Goal: Transaction & Acquisition: Purchase product/service

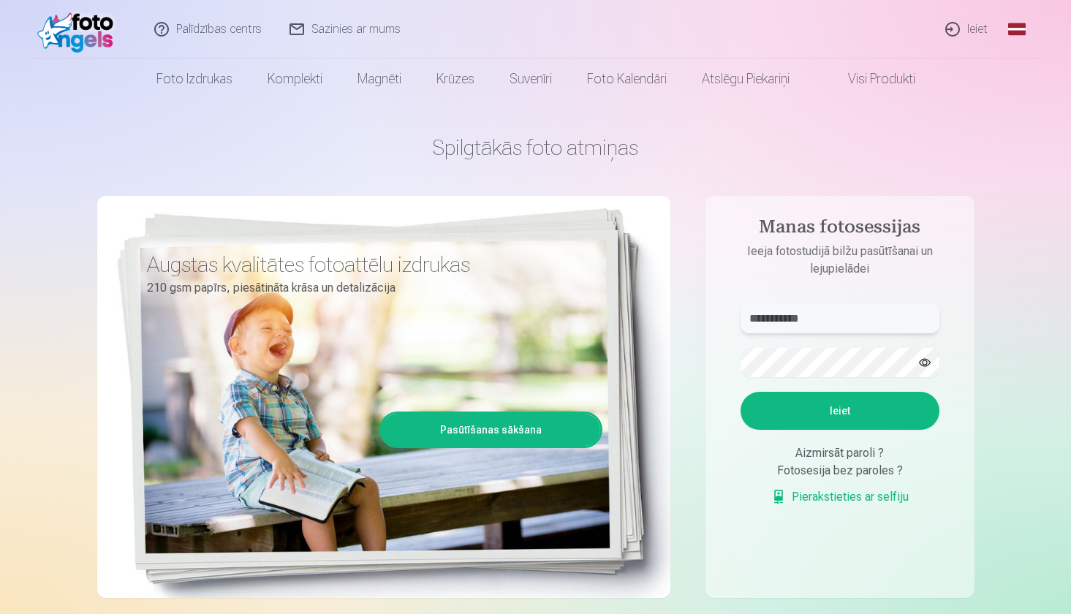
type input "**********"
click at [839, 411] on button "Ieiet" at bounding box center [840, 411] width 199 height 38
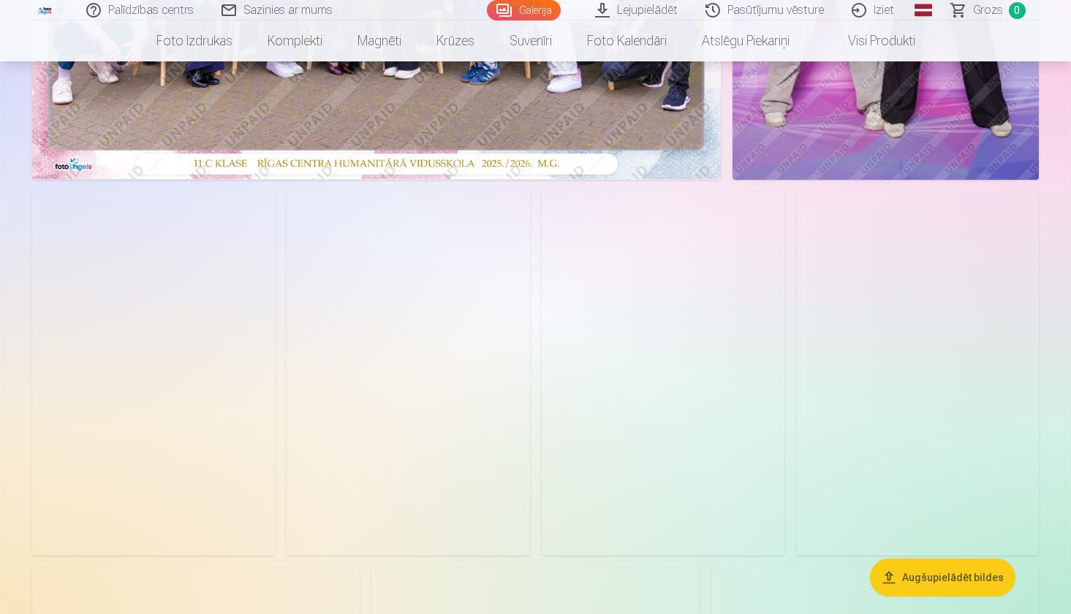
scroll to position [440, 0]
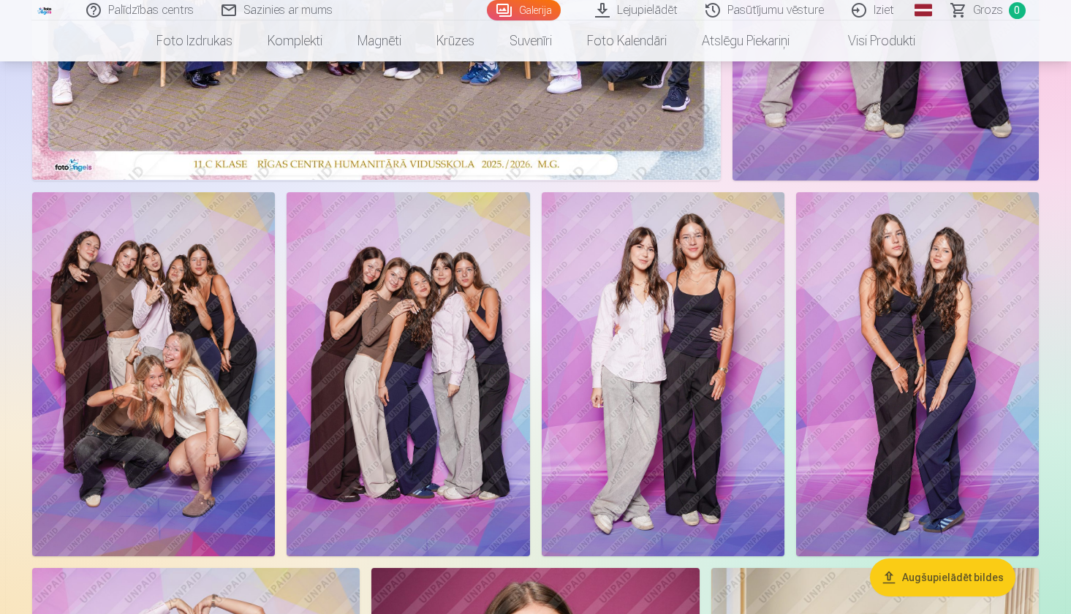
click at [444, 390] on img at bounding box center [408, 374] width 243 height 365
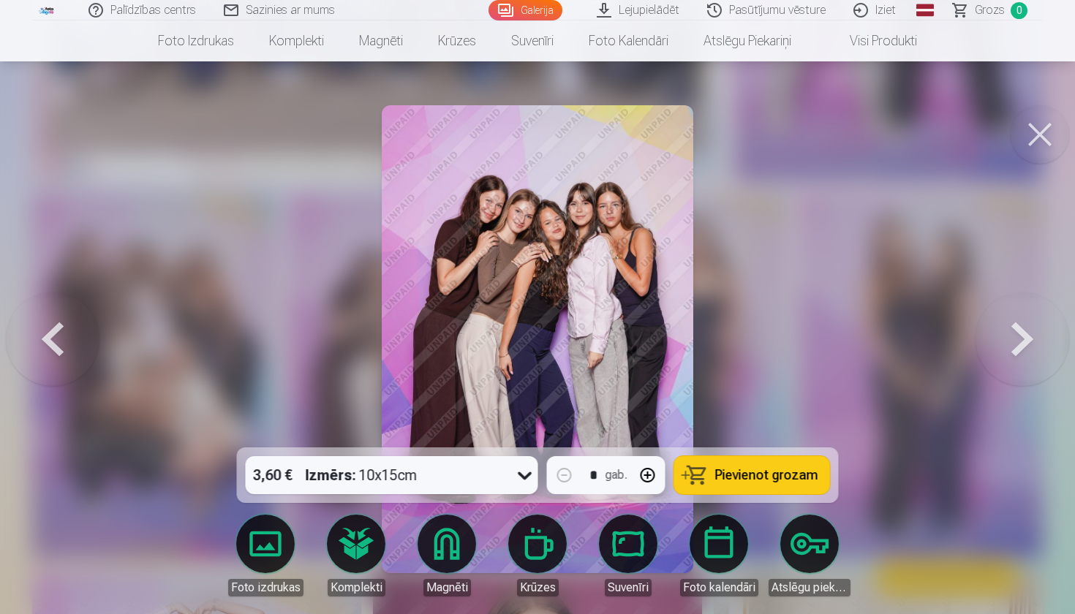
click at [1034, 129] on button at bounding box center [1039, 134] width 58 height 58
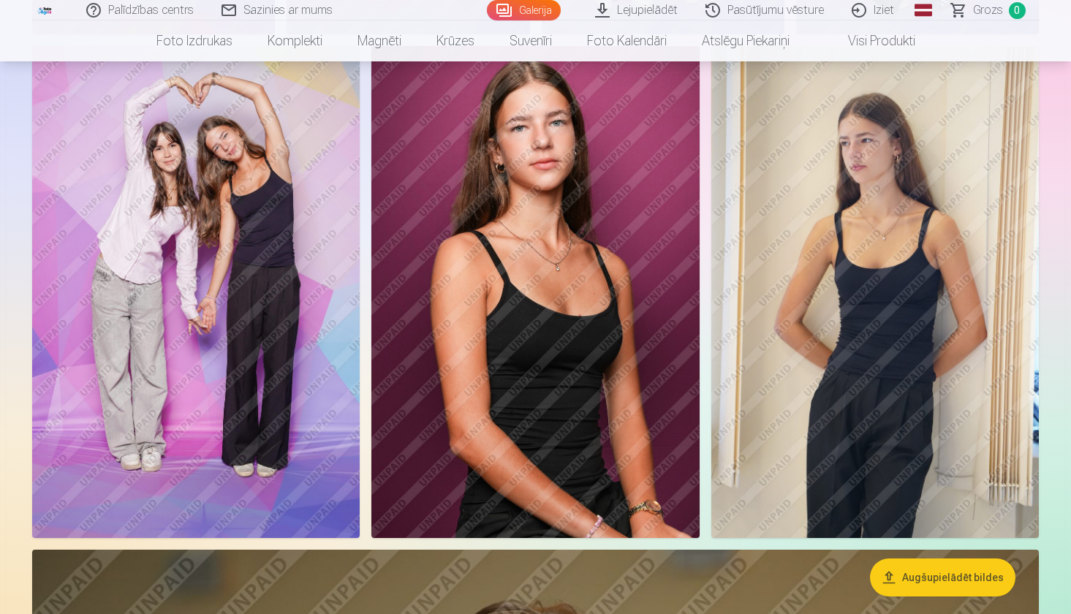
scroll to position [979, 0]
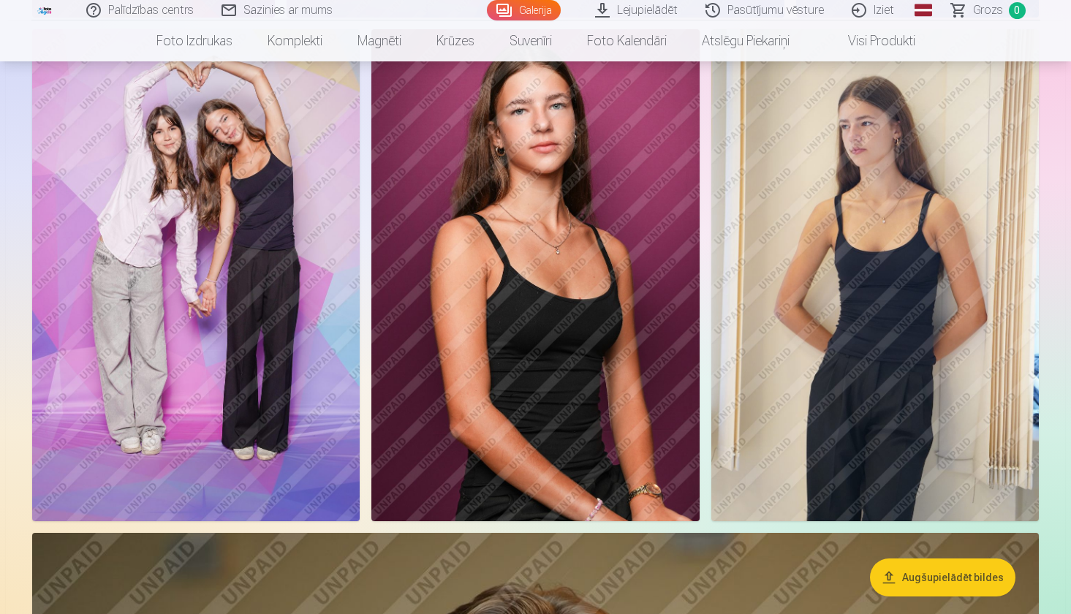
click at [806, 268] on img at bounding box center [874, 275] width 327 height 492
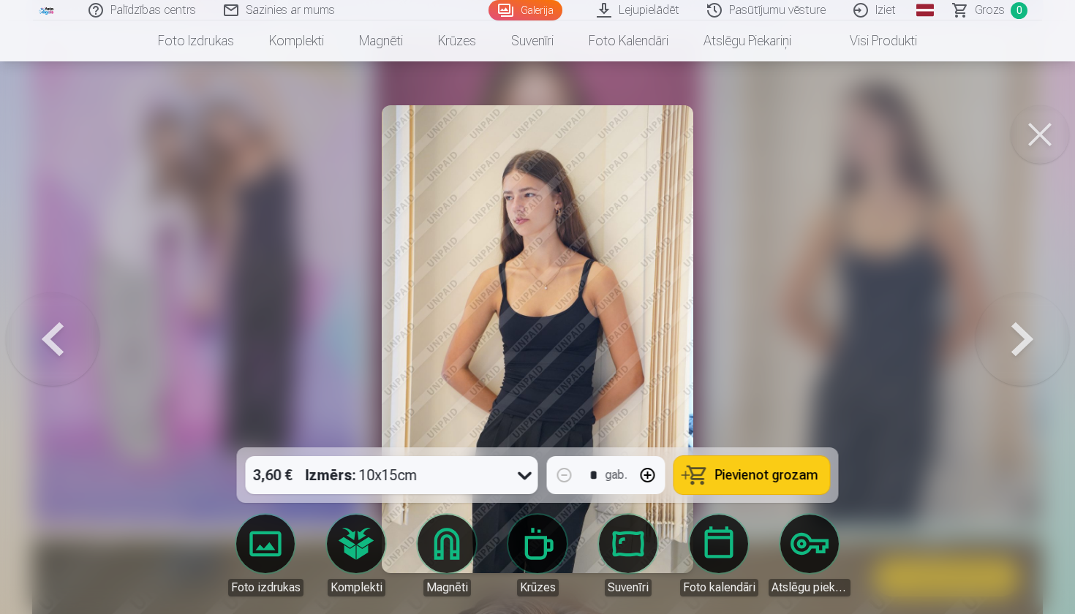
click at [1039, 137] on button at bounding box center [1039, 134] width 58 height 58
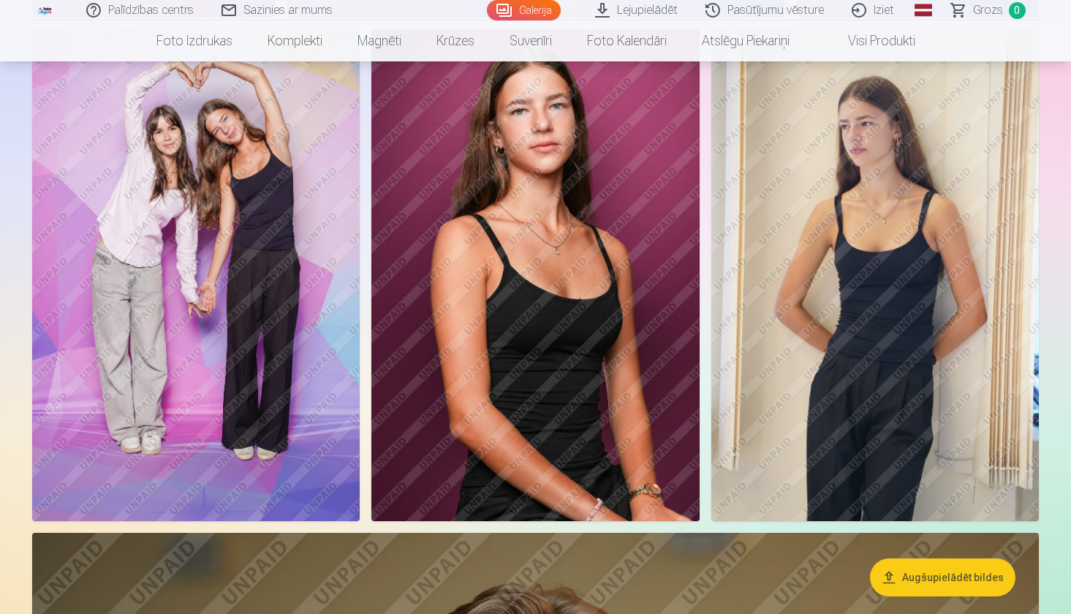
click at [287, 208] on img at bounding box center [195, 275] width 327 height 492
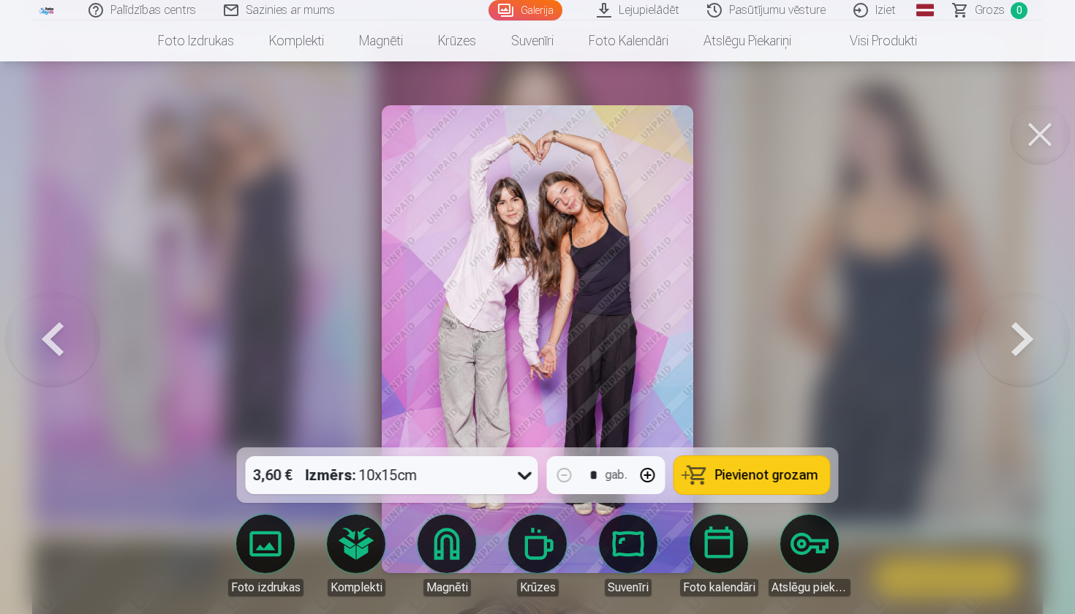
click at [1043, 126] on button at bounding box center [1039, 134] width 58 height 58
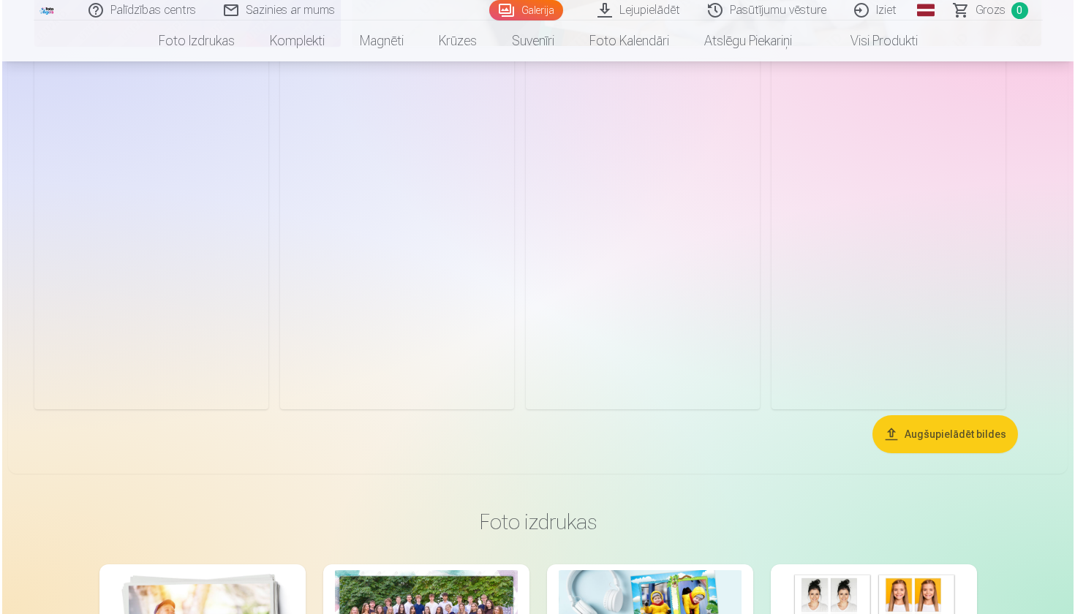
scroll to position [6277, 0]
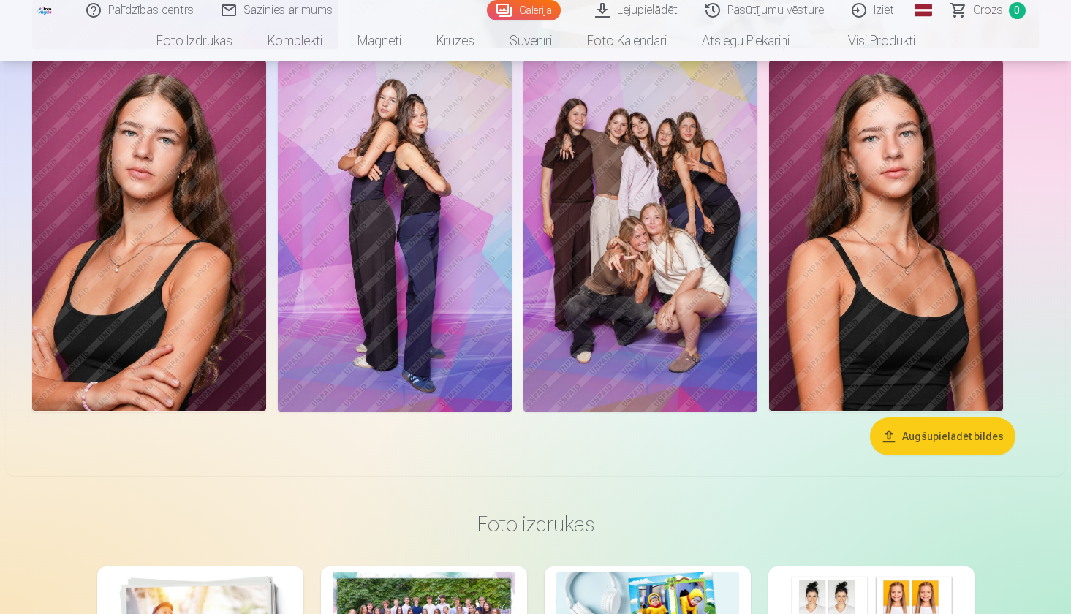
click at [915, 241] on img at bounding box center [886, 236] width 234 height 351
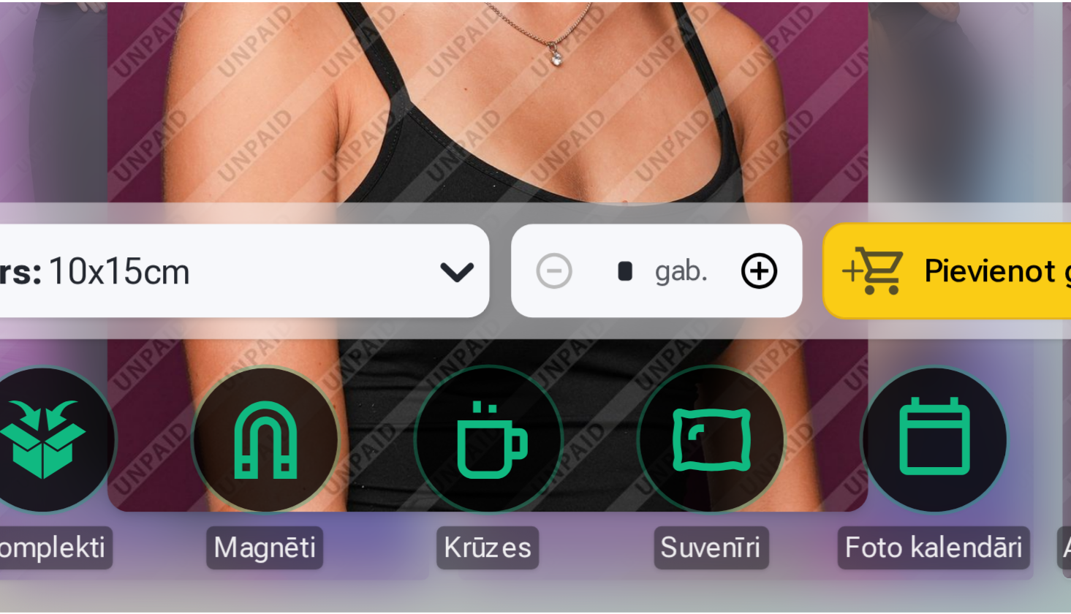
scroll to position [6272, 0]
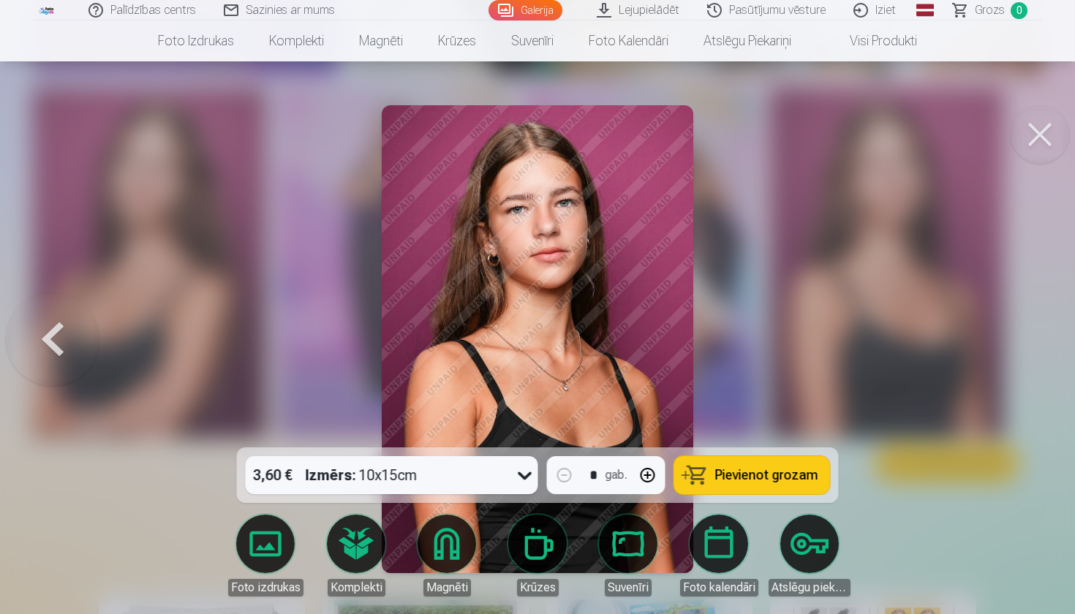
click at [1048, 132] on button at bounding box center [1039, 134] width 58 height 58
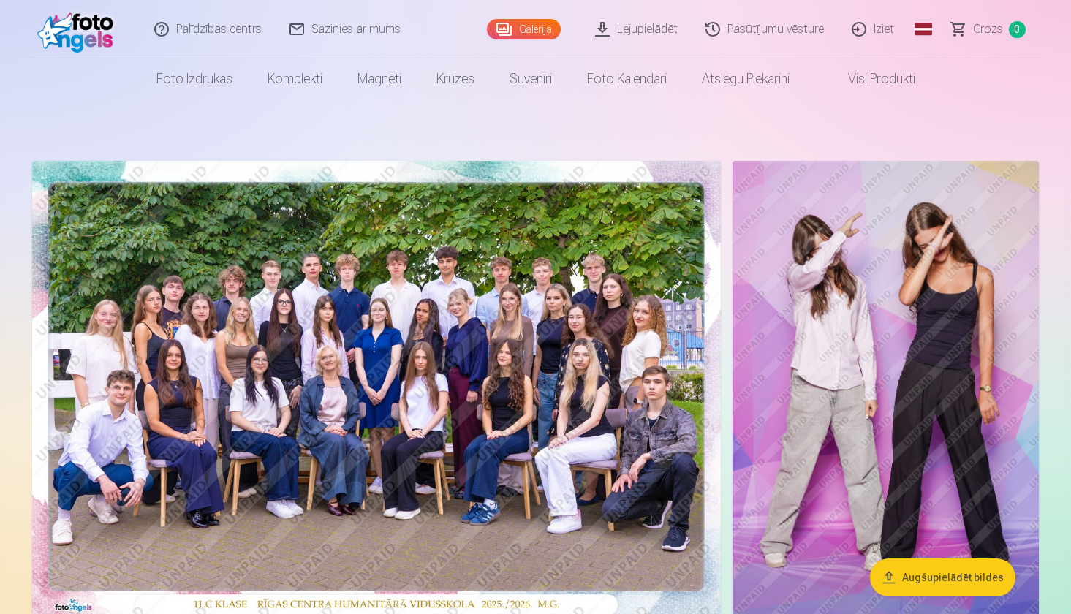
click at [607, 330] on img at bounding box center [376, 390] width 689 height 459
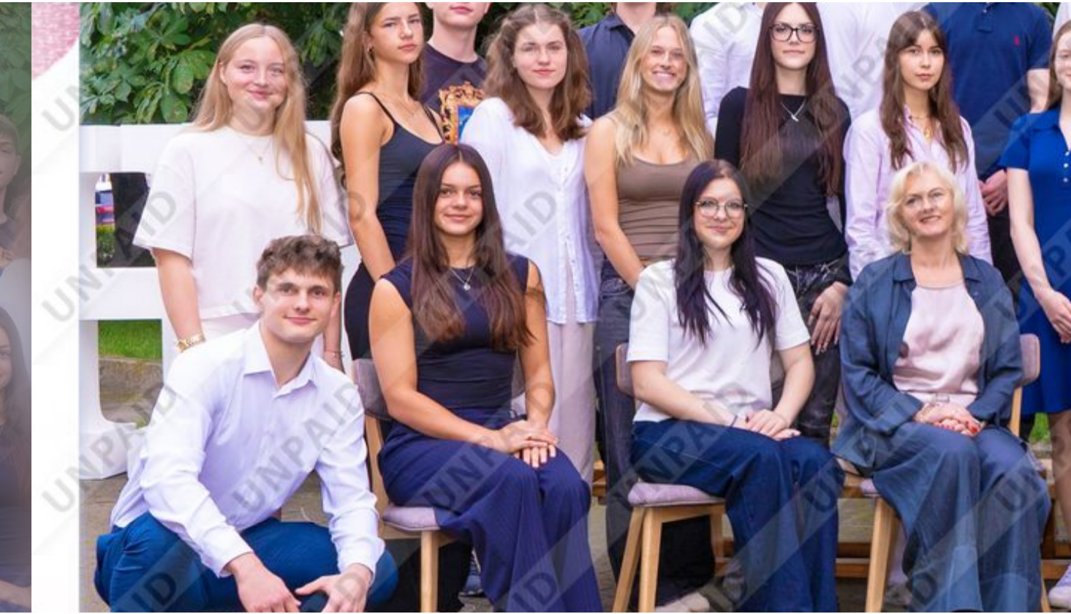
scroll to position [7, 0]
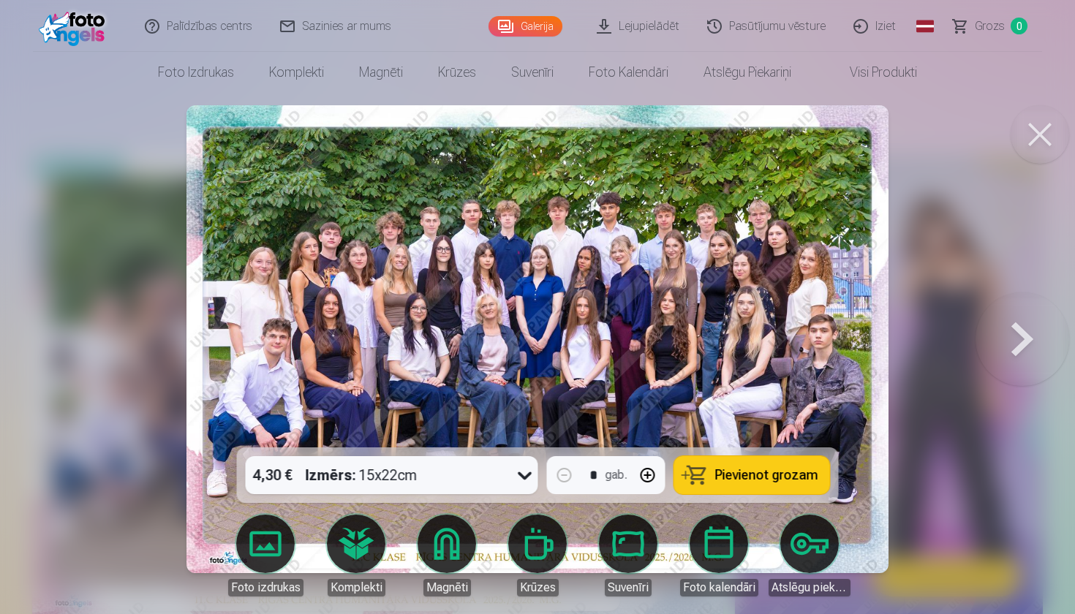
click at [1012, 336] on button at bounding box center [1022, 339] width 94 height 187
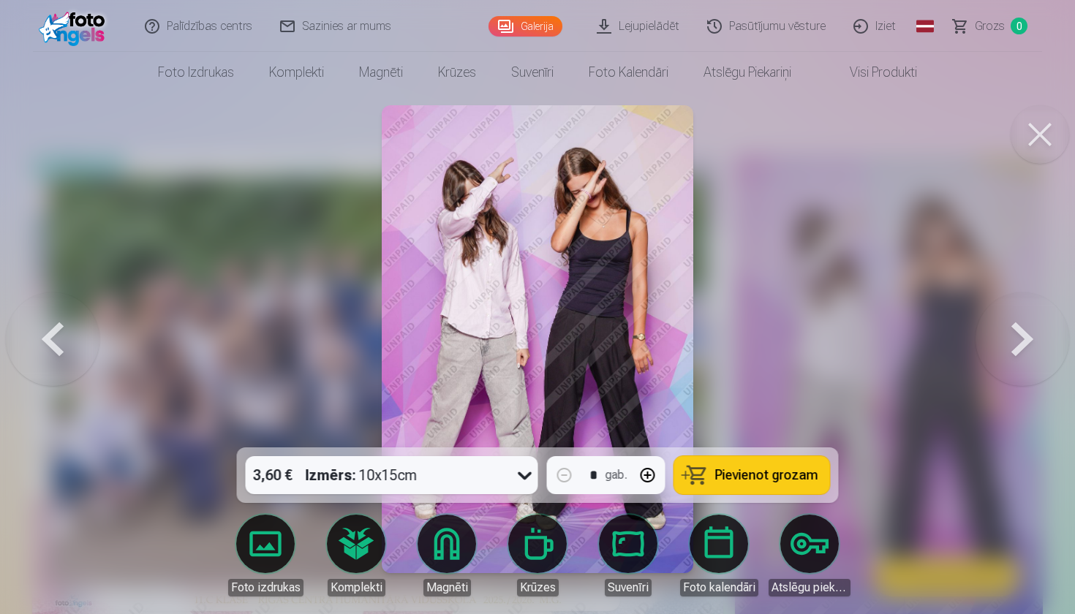
click at [1012, 336] on button at bounding box center [1022, 339] width 94 height 187
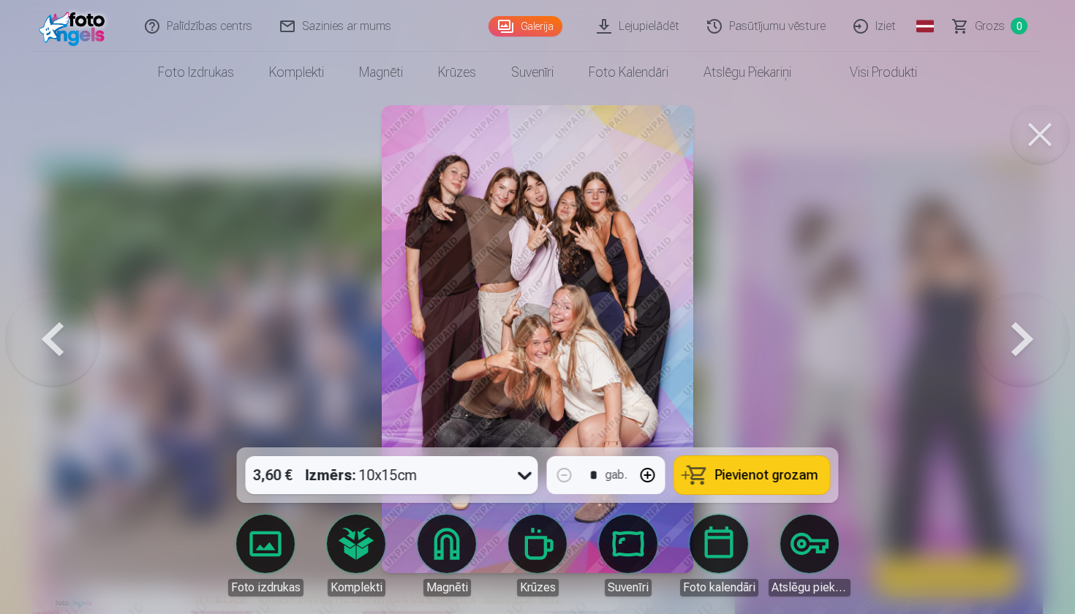
click at [1012, 336] on button at bounding box center [1022, 339] width 94 height 187
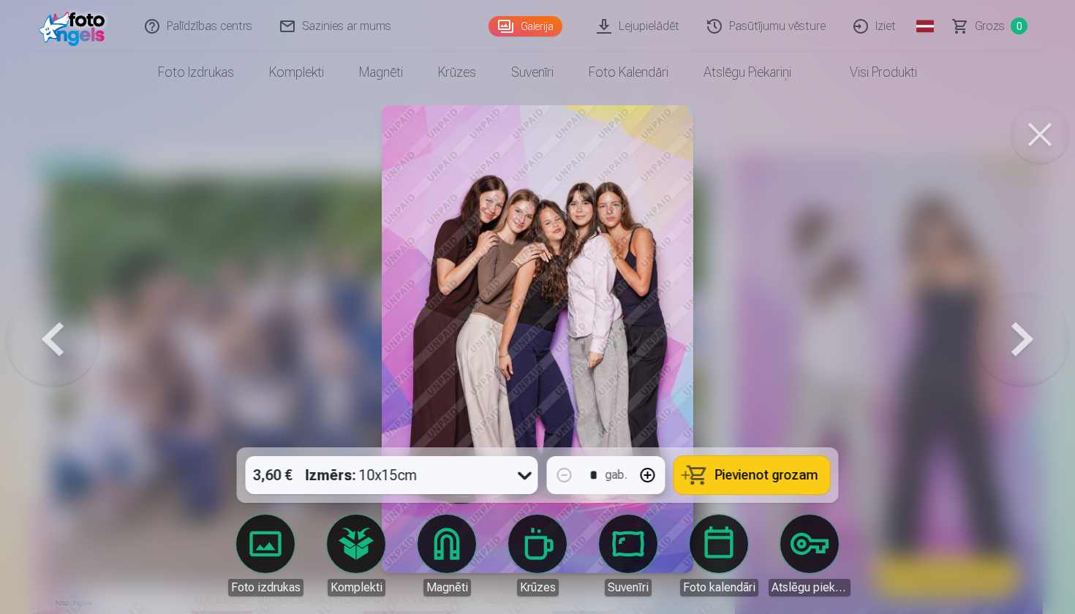
click at [1012, 336] on button at bounding box center [1022, 339] width 94 height 187
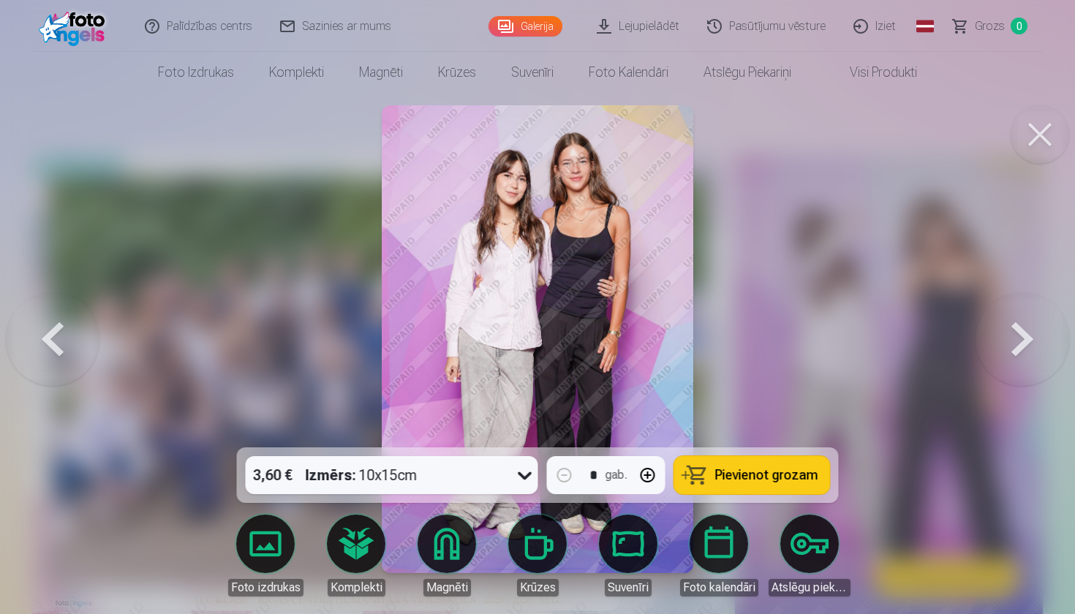
click at [1012, 336] on button at bounding box center [1022, 339] width 94 height 187
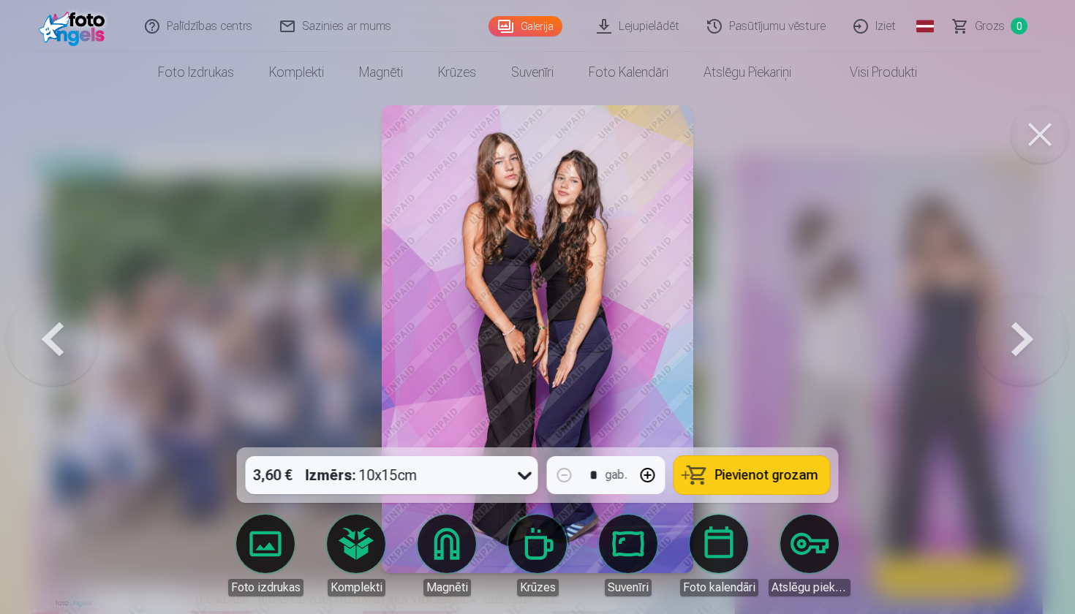
click at [1012, 336] on button at bounding box center [1022, 339] width 94 height 187
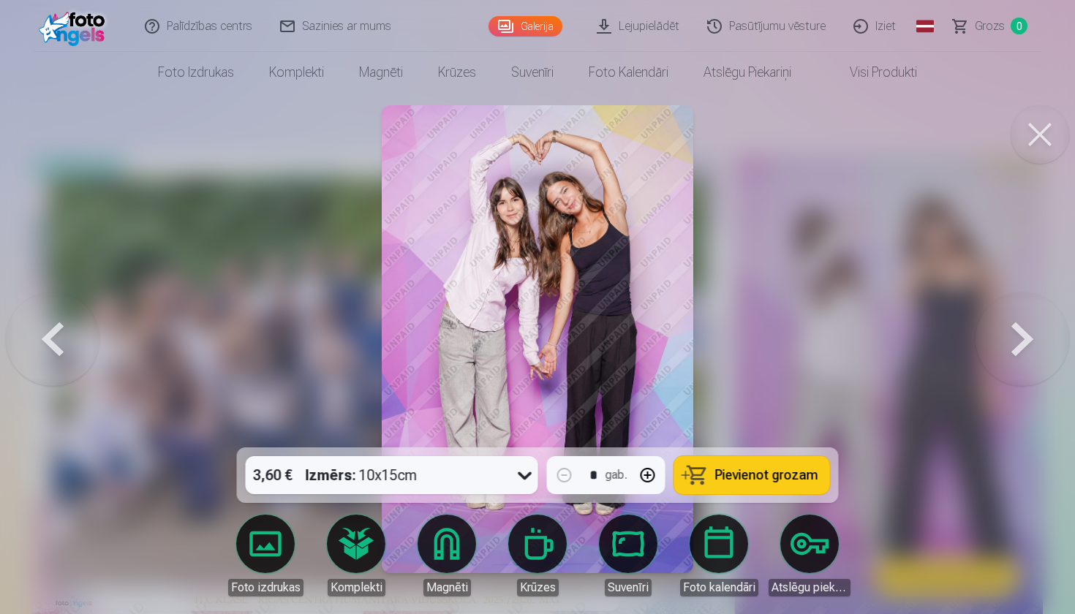
click at [1012, 336] on button at bounding box center [1022, 339] width 94 height 187
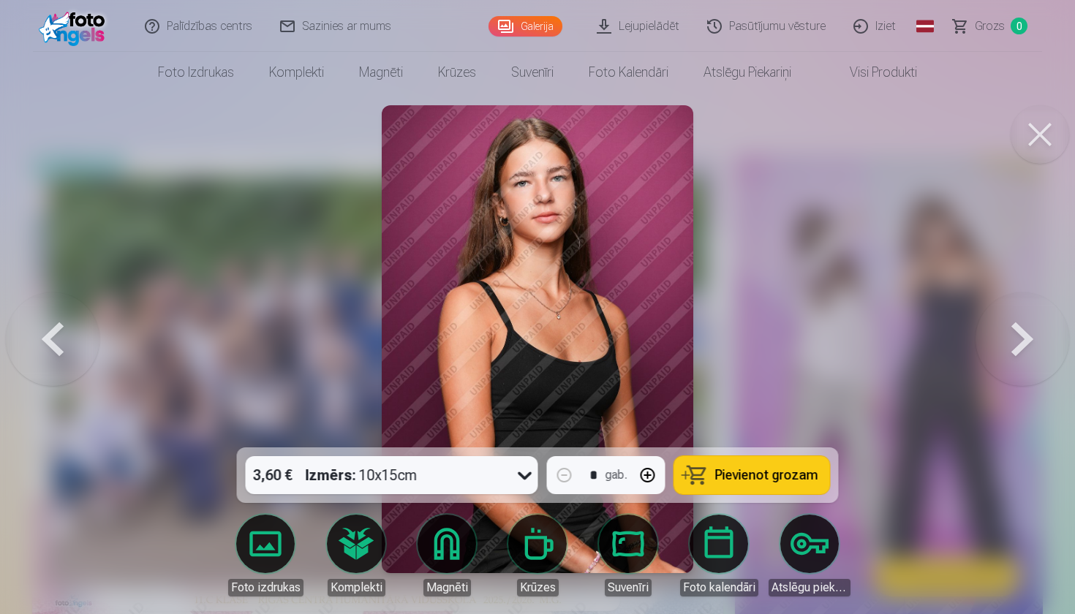
click at [1010, 336] on button at bounding box center [1022, 339] width 94 height 187
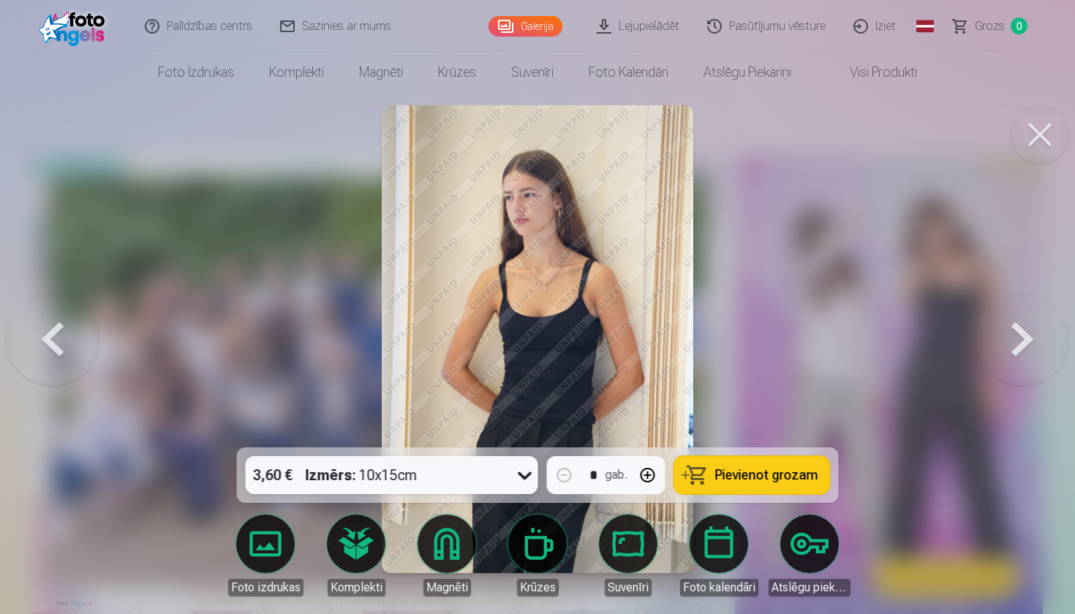
click at [1014, 336] on button at bounding box center [1022, 339] width 94 height 187
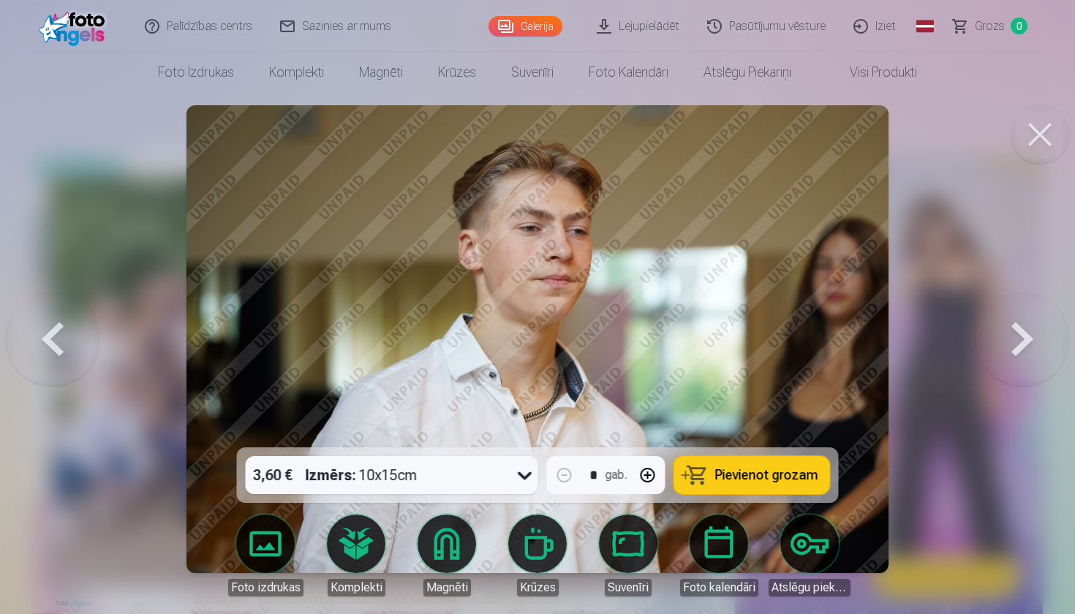
click at [1018, 341] on button at bounding box center [1022, 339] width 94 height 187
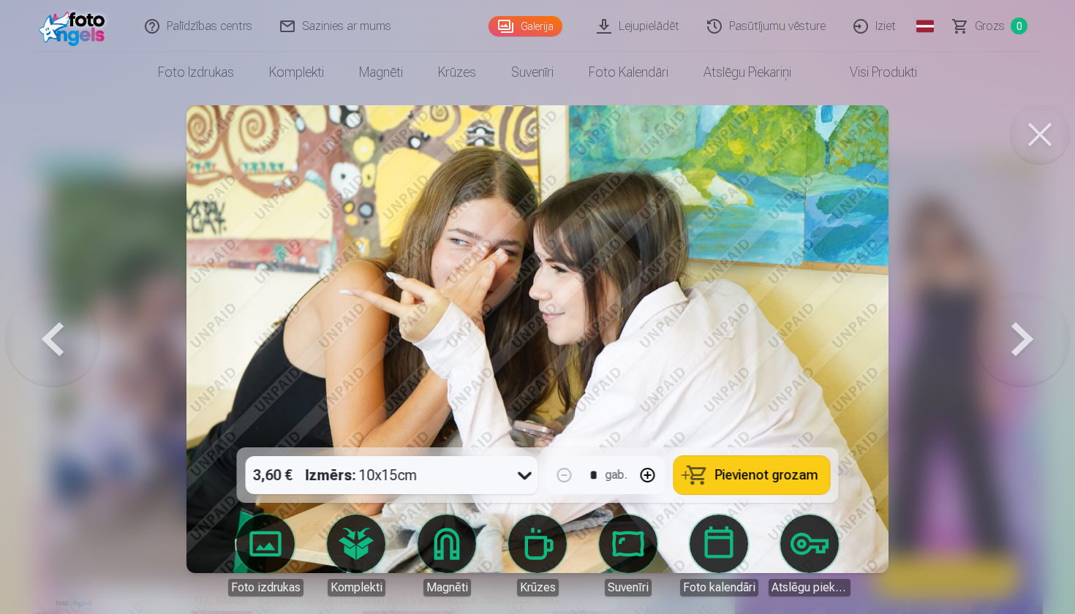
click at [1018, 341] on button at bounding box center [1022, 339] width 94 height 187
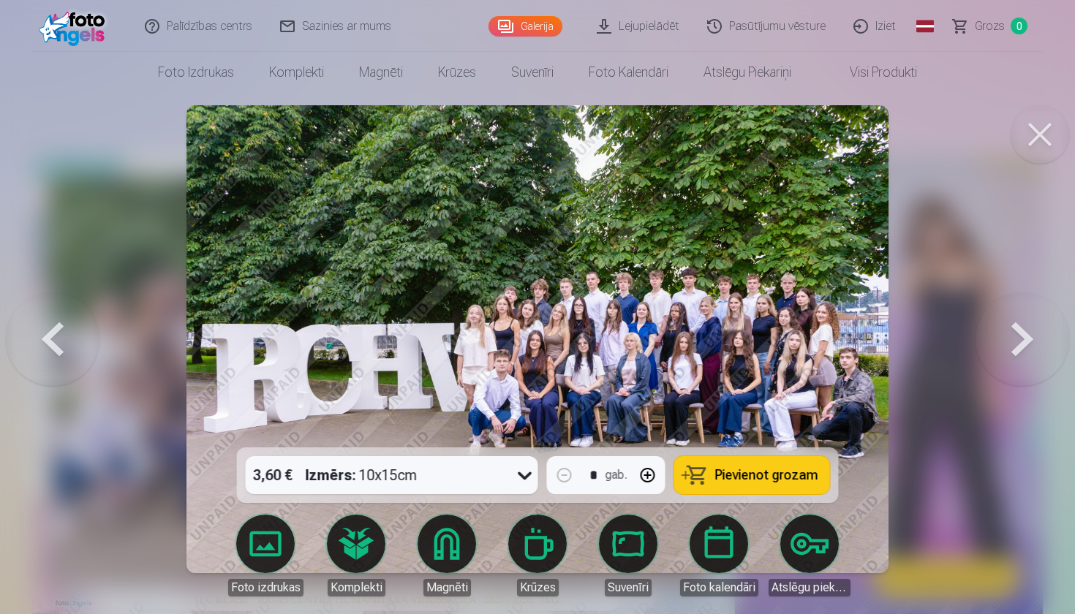
click at [1018, 341] on button at bounding box center [1022, 339] width 94 height 187
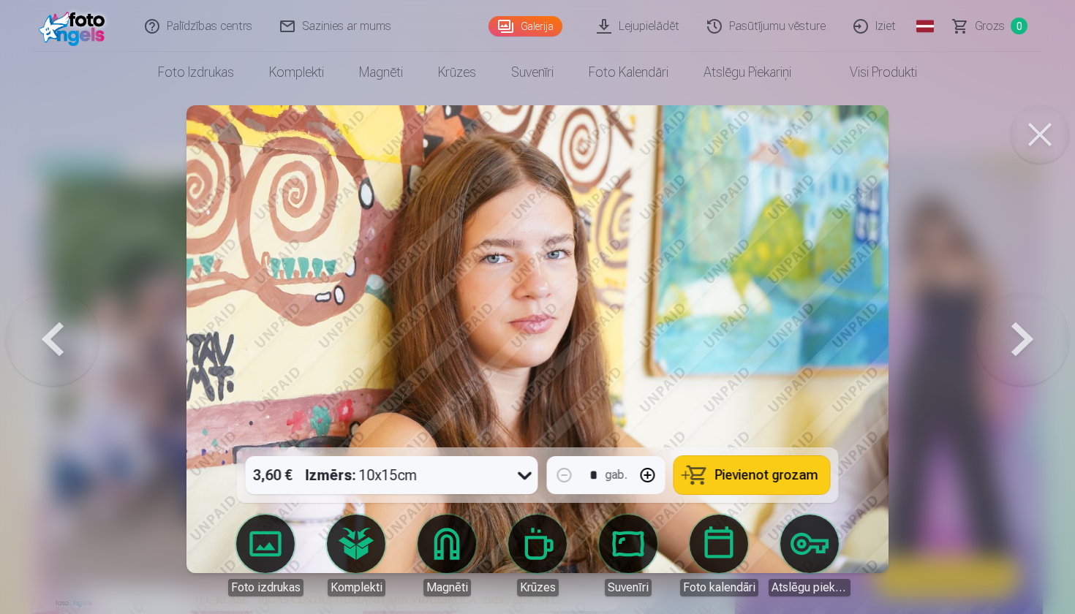
click at [1018, 341] on button at bounding box center [1022, 339] width 94 height 187
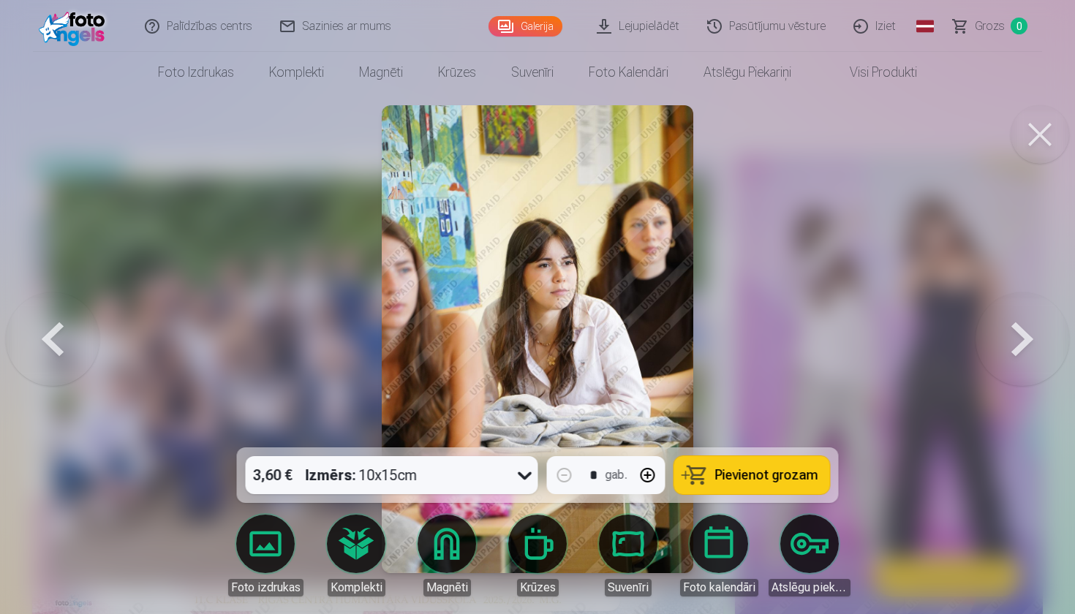
click at [1018, 341] on button at bounding box center [1022, 339] width 94 height 187
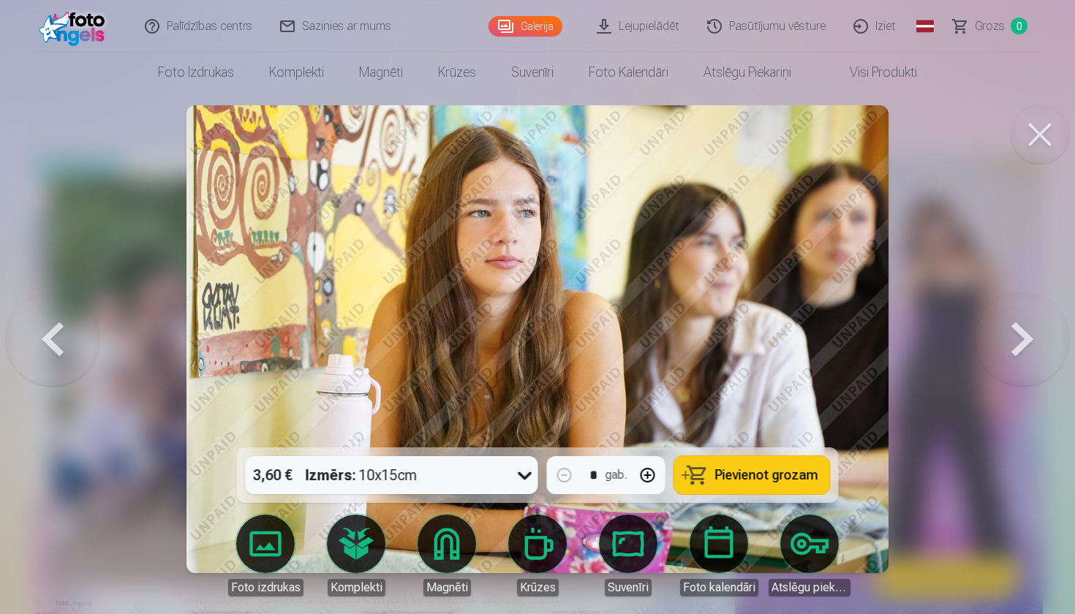
click at [1018, 341] on button at bounding box center [1022, 339] width 94 height 187
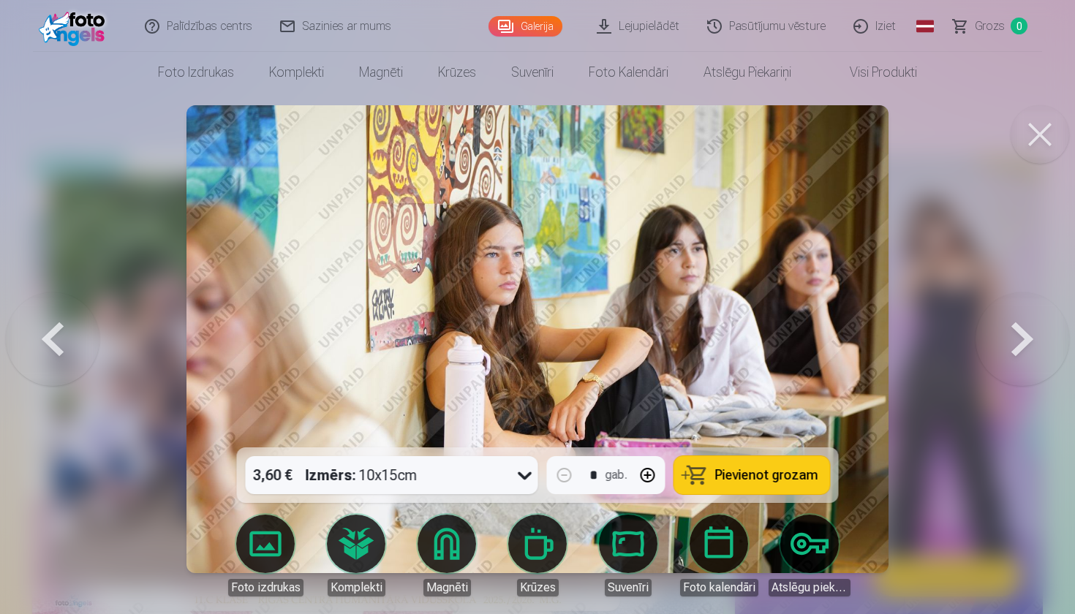
click at [1018, 341] on button at bounding box center [1022, 339] width 94 height 187
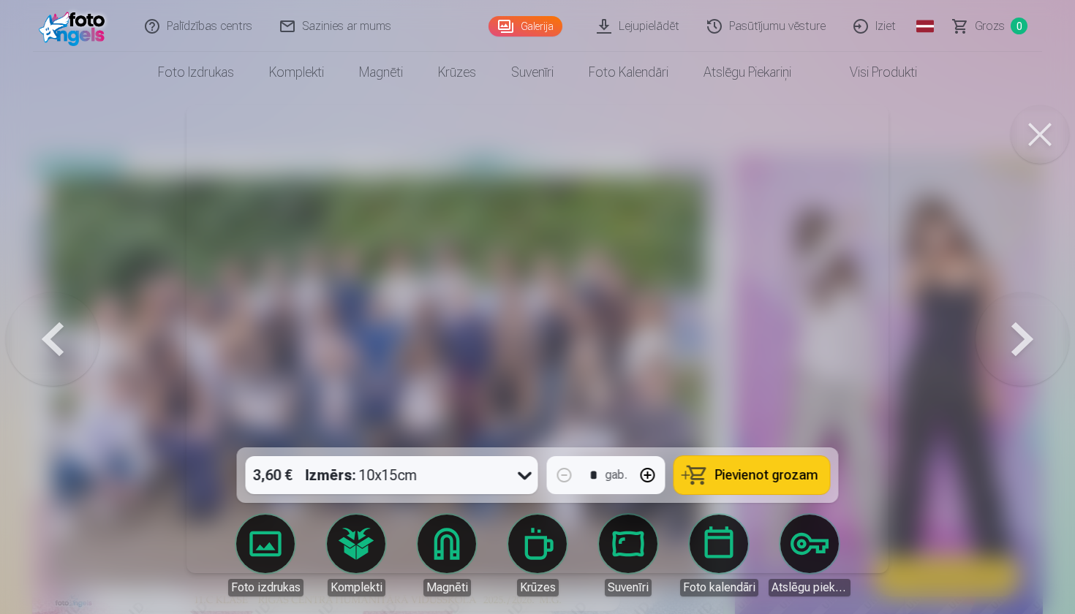
click at [1018, 341] on button at bounding box center [1022, 339] width 94 height 187
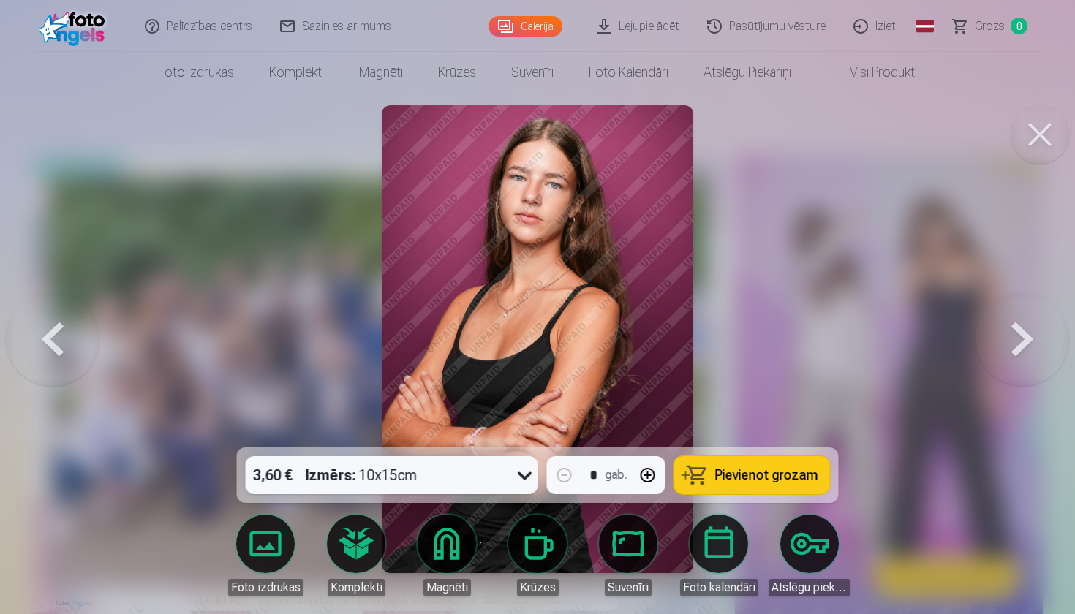
click at [1018, 341] on button at bounding box center [1022, 339] width 94 height 187
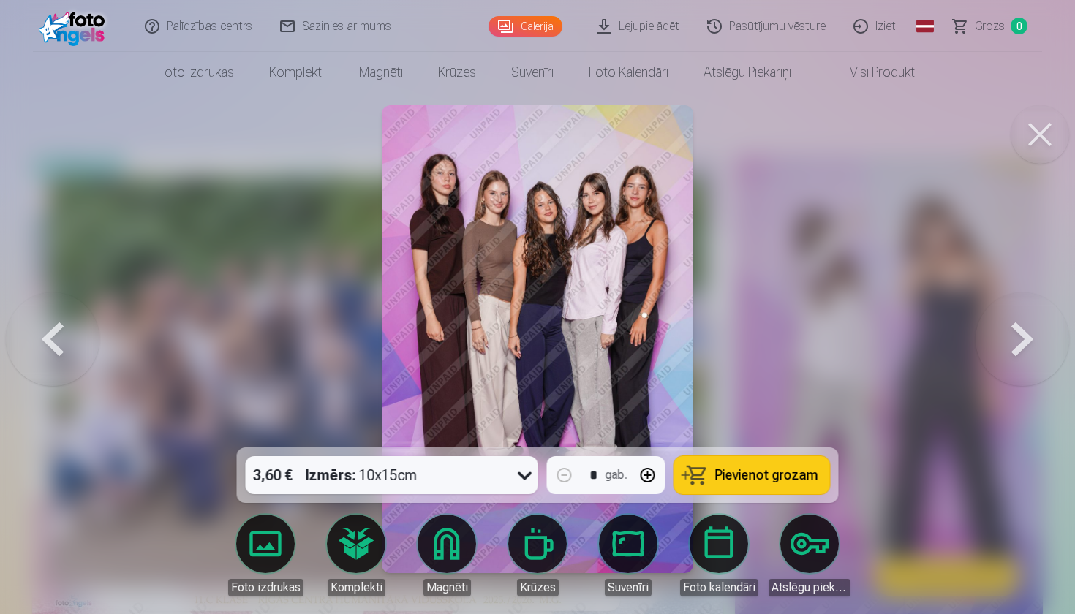
click at [1018, 341] on button at bounding box center [1022, 339] width 94 height 187
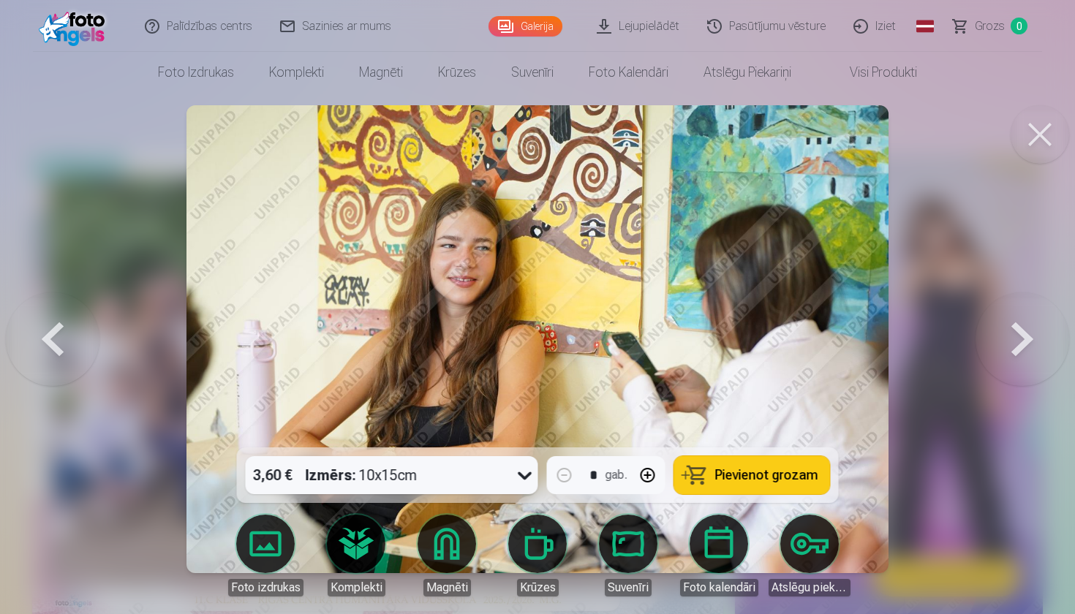
click at [1018, 341] on button at bounding box center [1022, 339] width 94 height 187
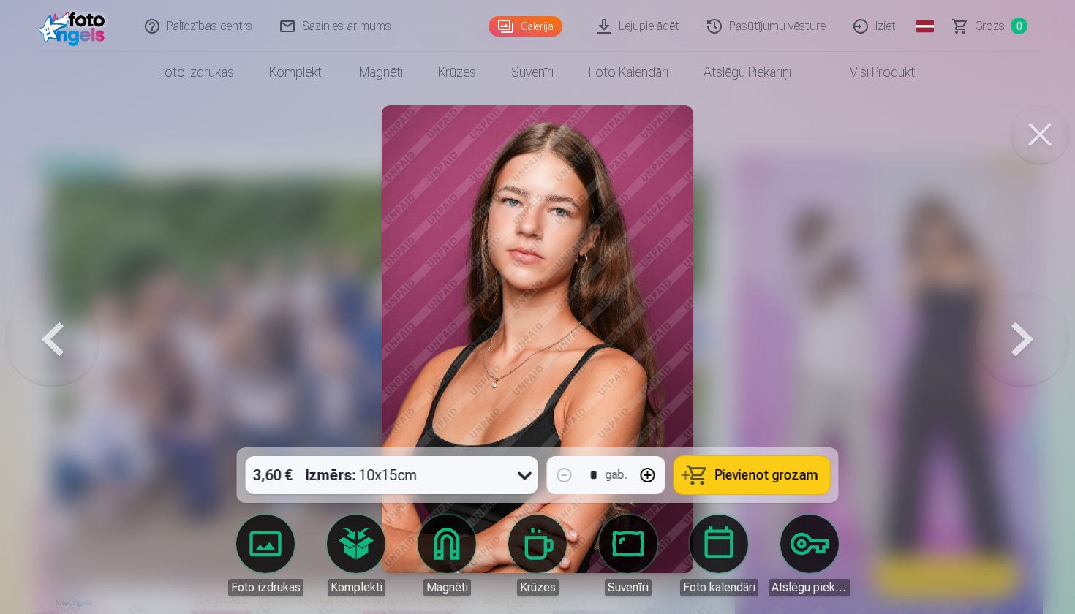
click at [1018, 341] on button at bounding box center [1022, 339] width 94 height 187
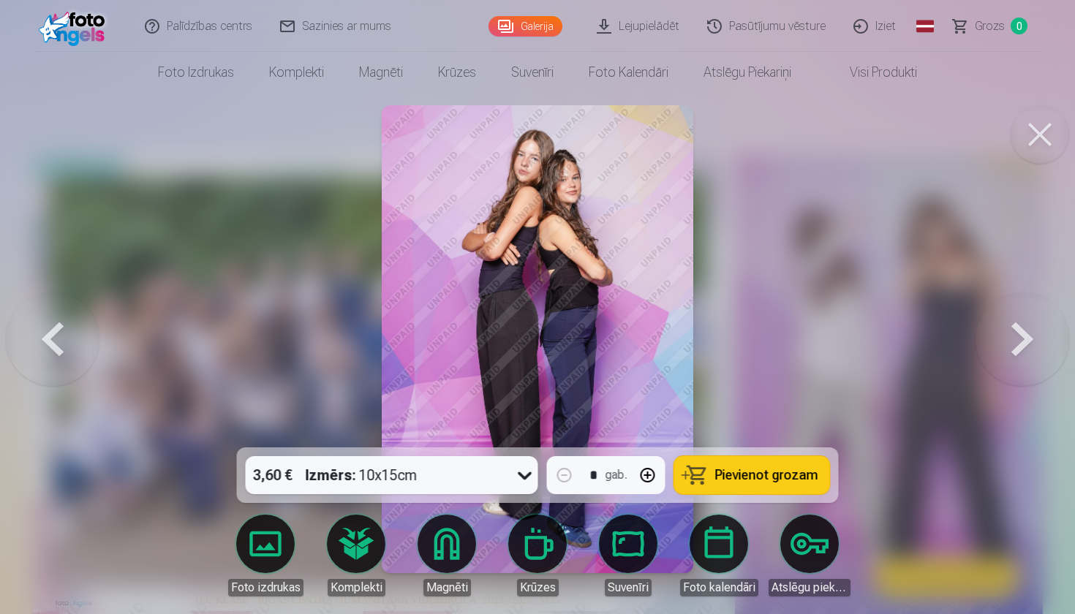
click at [1018, 341] on button at bounding box center [1022, 339] width 94 height 187
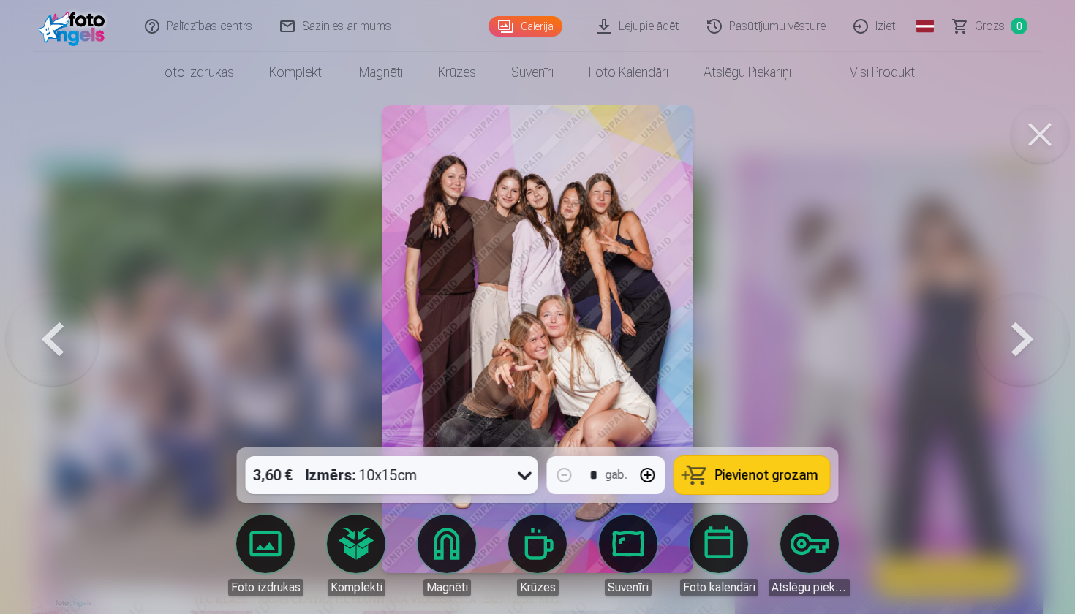
click at [1018, 341] on button at bounding box center [1022, 339] width 94 height 187
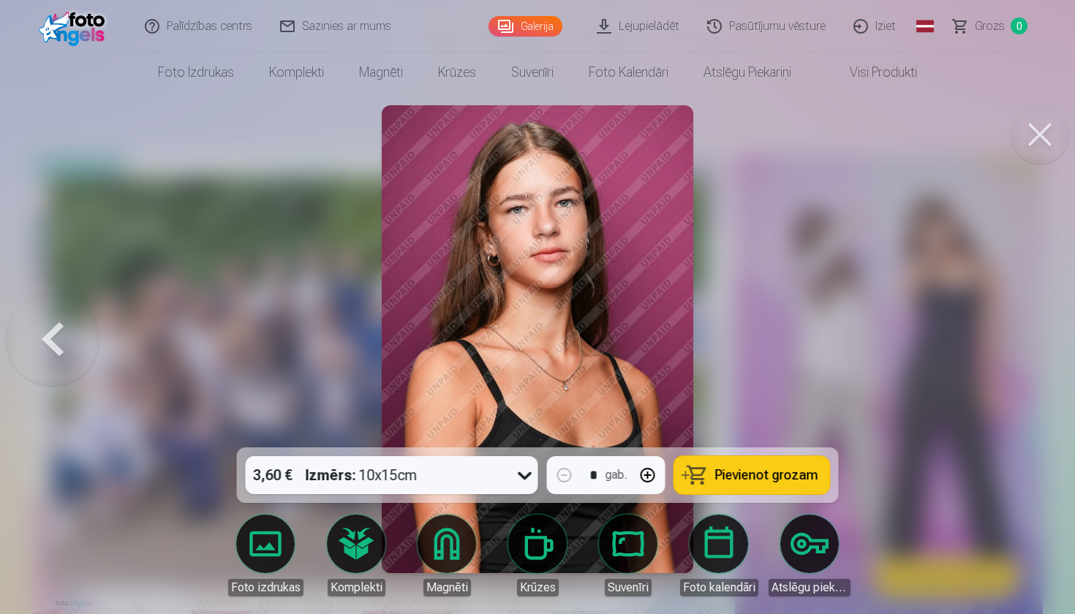
click at [1018, 341] on div at bounding box center [537, 307] width 1075 height 614
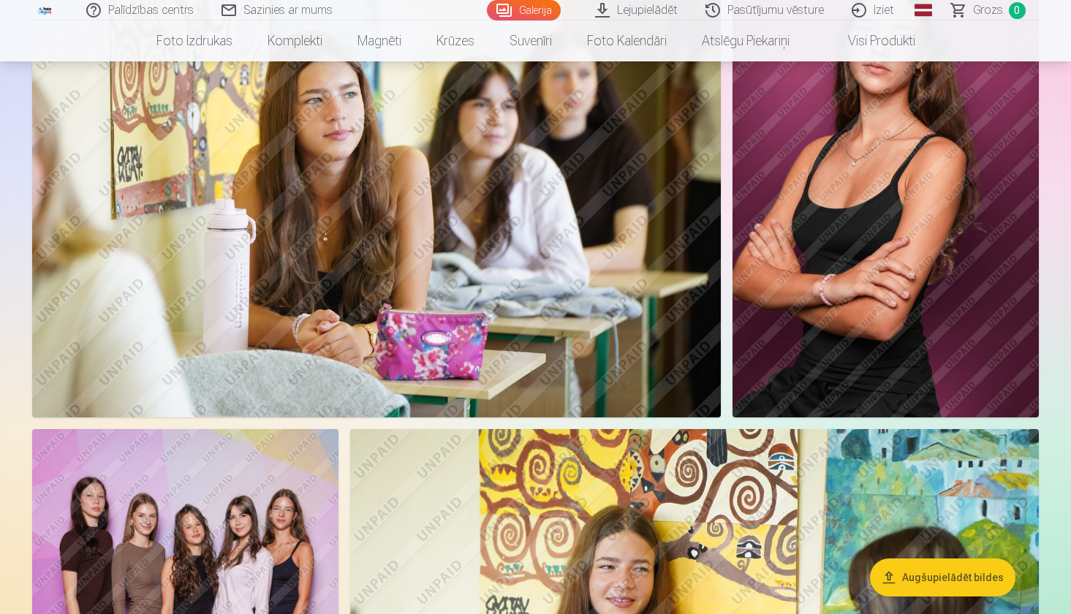
scroll to position [5437, 0]
click at [876, 239] on img at bounding box center [885, 187] width 306 height 459
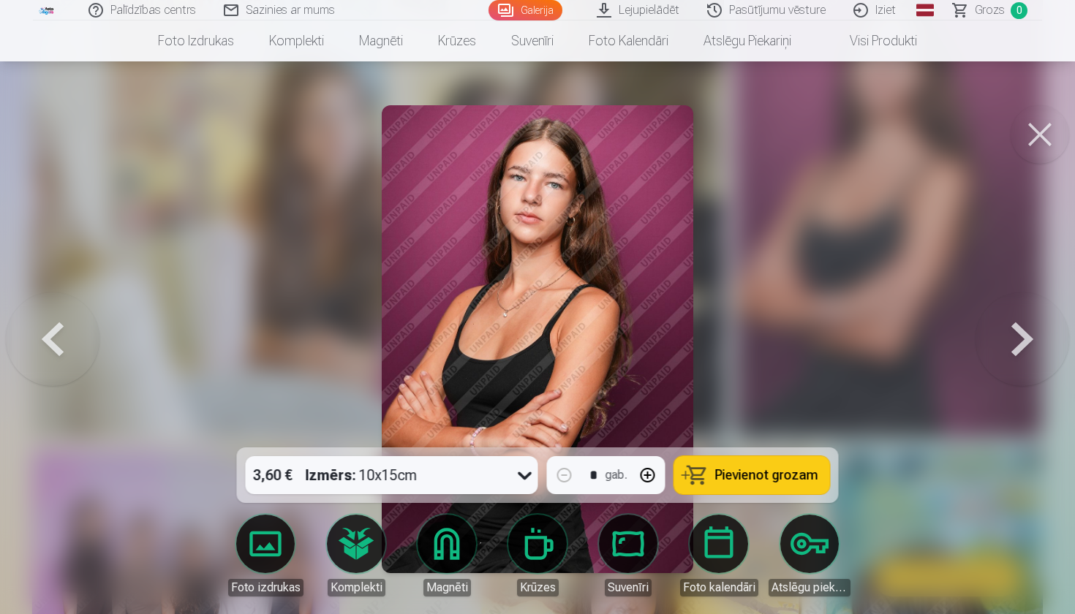
click at [1037, 130] on button at bounding box center [1039, 134] width 58 height 58
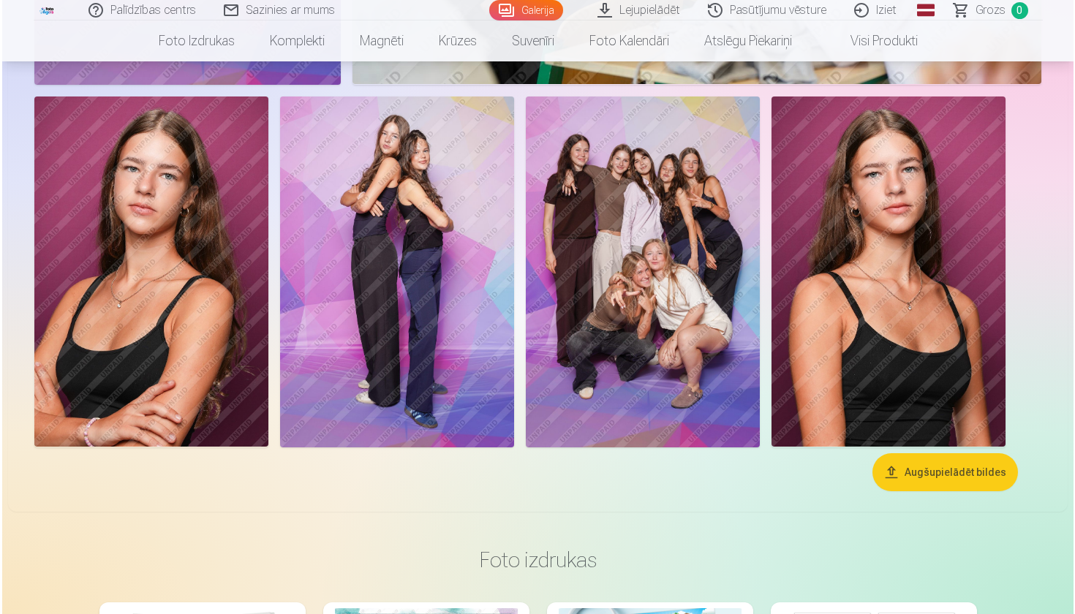
scroll to position [6241, 0]
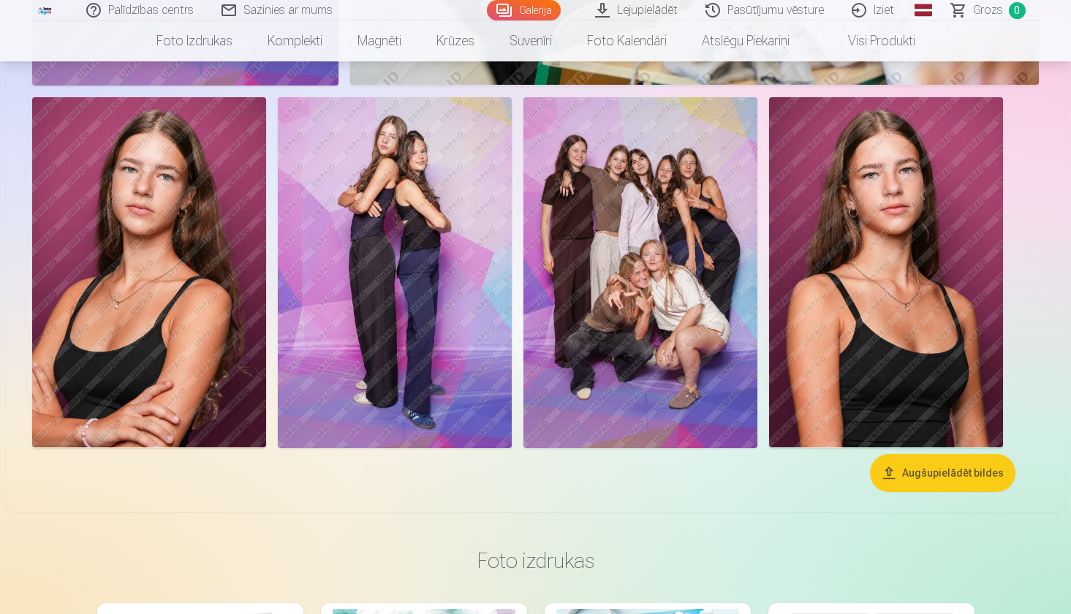
click at [868, 306] on img at bounding box center [886, 272] width 234 height 351
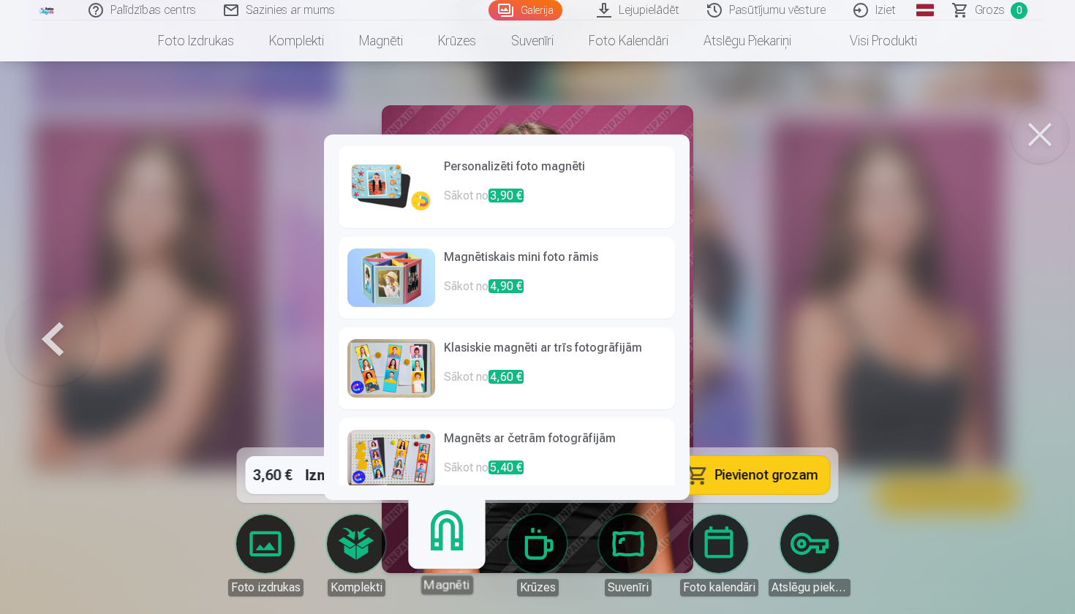
click at [450, 179] on h6 "Personalizēti foto magnēti" at bounding box center [555, 172] width 222 height 29
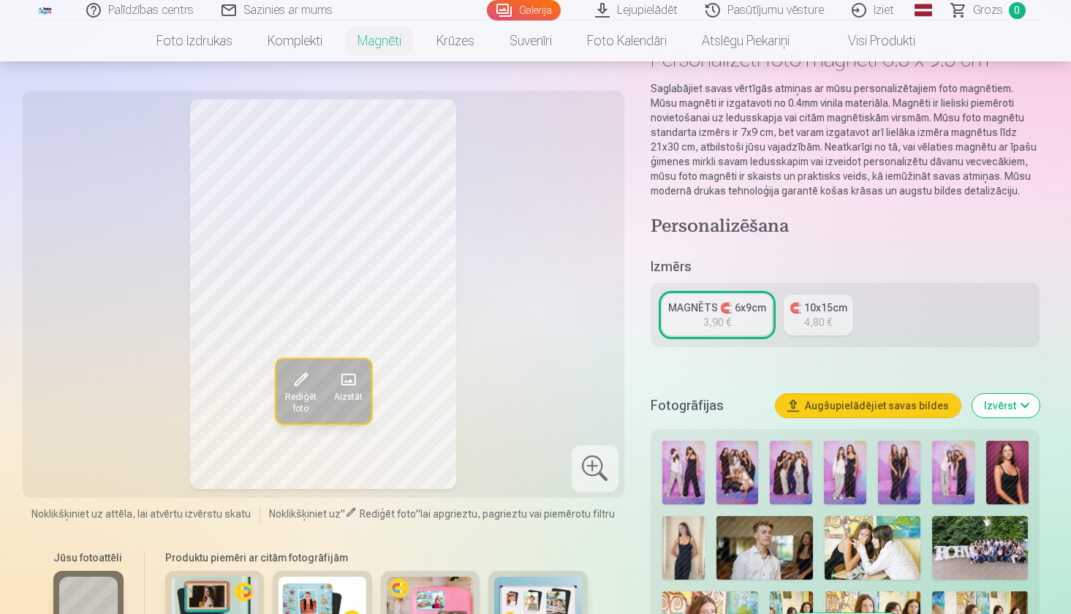
scroll to position [115, 0]
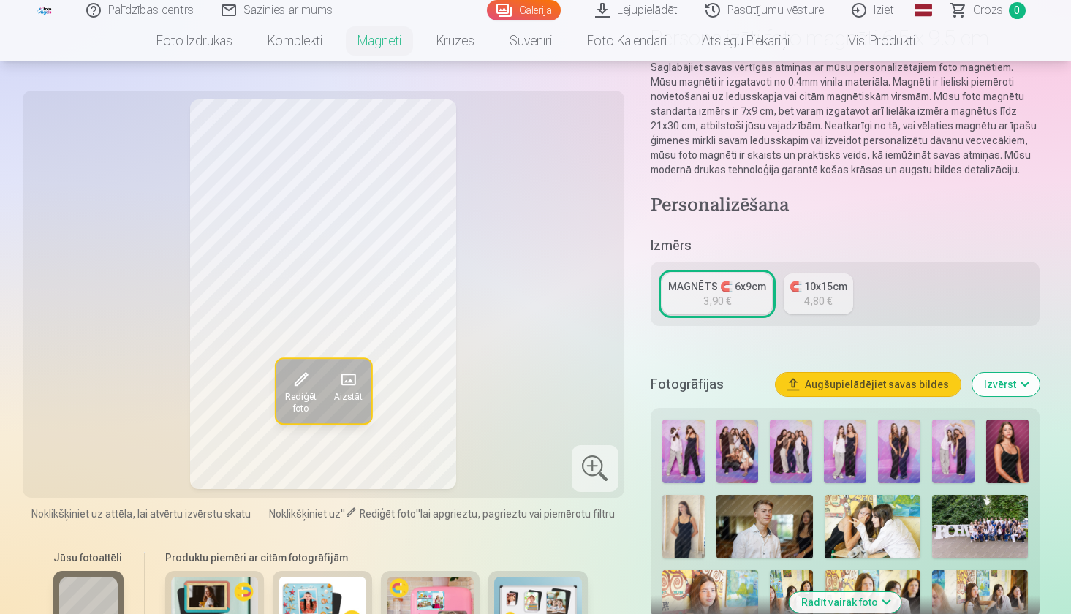
click at [295, 374] on span at bounding box center [300, 379] width 23 height 23
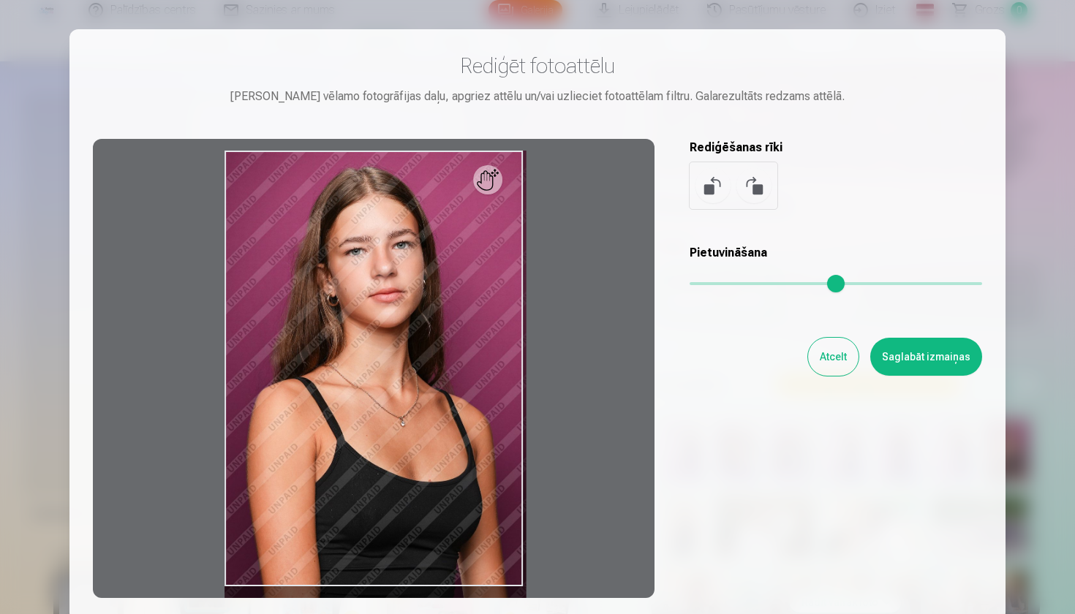
click at [497, 185] on div at bounding box center [373, 368] width 561 height 459
drag, startPoint x: 501, startPoint y: 202, endPoint x: 513, endPoint y: 200, distance: 11.8
click at [513, 200] on div at bounding box center [373, 368] width 561 height 459
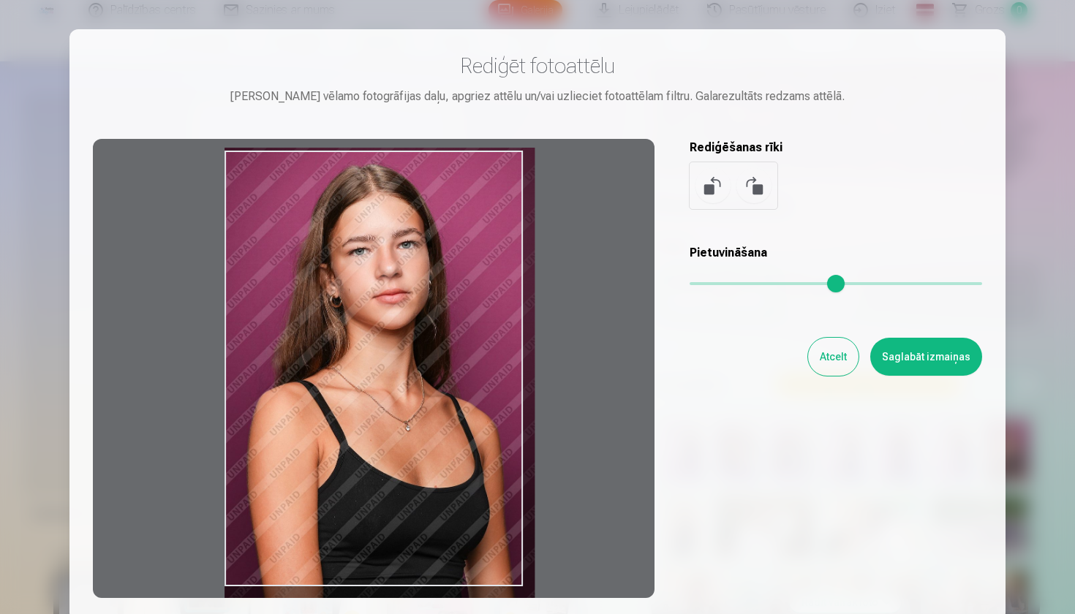
type input "*"
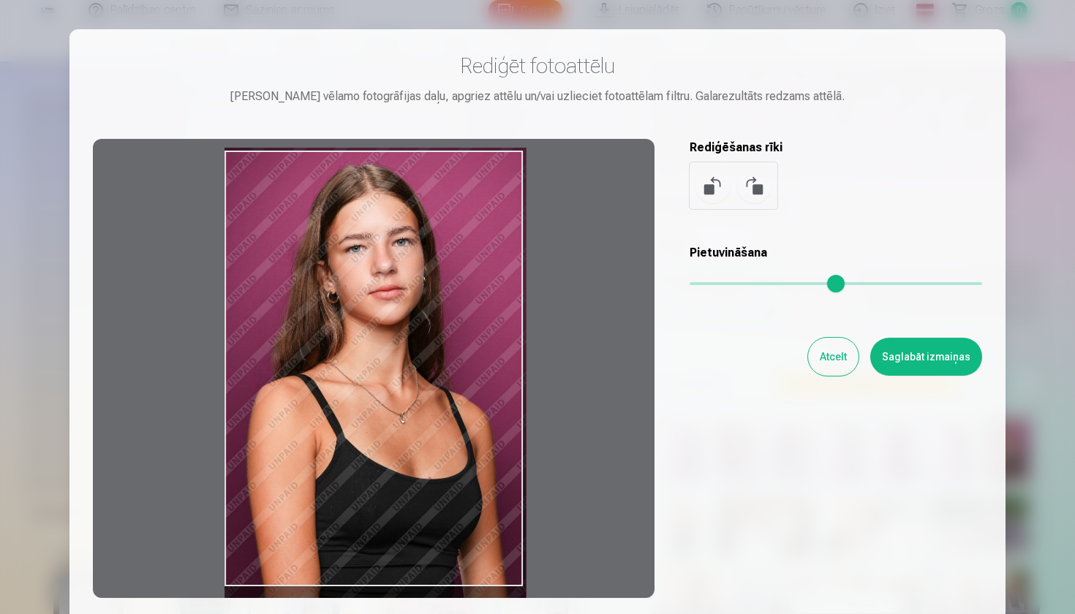
drag, startPoint x: 700, startPoint y: 279, endPoint x: 682, endPoint y: 278, distance: 17.6
click at [682, 278] on div "Rediģēt fotoattēlu Pietuvini vēlamo fotogrāfijas daļu, apgriez attēlu un/vai uz…" at bounding box center [537, 325] width 889 height 545
click at [926, 368] on button "Saglabāt izmaiņas" at bounding box center [926, 357] width 112 height 38
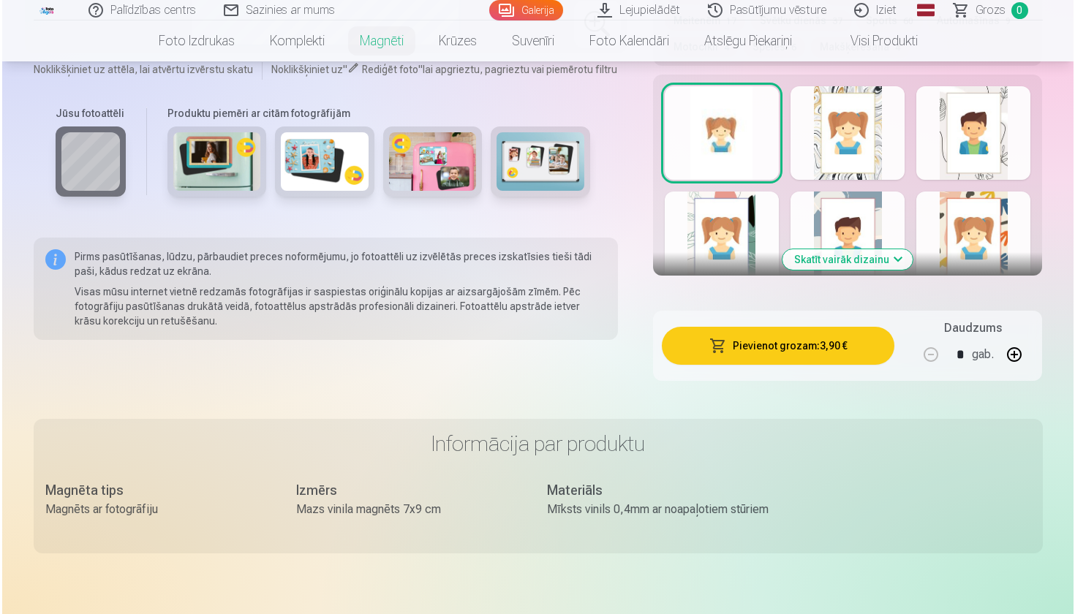
scroll to position [855, 0]
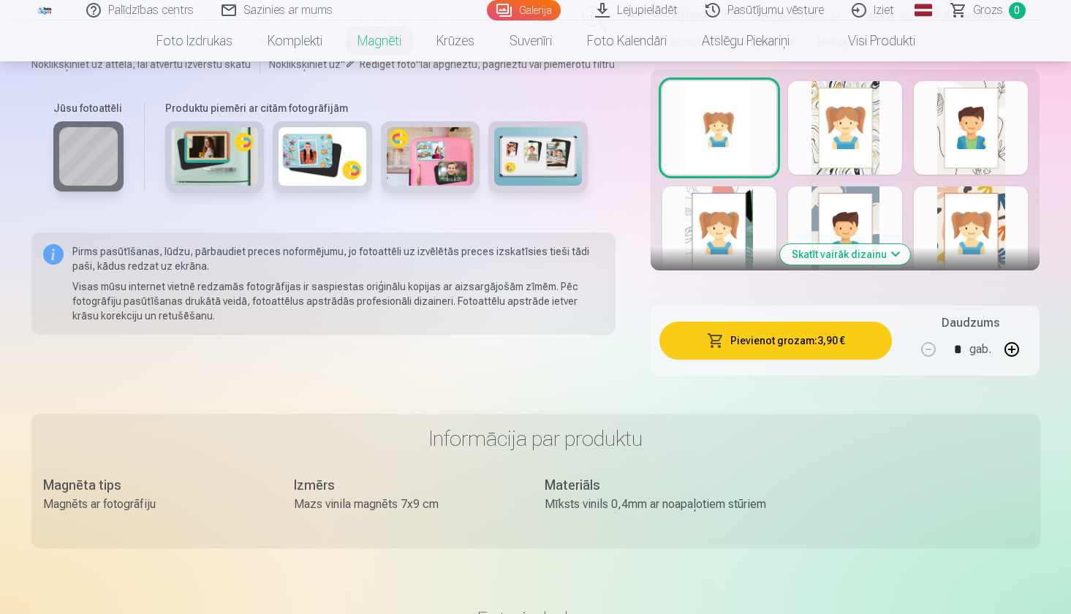
click at [788, 337] on button "Pievienot grozam : 3,90 €" at bounding box center [775, 341] width 233 height 38
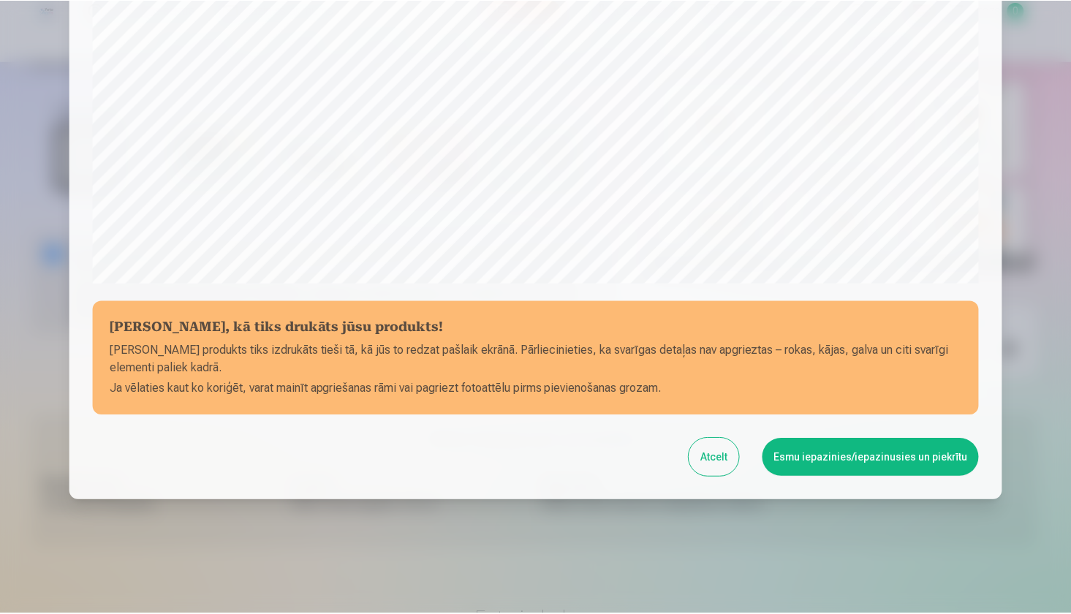
scroll to position [439, 0]
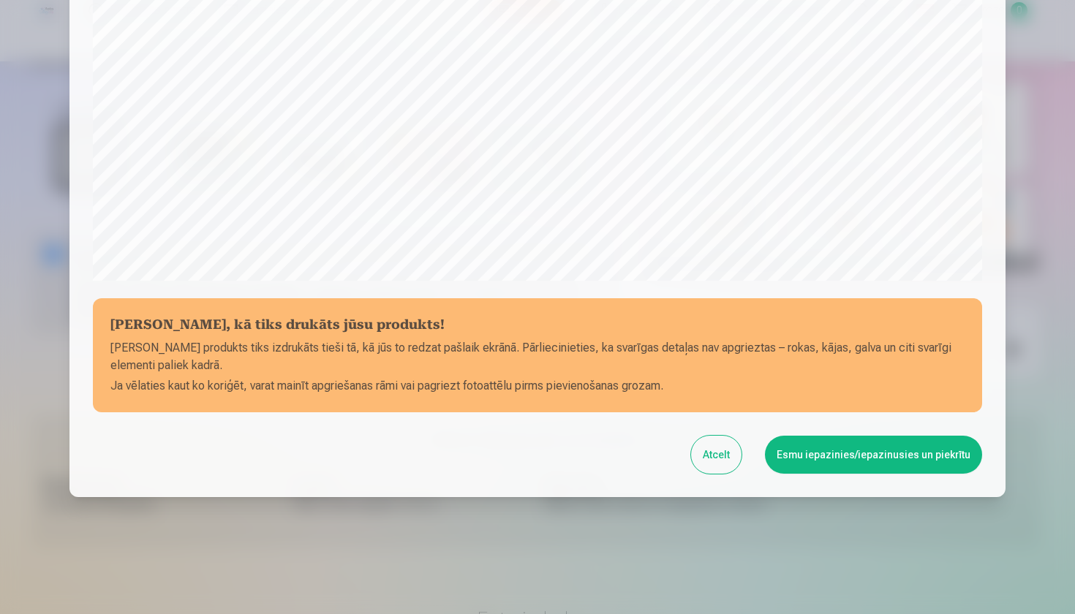
click at [854, 453] on button "Esmu iepazinies/iepazinusies un piekrītu" at bounding box center [873, 455] width 217 height 38
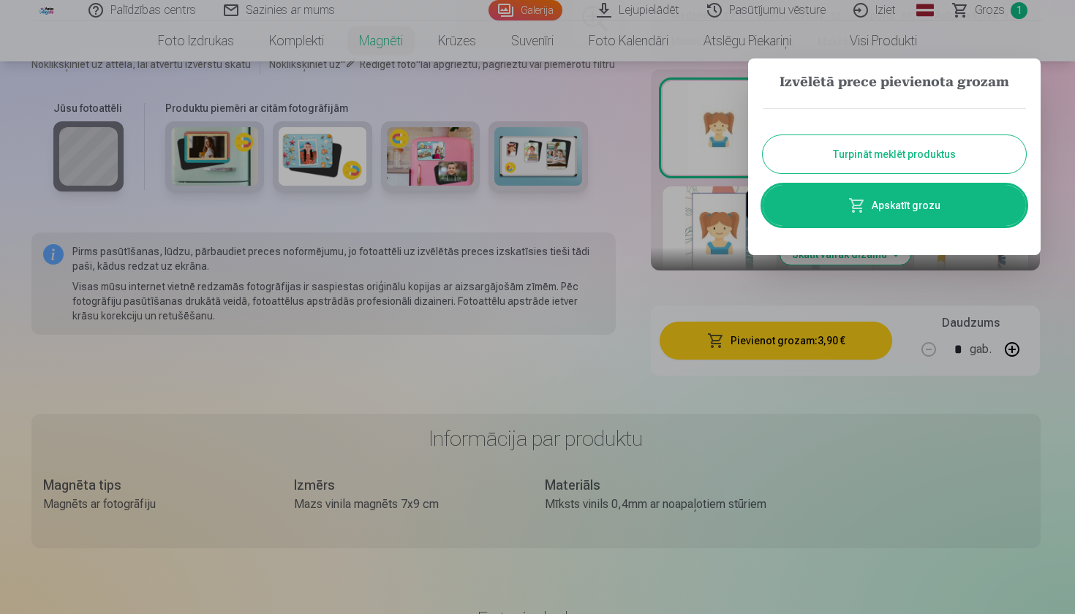
click at [556, 387] on div at bounding box center [537, 307] width 1075 height 614
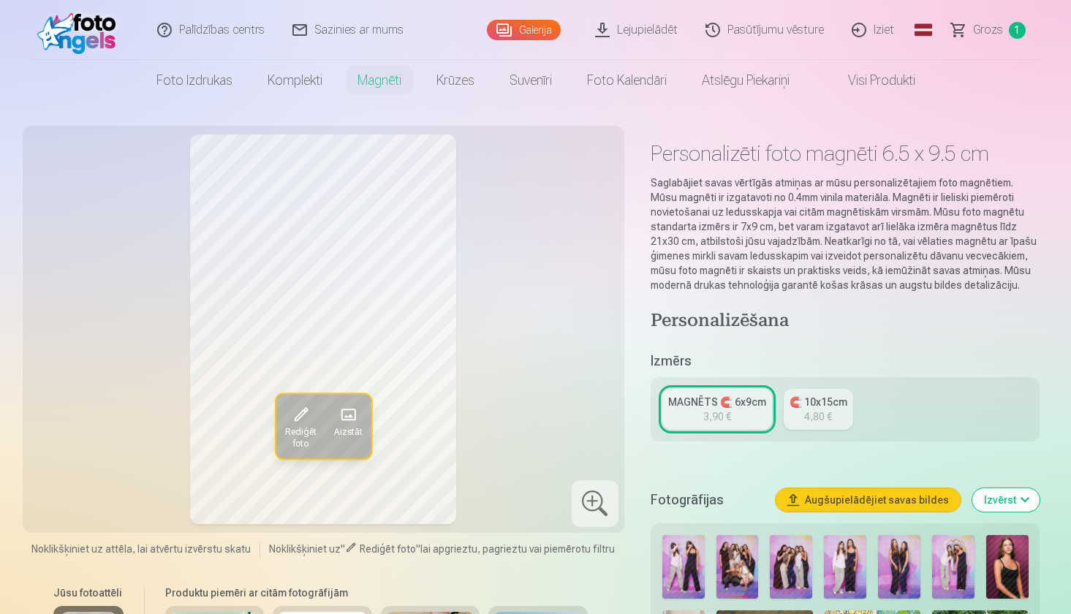
scroll to position [0, 0]
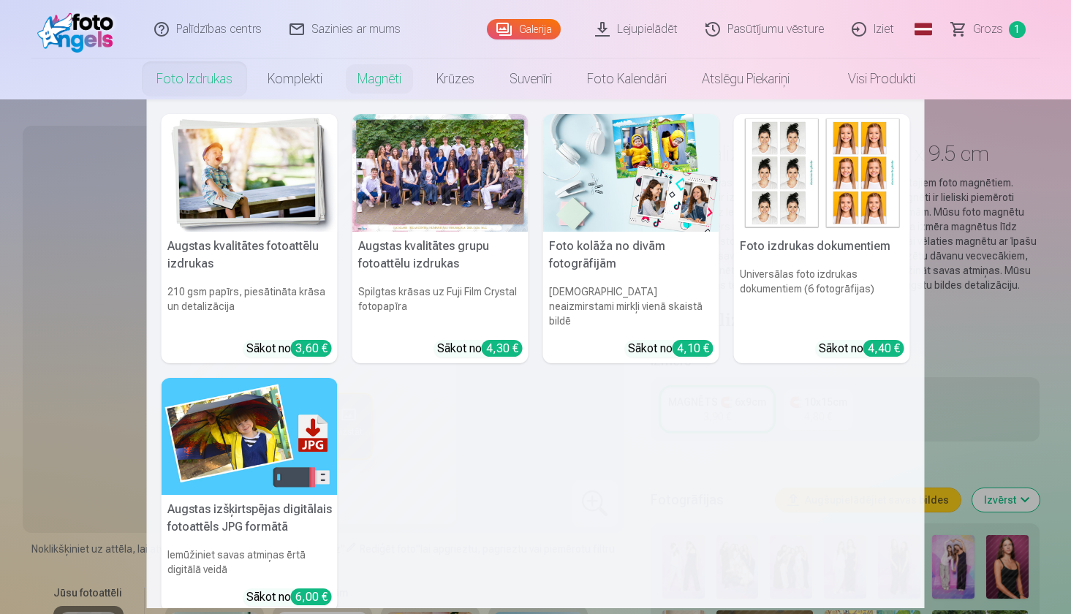
click at [205, 74] on link "Foto izdrukas" at bounding box center [194, 78] width 111 height 41
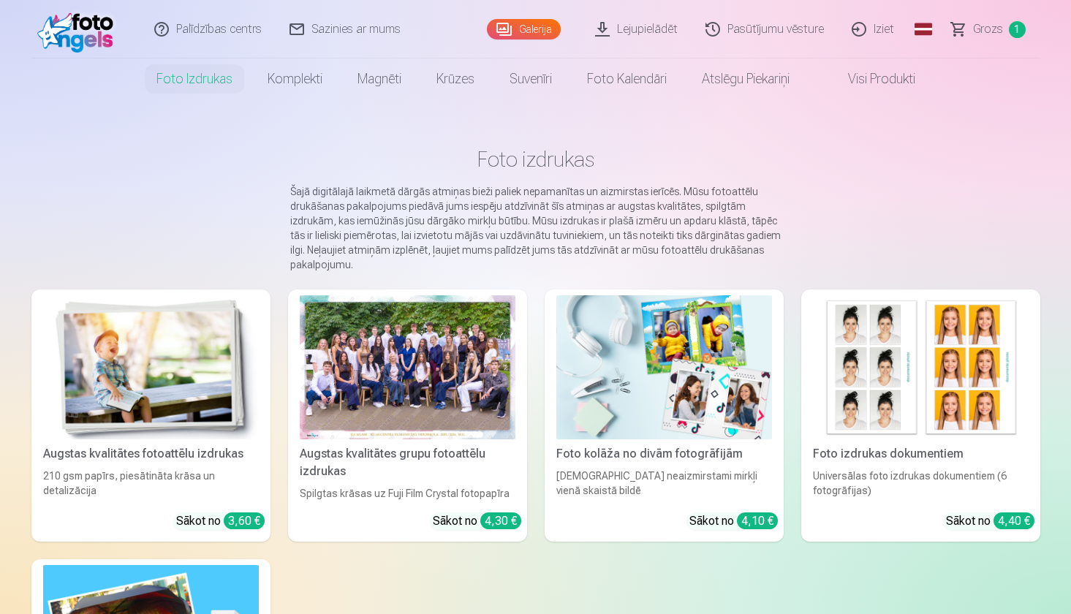
click at [399, 393] on div at bounding box center [408, 367] width 216 height 144
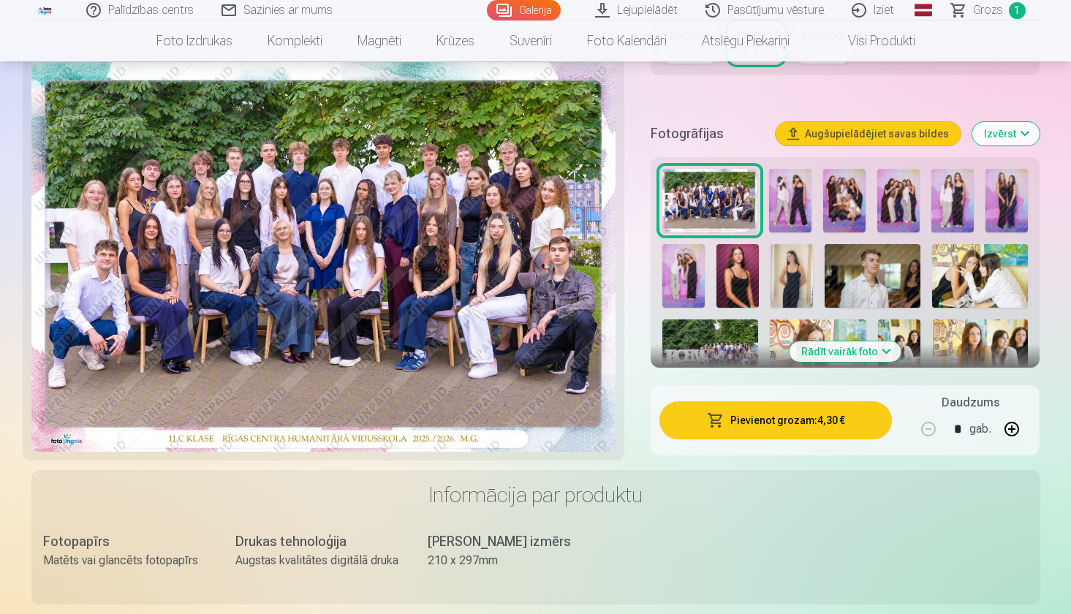
scroll to position [422, 0]
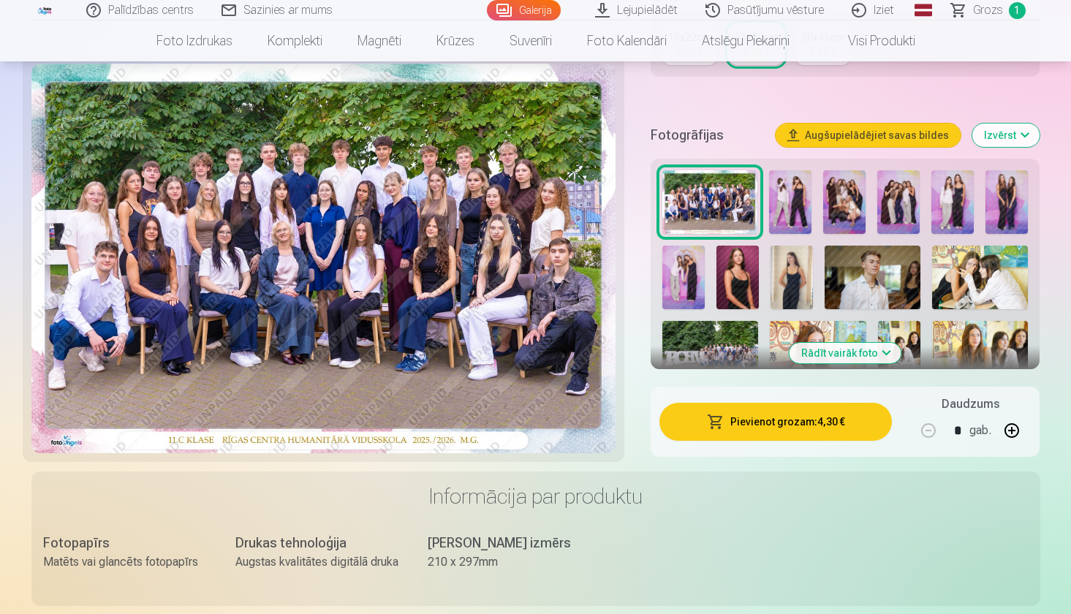
click at [766, 430] on button "Pievienot grozam : 4,30 €" at bounding box center [775, 422] width 233 height 38
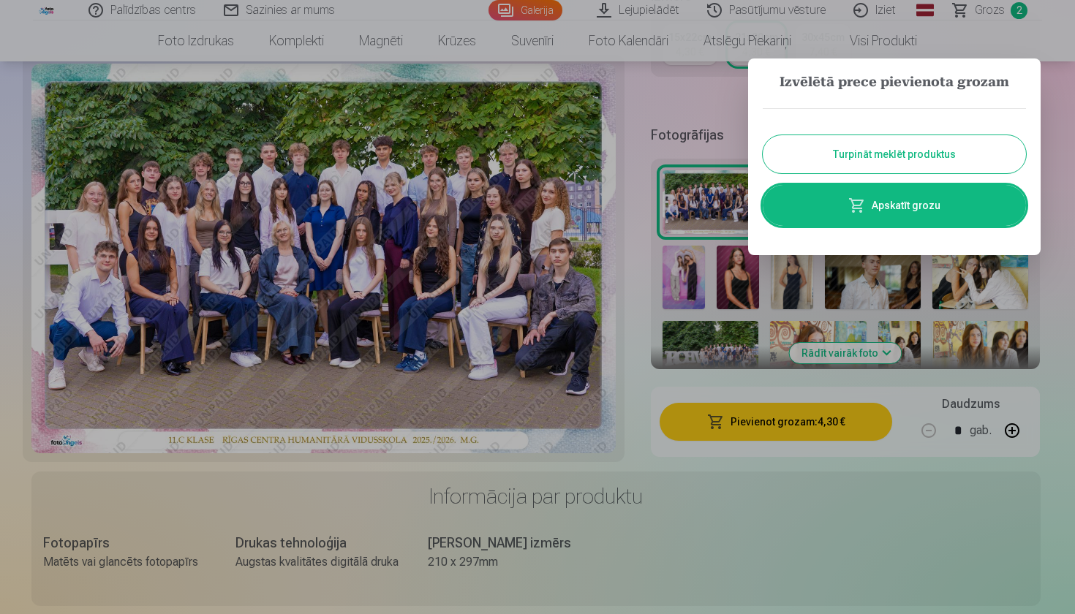
click at [852, 145] on button "Turpināt meklēt produktus" at bounding box center [893, 154] width 263 height 38
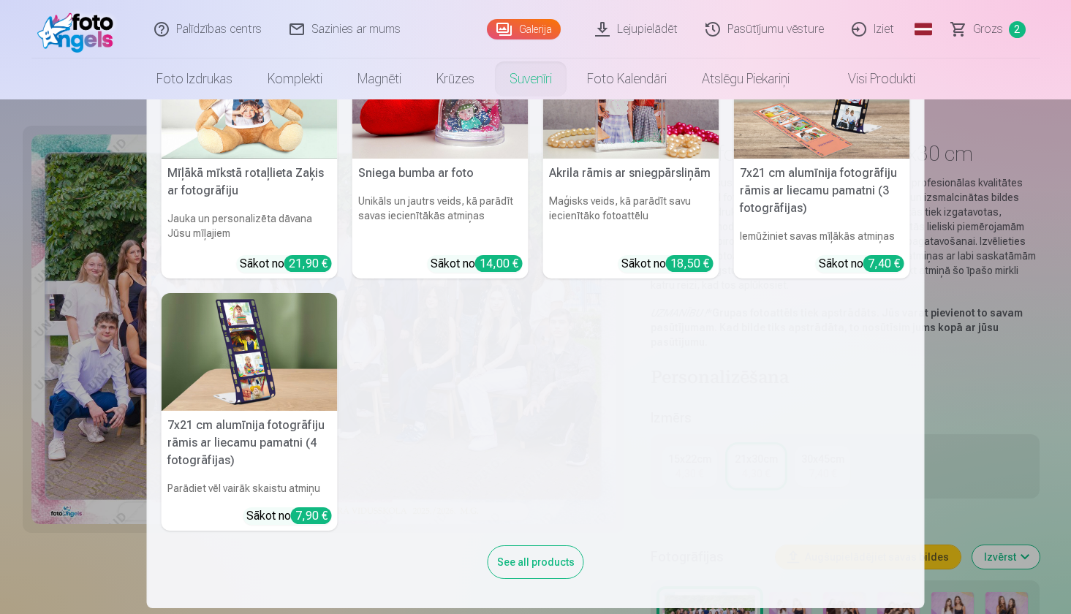
scroll to position [336, 0]
click at [87, 238] on nav "Personalizēts peles paliktnis ar fotoattēlu Piešķiriet savai darbvietai unikālu…" at bounding box center [535, 353] width 1071 height 509
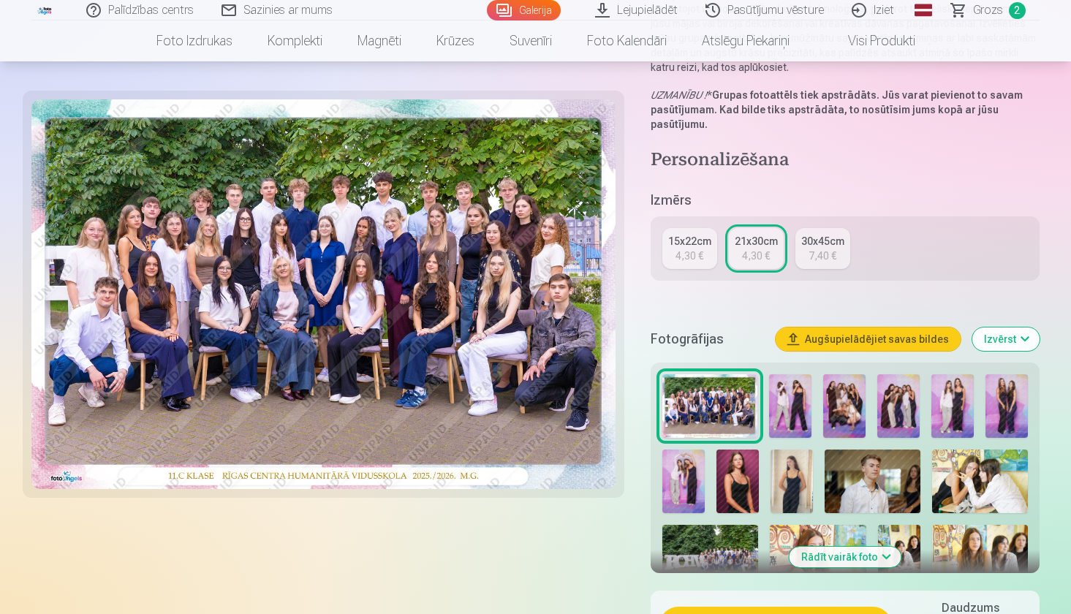
scroll to position [223, 0]
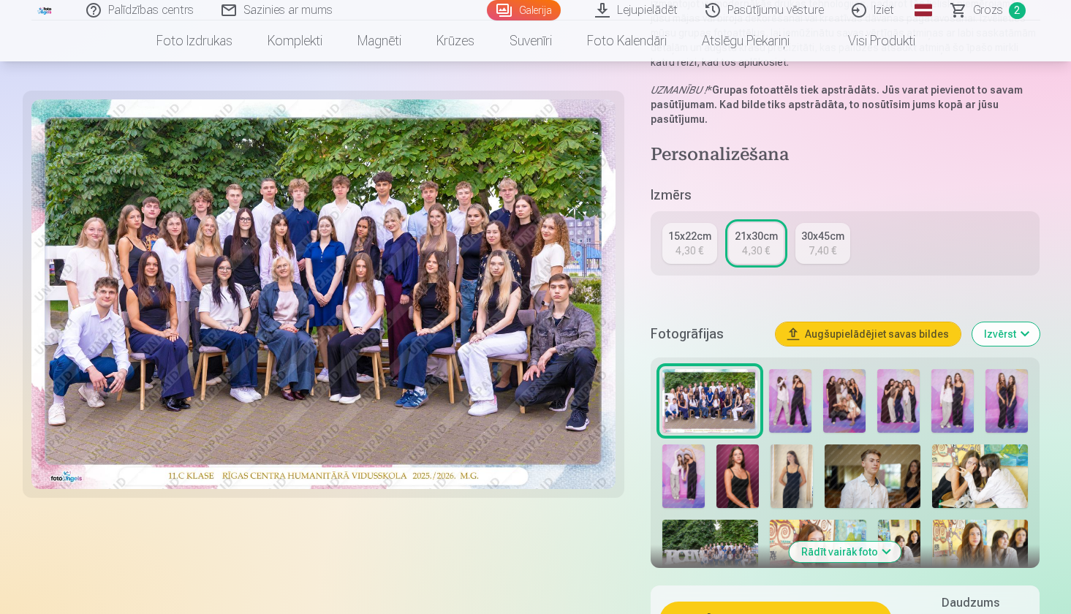
click at [781, 470] on img at bounding box center [791, 476] width 42 height 64
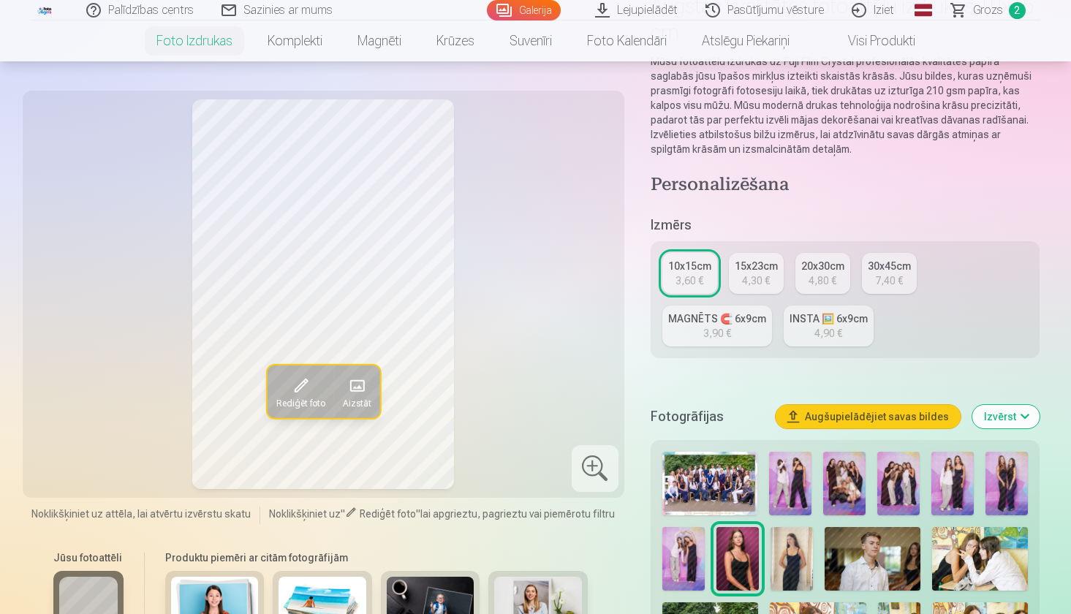
scroll to position [150, 0]
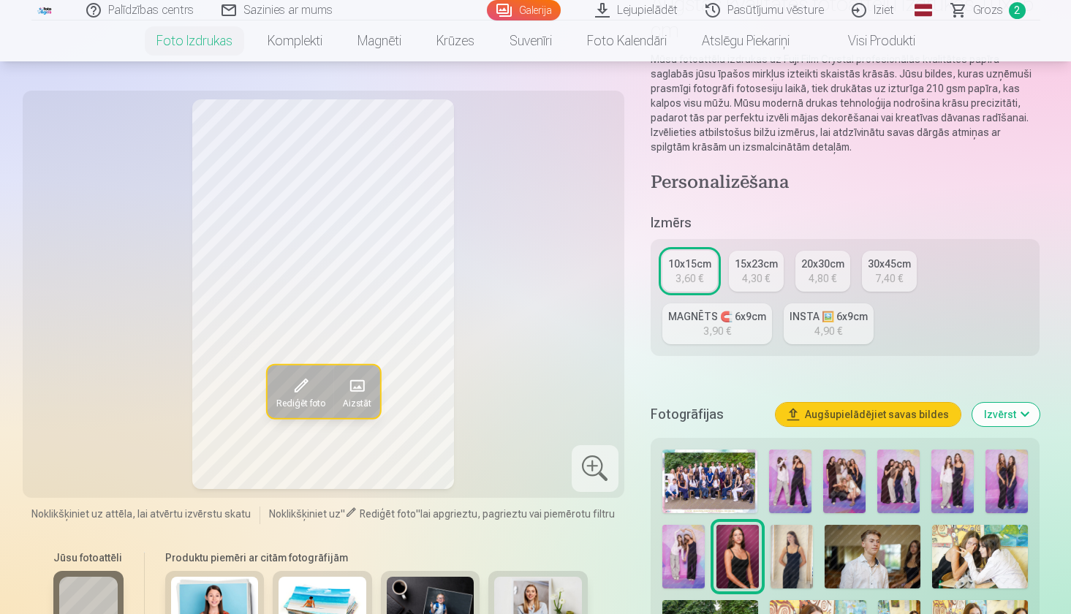
click at [793, 576] on img at bounding box center [791, 557] width 42 height 64
click at [763, 271] on div "4,30 €" at bounding box center [756, 278] width 28 height 15
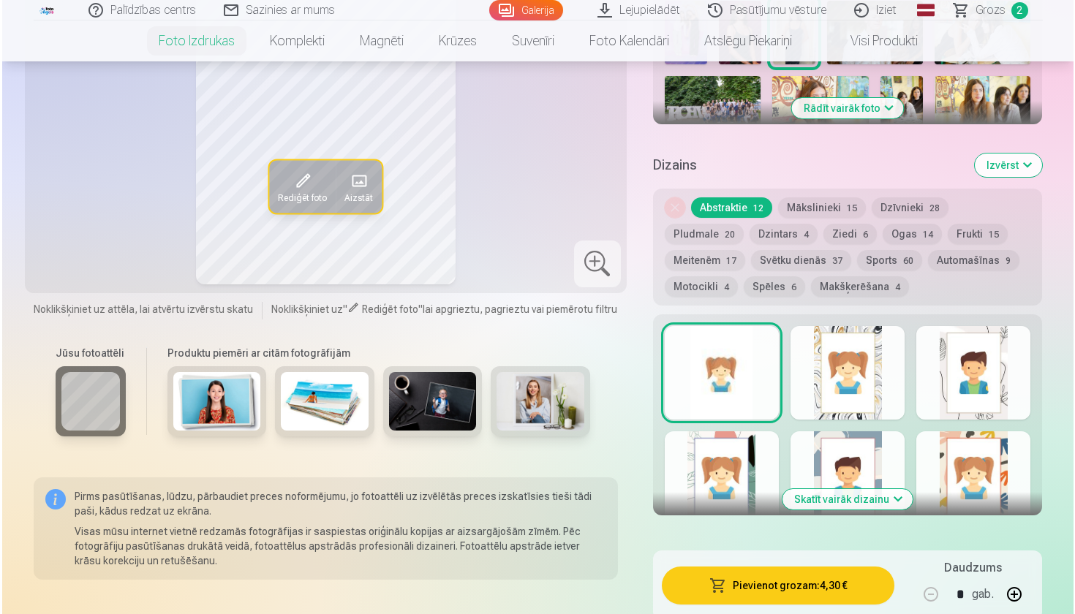
scroll to position [694, 0]
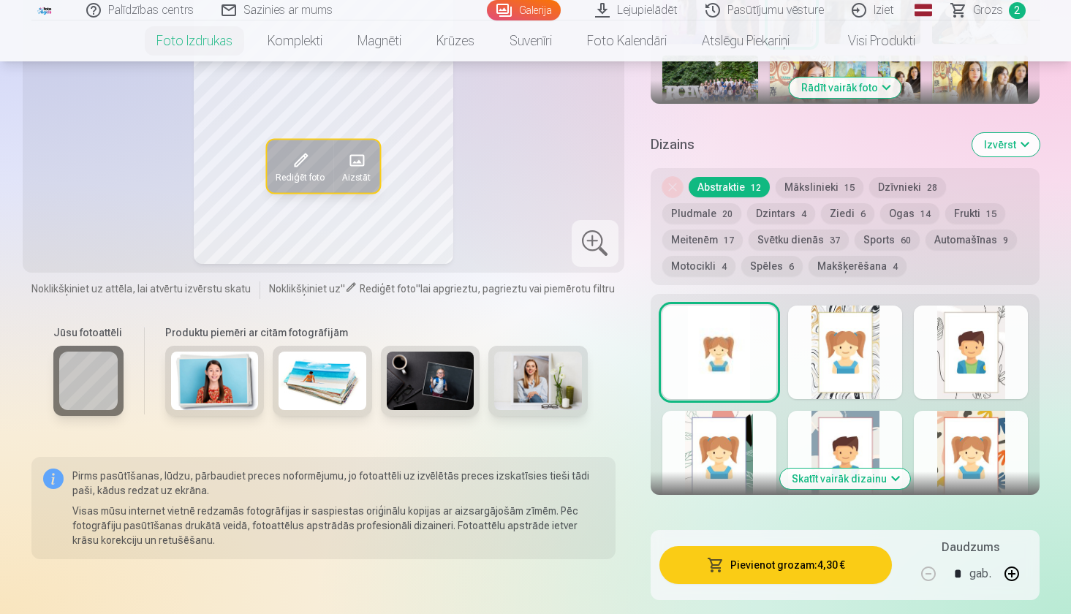
click at [794, 566] on button "Pievienot grozam : 4,30 €" at bounding box center [775, 565] width 233 height 38
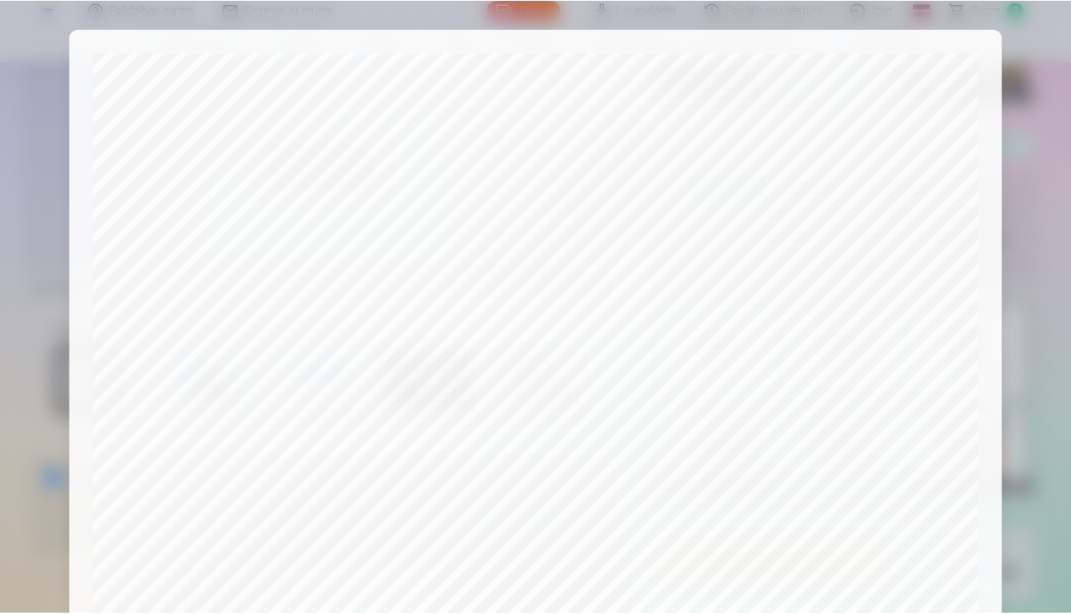
scroll to position [439, 0]
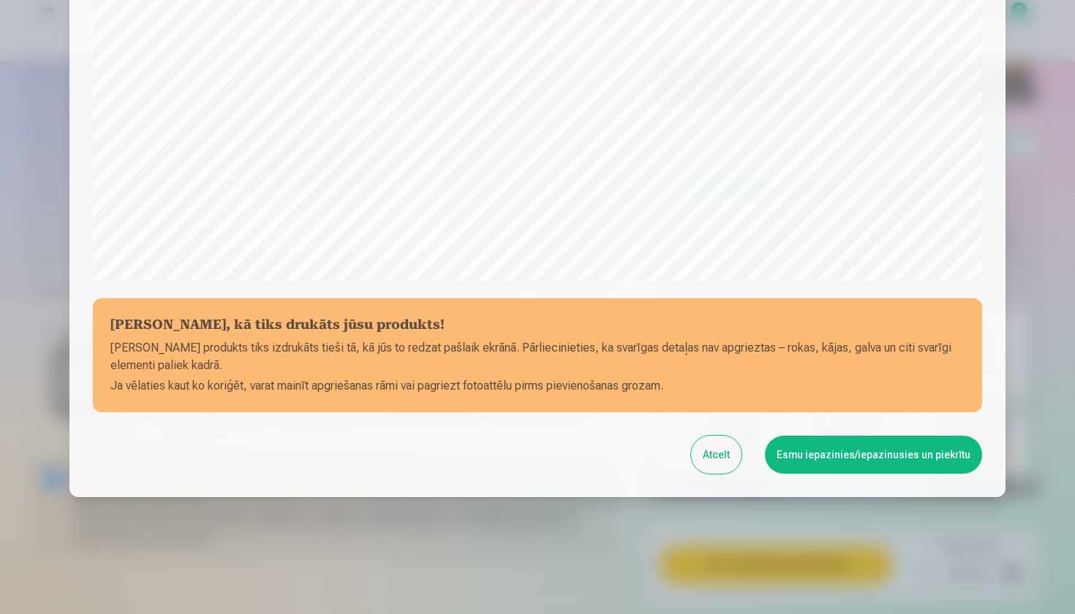
click at [852, 459] on button "Esmu iepazinies/iepazinusies un piekrītu" at bounding box center [873, 455] width 217 height 38
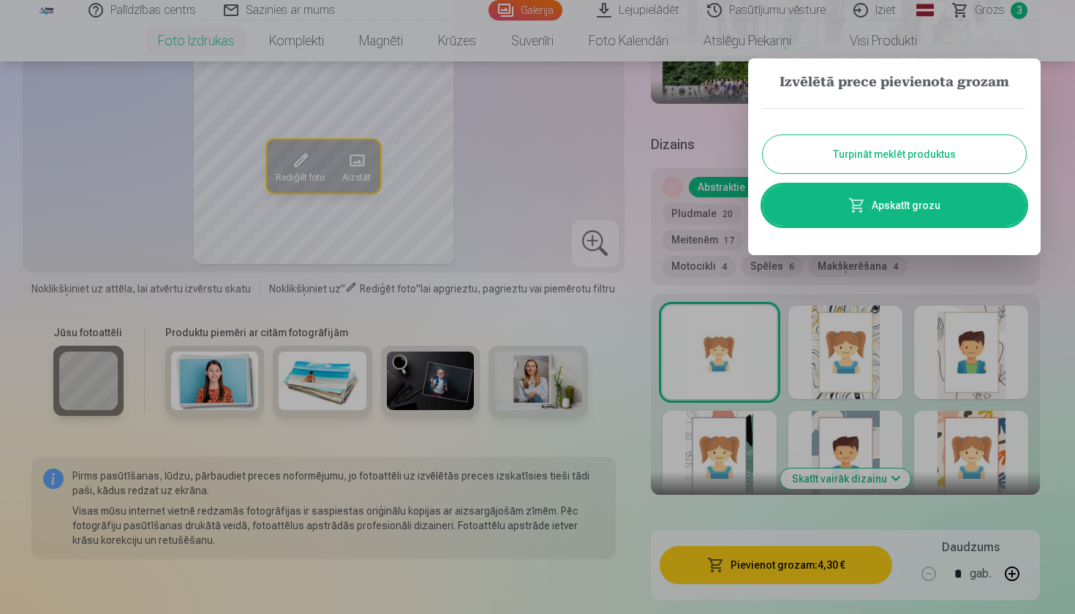
click at [838, 149] on button "Turpināt meklēt produktus" at bounding box center [893, 154] width 263 height 38
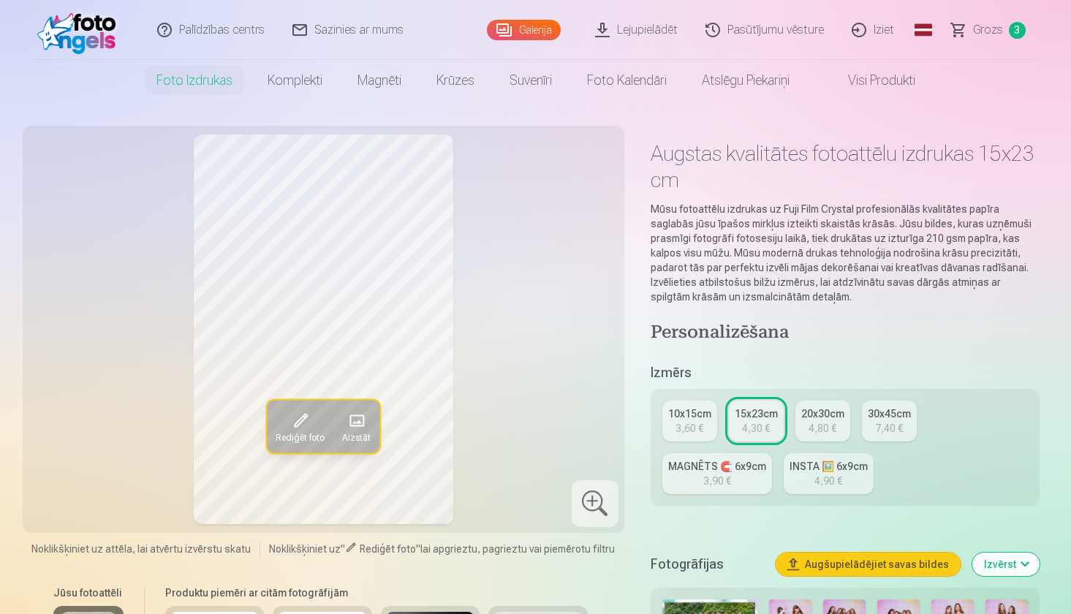
scroll to position [0, 0]
click at [534, 30] on link "Galerija" at bounding box center [524, 29] width 74 height 20
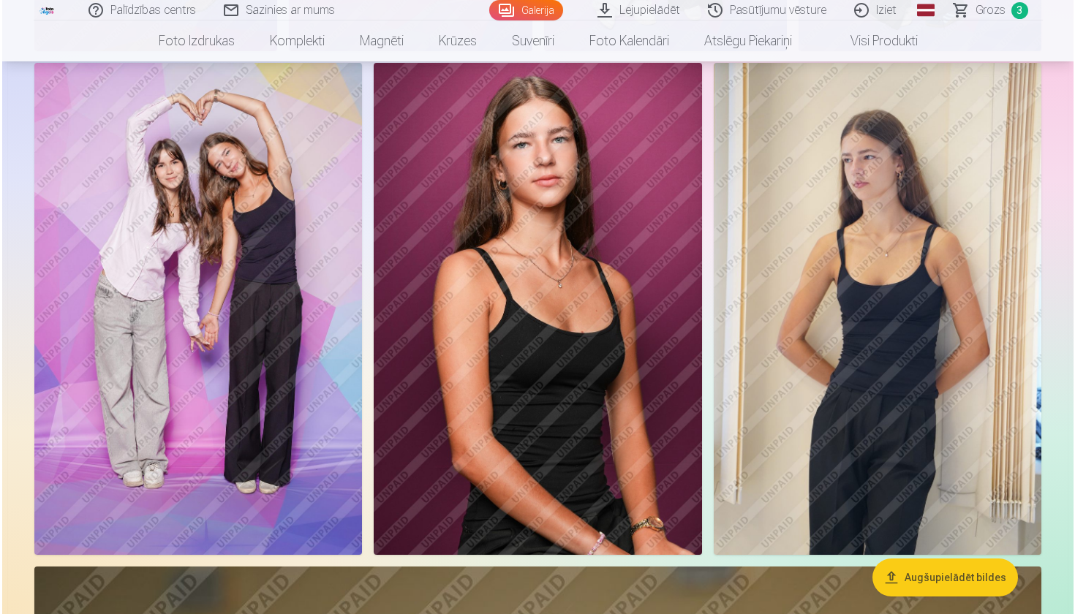
scroll to position [939, 0]
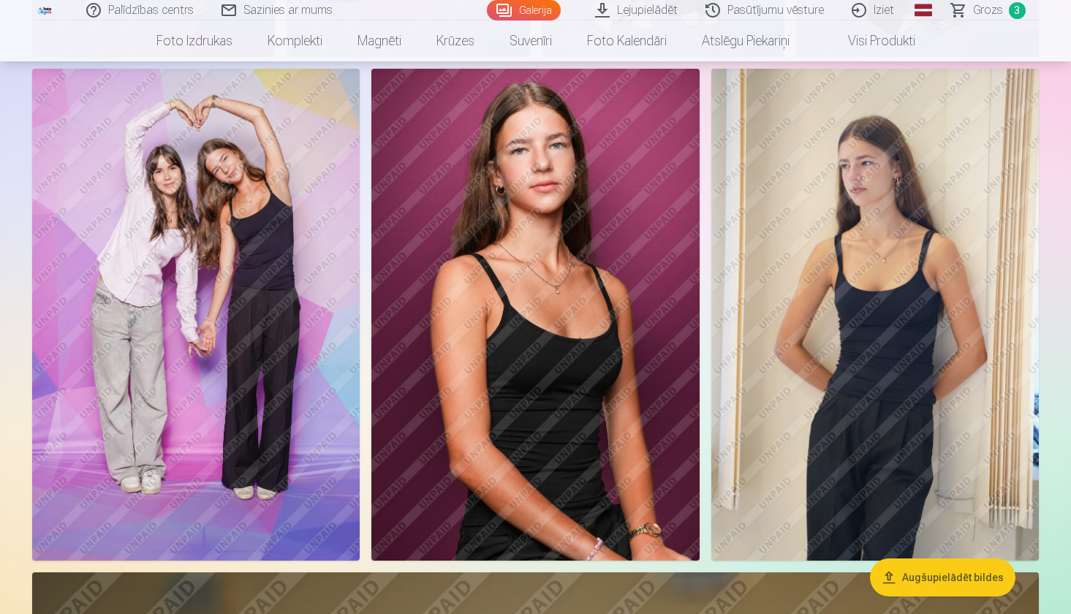
click at [291, 254] on img at bounding box center [195, 315] width 327 height 492
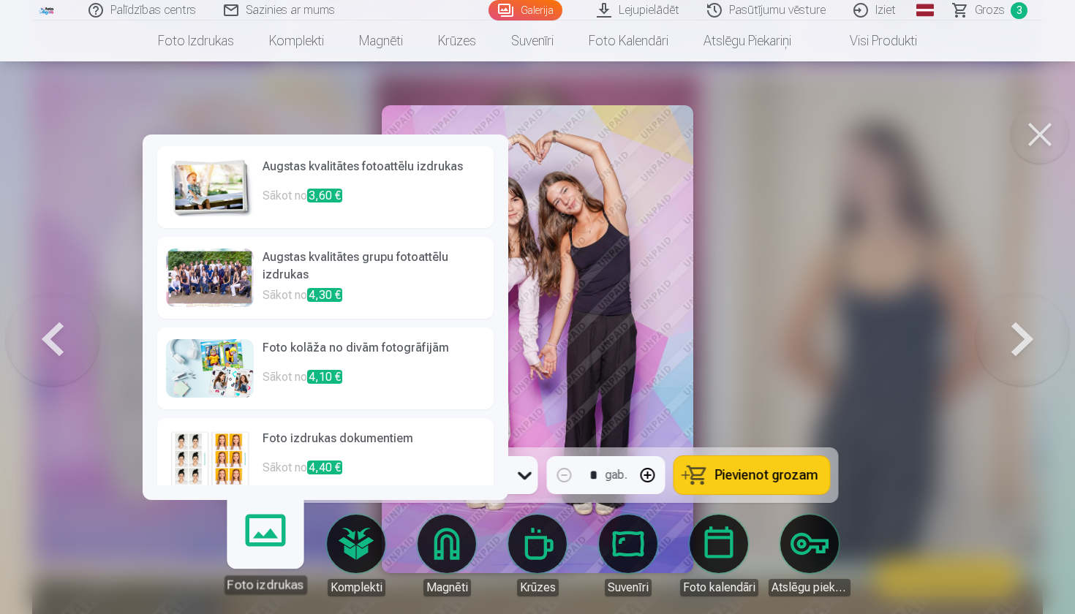
click at [396, 344] on h6 "Foto kolāža no divām fotogrāfijām" at bounding box center [373, 353] width 222 height 29
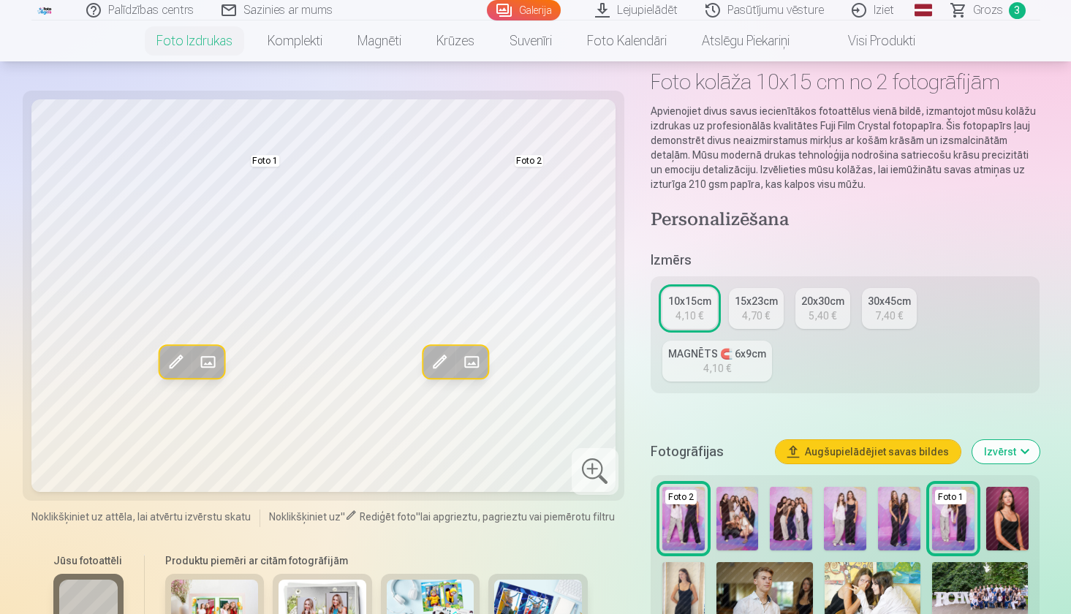
scroll to position [74, 0]
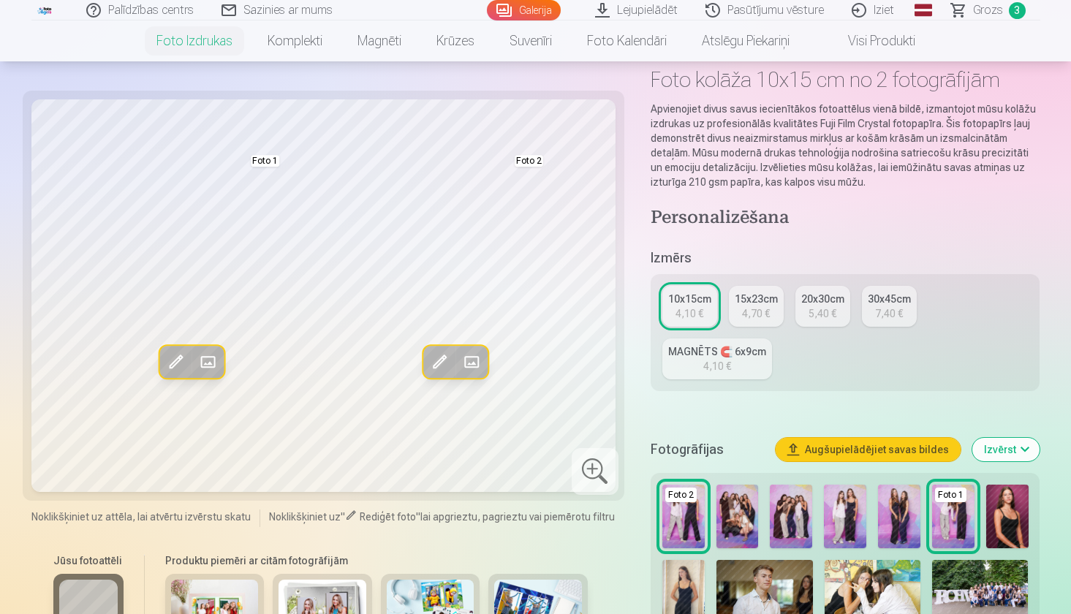
click at [962, 510] on img at bounding box center [953, 517] width 42 height 64
click at [784, 515] on img at bounding box center [791, 517] width 42 height 64
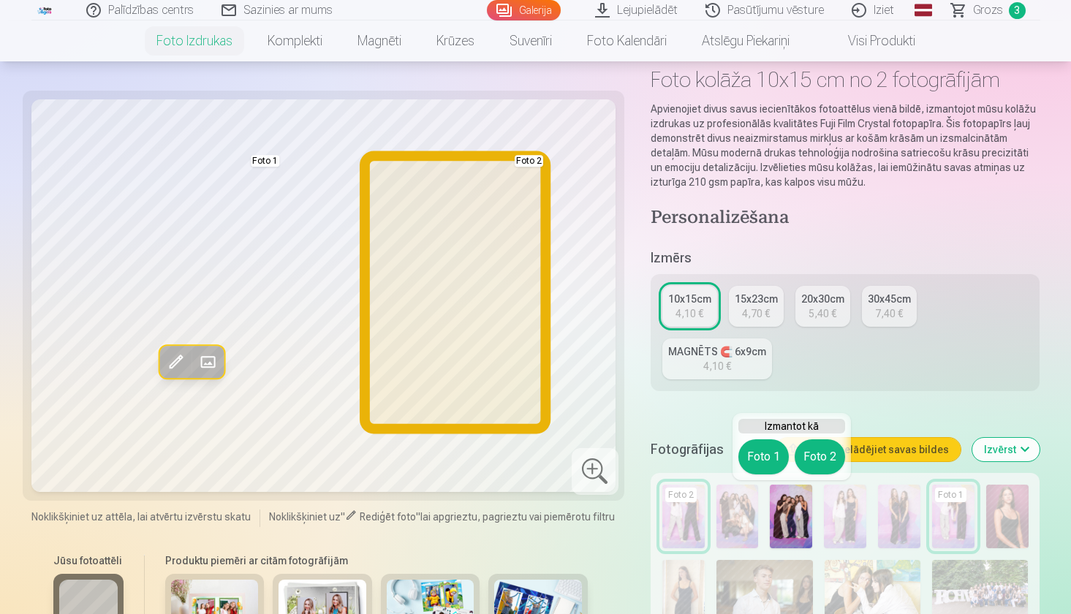
click at [823, 447] on button "Foto 2" at bounding box center [820, 456] width 50 height 35
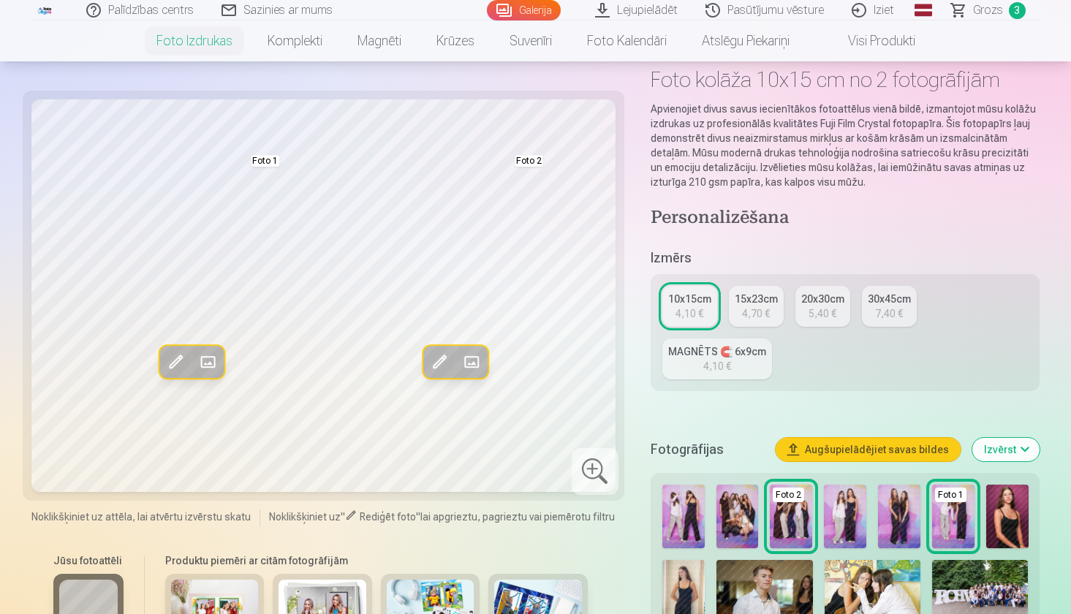
click at [686, 504] on img at bounding box center [683, 517] width 42 height 64
click at [768, 259] on h5 "Izmērs" at bounding box center [846, 258] width 390 height 20
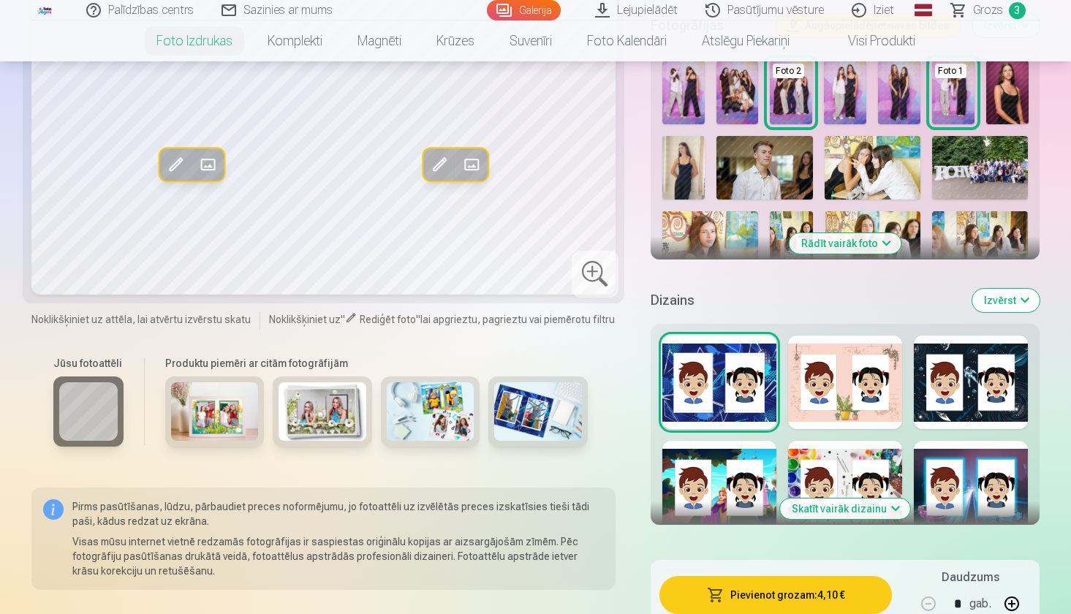
scroll to position [553, 0]
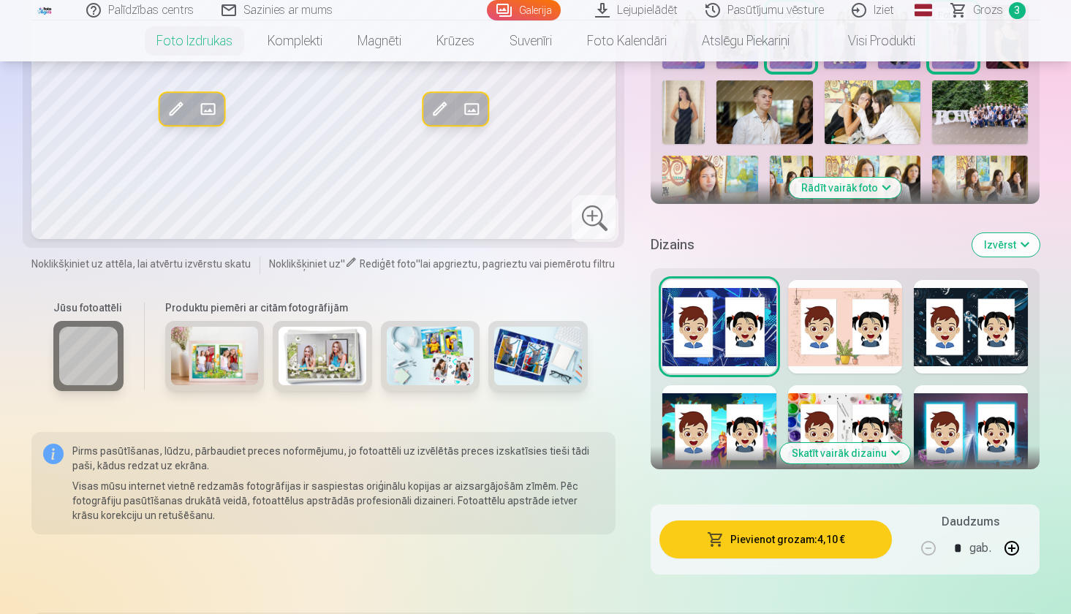
click at [847, 448] on button "Skatīt vairāk dizainu" at bounding box center [845, 453] width 130 height 20
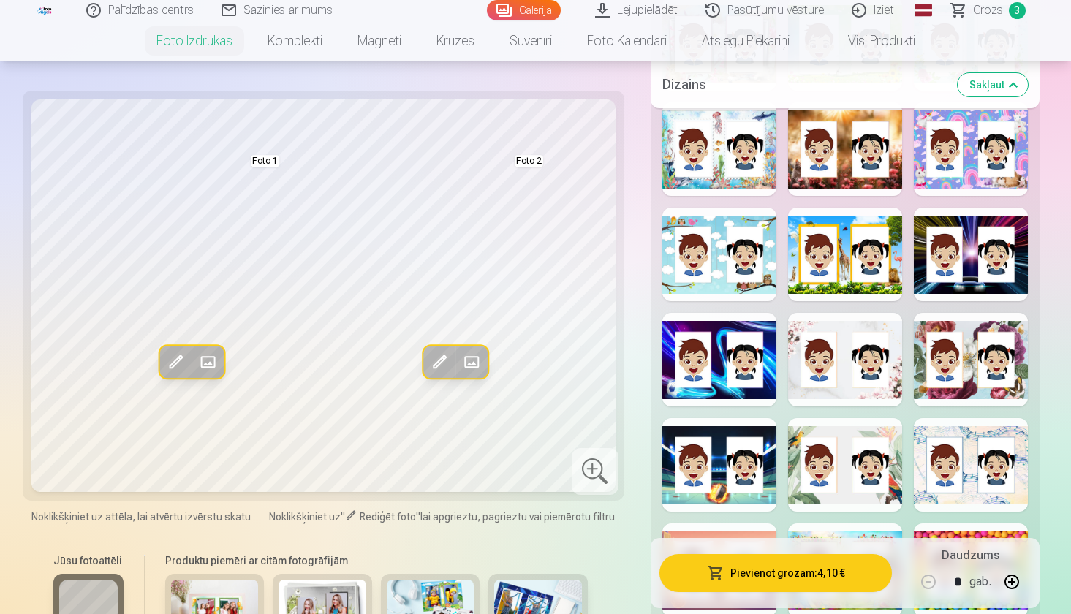
scroll to position [1155, 0]
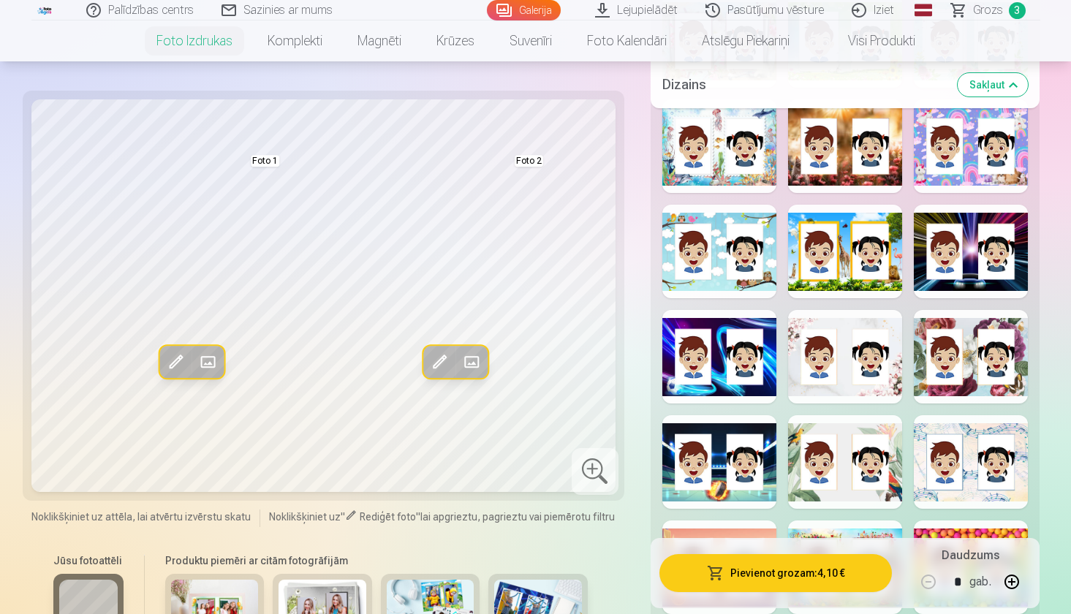
click at [822, 356] on div at bounding box center [845, 357] width 114 height 94
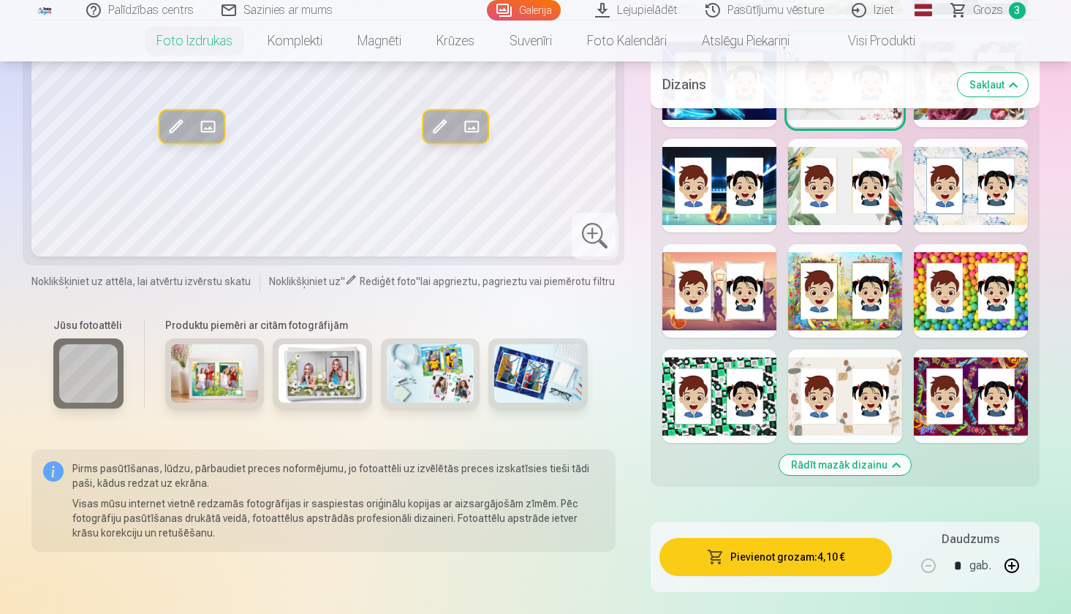
scroll to position [1431, 0]
click at [857, 397] on div at bounding box center [845, 397] width 114 height 94
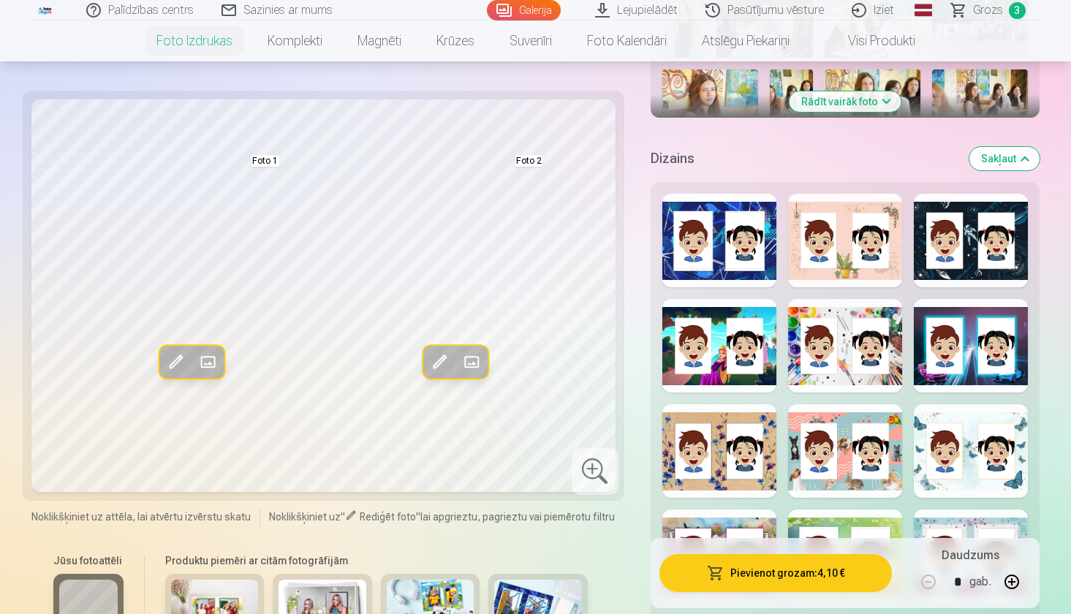
scroll to position [624, 0]
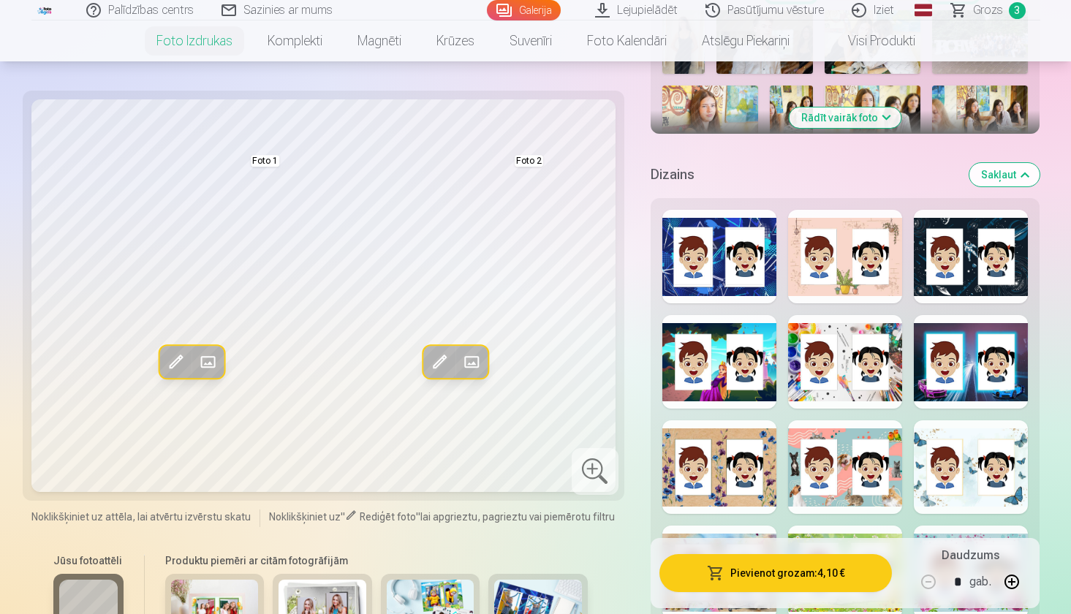
click at [967, 357] on div at bounding box center [971, 362] width 114 height 94
click at [681, 179] on h5 "Dizains" at bounding box center [805, 174] width 308 height 20
click at [1000, 175] on button "Sakļaut" at bounding box center [1004, 174] width 70 height 23
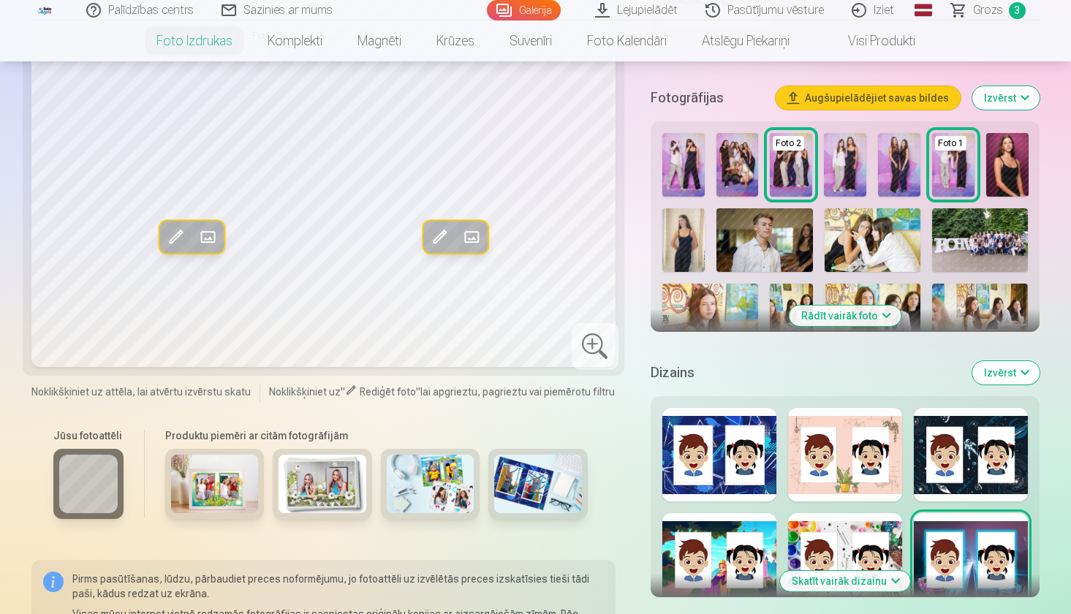
scroll to position [492, 0]
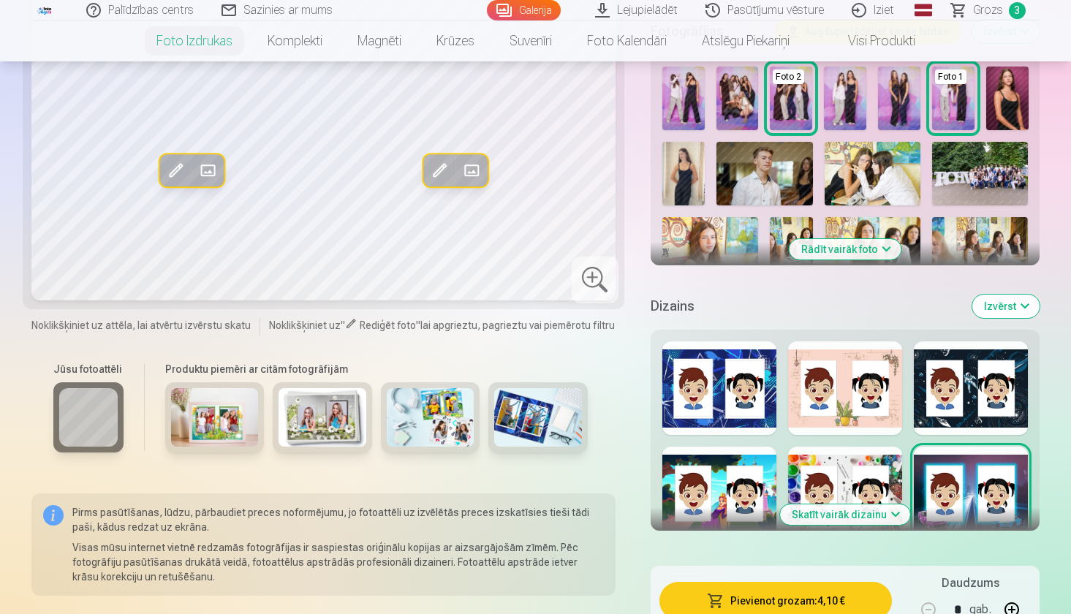
click at [839, 521] on button "Skatīt vairāk dizainu" at bounding box center [845, 514] width 130 height 20
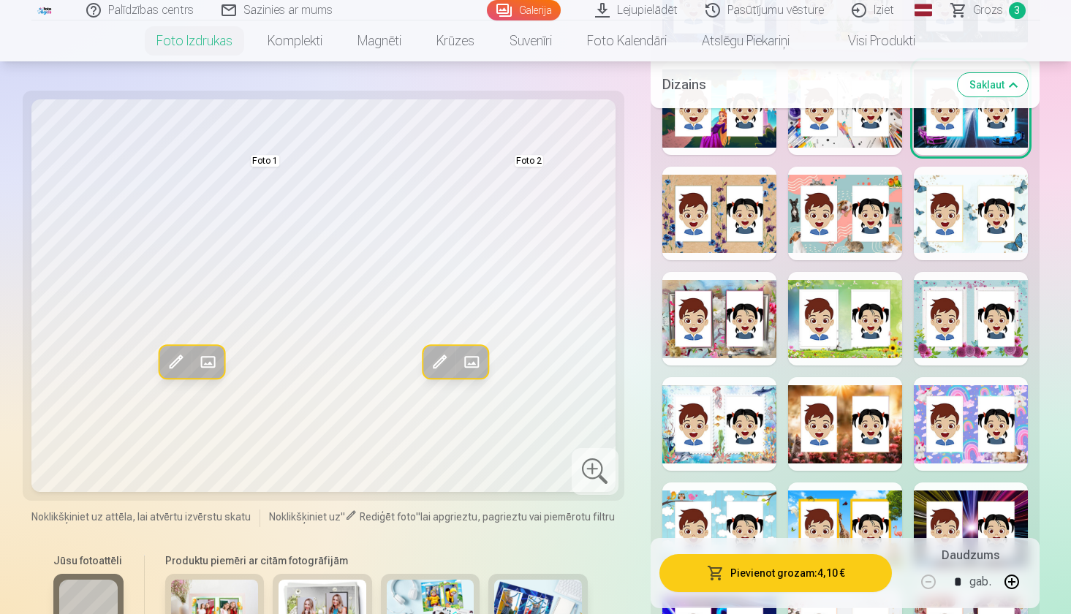
scroll to position [879, 0]
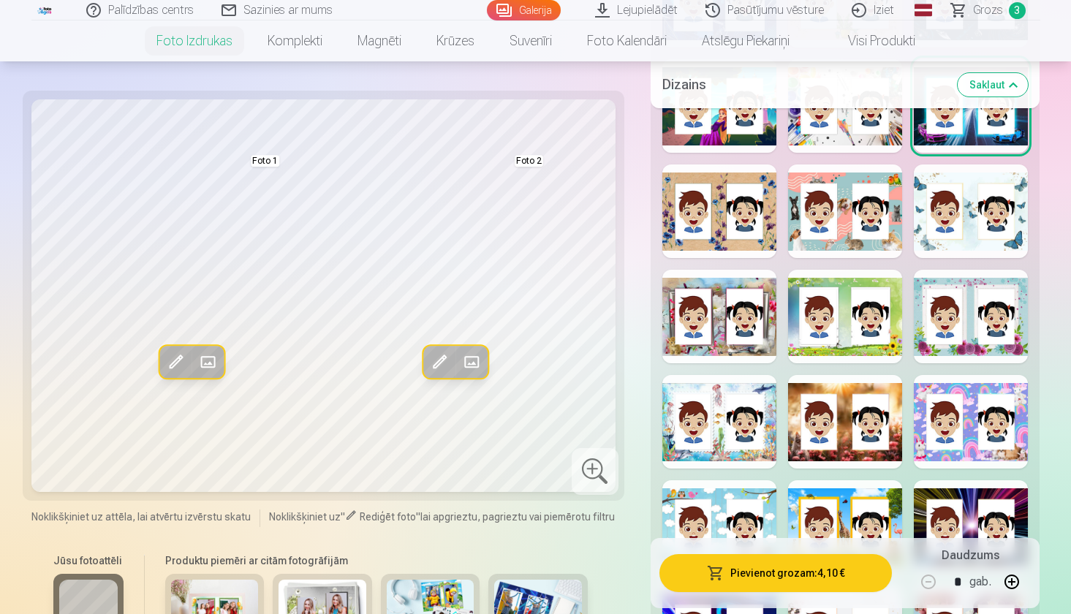
click at [745, 399] on div at bounding box center [719, 422] width 114 height 94
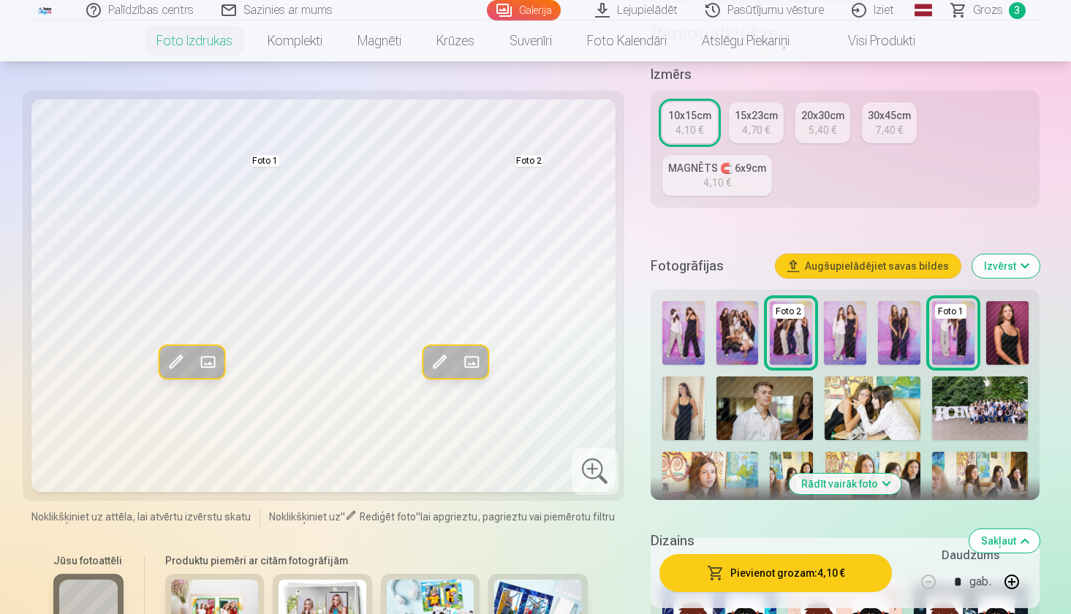
scroll to position [262, 0]
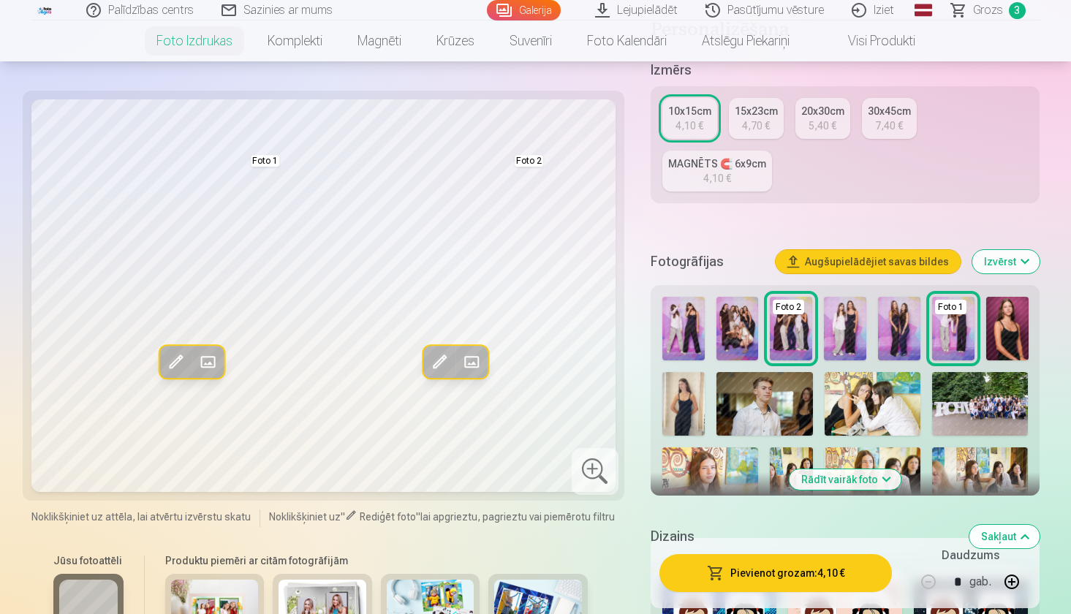
click at [951, 315] on img at bounding box center [953, 329] width 42 height 64
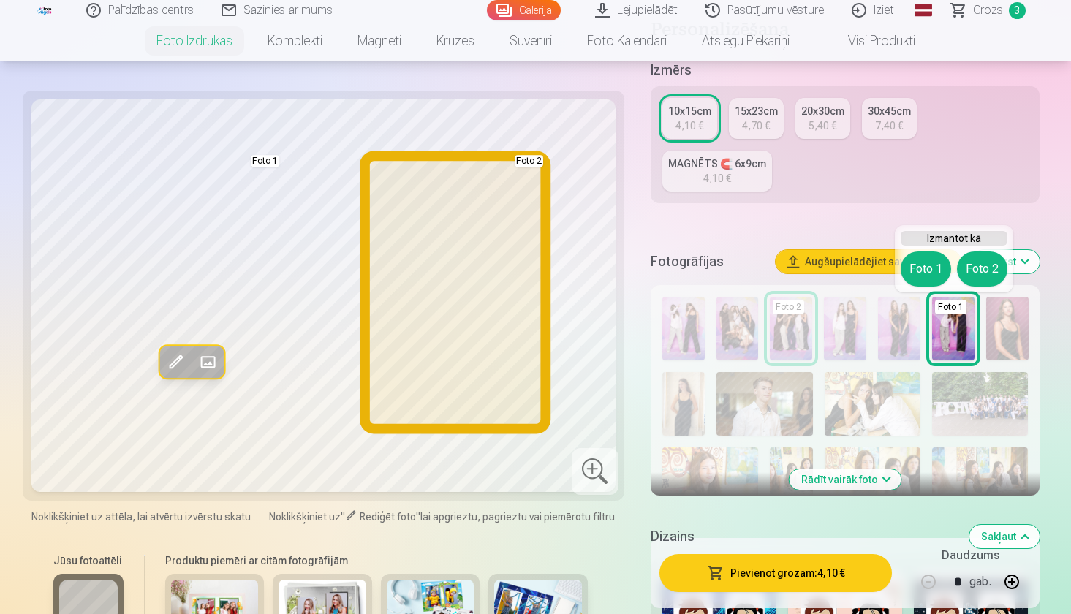
click at [977, 268] on button "Foto 2" at bounding box center [982, 268] width 50 height 35
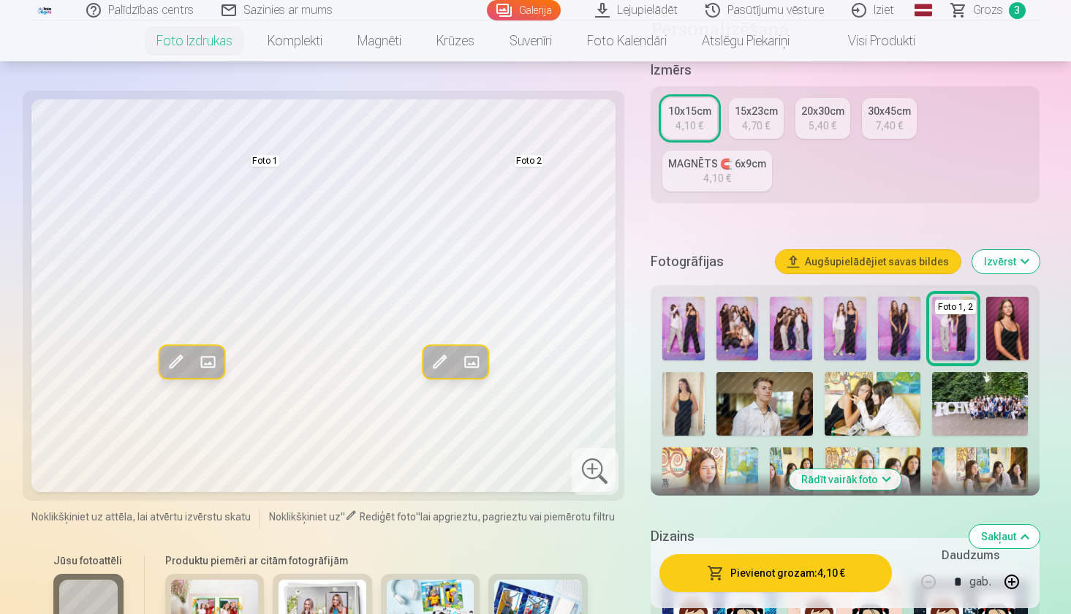
click at [793, 320] on img at bounding box center [791, 329] width 42 height 64
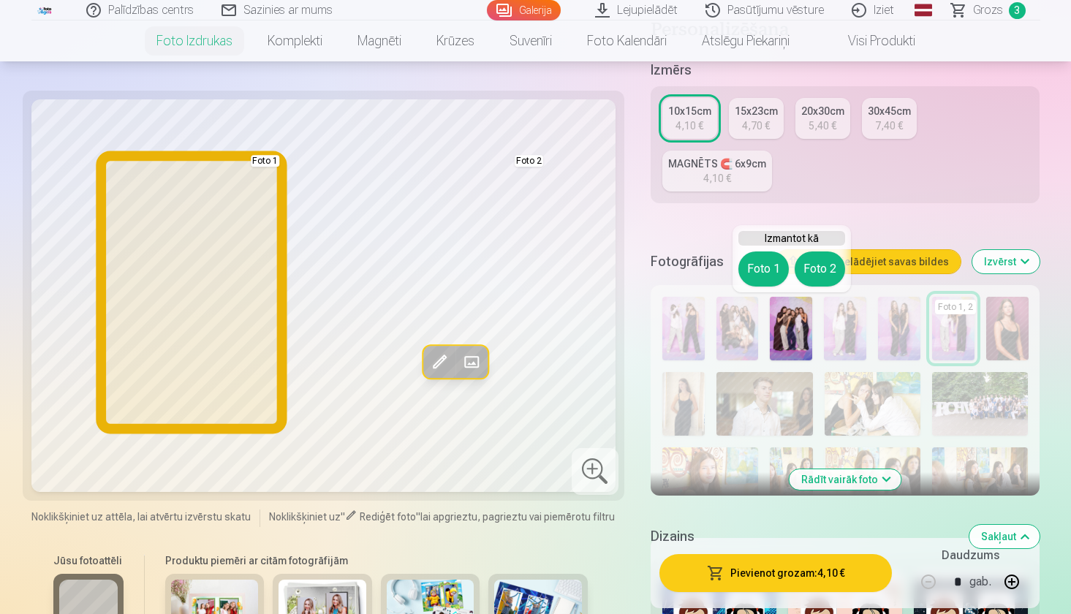
click at [769, 260] on button "Foto 1" at bounding box center [763, 268] width 50 height 35
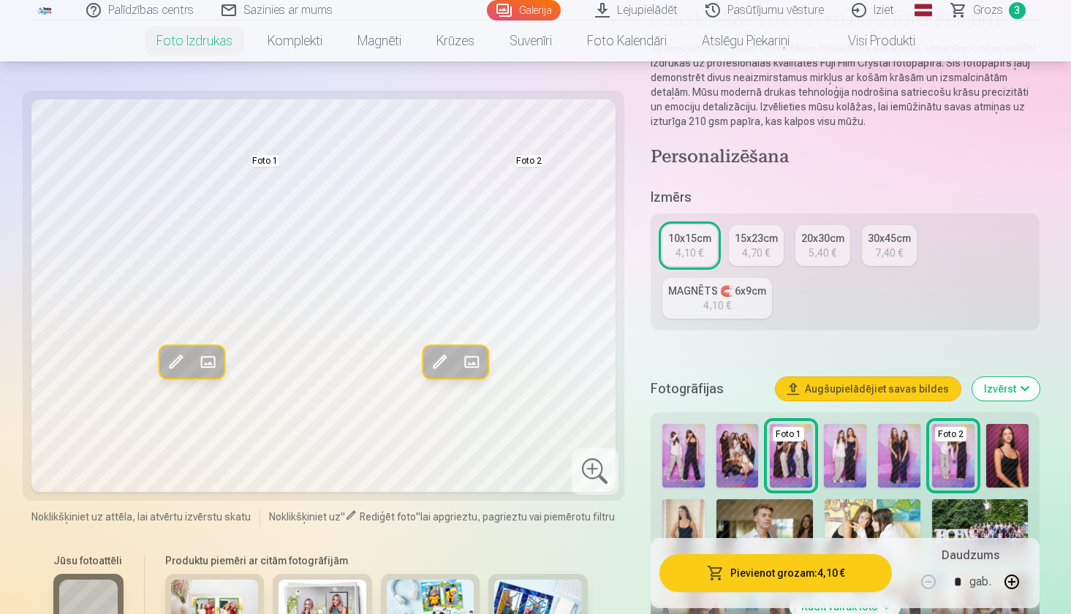
scroll to position [140, 0]
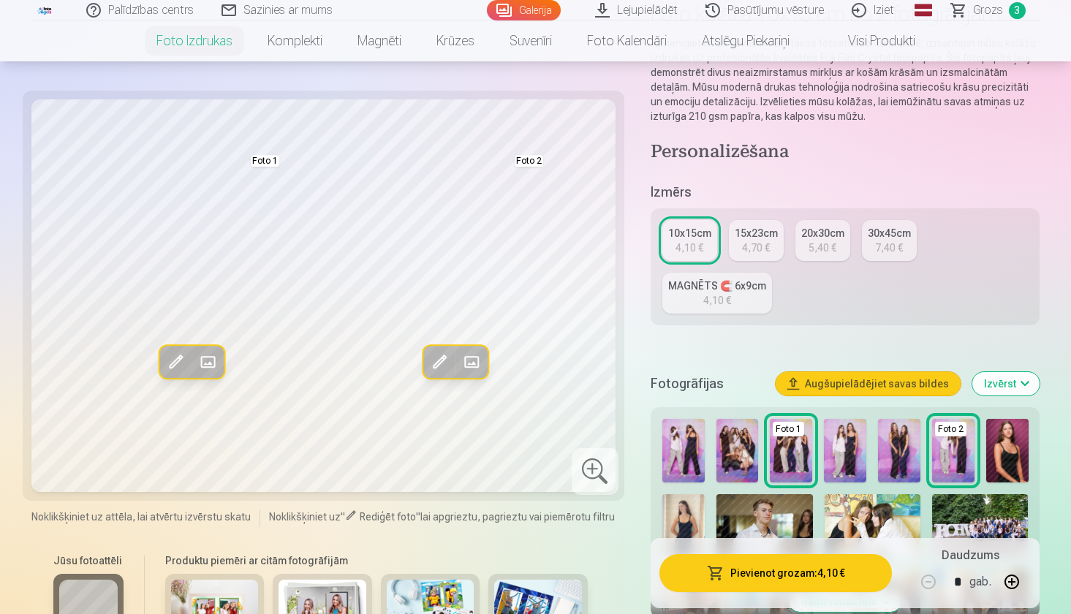
click at [1012, 384] on button "Izvērst" at bounding box center [1005, 383] width 67 height 23
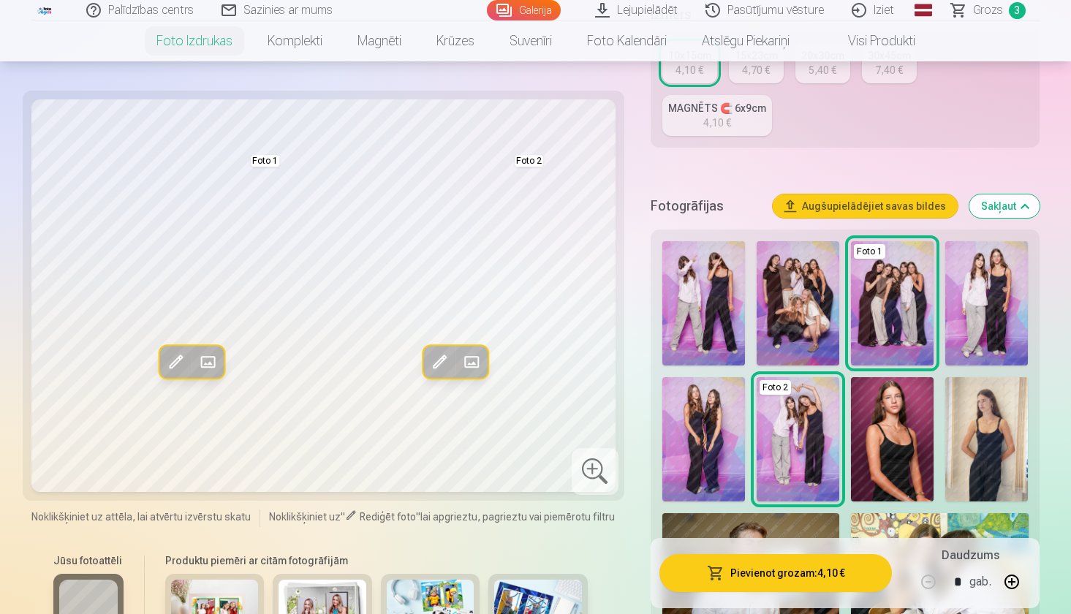
scroll to position [330, 0]
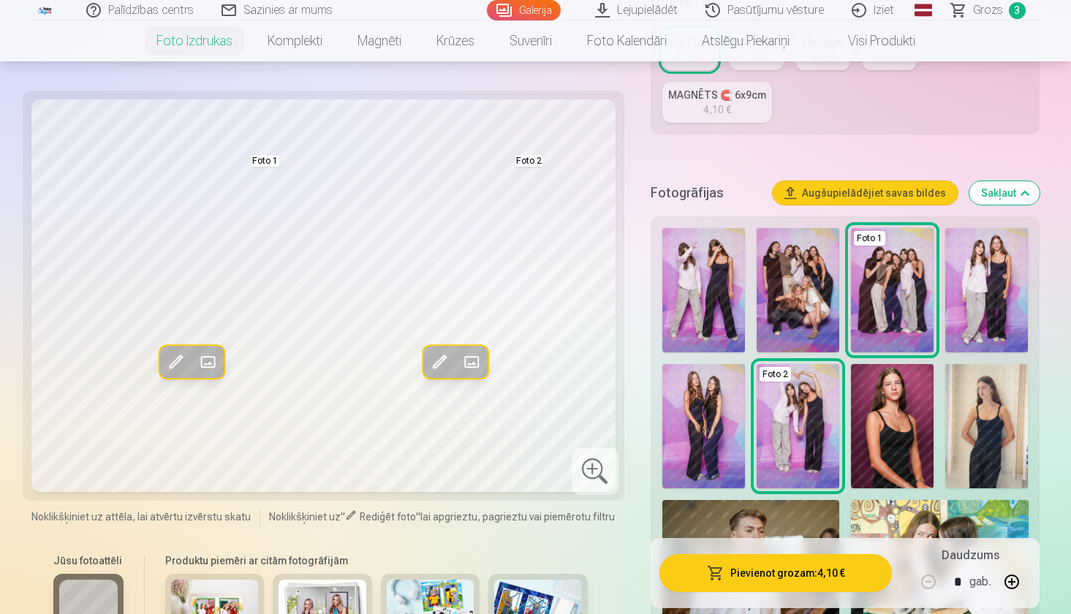
click at [1004, 188] on button "Sakļaut" at bounding box center [1004, 192] width 70 height 23
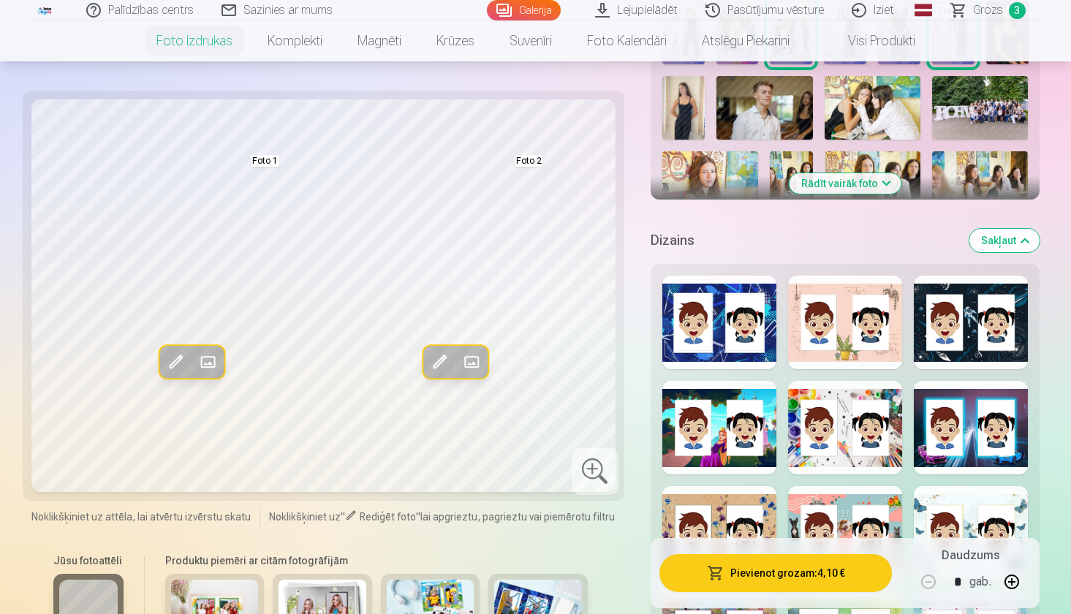
scroll to position [553, 0]
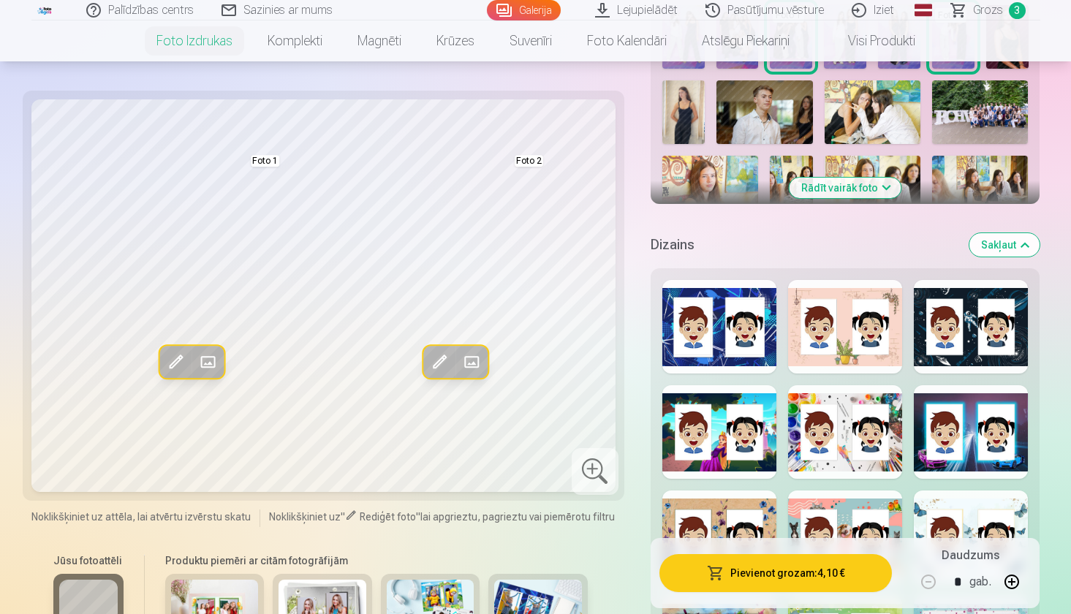
click at [829, 338] on div at bounding box center [845, 327] width 114 height 94
click at [732, 351] on div at bounding box center [719, 327] width 114 height 94
click at [755, 439] on div at bounding box center [719, 432] width 114 height 94
click at [855, 416] on div at bounding box center [845, 432] width 114 height 94
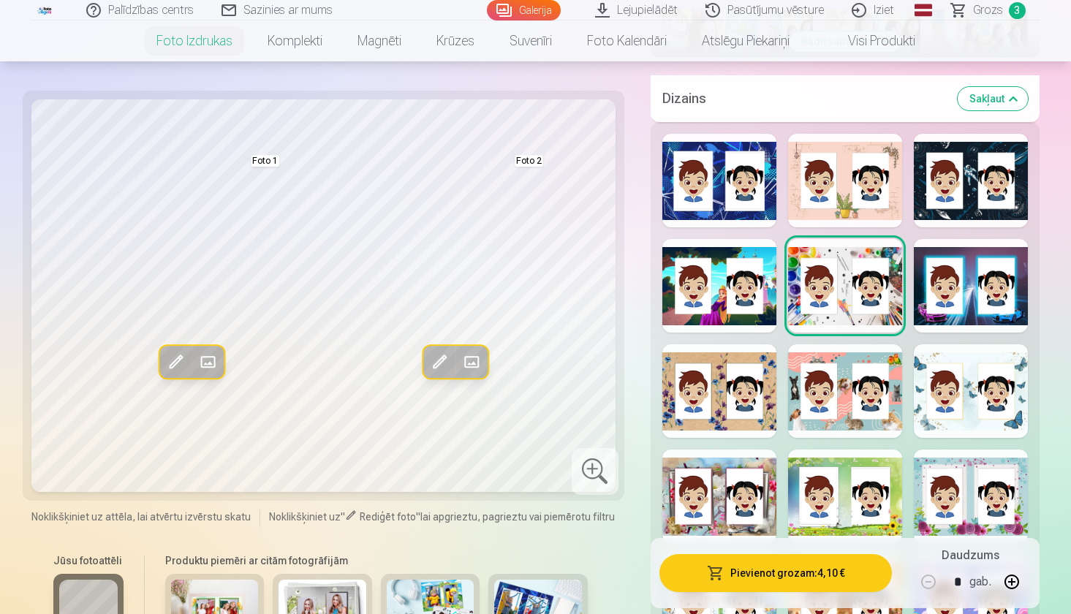
scroll to position [765, 0]
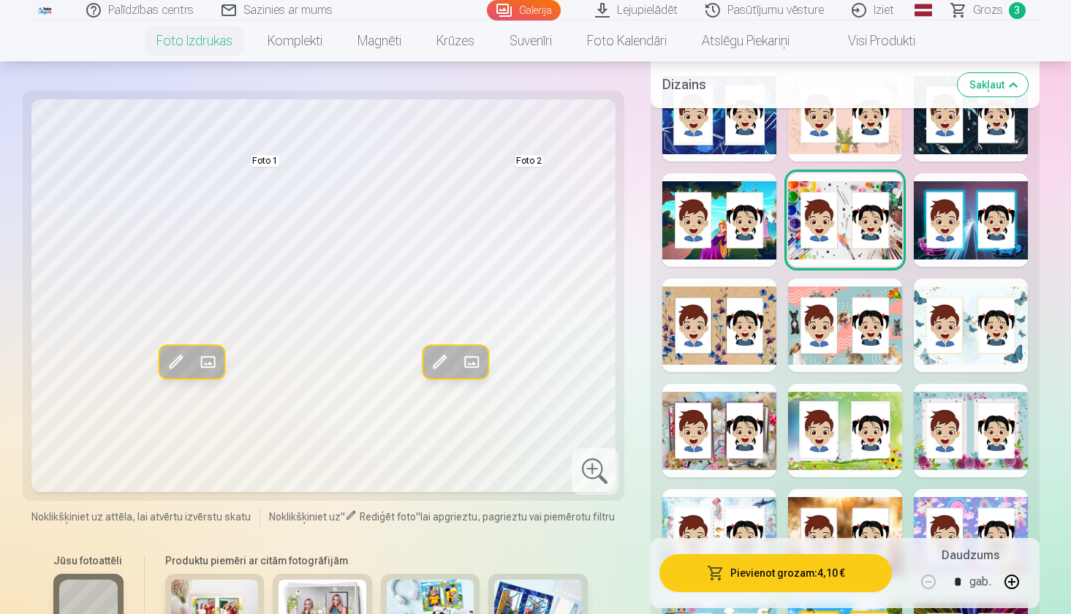
click at [724, 238] on div at bounding box center [719, 220] width 114 height 94
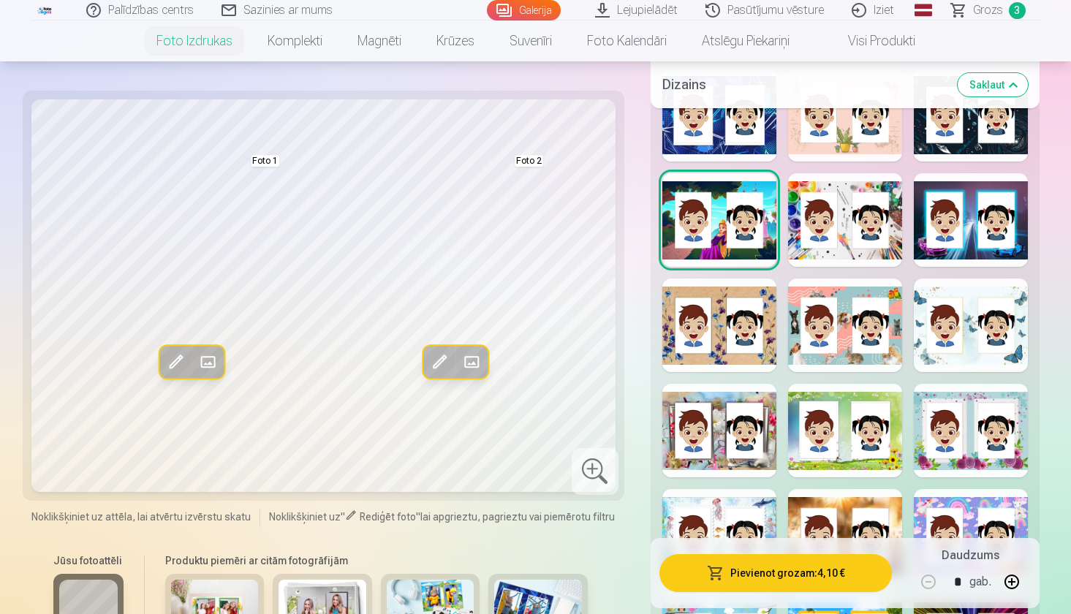
scroll to position [768, 0]
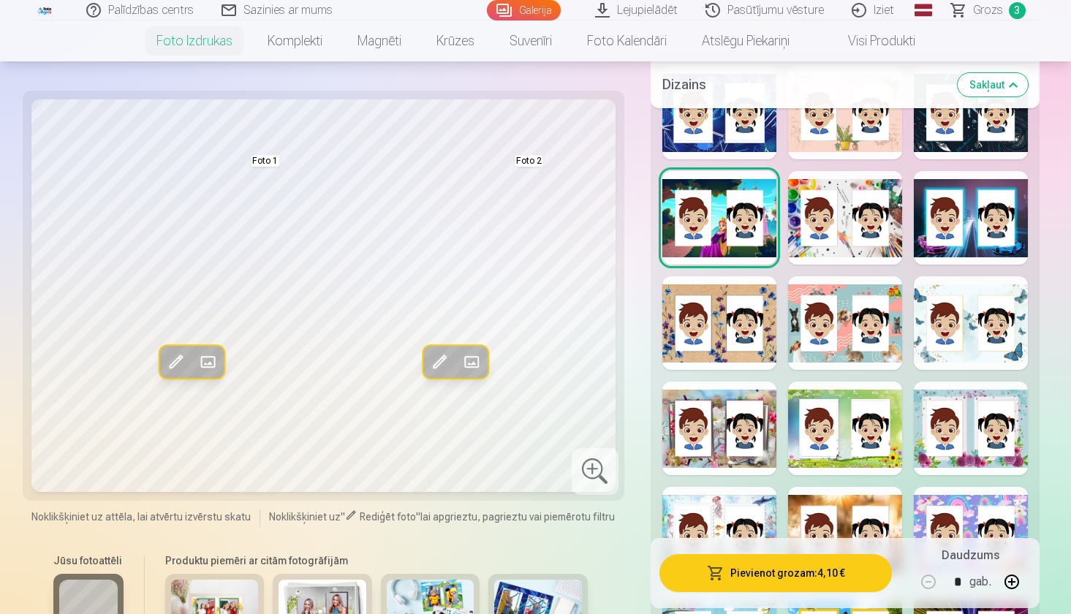
click at [975, 13] on span "Grozs" at bounding box center [988, 10] width 30 height 18
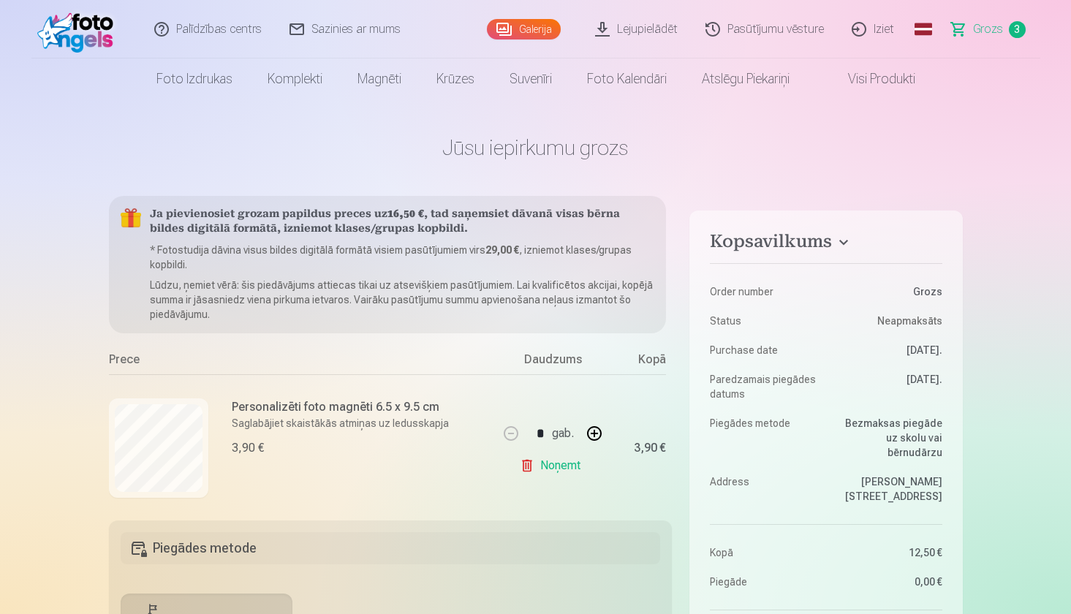
click at [251, 438] on div "Personalizēti foto magnēti 6.5 x 9.5 cm Saglabājiet skaistākās atmiņas uz ledus…" at bounding box center [340, 427] width 217 height 58
click at [365, 394] on div "Personalizēti foto magnēti 6.5 x 9.5 cm Saglabājiet skaistākās atmiņas uz ledus…" at bounding box center [304, 447] width 390 height 147
click at [381, 418] on p "Saglabājiet skaistākās atmiņas uz ledusskapja" at bounding box center [340, 423] width 217 height 15
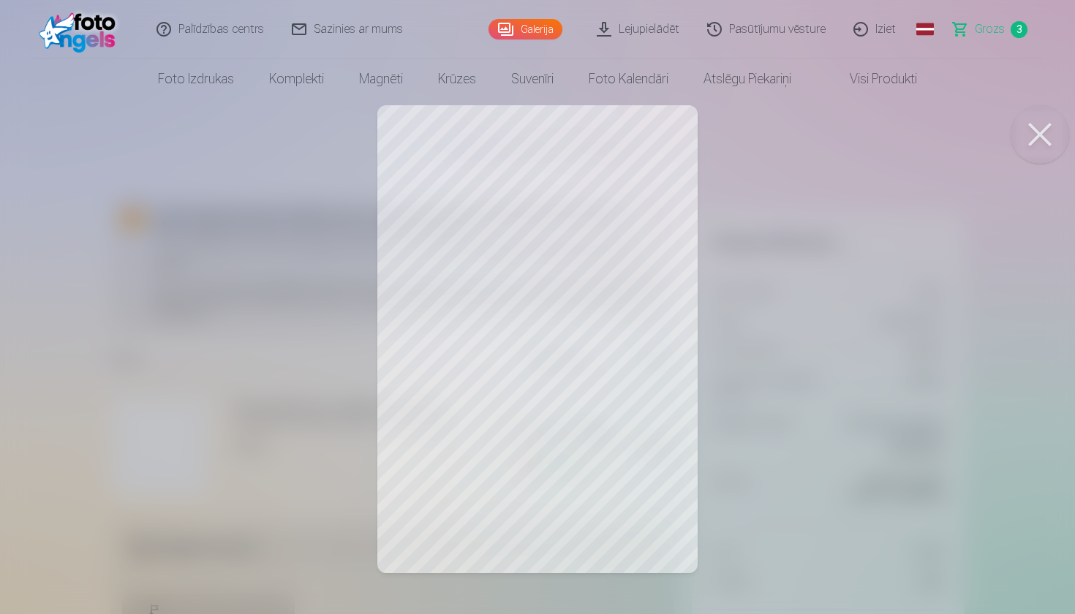
click at [682, 350] on div at bounding box center [537, 307] width 1075 height 614
click at [1070, 135] on div at bounding box center [537, 307] width 1075 height 614
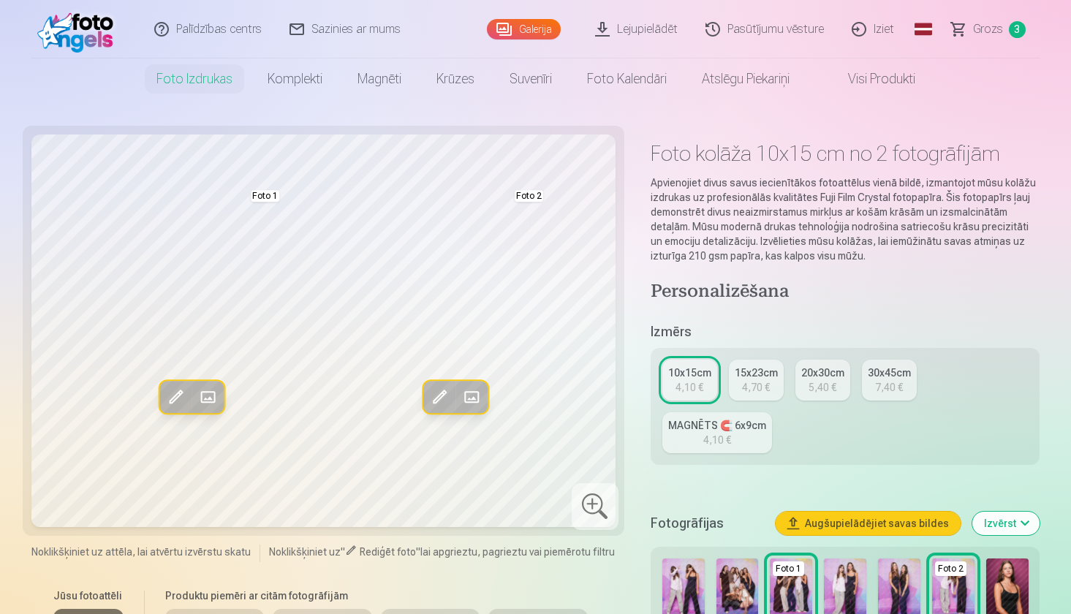
click at [527, 29] on link "Galerija" at bounding box center [524, 29] width 74 height 20
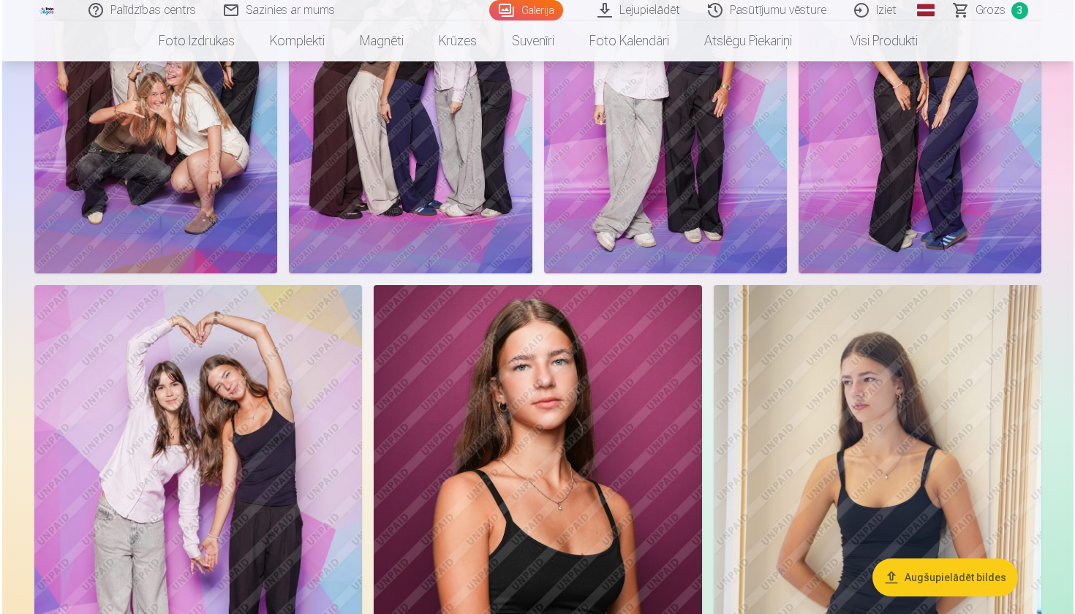
scroll to position [720, 0]
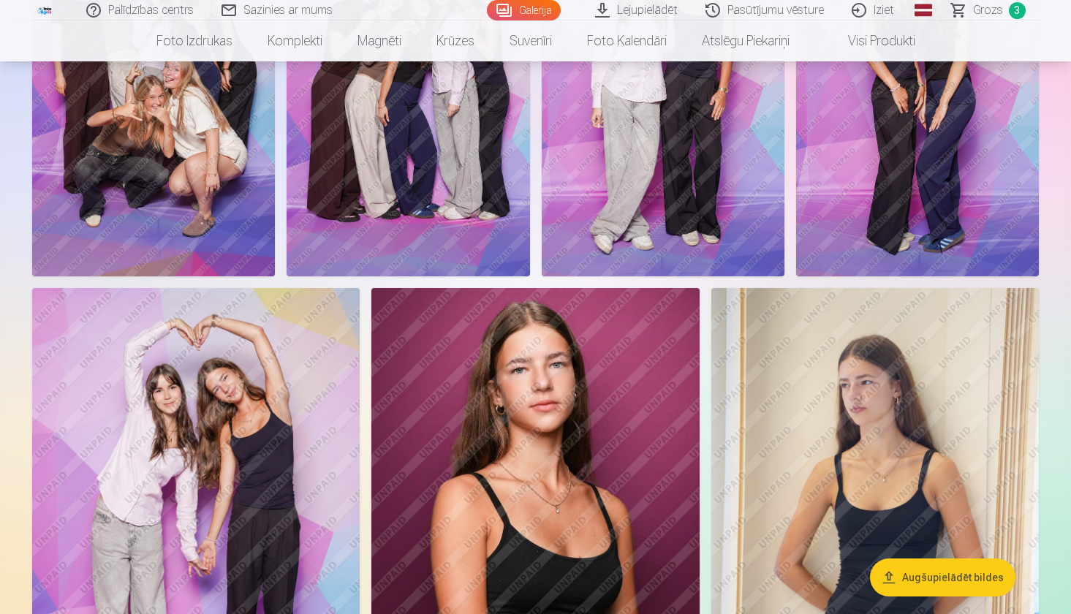
click at [222, 420] on img at bounding box center [195, 534] width 327 height 492
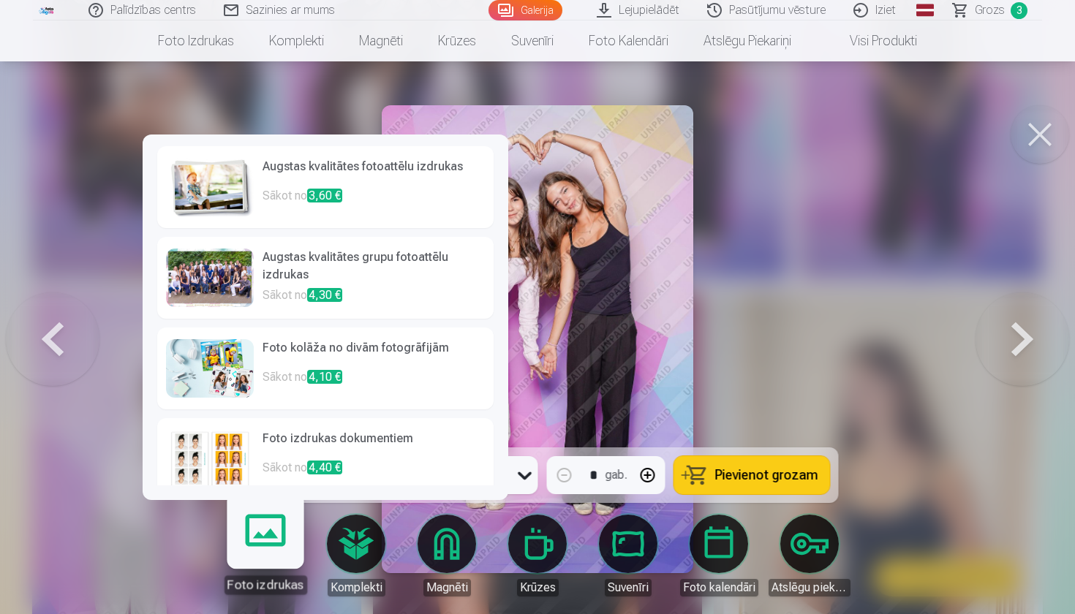
click at [275, 431] on h6 "Foto izdrukas dokumentiem" at bounding box center [373, 444] width 222 height 29
click at [312, 350] on h6 "Foto kolāža no divām fotogrāfijām" at bounding box center [373, 353] width 222 height 29
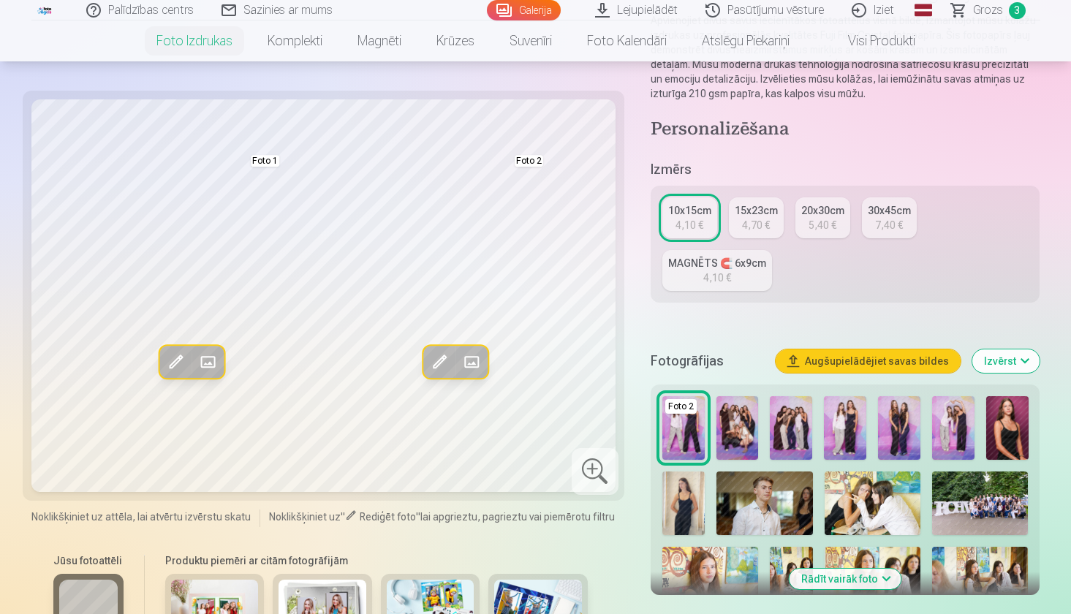
scroll to position [171, 0]
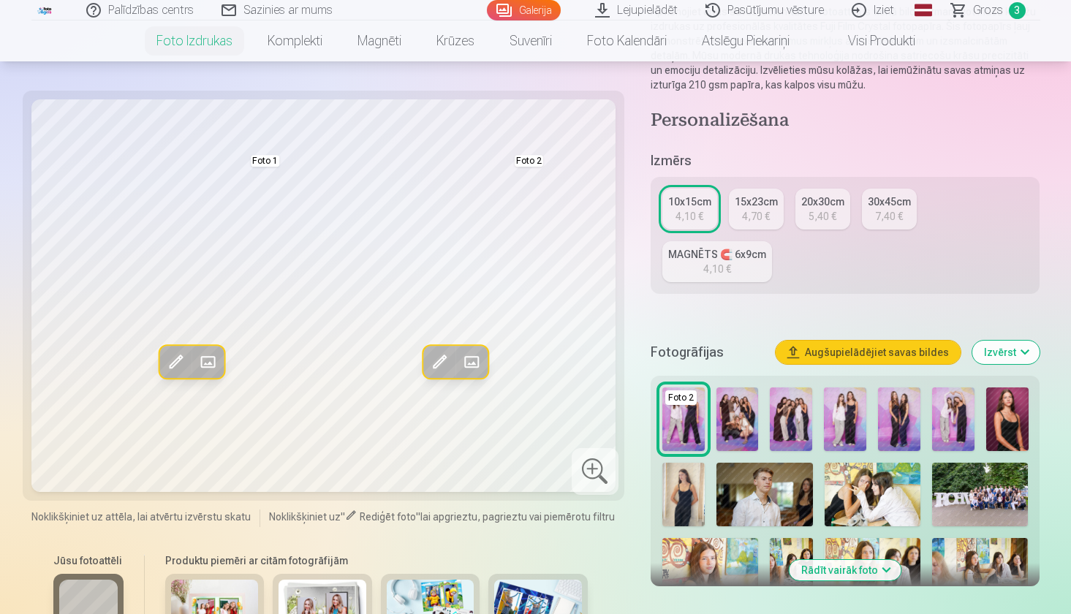
click at [785, 408] on img at bounding box center [791, 419] width 42 height 64
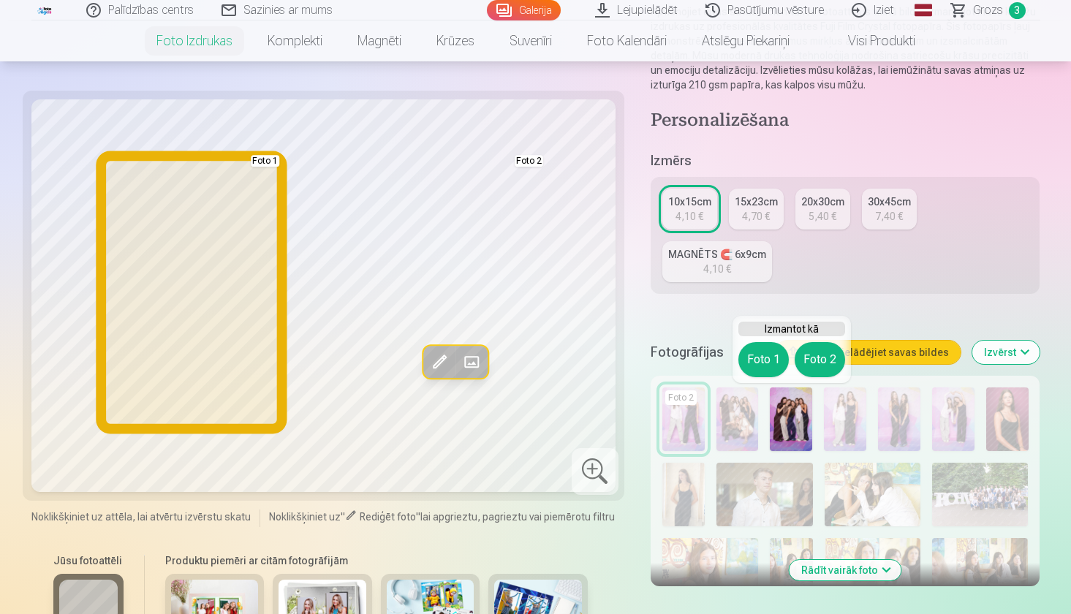
click at [768, 353] on button "Foto 1" at bounding box center [763, 359] width 50 height 35
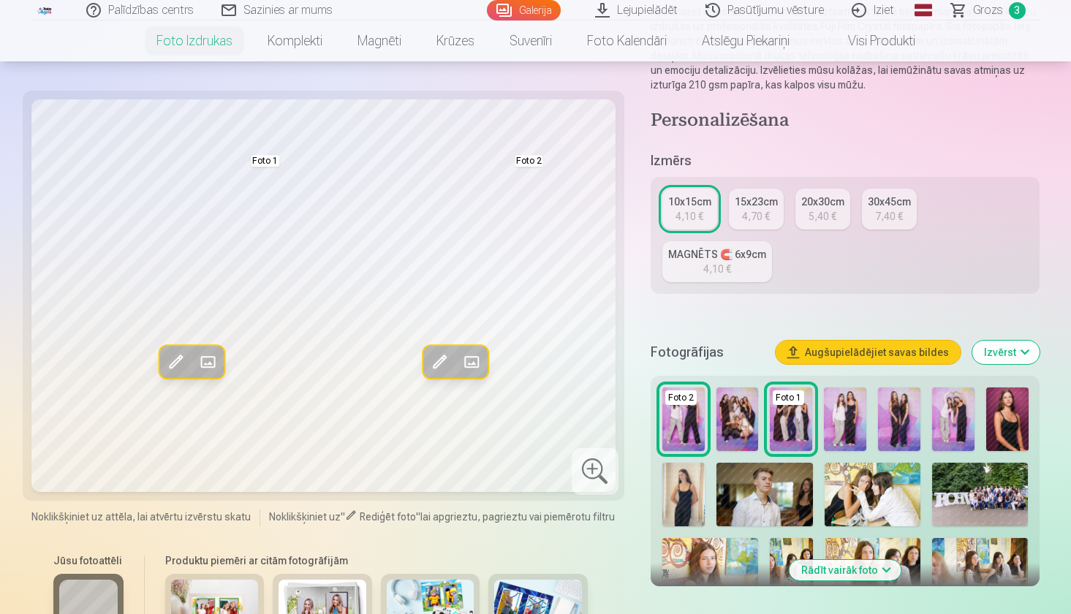
click at [949, 413] on img at bounding box center [953, 419] width 42 height 64
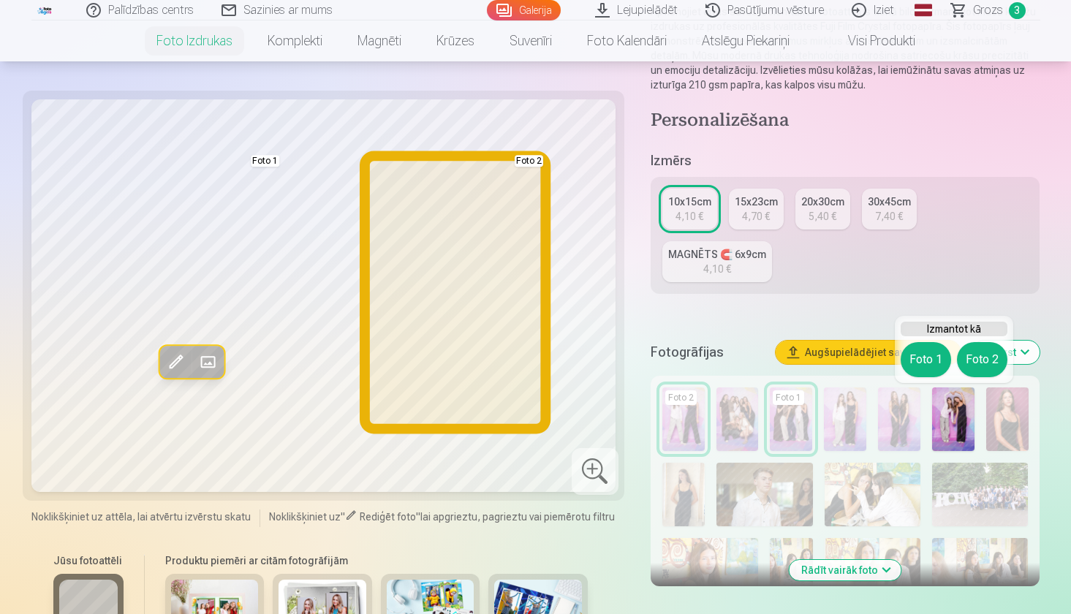
click at [978, 358] on button "Foto 2" at bounding box center [982, 359] width 50 height 35
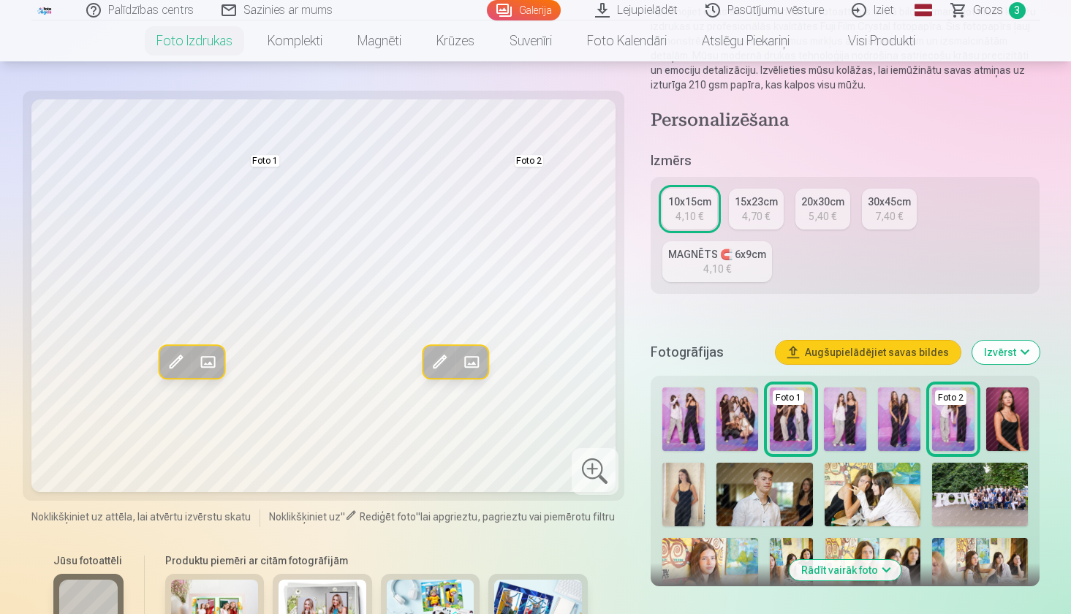
click at [467, 361] on span at bounding box center [470, 361] width 23 height 23
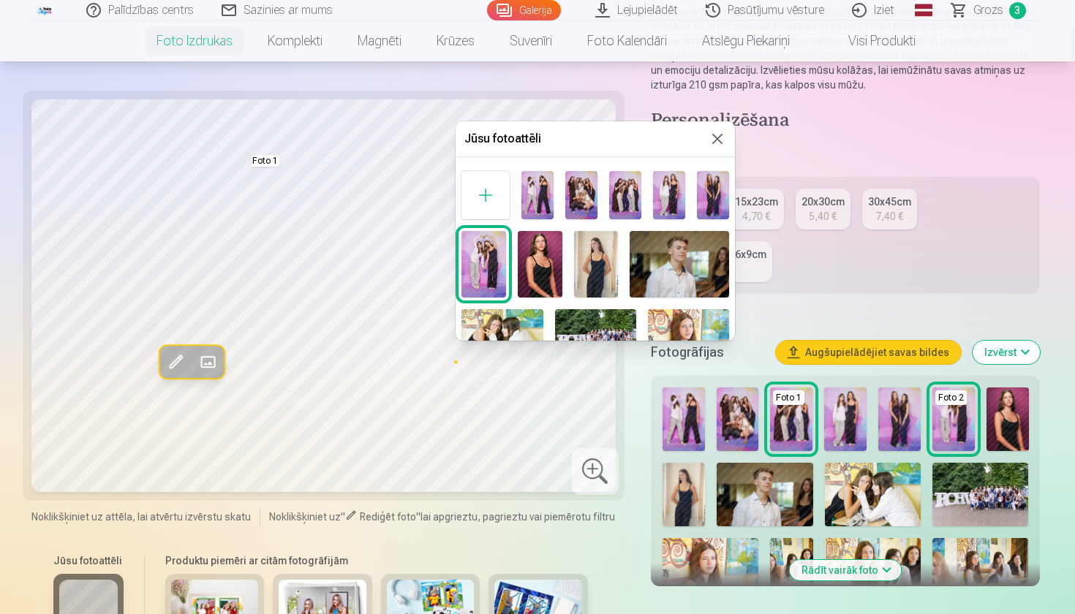
click at [710, 134] on button at bounding box center [717, 139] width 18 height 18
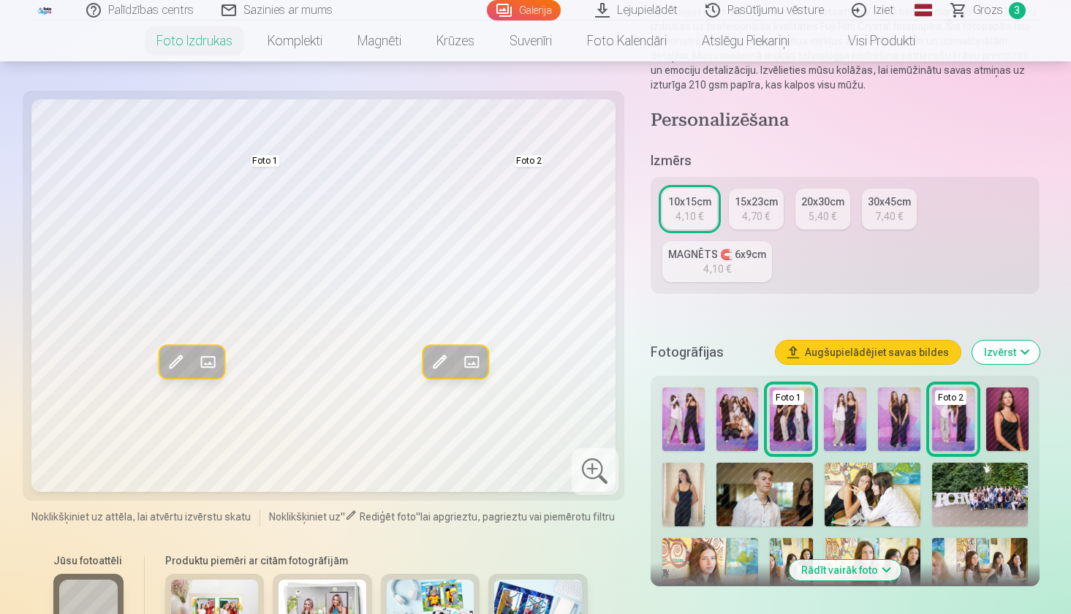
click at [433, 352] on span at bounding box center [438, 361] width 23 height 23
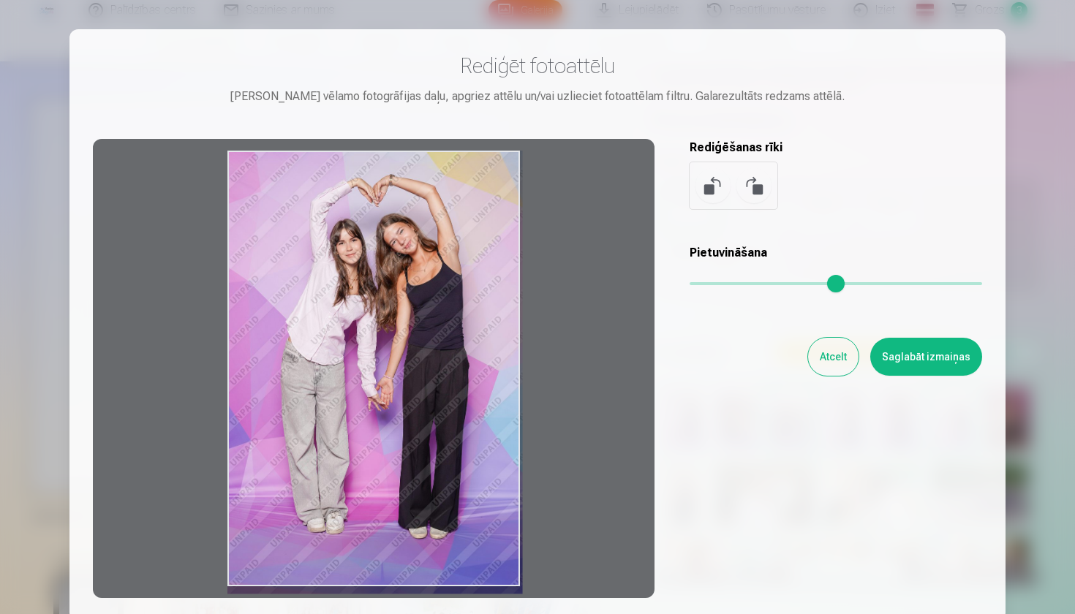
drag, startPoint x: 462, startPoint y: 257, endPoint x: 466, endPoint y: 277, distance: 20.2
click at [466, 277] on div at bounding box center [373, 368] width 561 height 459
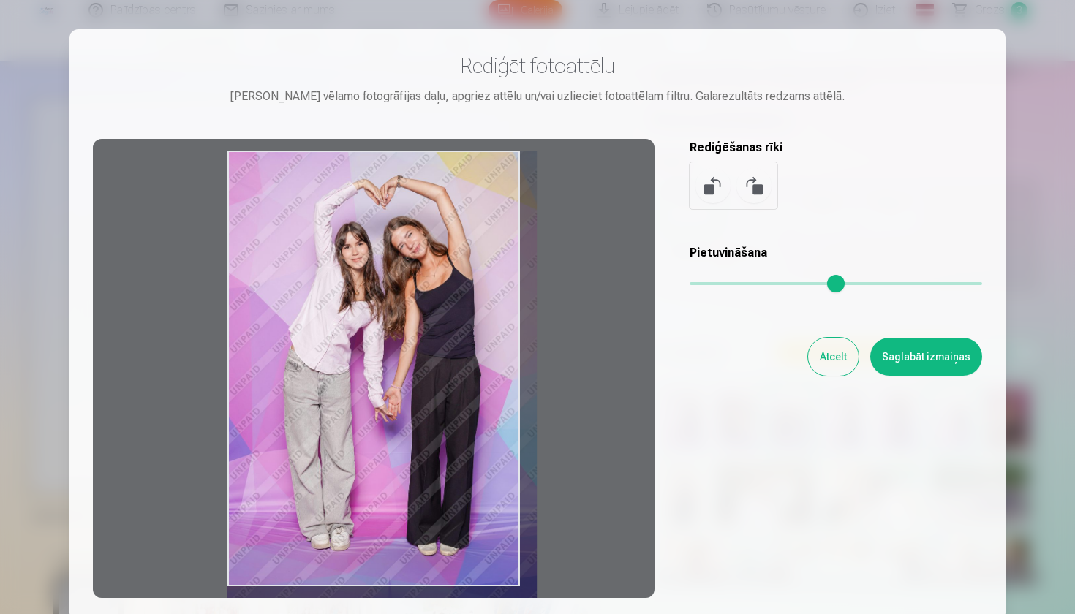
drag, startPoint x: 691, startPoint y: 284, endPoint x: 700, endPoint y: 285, distance: 8.8
click at [700, 285] on input "range" at bounding box center [835, 283] width 292 height 3
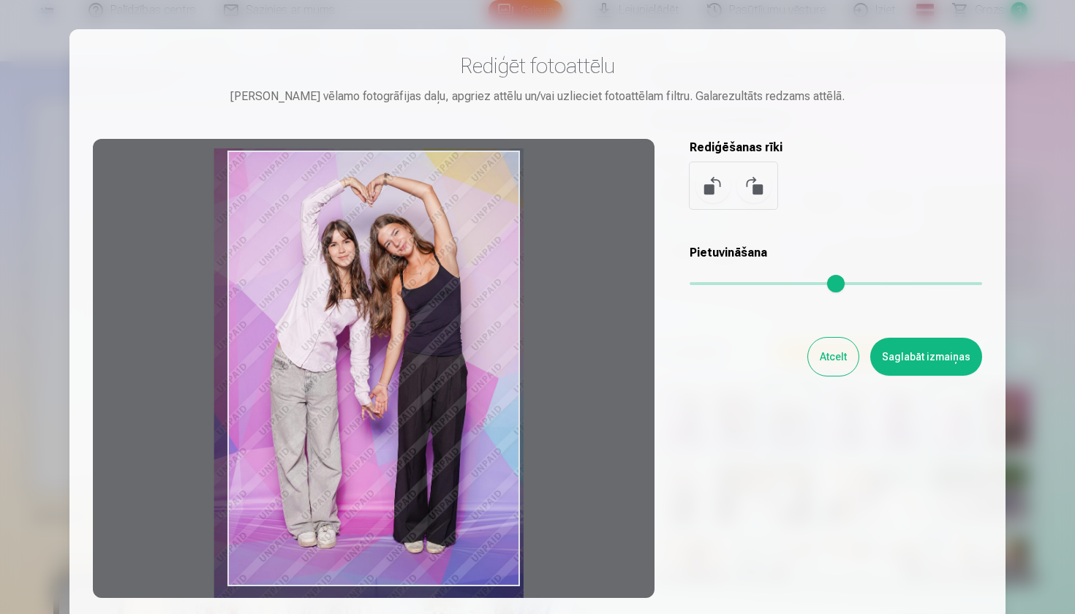
type input "****"
drag, startPoint x: 428, startPoint y: 310, endPoint x: 402, endPoint y: 308, distance: 25.7
click at [402, 308] on div at bounding box center [373, 368] width 561 height 459
click at [893, 357] on button "Saglabāt izmaiņas" at bounding box center [926, 357] width 112 height 38
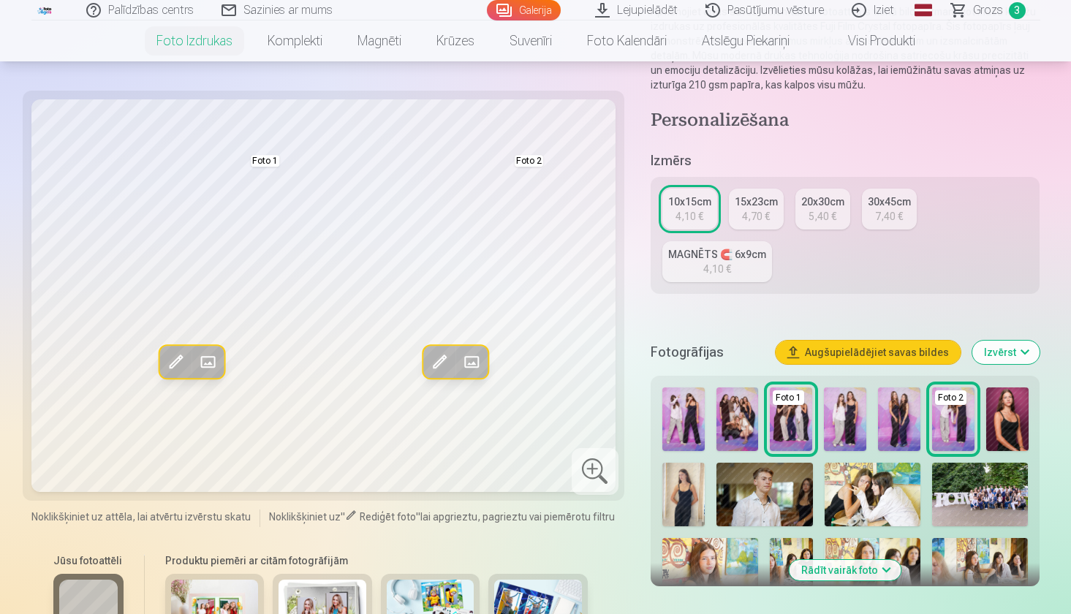
click at [177, 349] on button "Rediģēt foto" at bounding box center [175, 362] width 32 height 32
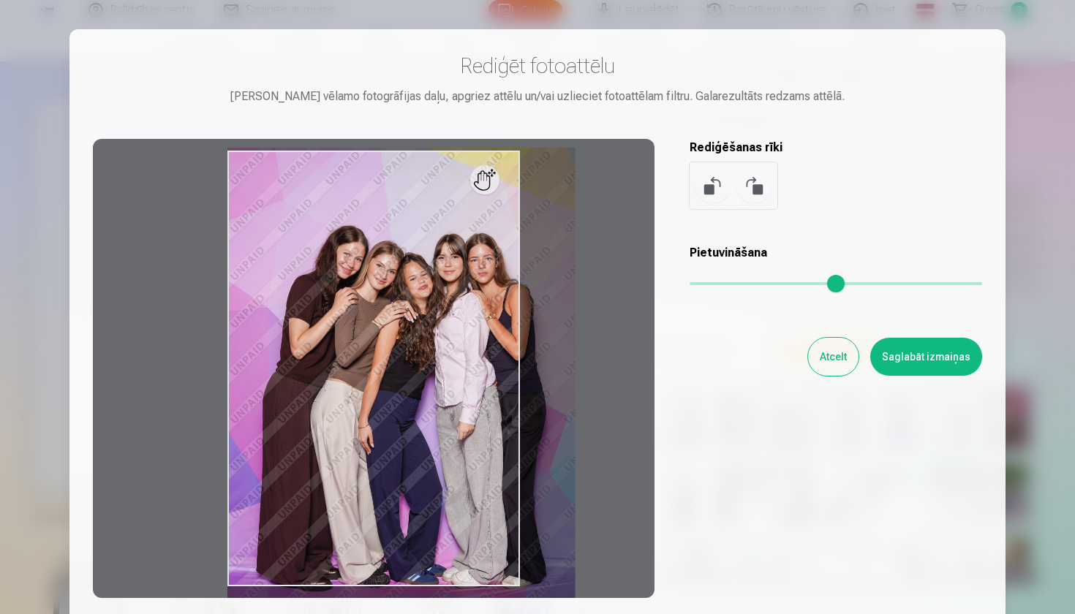
drag, startPoint x: 700, startPoint y: 276, endPoint x: 708, endPoint y: 276, distance: 8.0
click at [708, 282] on input "range" at bounding box center [835, 283] width 292 height 3
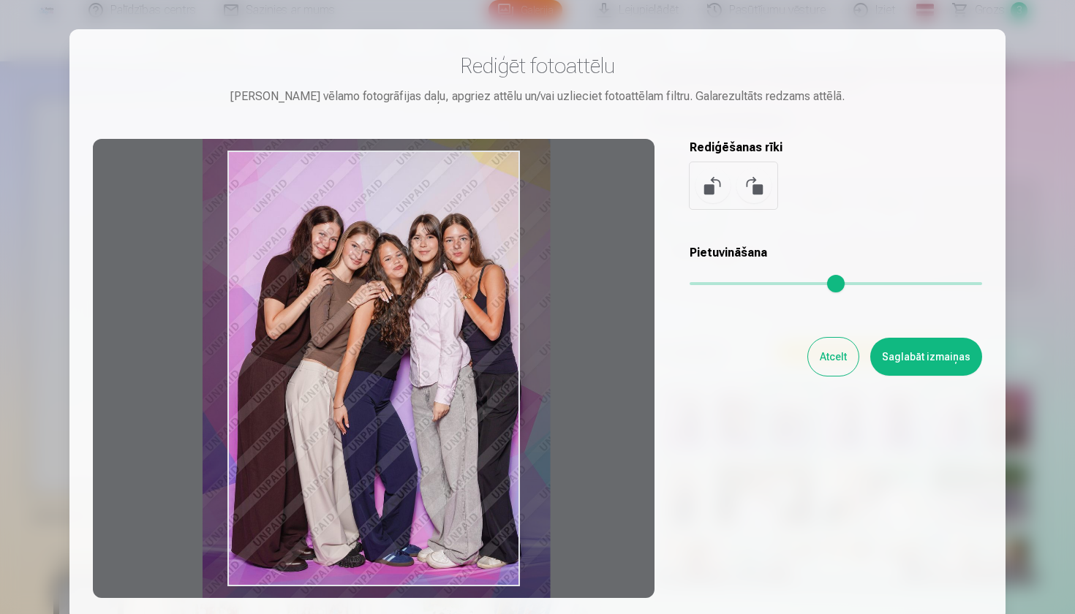
drag, startPoint x: 453, startPoint y: 327, endPoint x: 428, endPoint y: 308, distance: 31.7
click at [428, 308] on div at bounding box center [373, 368] width 561 height 459
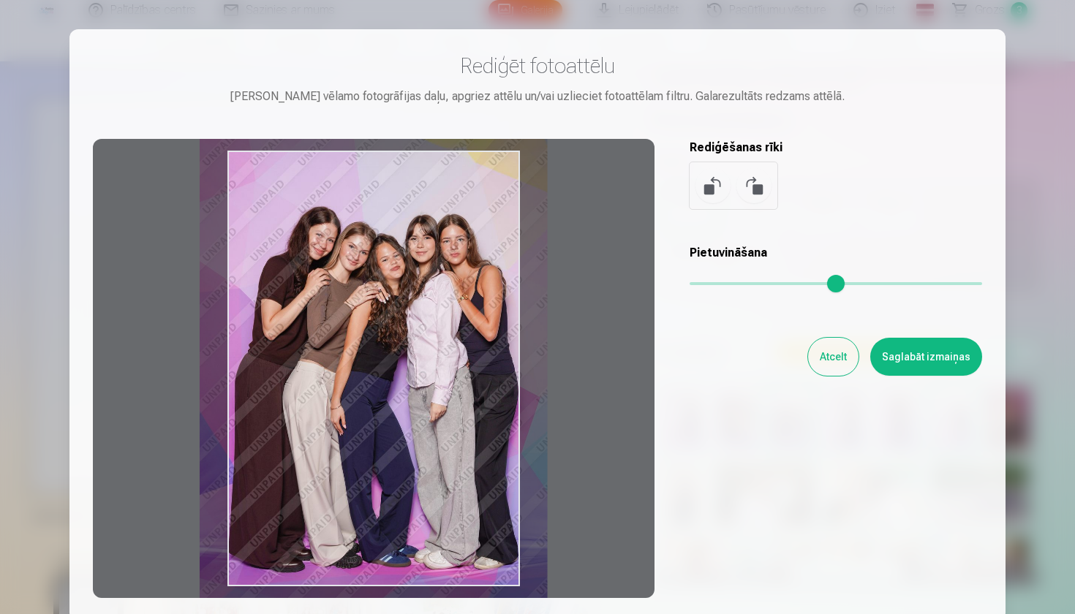
click at [424, 338] on div at bounding box center [373, 368] width 561 height 459
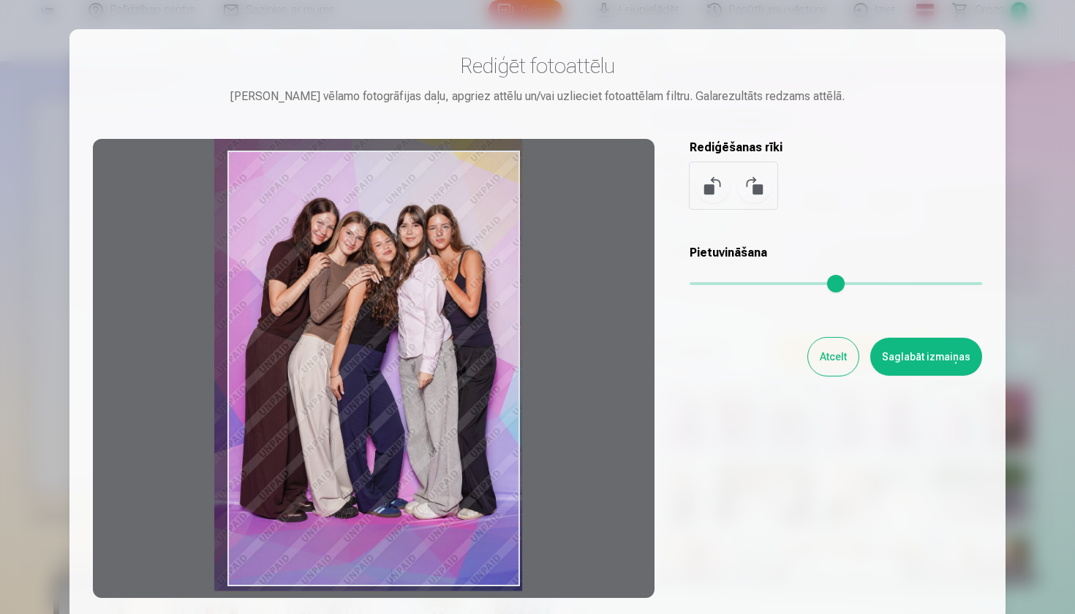
click at [700, 282] on input "range" at bounding box center [835, 283] width 292 height 3
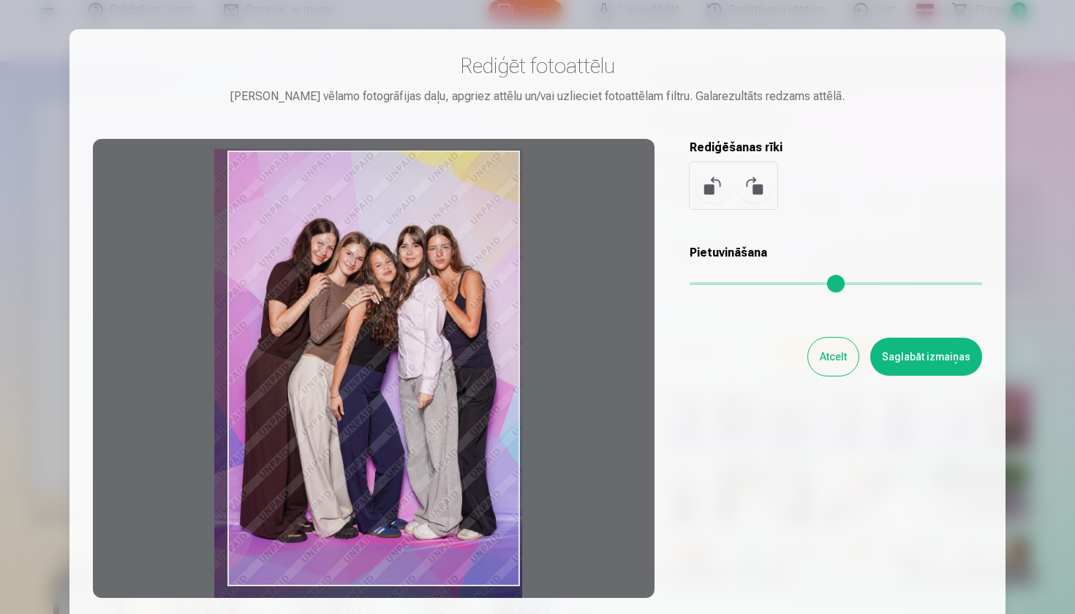
type input "****"
drag, startPoint x: 366, startPoint y: 317, endPoint x: 363, endPoint y: 337, distance: 20.0
click at [363, 337] on div at bounding box center [373, 368] width 561 height 459
click at [909, 361] on button "Saglabāt izmaiņas" at bounding box center [926, 357] width 112 height 38
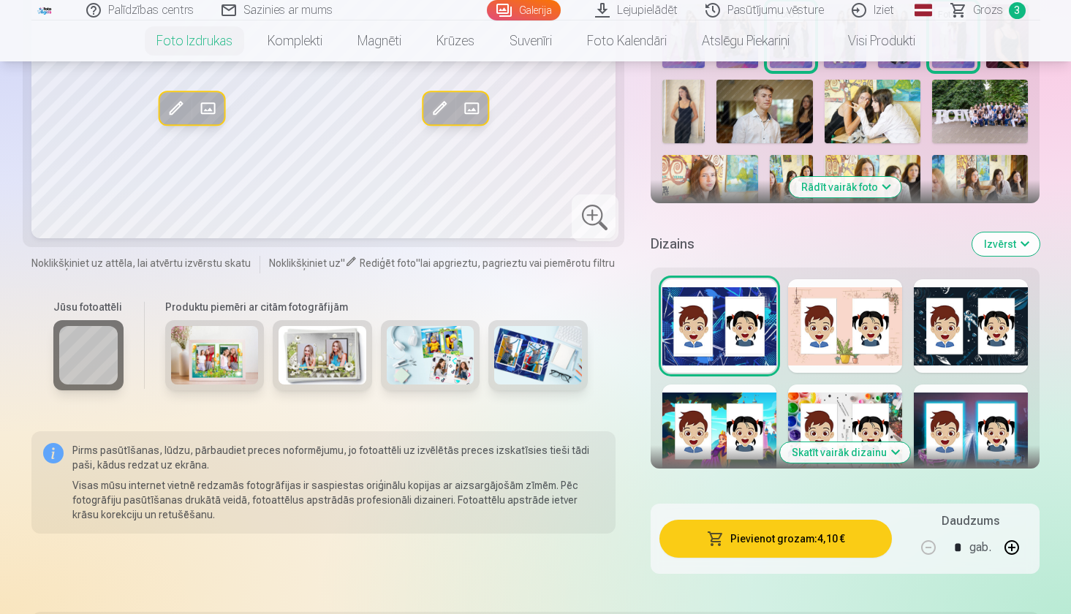
scroll to position [559, 0]
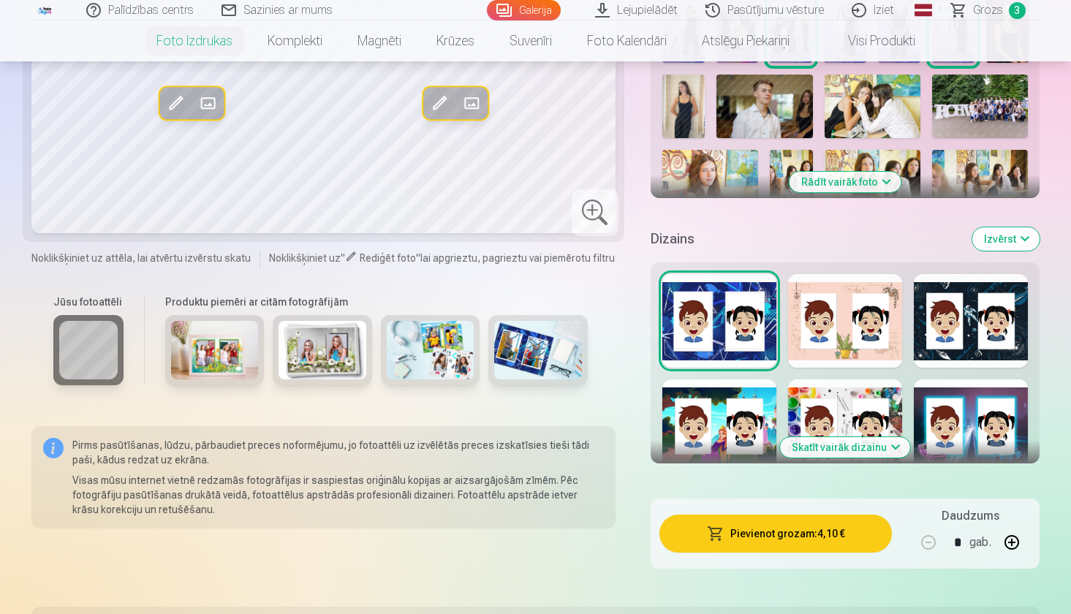
click at [1014, 239] on button "Izvērst" at bounding box center [1005, 238] width 67 height 23
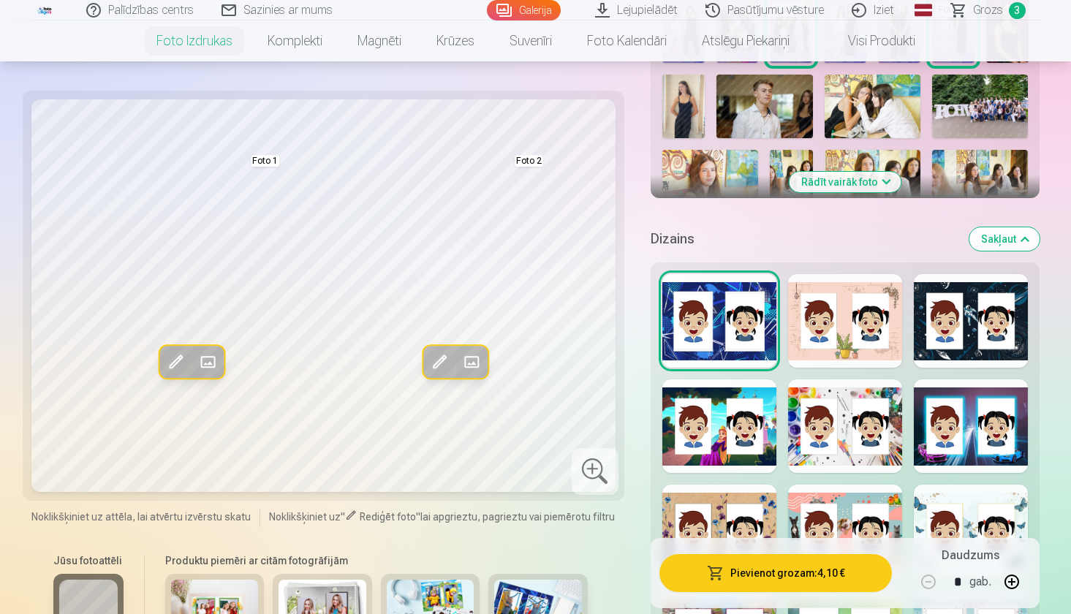
click at [724, 325] on div at bounding box center [719, 321] width 114 height 94
click at [841, 436] on div at bounding box center [845, 426] width 114 height 94
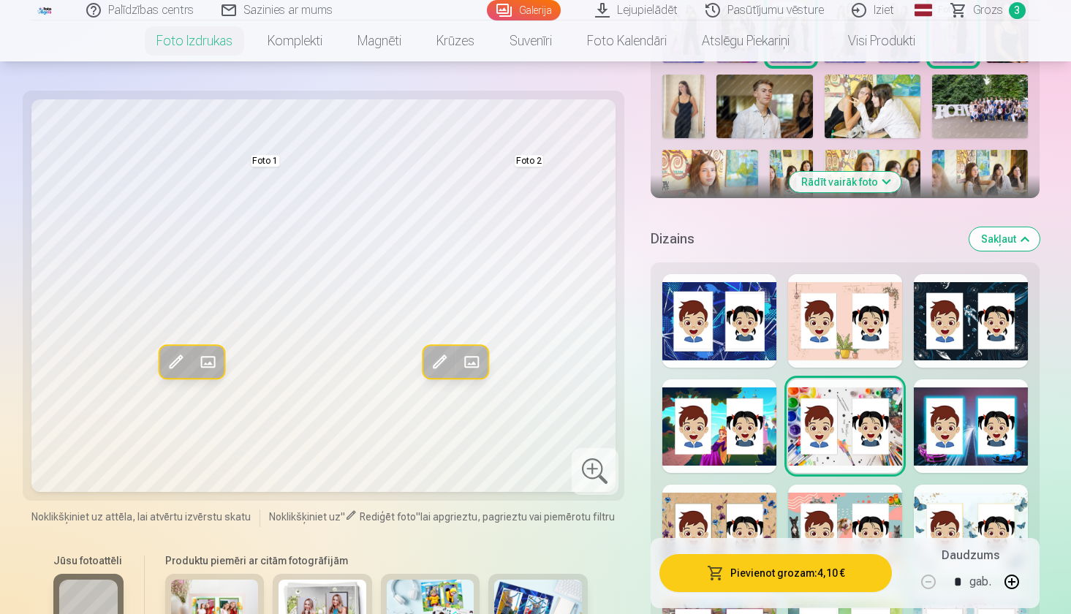
click at [969, 413] on div at bounding box center [971, 426] width 114 height 94
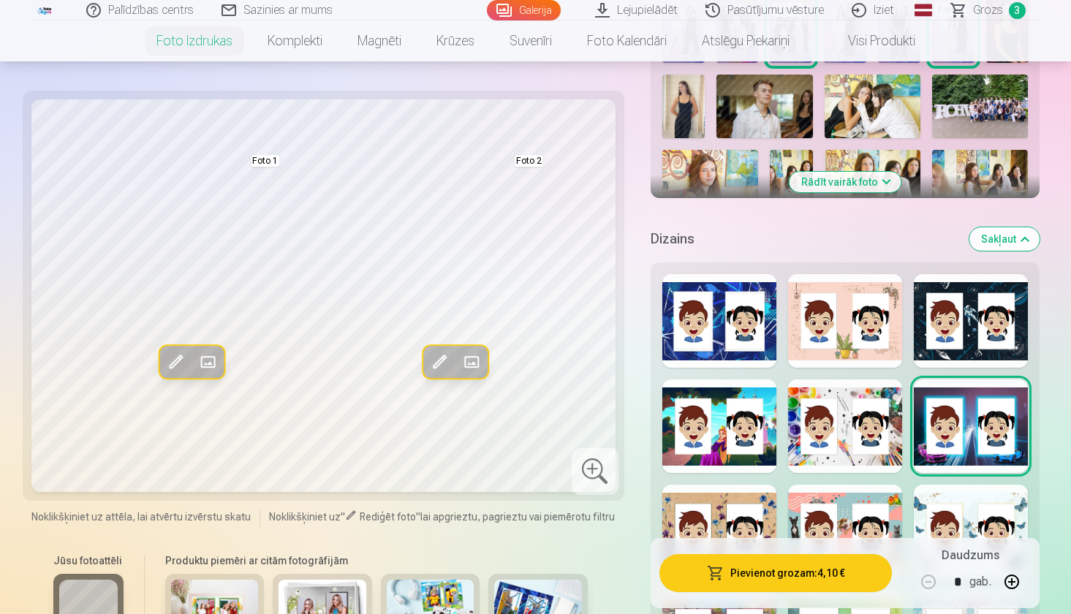
click at [969, 340] on div at bounding box center [971, 321] width 114 height 94
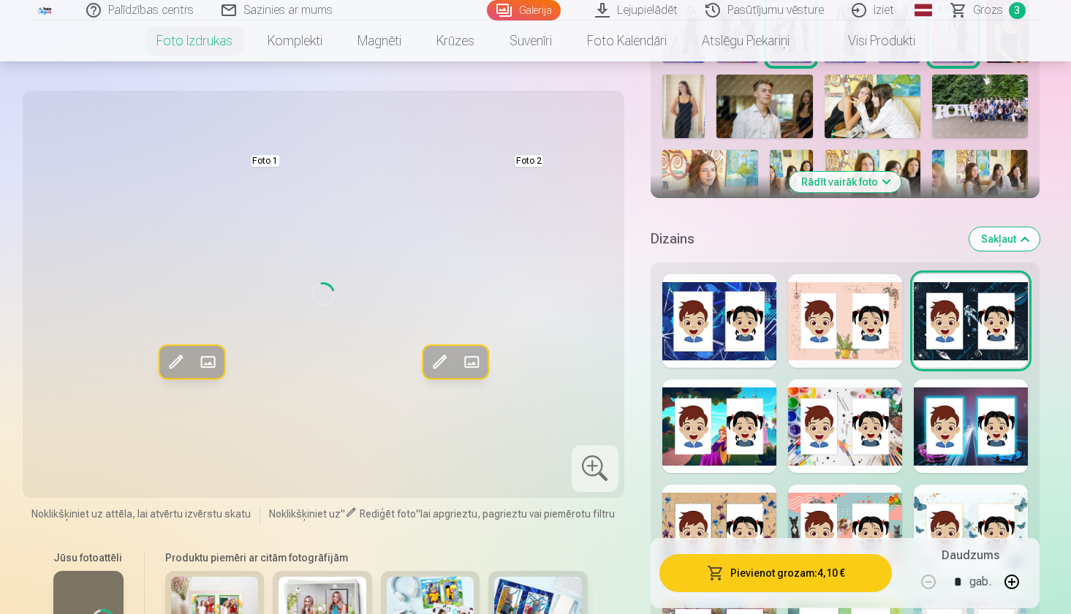
click at [838, 316] on div at bounding box center [845, 321] width 114 height 94
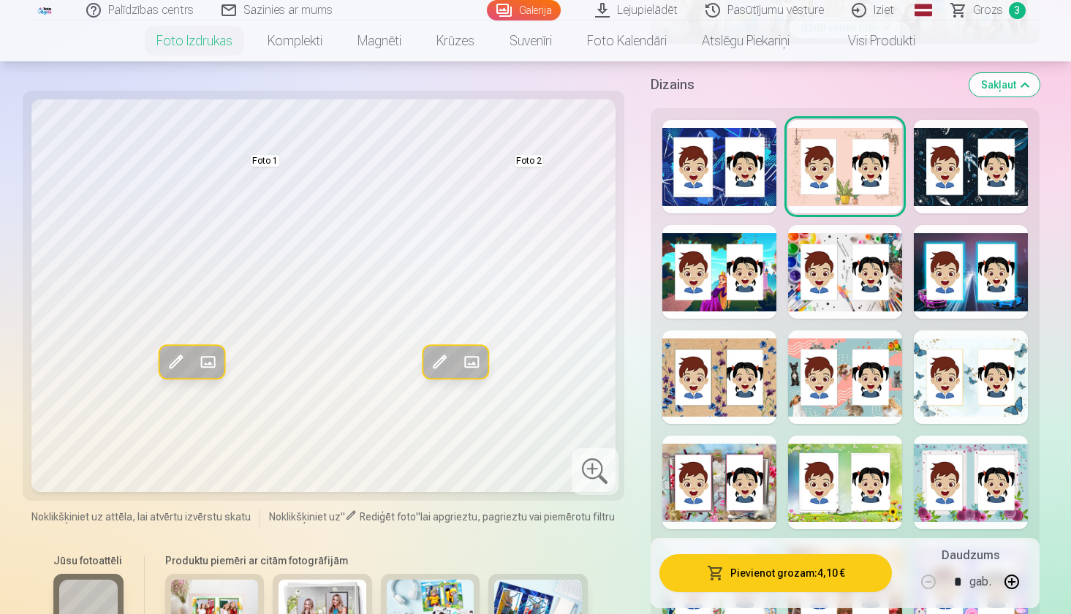
scroll to position [741, 0]
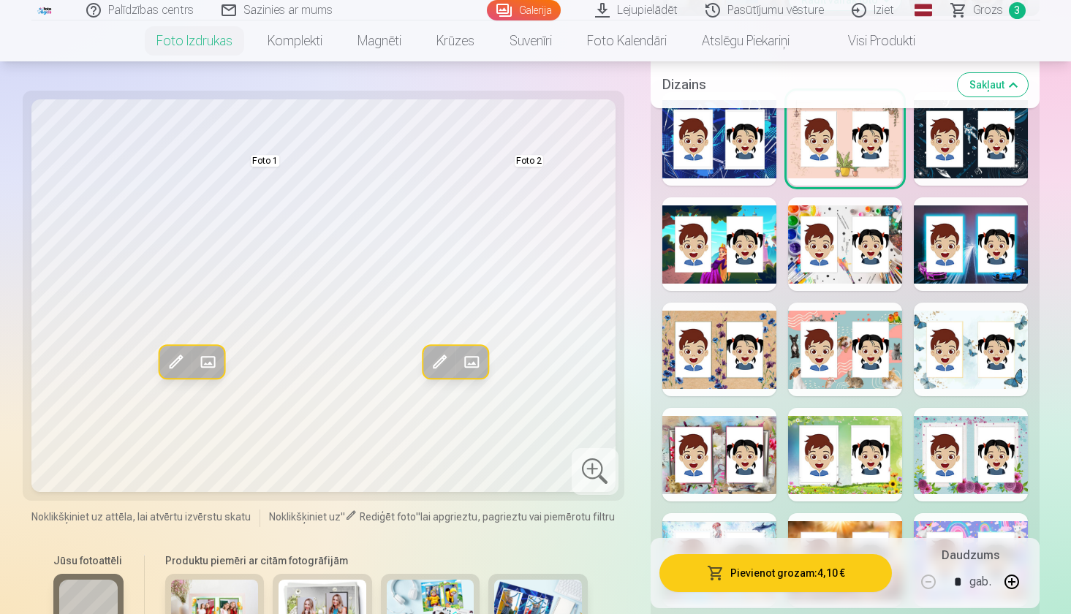
click at [847, 332] on div at bounding box center [845, 350] width 114 height 94
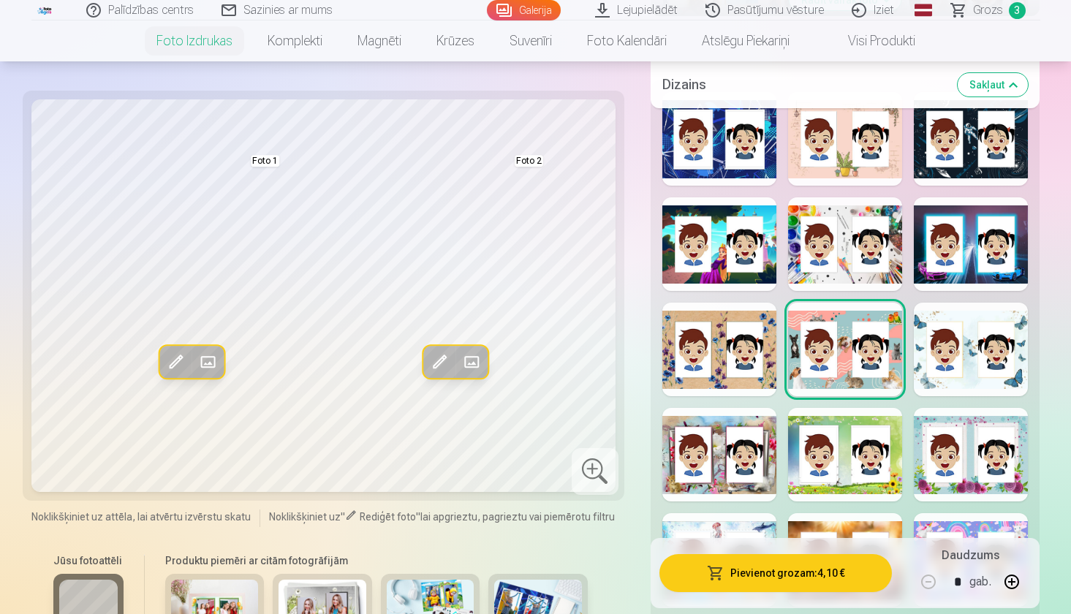
click at [754, 323] on div at bounding box center [719, 350] width 114 height 94
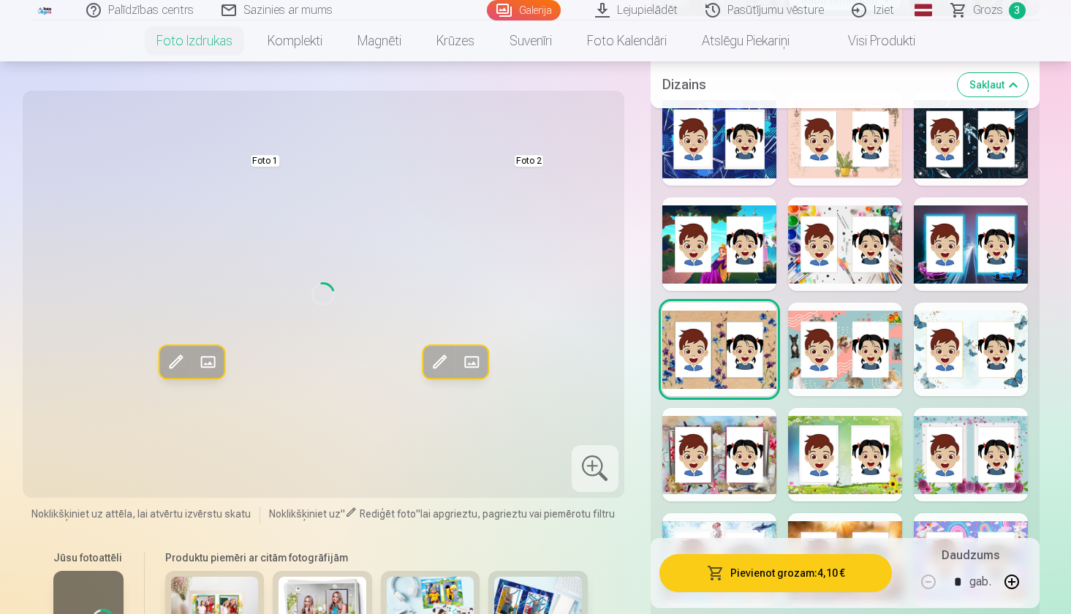
click at [726, 261] on div at bounding box center [719, 244] width 114 height 94
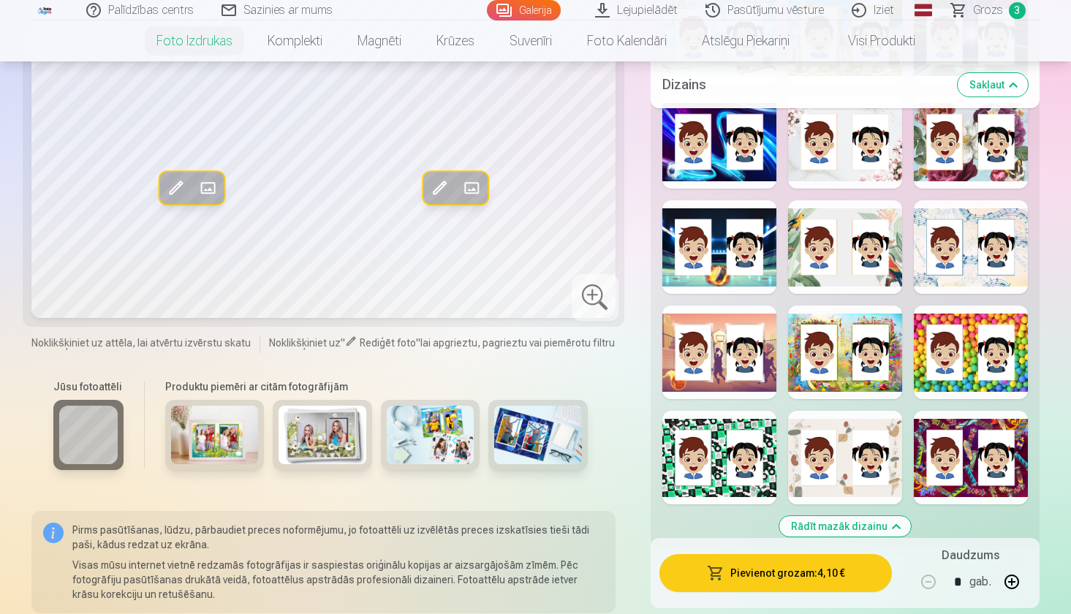
scroll to position [1368, 0]
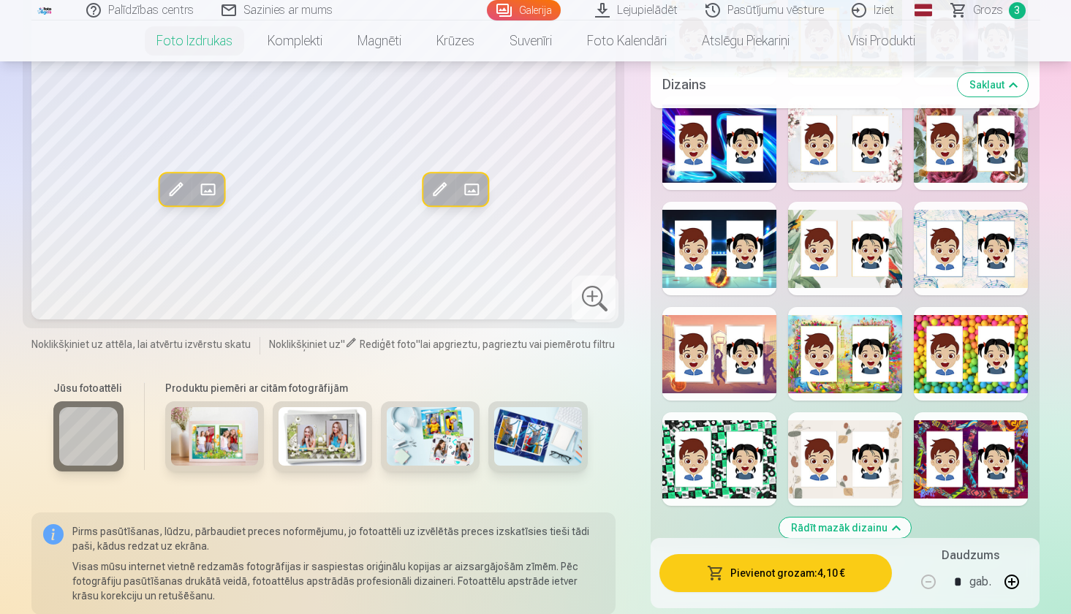
click at [822, 133] on div at bounding box center [845, 143] width 114 height 94
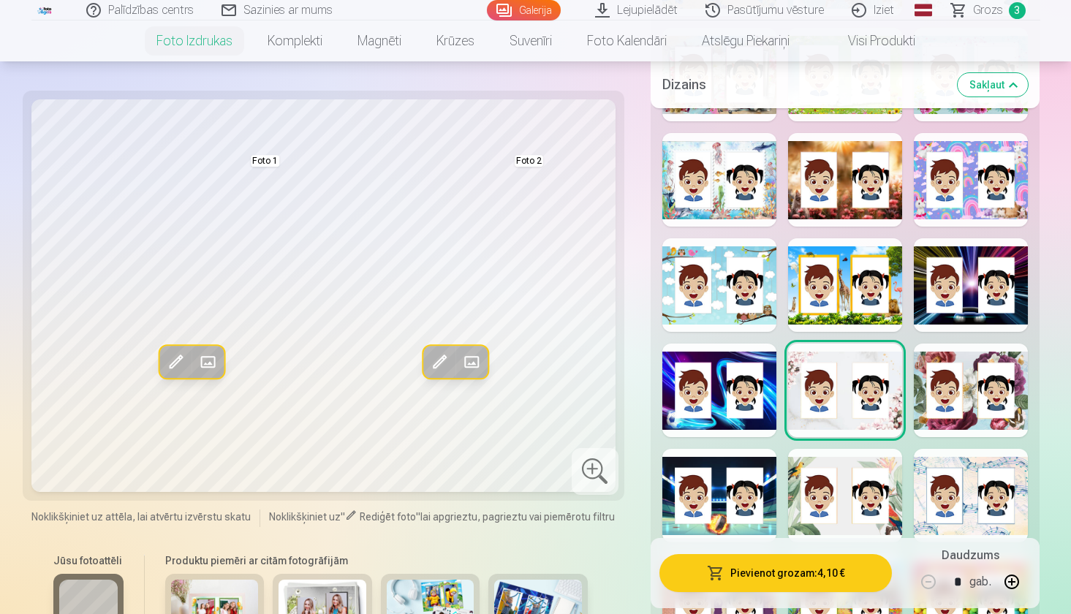
scroll to position [1116, 0]
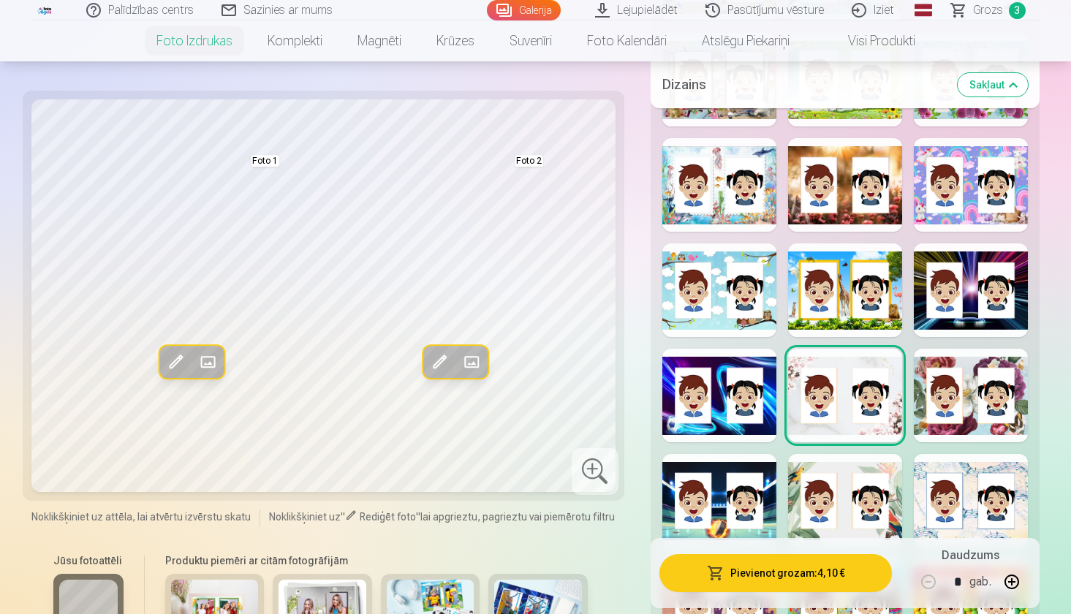
click at [838, 194] on div at bounding box center [845, 185] width 114 height 94
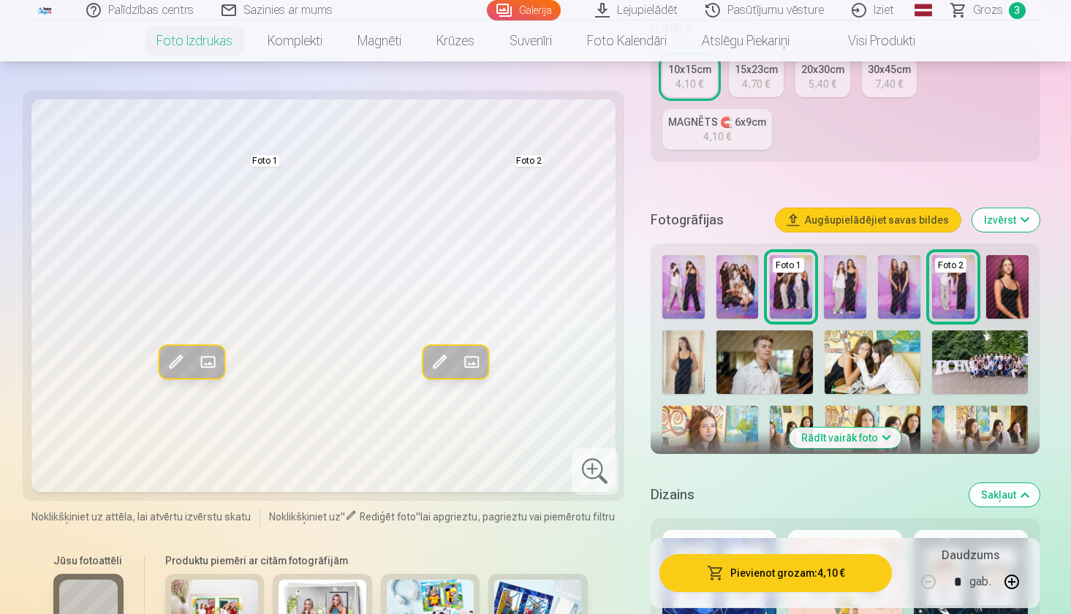
scroll to position [0, 0]
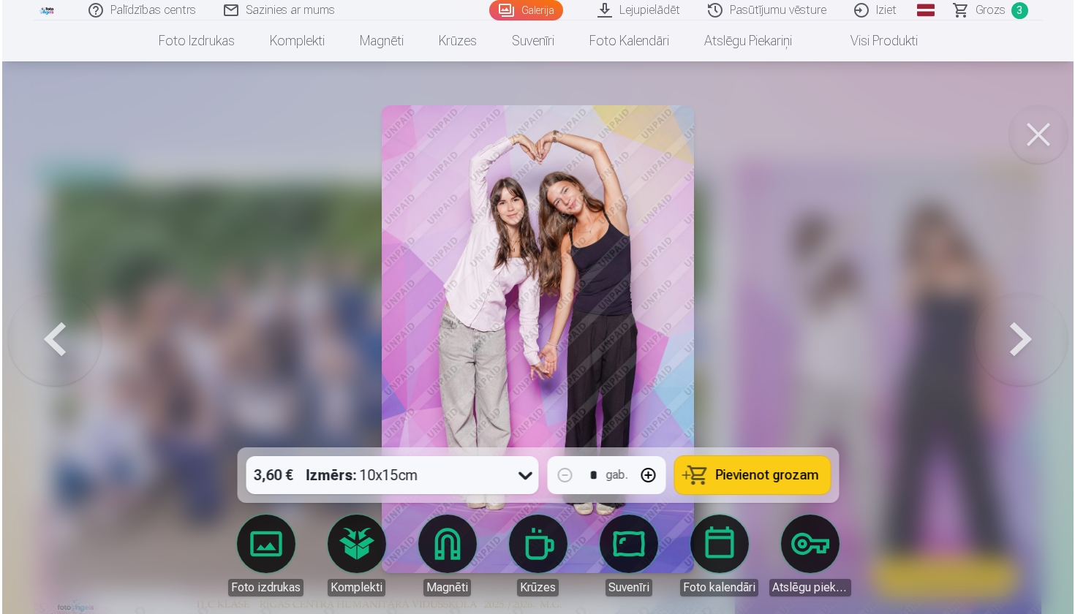
scroll to position [720, 0]
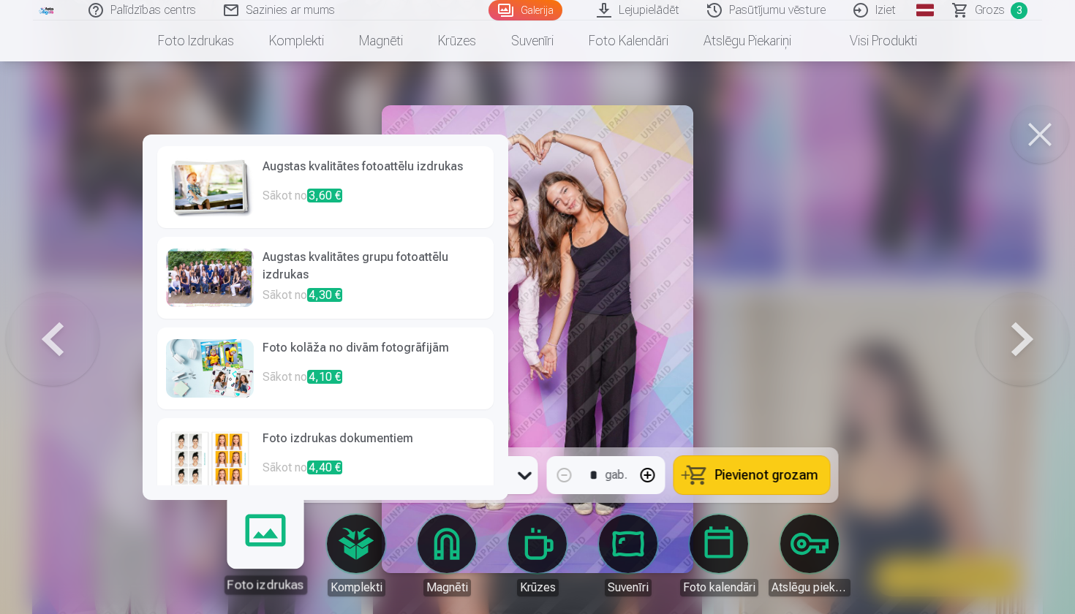
click at [341, 162] on h6 "Augstas kvalitātes fotoattēlu izdrukas" at bounding box center [373, 172] width 222 height 29
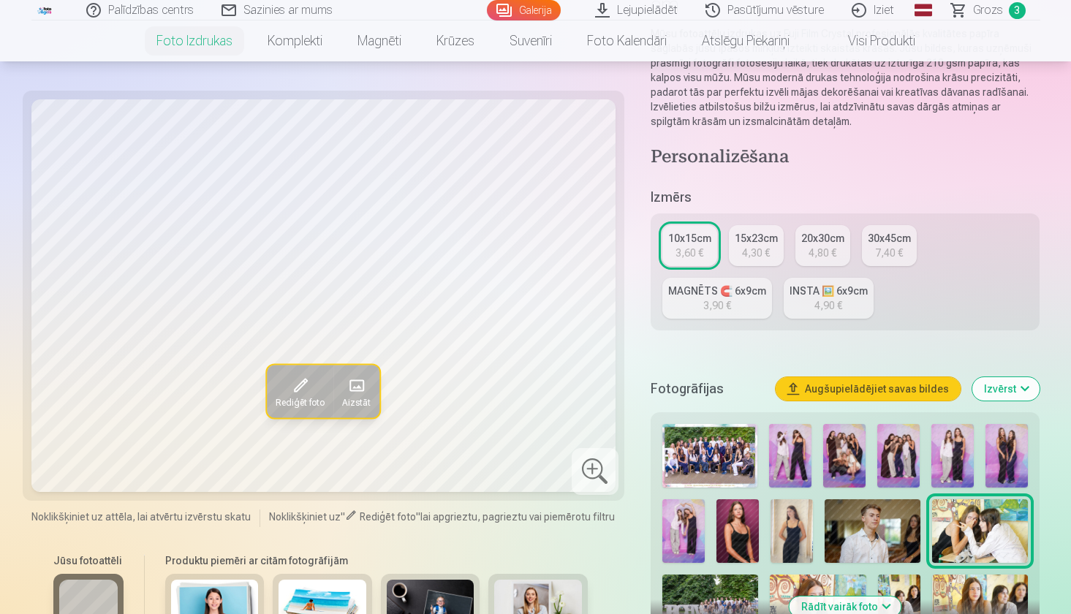
scroll to position [227, 0]
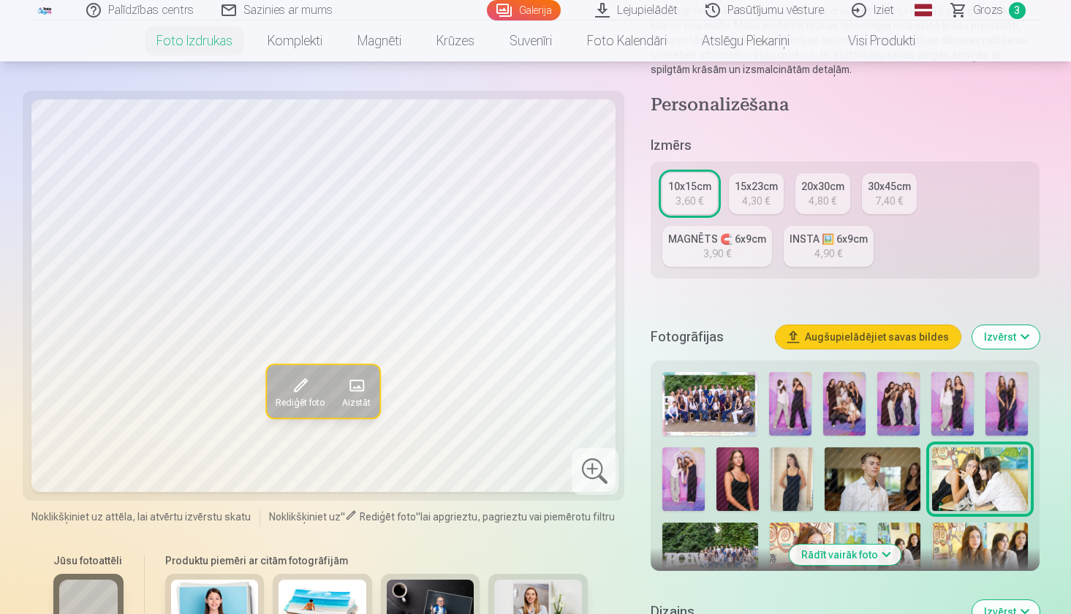
click at [684, 471] on img at bounding box center [683, 479] width 42 height 64
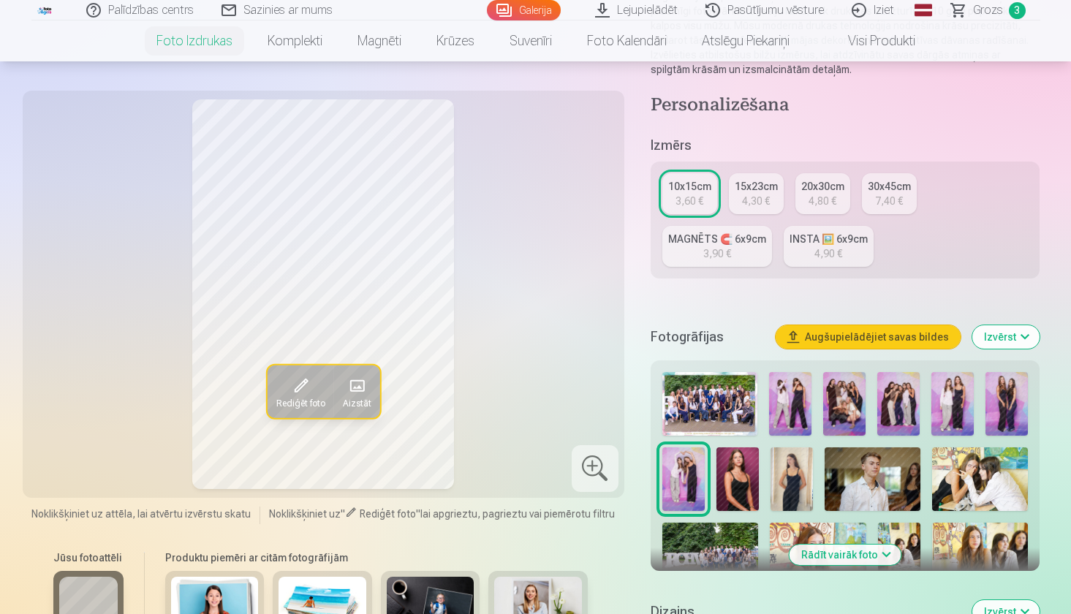
click at [290, 382] on span at bounding box center [300, 385] width 23 height 23
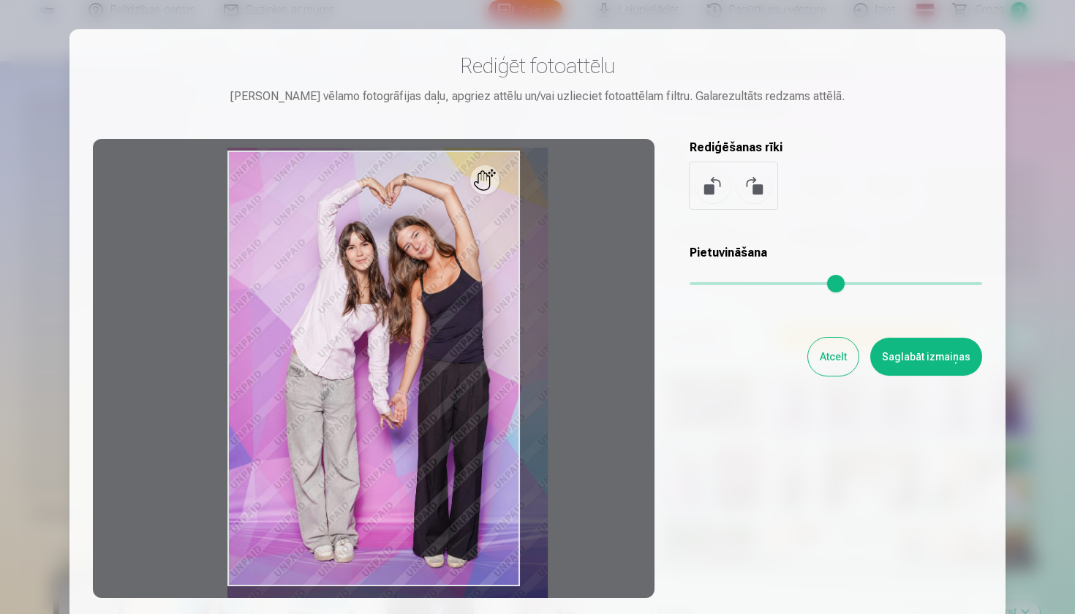
drag, startPoint x: 700, startPoint y: 276, endPoint x: 711, endPoint y: 276, distance: 11.0
click at [711, 282] on input "range" at bounding box center [835, 283] width 292 height 3
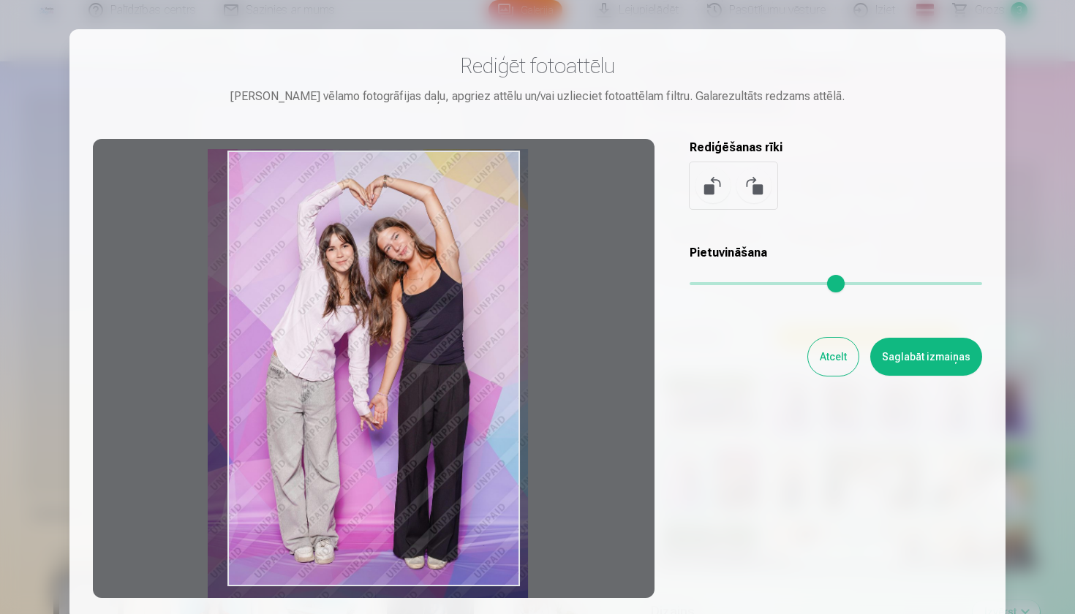
type input "****"
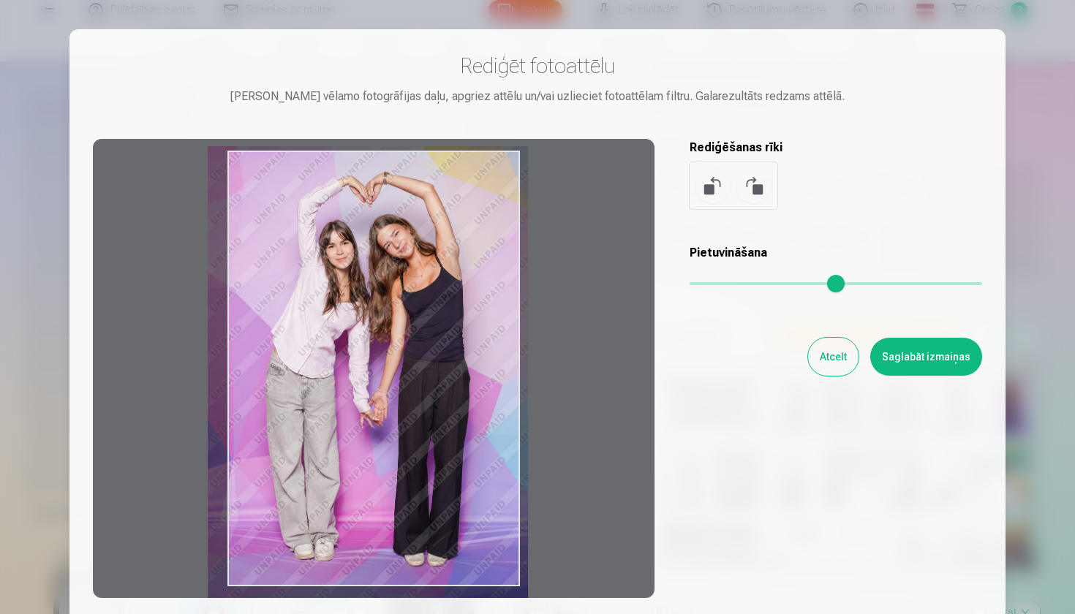
drag, startPoint x: 459, startPoint y: 334, endPoint x: 439, endPoint y: 333, distance: 19.8
click at [439, 333] on div at bounding box center [373, 368] width 561 height 459
click at [932, 347] on button "Saglabāt izmaiņas" at bounding box center [926, 357] width 112 height 38
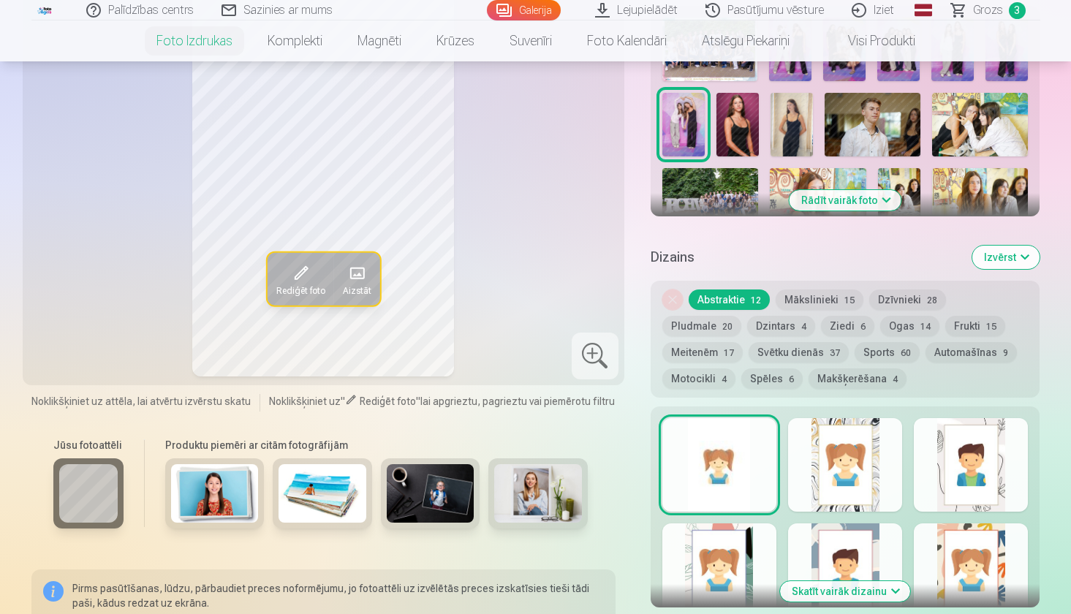
scroll to position [583, 0]
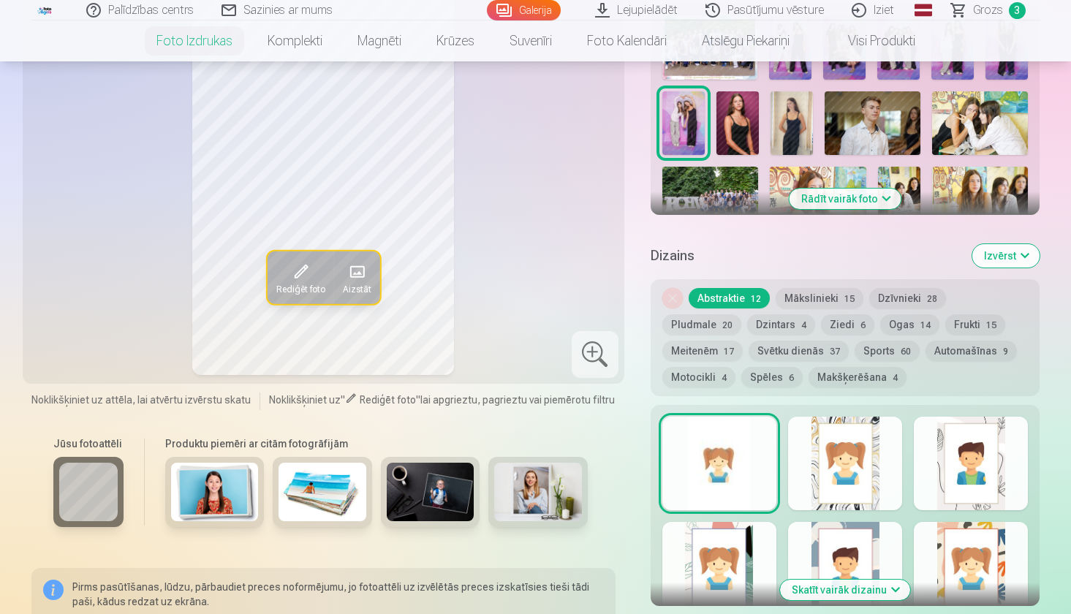
click at [899, 294] on button "Dzīvnieki 28" at bounding box center [907, 298] width 77 height 20
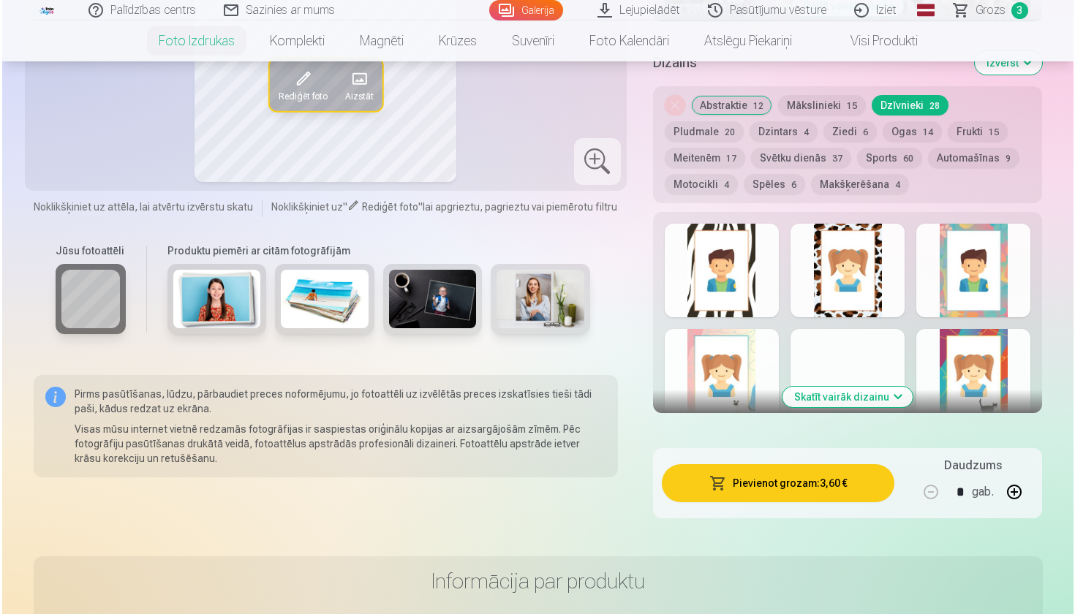
scroll to position [779, 0]
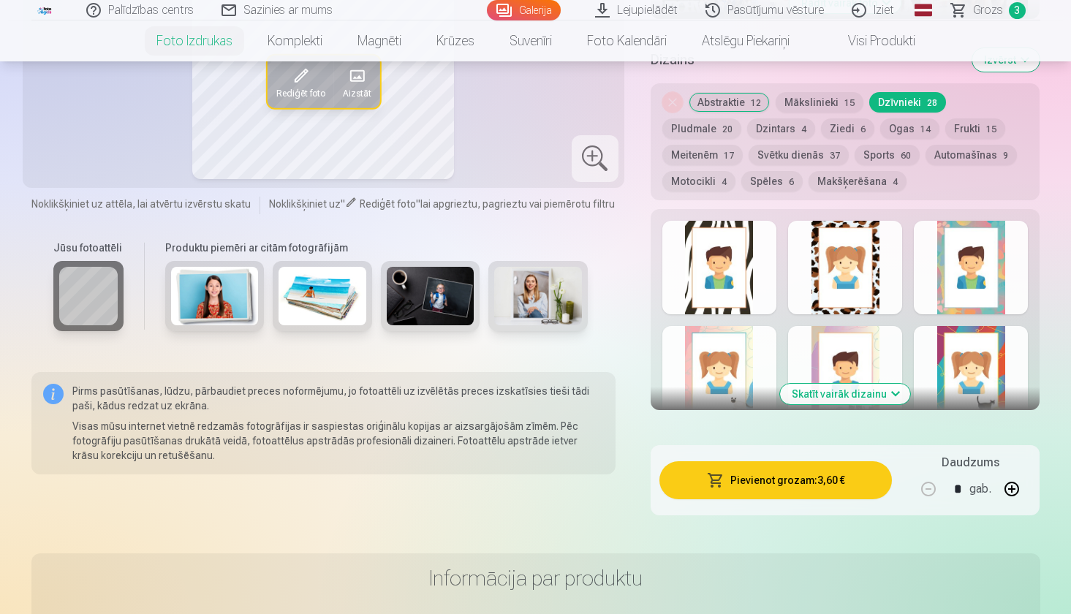
click at [811, 487] on button "Pievienot grozam : 3,60 €" at bounding box center [775, 480] width 233 height 38
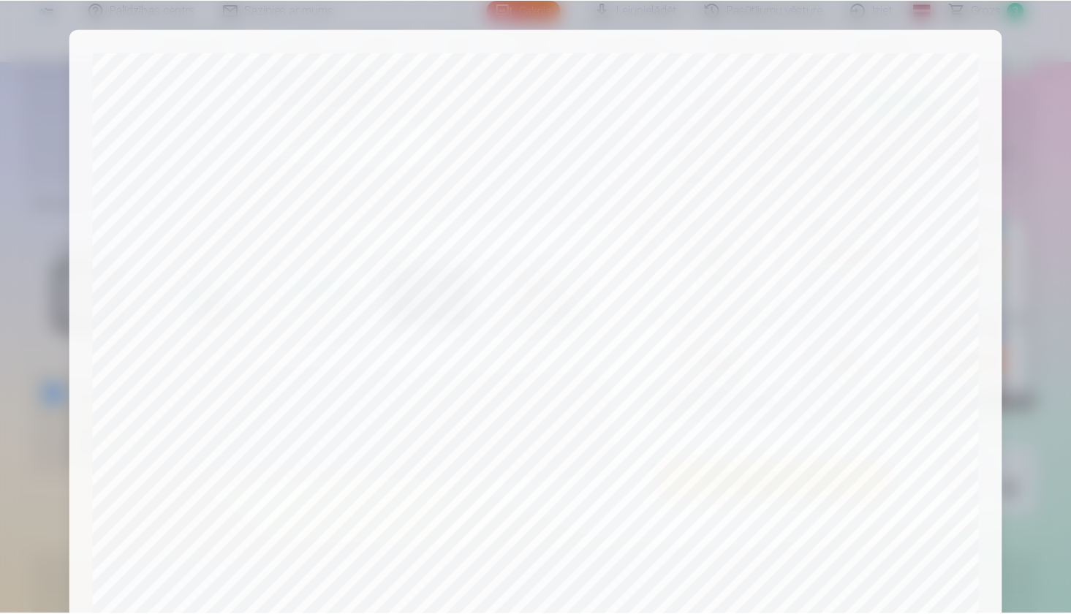
scroll to position [439, 0]
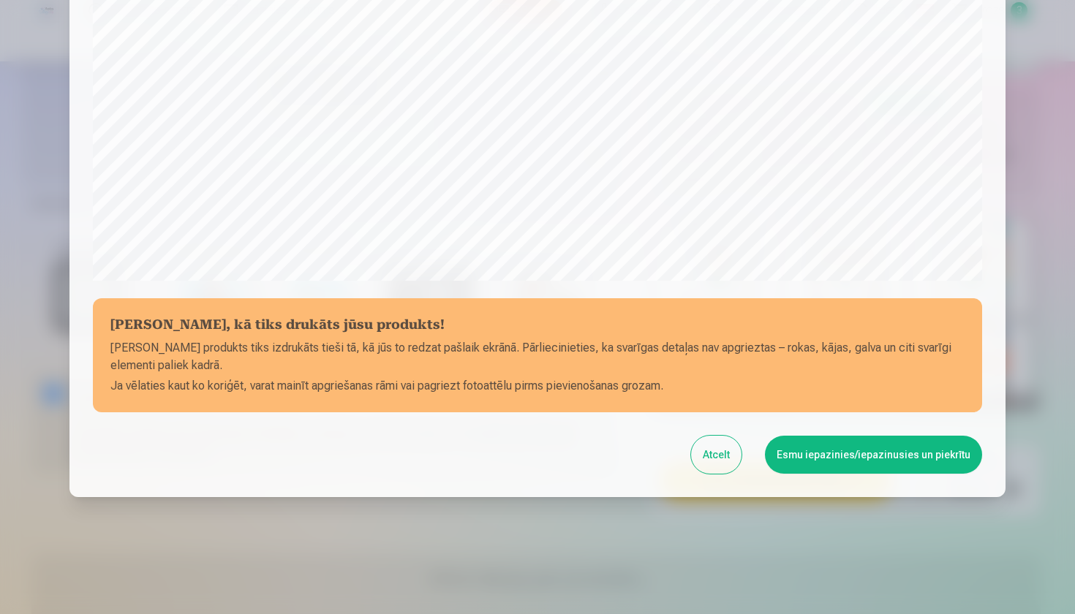
click at [829, 456] on button "Esmu iepazinies/iepazinusies un piekrītu" at bounding box center [873, 455] width 217 height 38
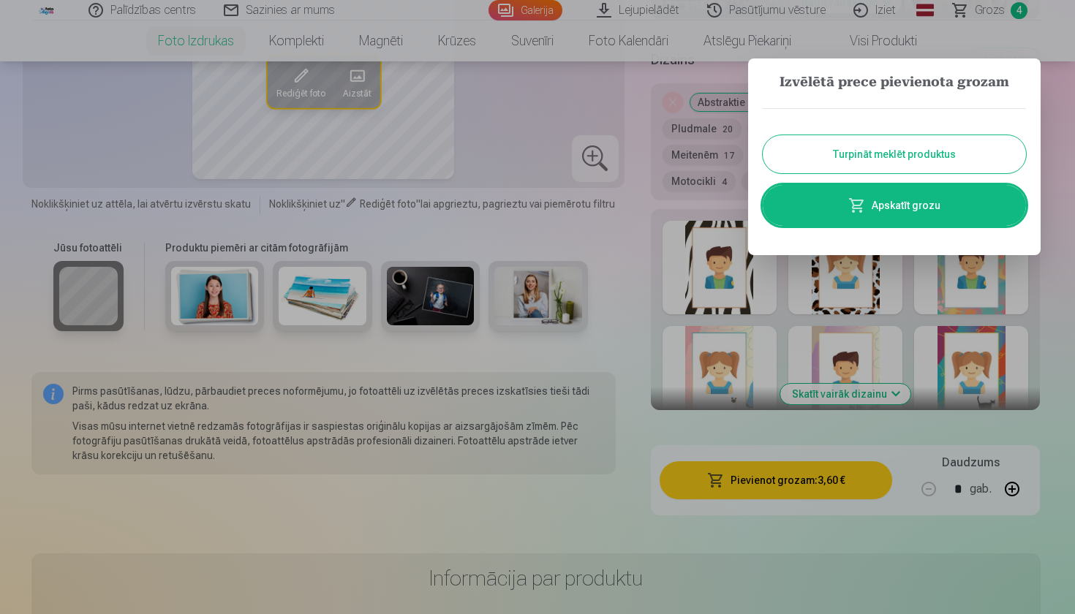
click at [374, 268] on div at bounding box center [537, 307] width 1075 height 614
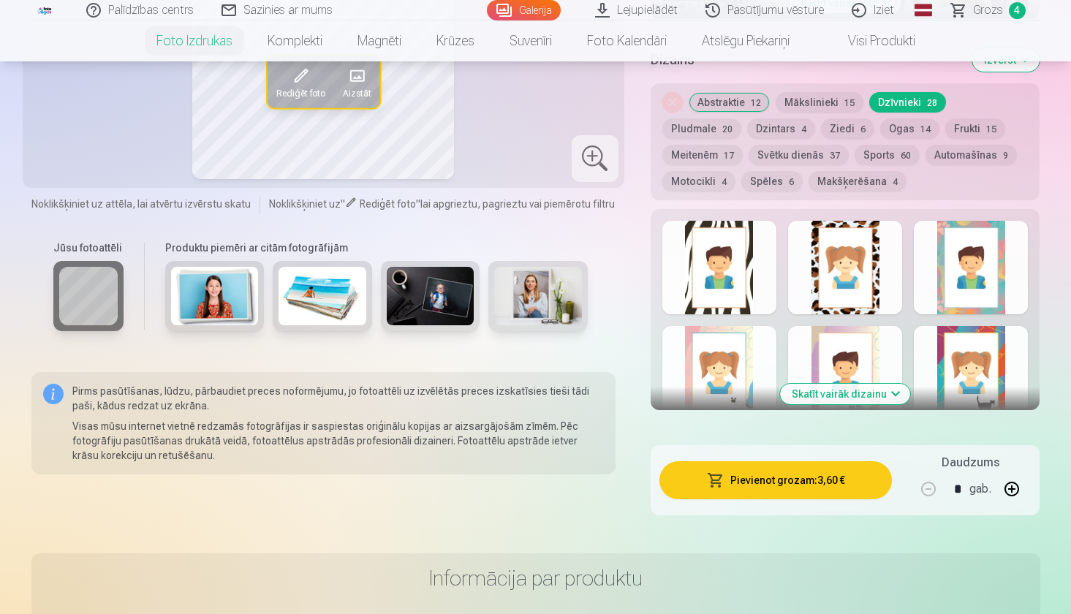
click at [347, 275] on img at bounding box center [323, 296] width 88 height 58
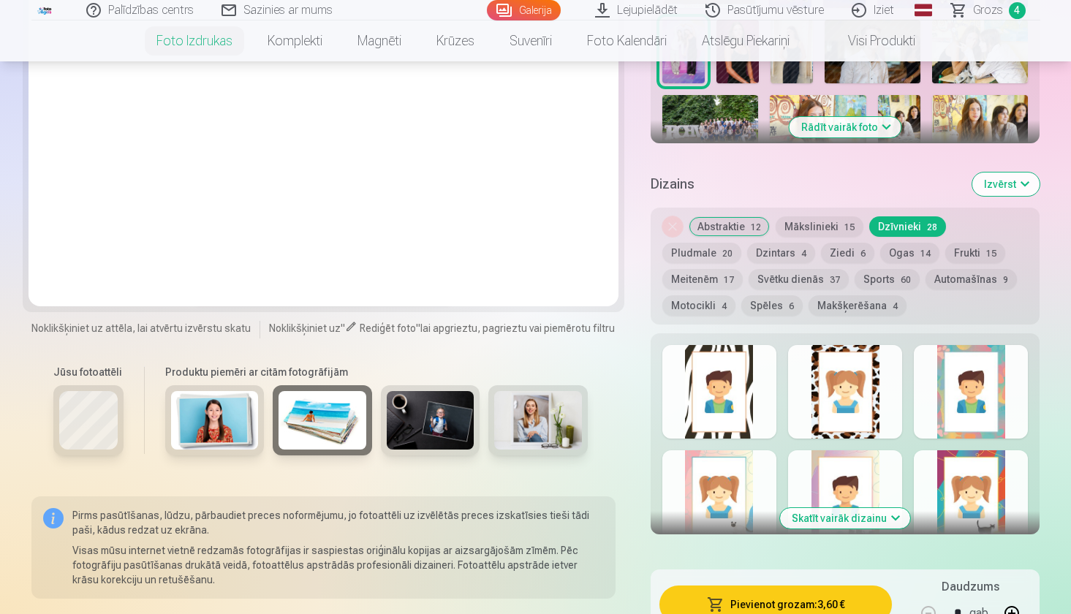
scroll to position [653, 0]
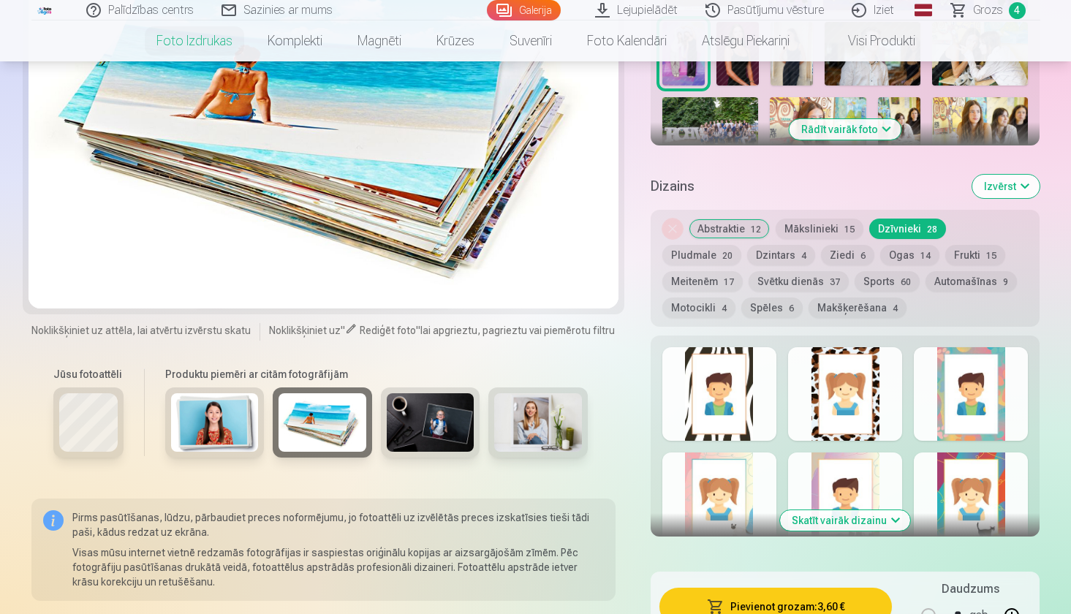
click at [221, 427] on img at bounding box center [215, 422] width 88 height 58
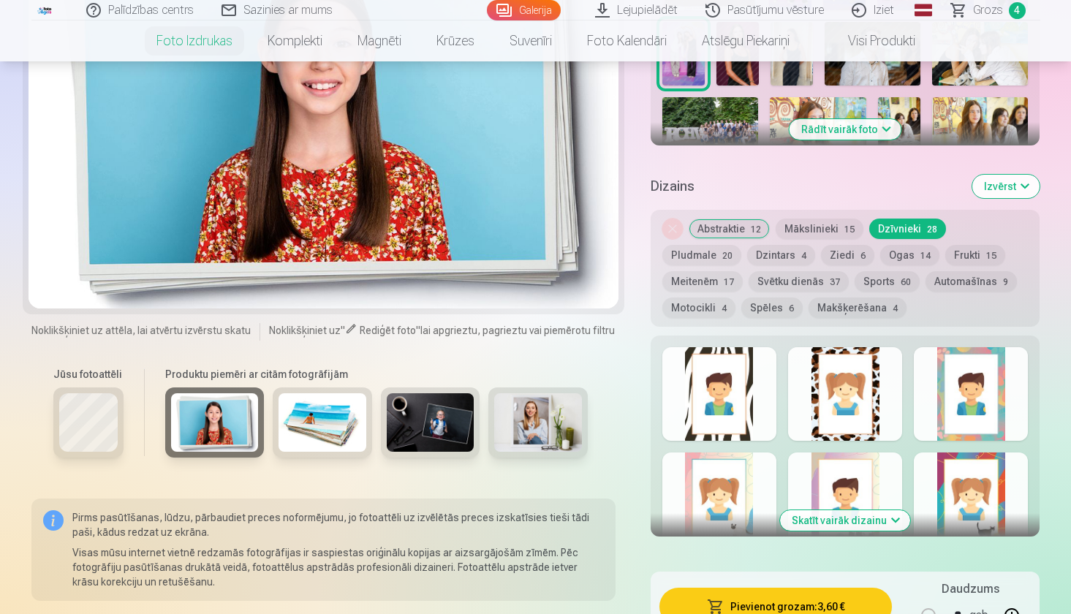
click at [359, 404] on img at bounding box center [323, 422] width 88 height 58
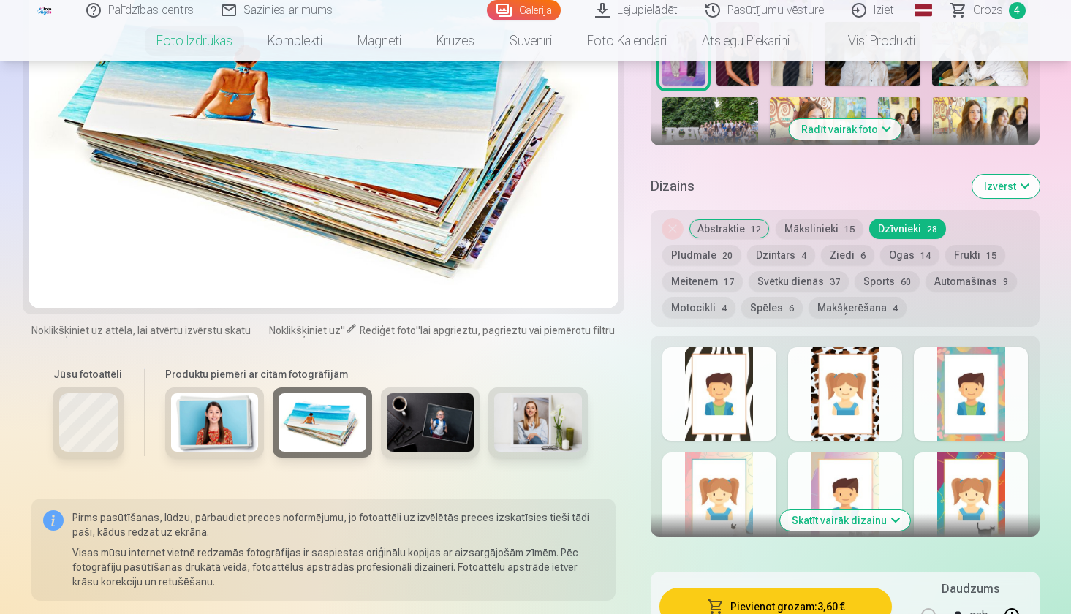
click at [431, 394] on div at bounding box center [430, 422] width 99 height 70
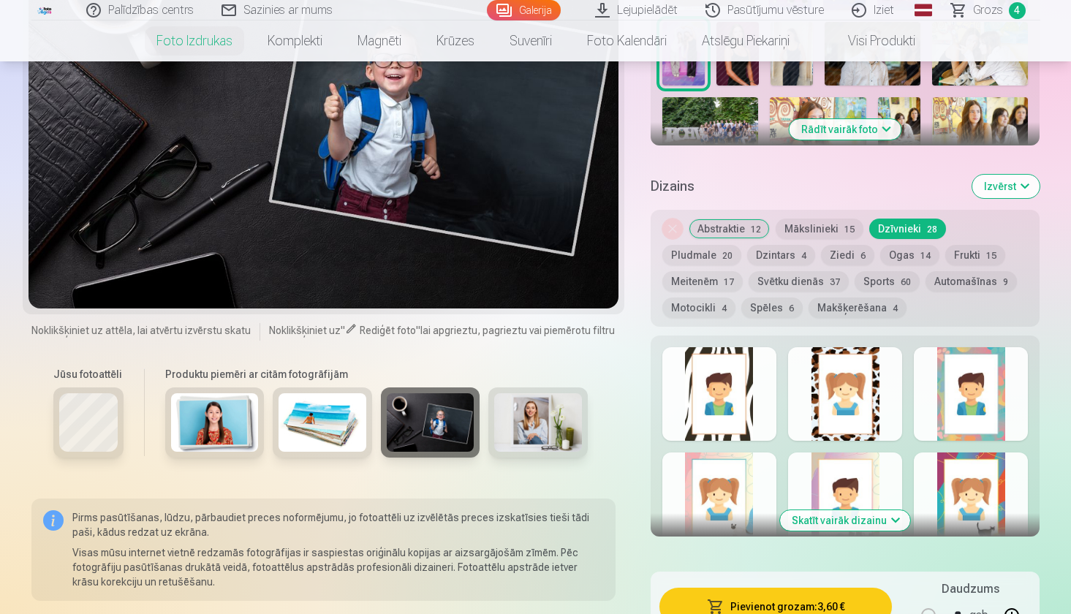
click at [560, 398] on img at bounding box center [538, 422] width 88 height 58
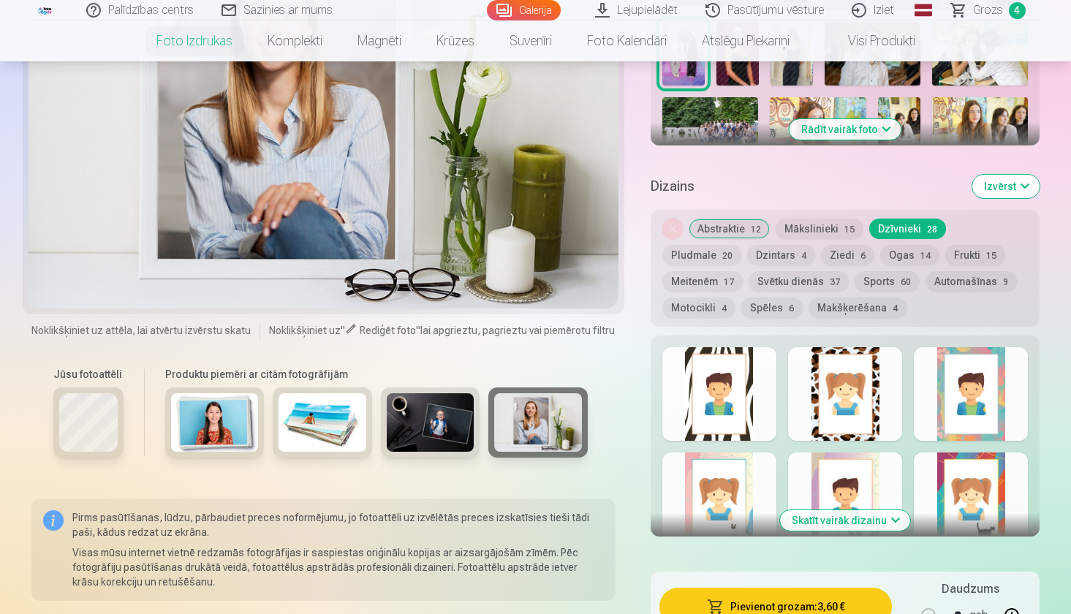
click at [300, 414] on img at bounding box center [323, 422] width 88 height 58
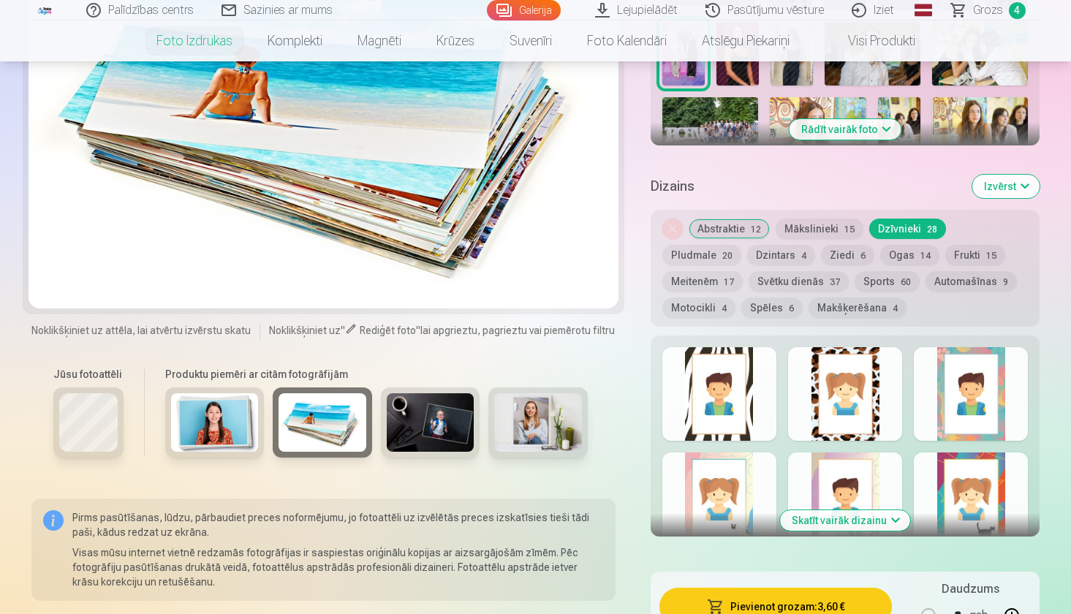
click at [181, 420] on img at bounding box center [215, 422] width 88 height 58
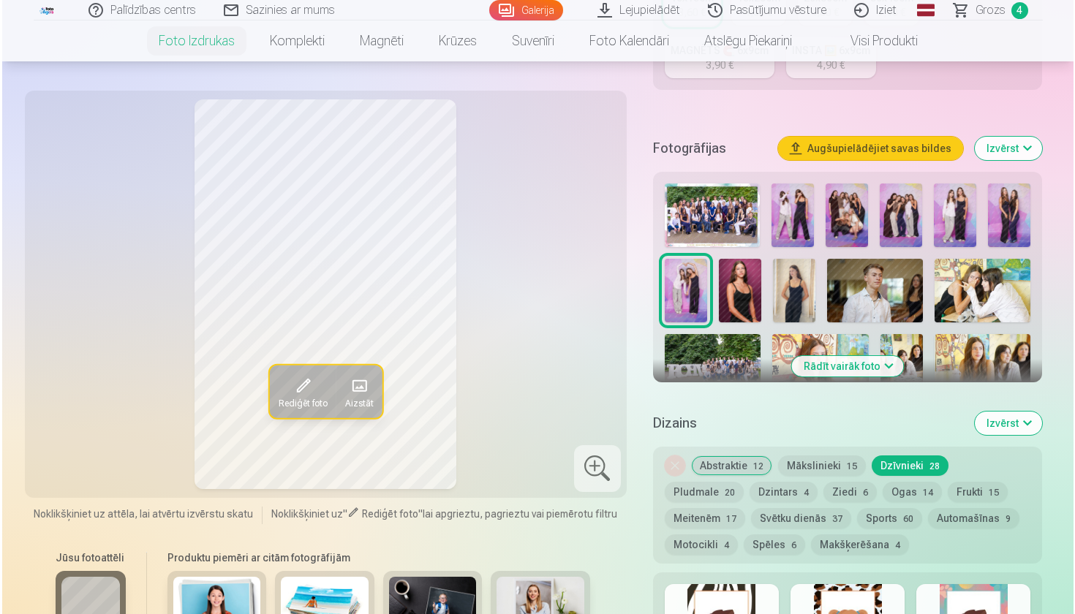
scroll to position [136, 0]
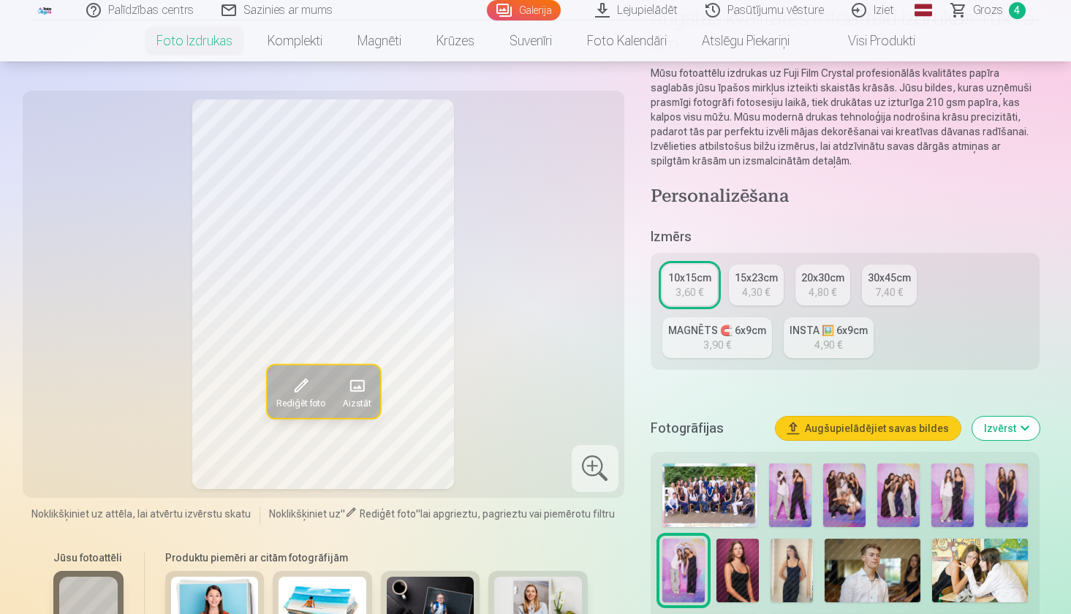
click at [902, 495] on img at bounding box center [898, 495] width 42 height 64
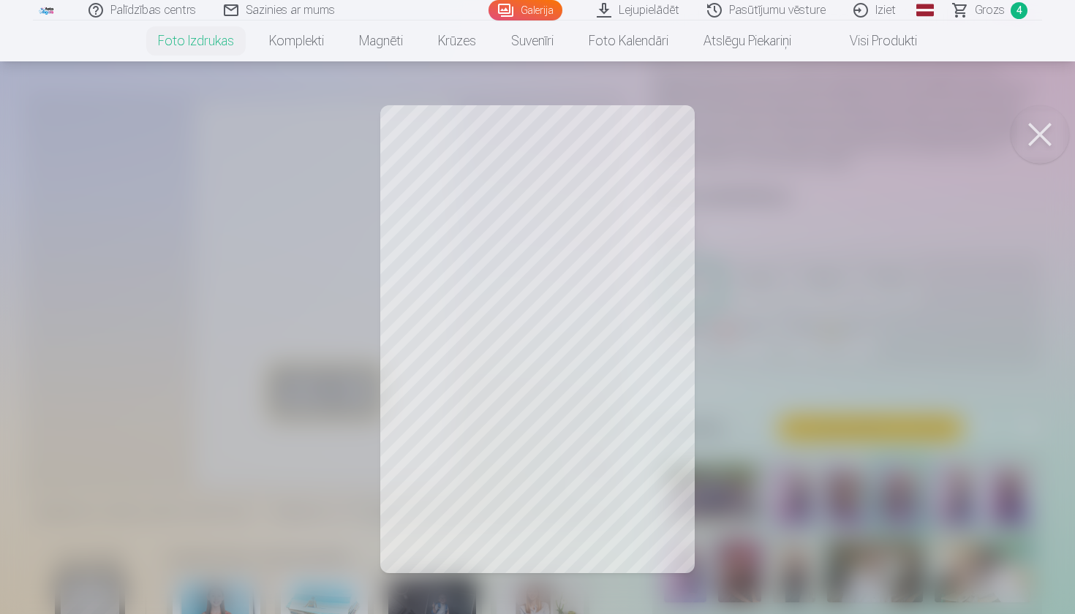
click at [633, 276] on div at bounding box center [537, 307] width 1075 height 614
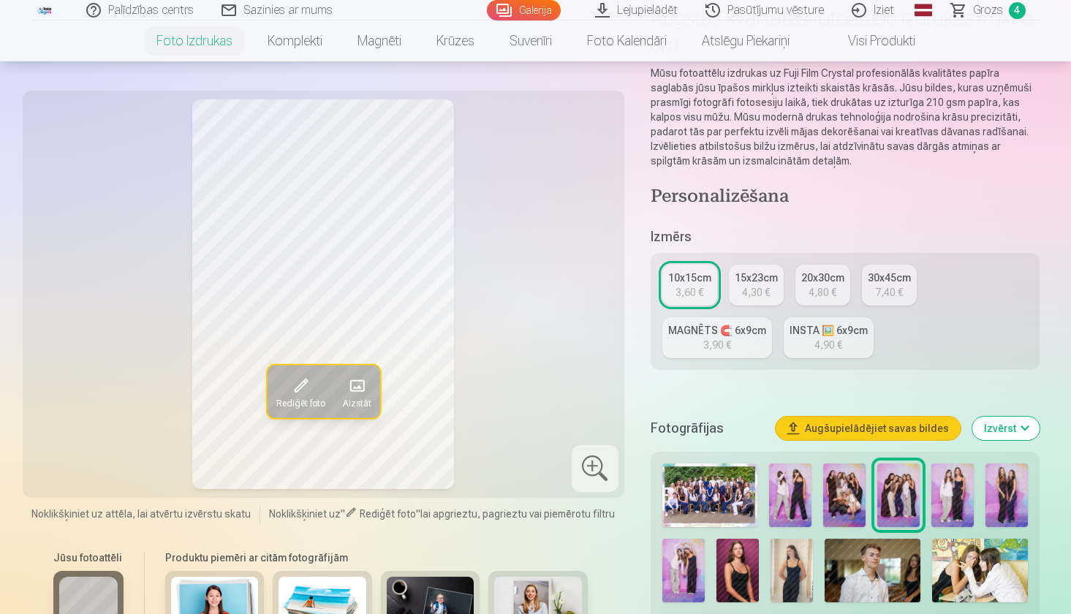
click at [828, 346] on div "4,90 €" at bounding box center [828, 345] width 28 height 15
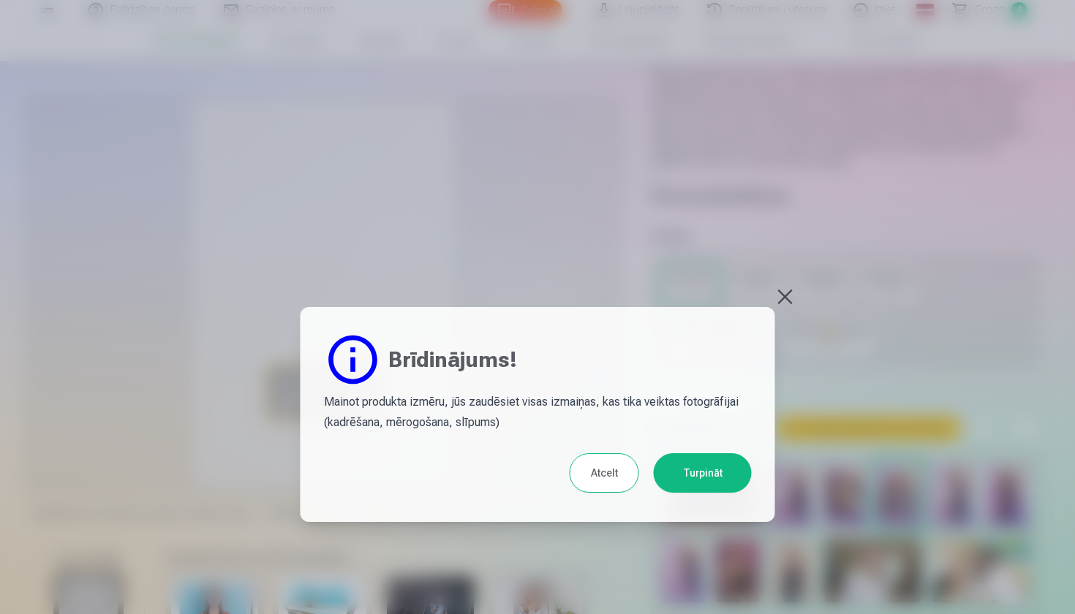
click at [779, 295] on button at bounding box center [785, 297] width 20 height 20
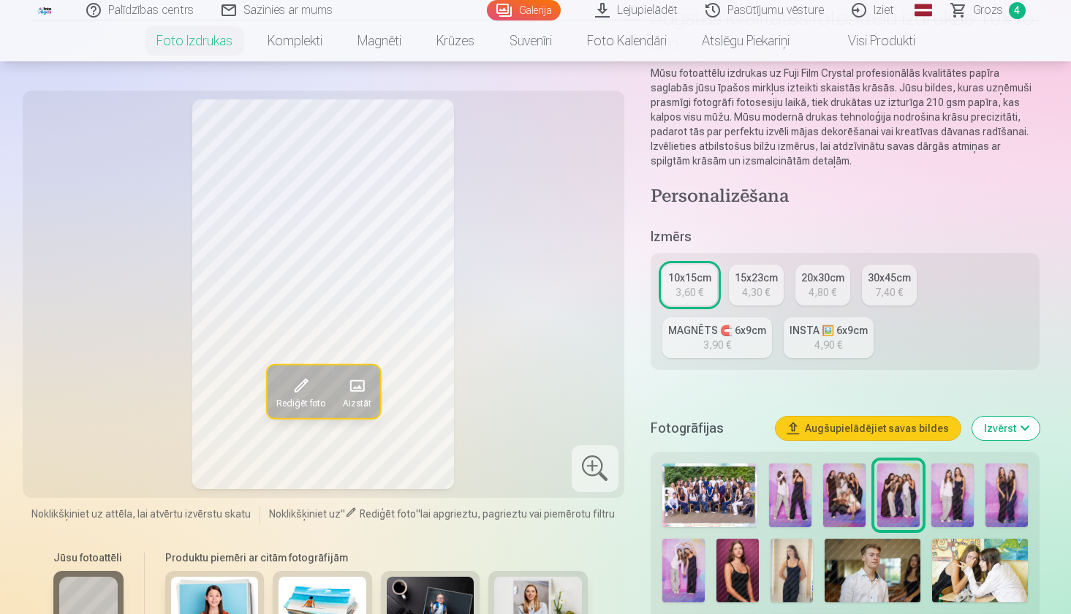
click at [761, 287] on div "4,30 €" at bounding box center [756, 292] width 28 height 15
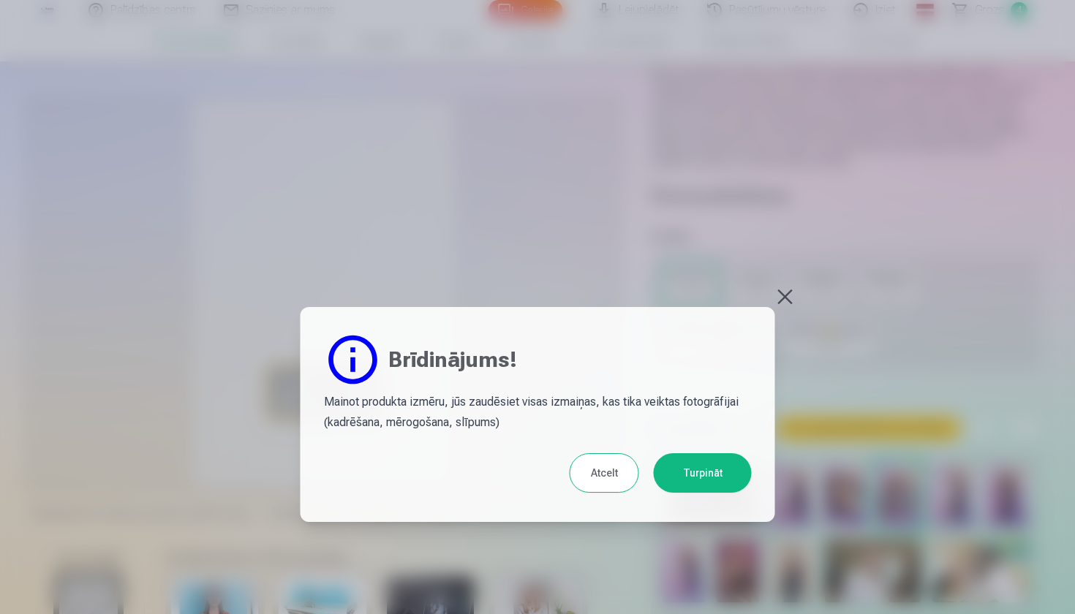
click at [708, 474] on button "Turpināt" at bounding box center [703, 472] width 98 height 39
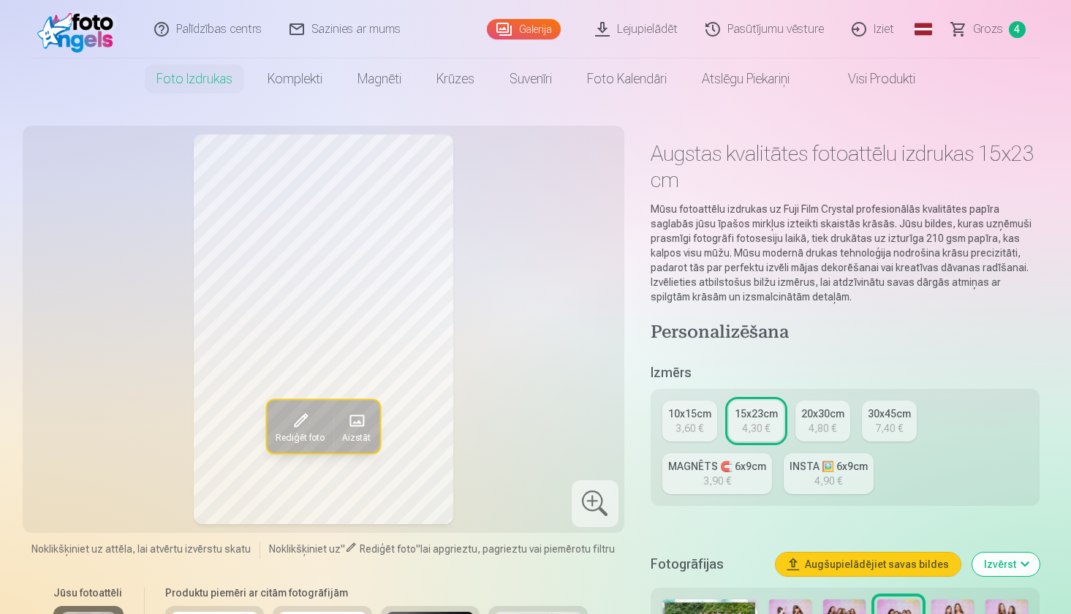
click at [823, 471] on div "INSTA 🖼️ 6x9cm" at bounding box center [828, 466] width 78 height 15
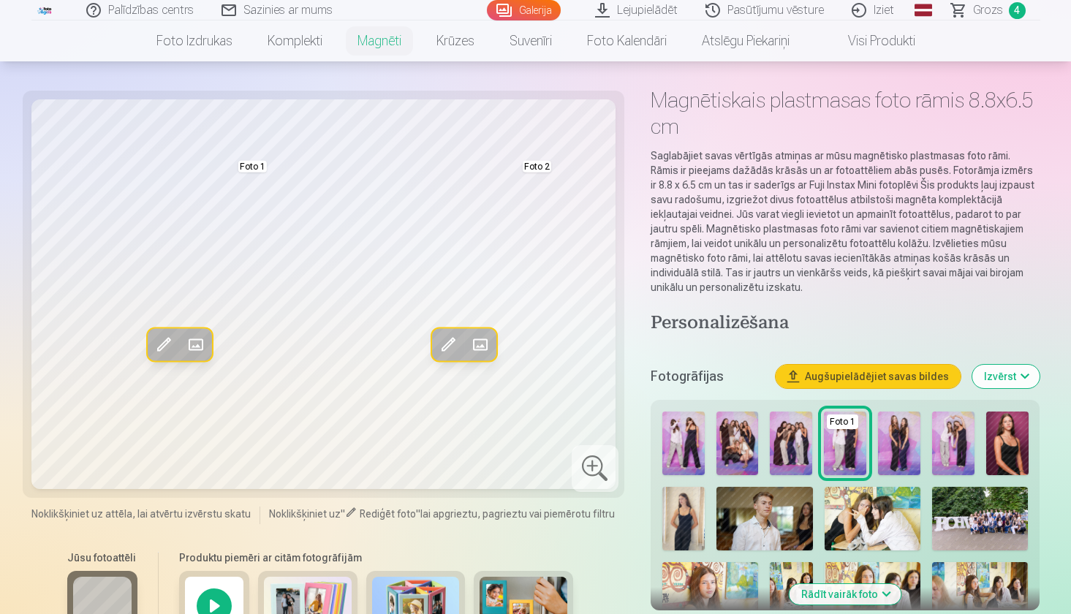
scroll to position [55, 0]
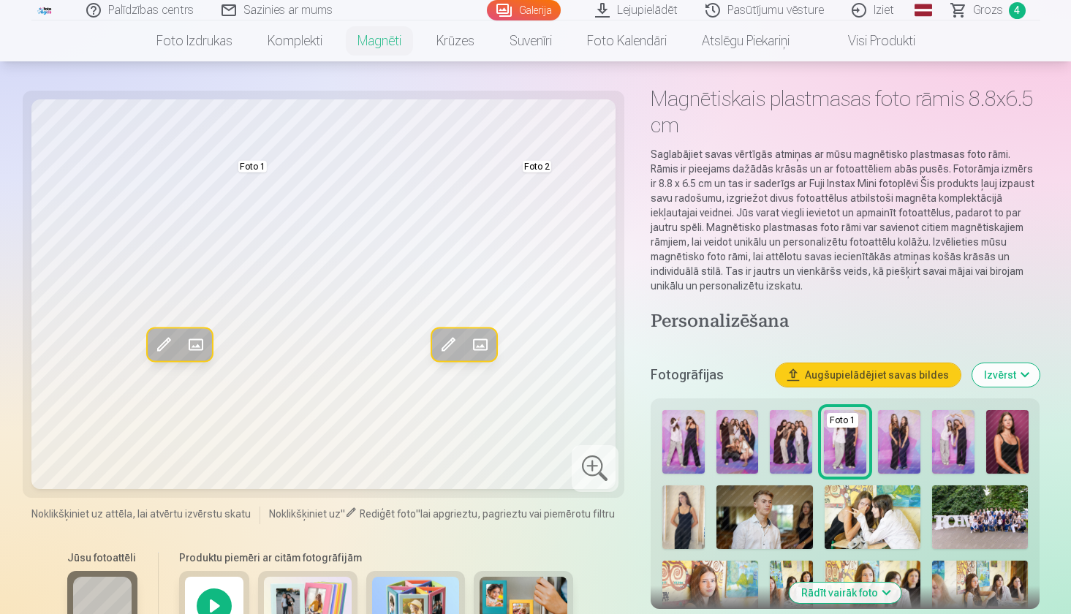
click at [774, 428] on img at bounding box center [791, 442] width 42 height 64
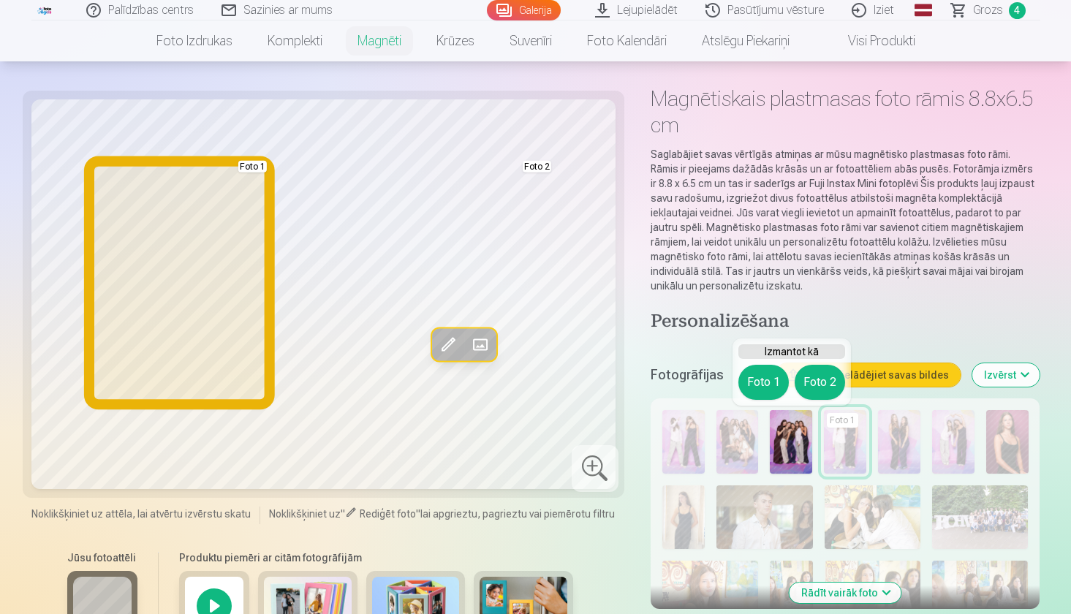
click at [751, 384] on button "Foto 1" at bounding box center [763, 382] width 50 height 35
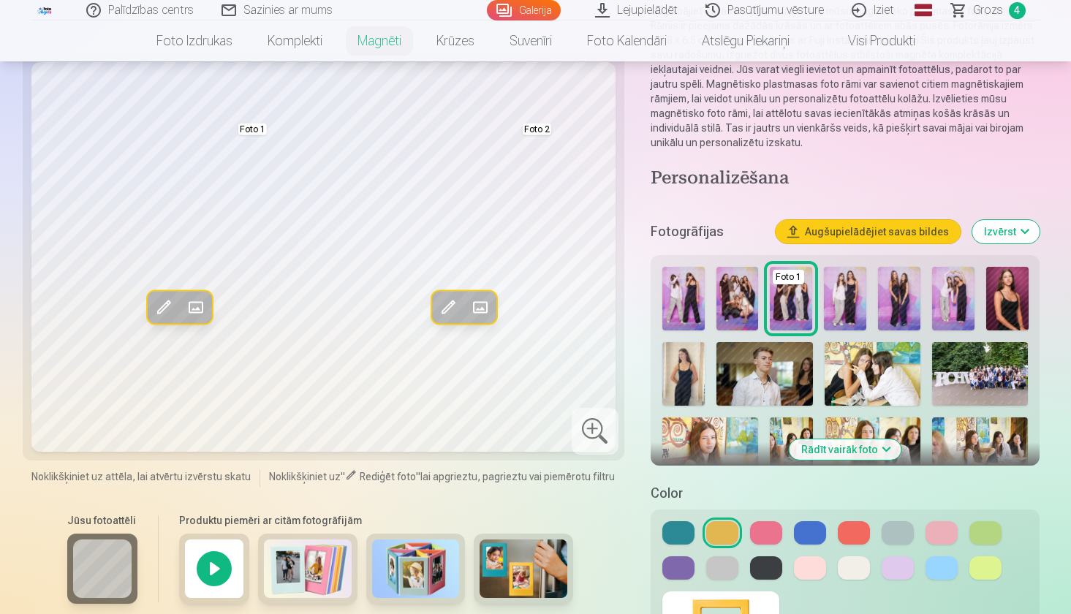
scroll to position [295, 0]
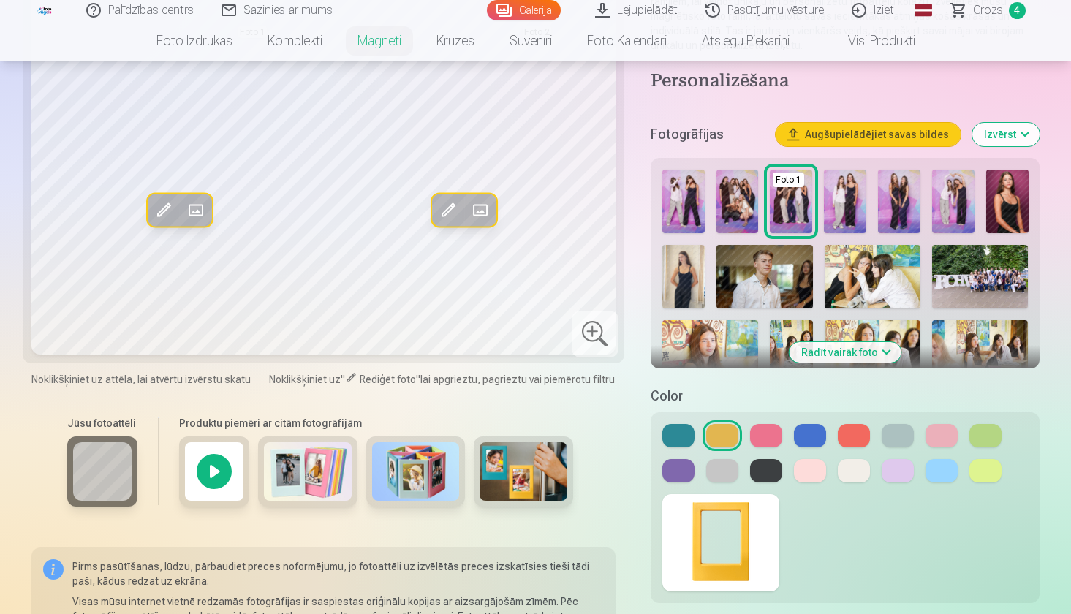
click at [761, 439] on button at bounding box center [766, 435] width 32 height 23
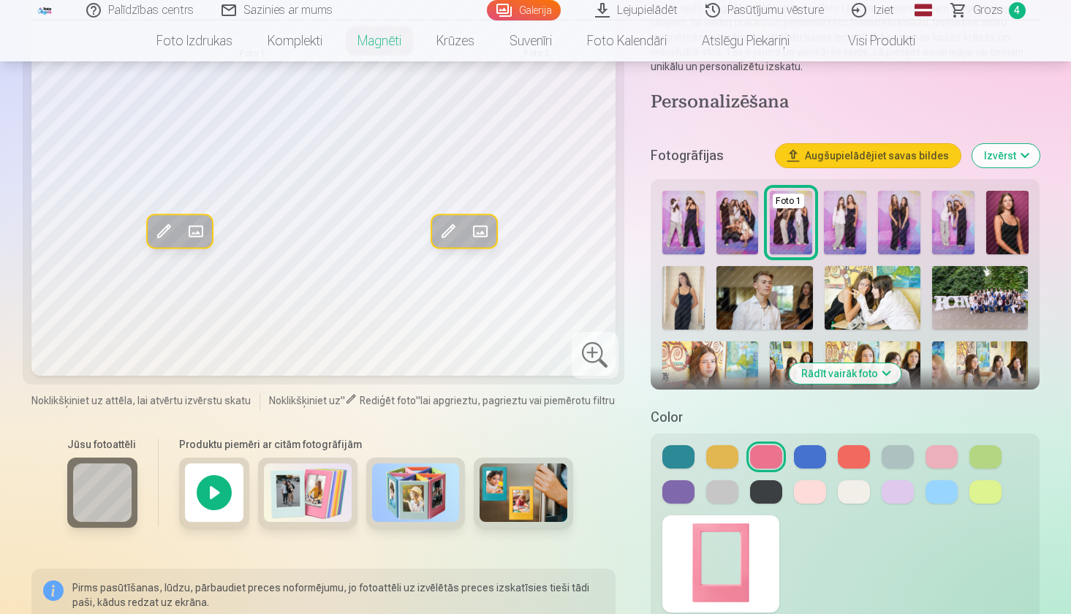
scroll to position [277, 0]
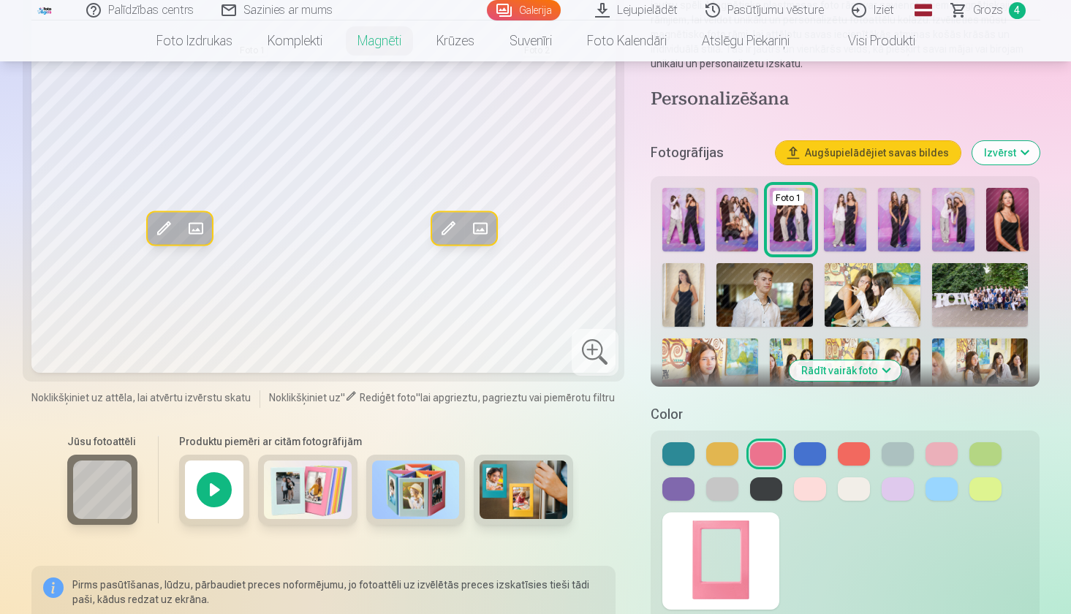
click at [499, 463] on img at bounding box center [524, 490] width 88 height 58
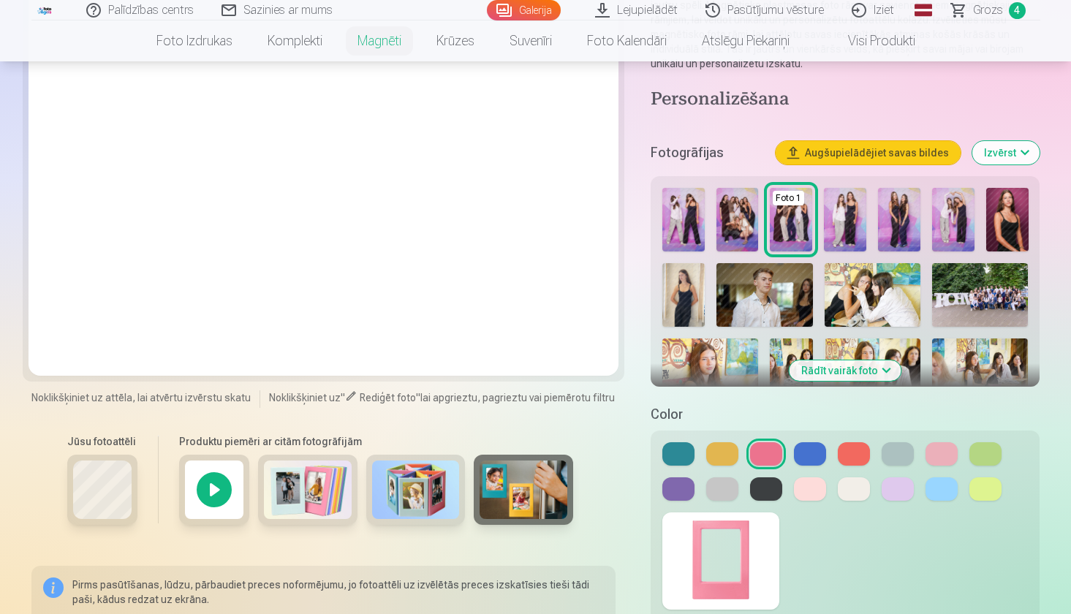
click at [410, 479] on img at bounding box center [416, 490] width 88 height 58
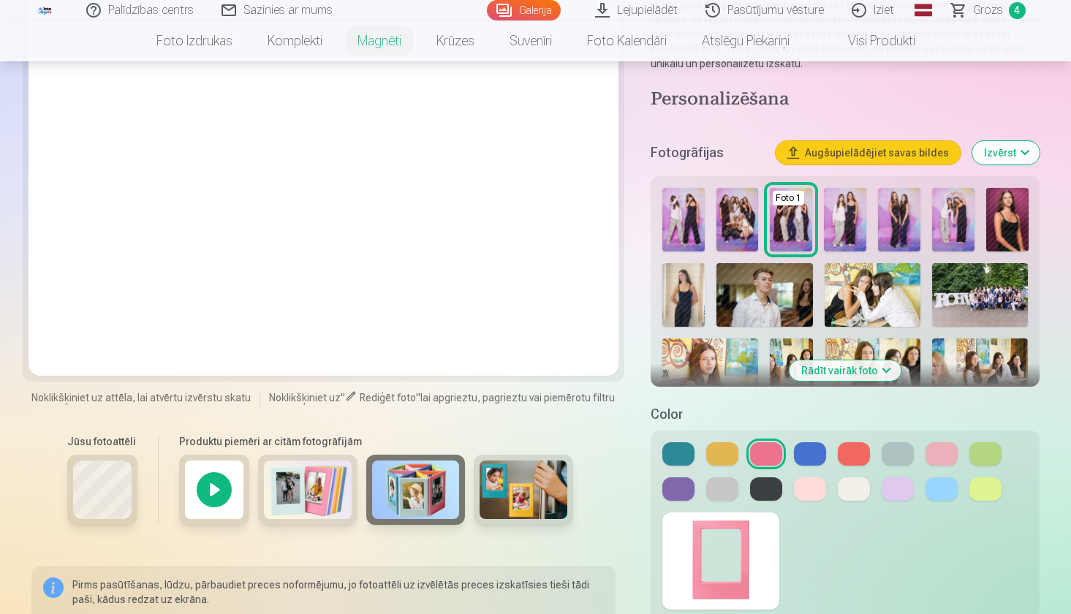
click at [512, 504] on img at bounding box center [524, 490] width 88 height 58
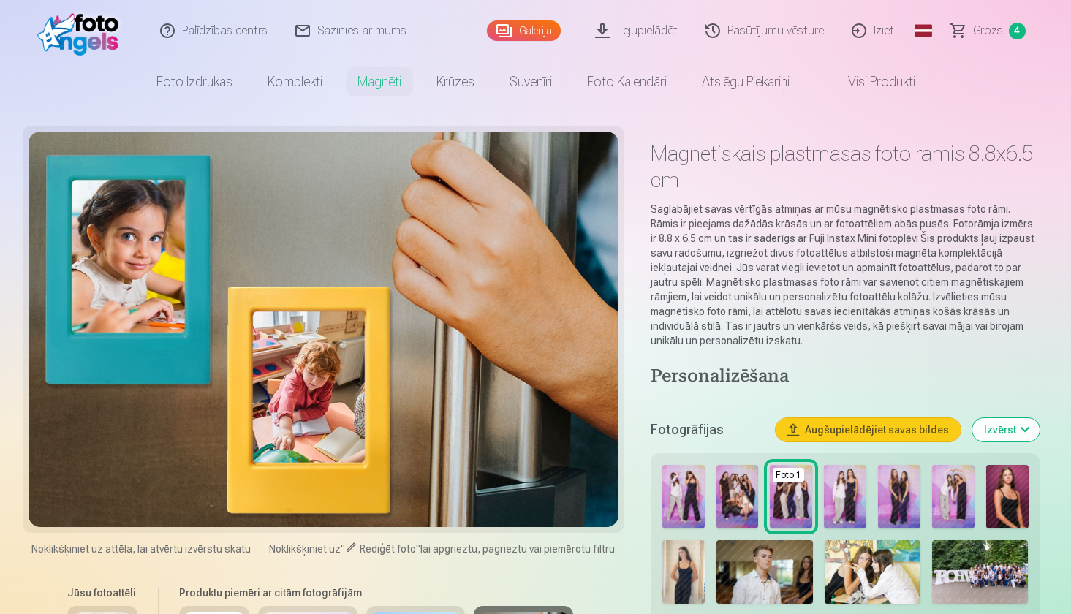
scroll to position [0, 0]
click at [537, 27] on link "Galerija" at bounding box center [524, 29] width 74 height 20
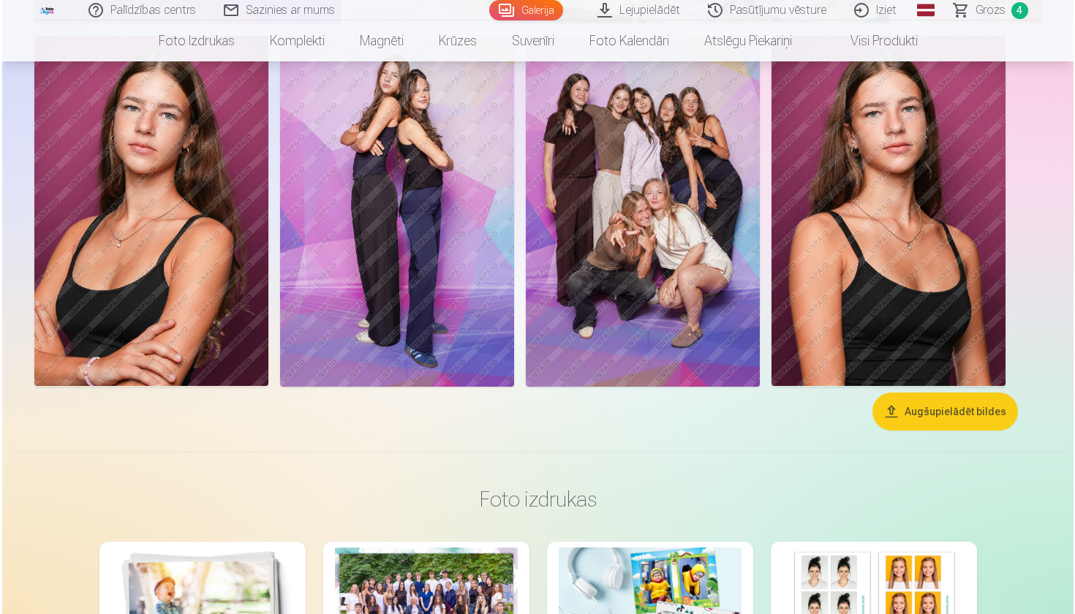
scroll to position [6297, 0]
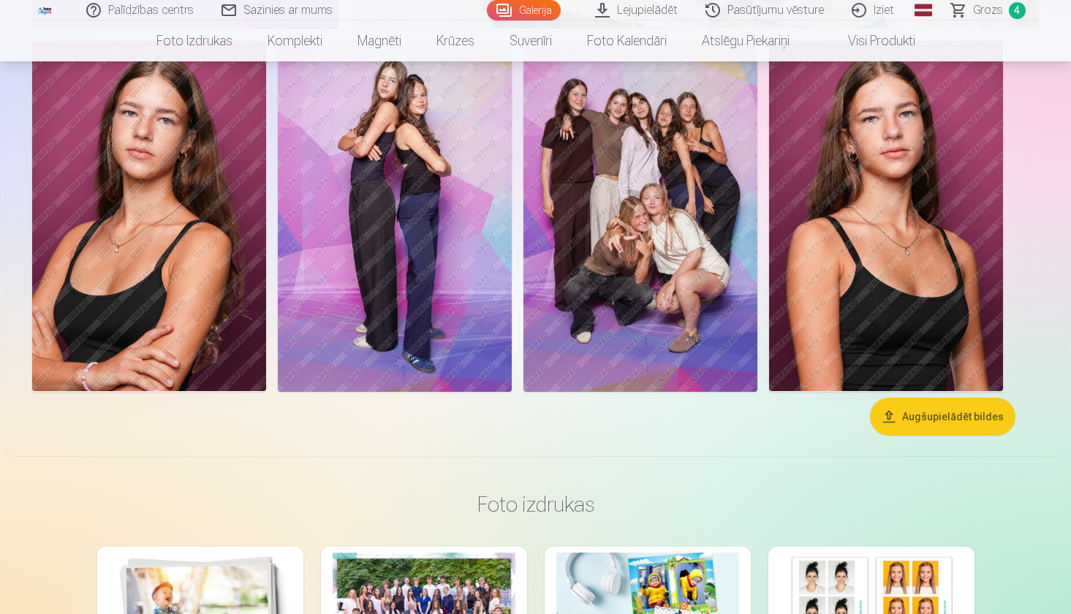
click at [616, 189] on img at bounding box center [640, 216] width 234 height 351
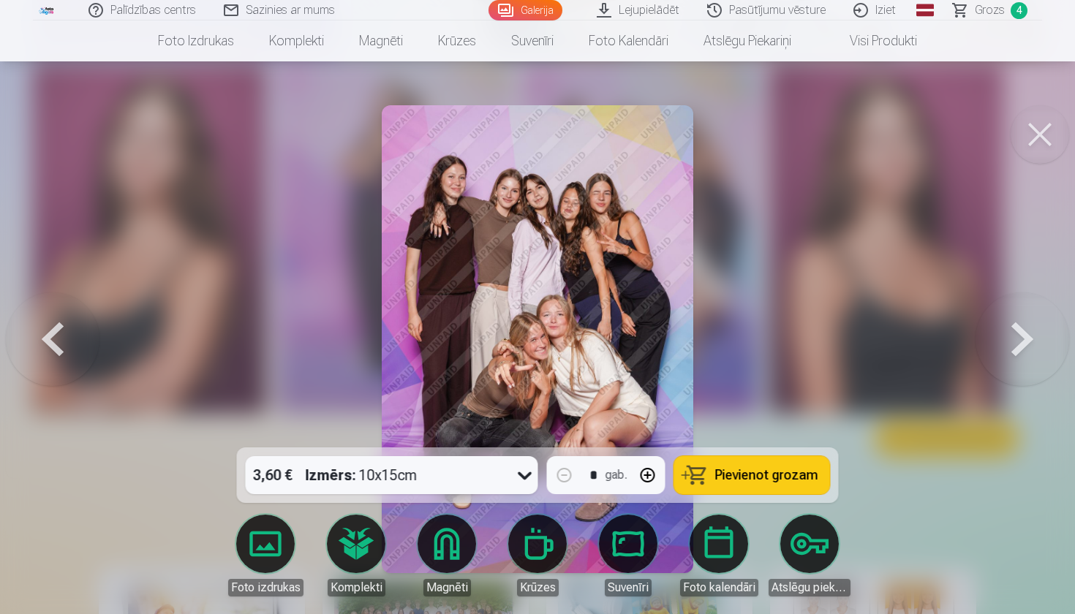
click at [239, 548] on link "Foto izdrukas" at bounding box center [265, 556] width 82 height 82
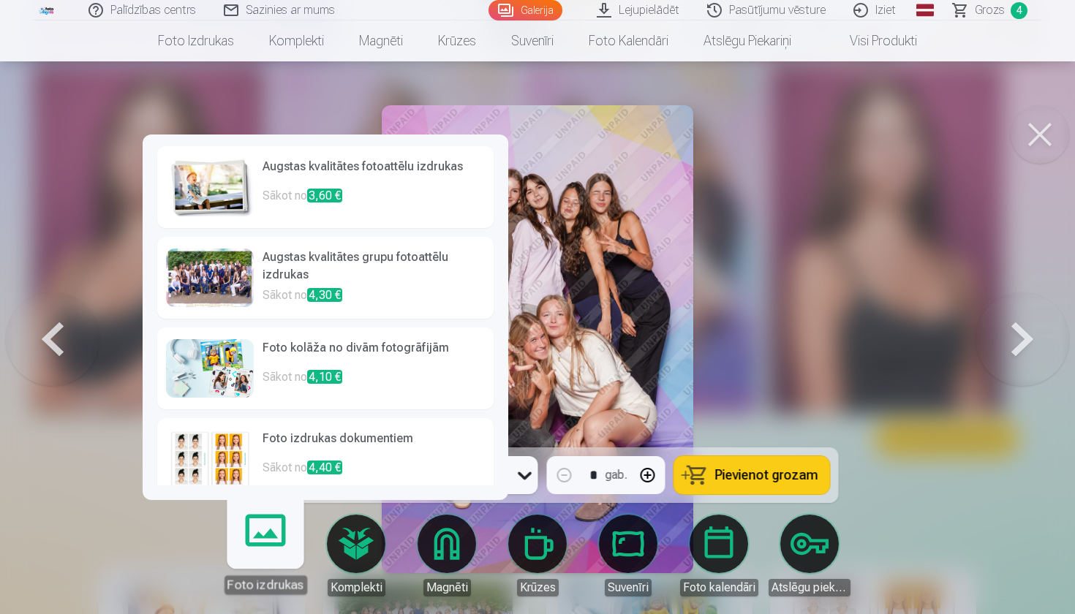
click at [336, 341] on h6 "Foto kolāža no divām fotogrāfijām" at bounding box center [373, 353] width 222 height 29
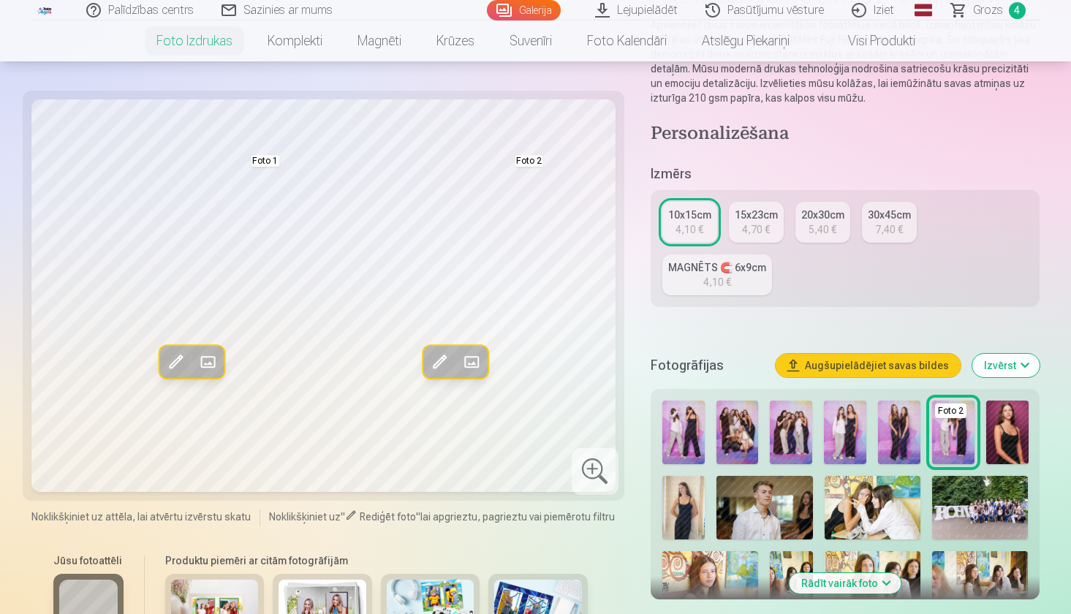
scroll to position [179, 0]
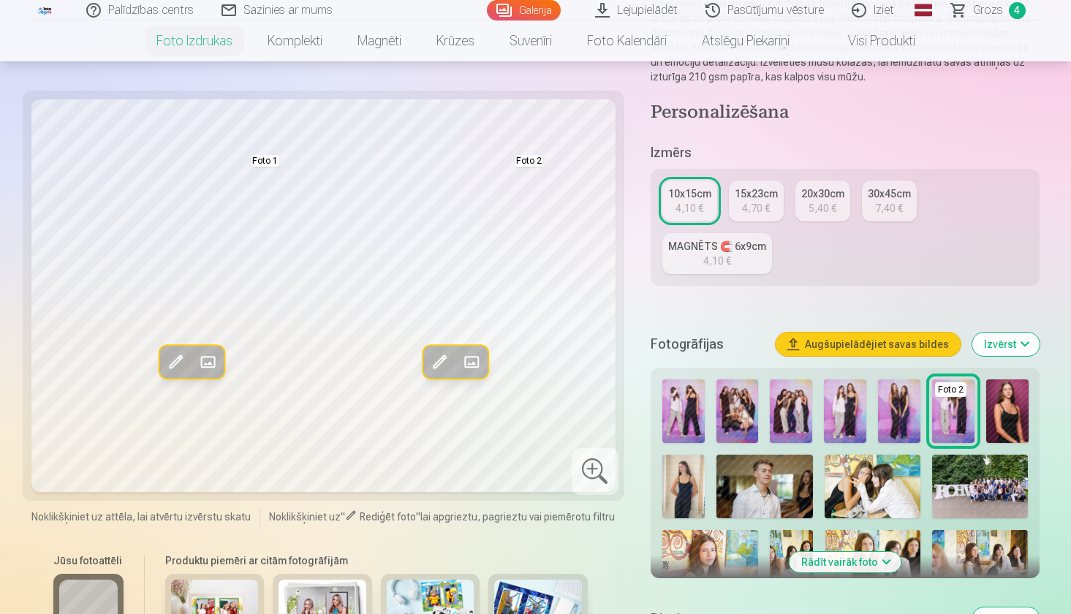
click at [792, 408] on img at bounding box center [791, 411] width 42 height 64
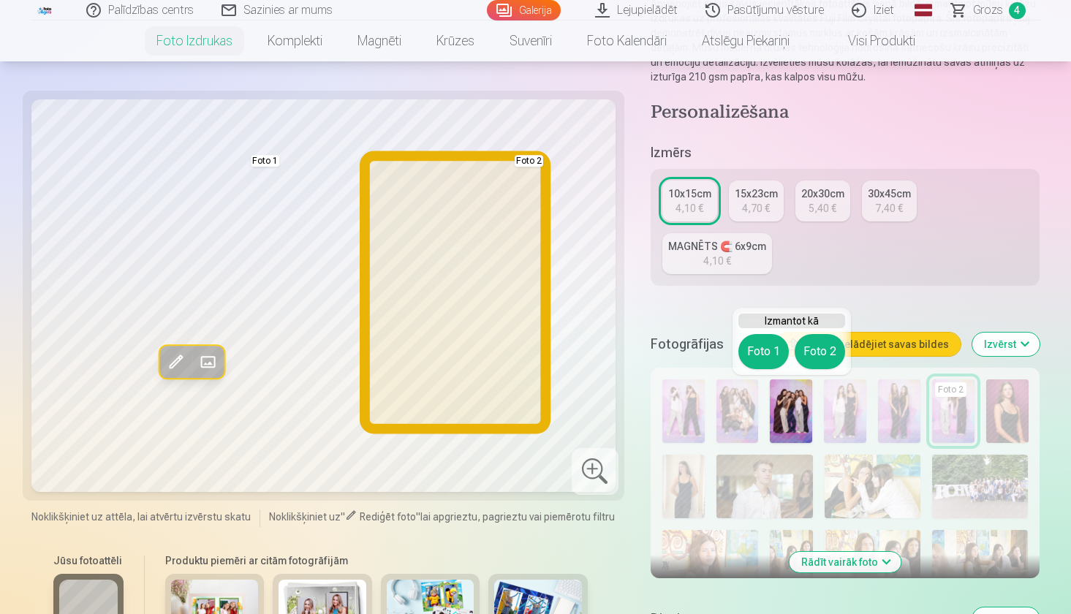
click at [815, 355] on button "Foto 2" at bounding box center [820, 351] width 50 height 35
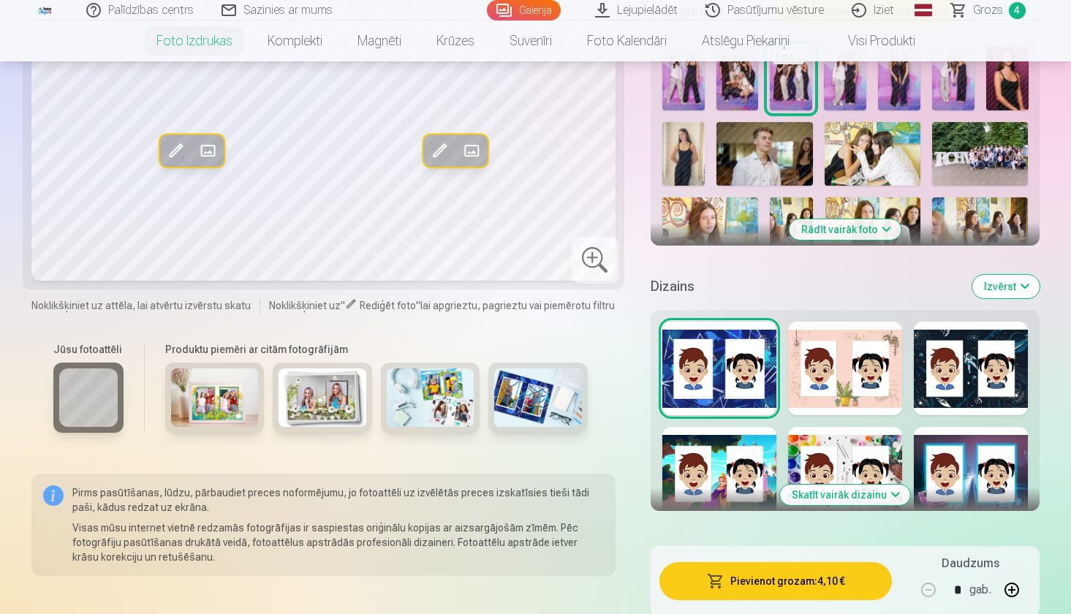
scroll to position [512, 0]
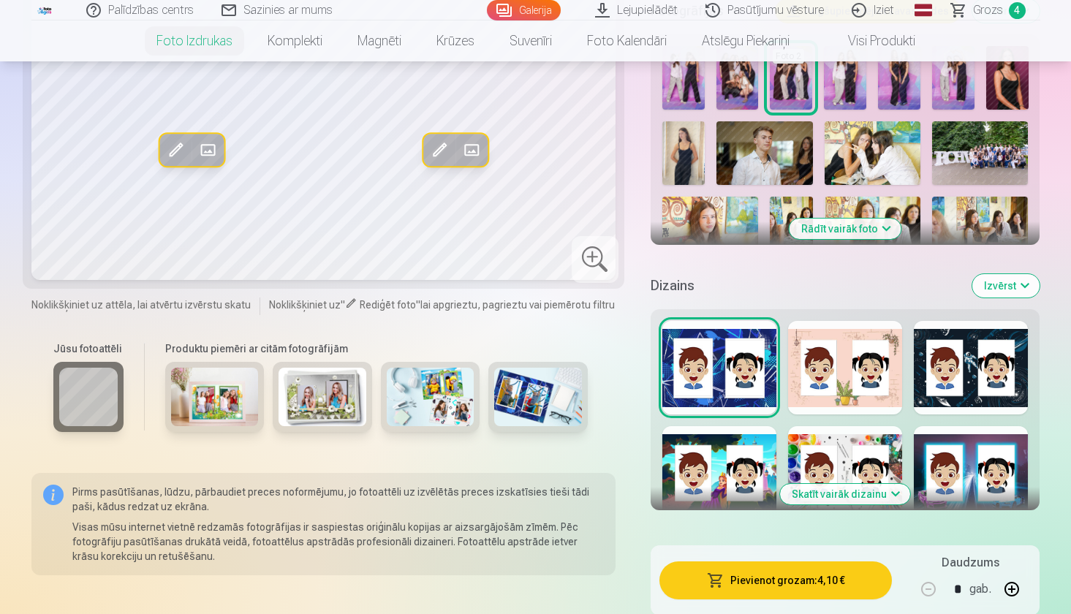
click at [856, 491] on button "Skatīt vairāk dizainu" at bounding box center [845, 494] width 130 height 20
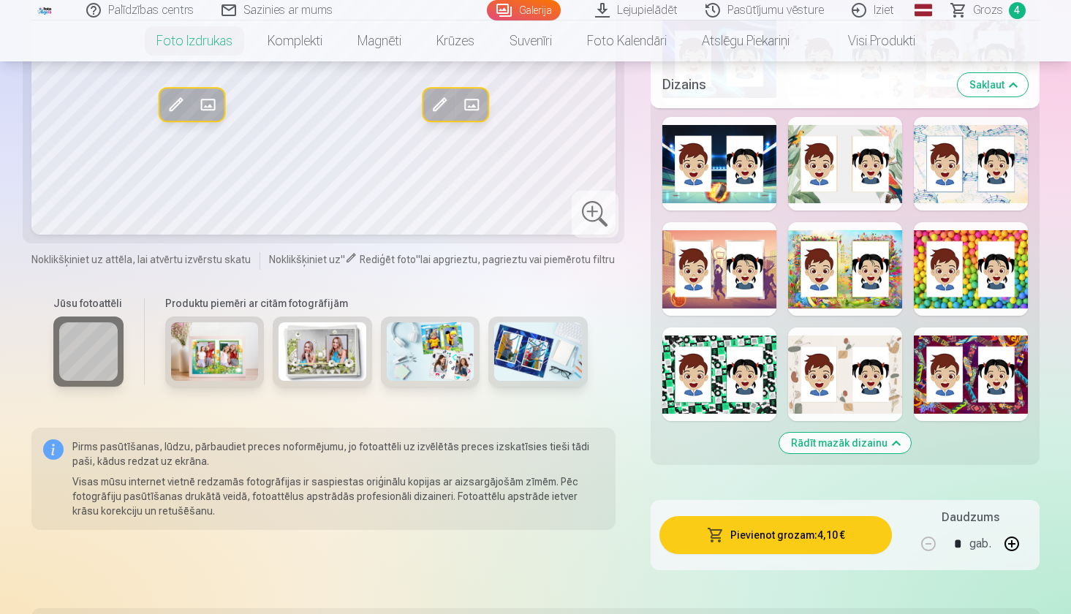
scroll to position [1459, 0]
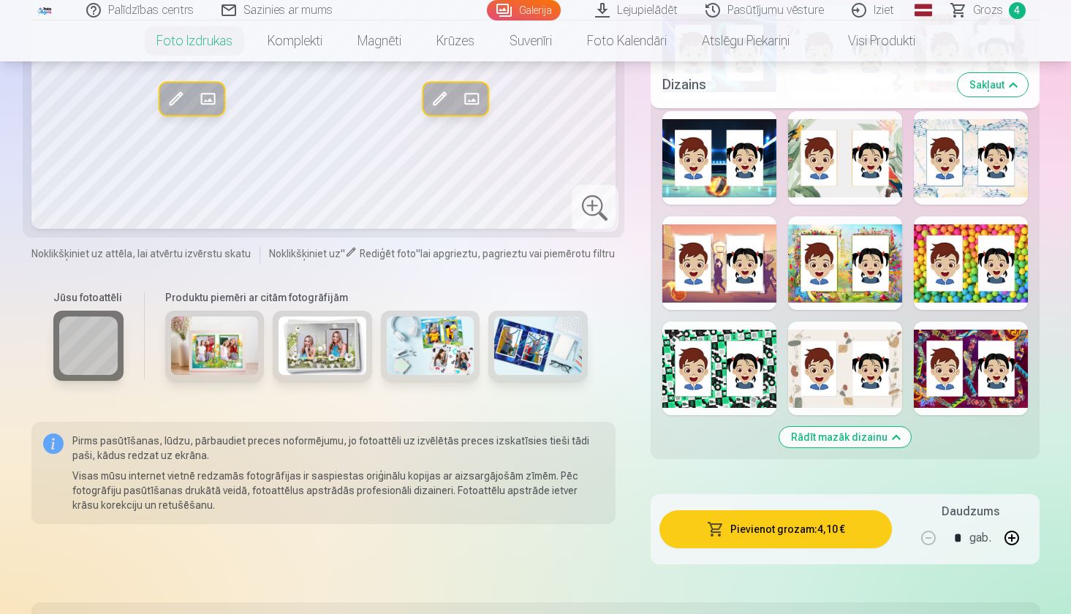
click at [975, 353] on div at bounding box center [971, 369] width 114 height 94
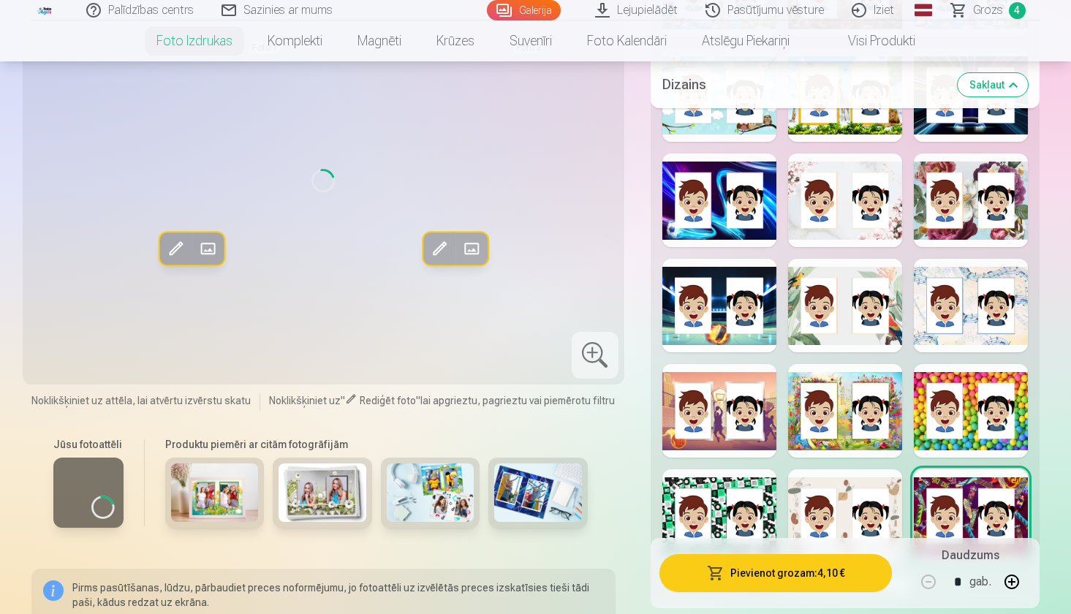
scroll to position [1295, 0]
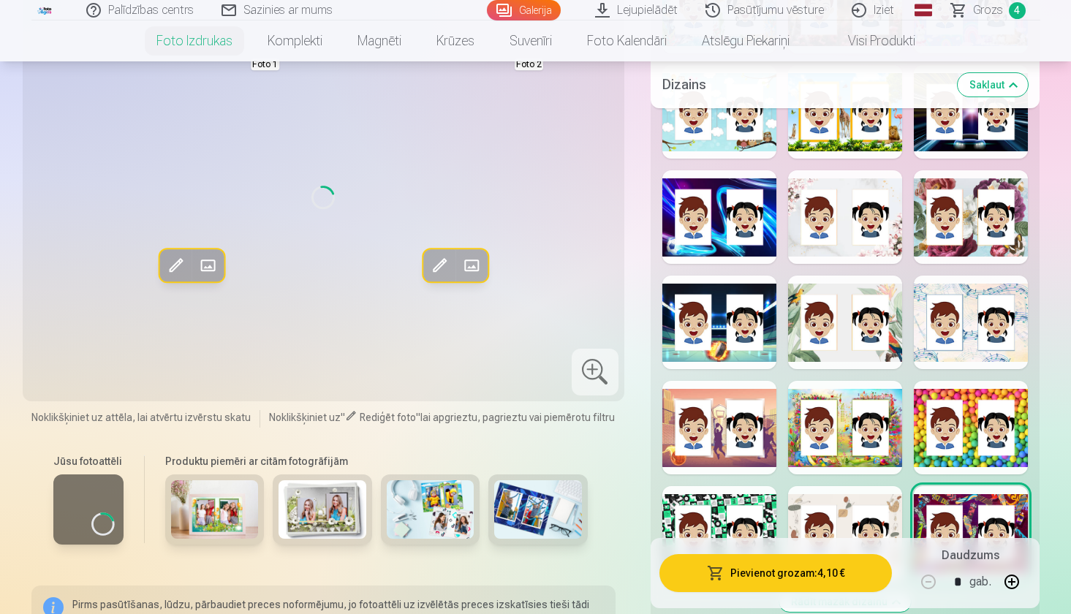
click at [958, 218] on div at bounding box center [971, 217] width 114 height 94
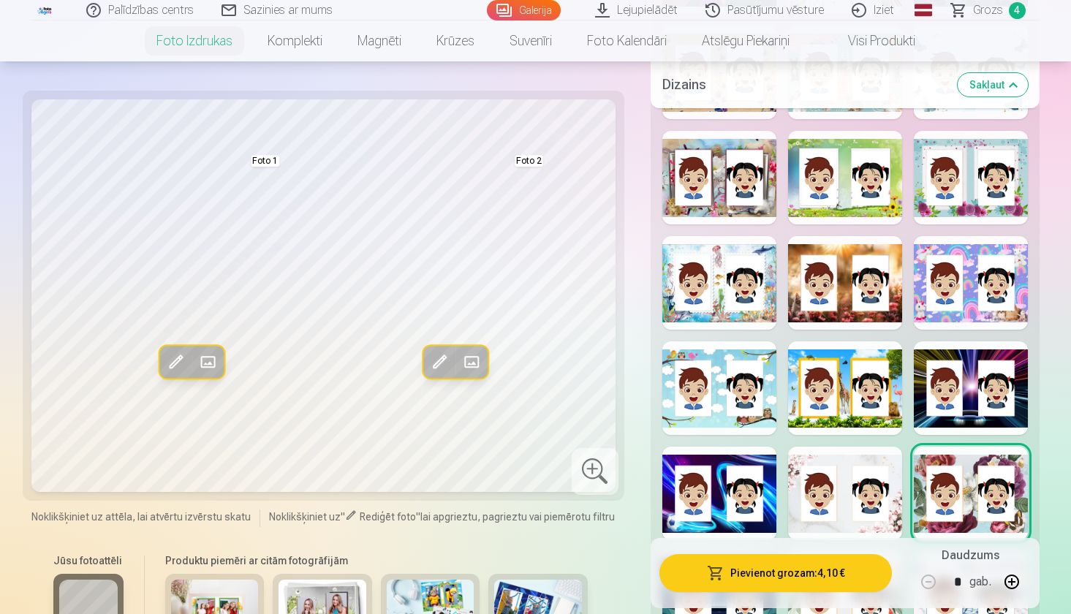
scroll to position [1015, 0]
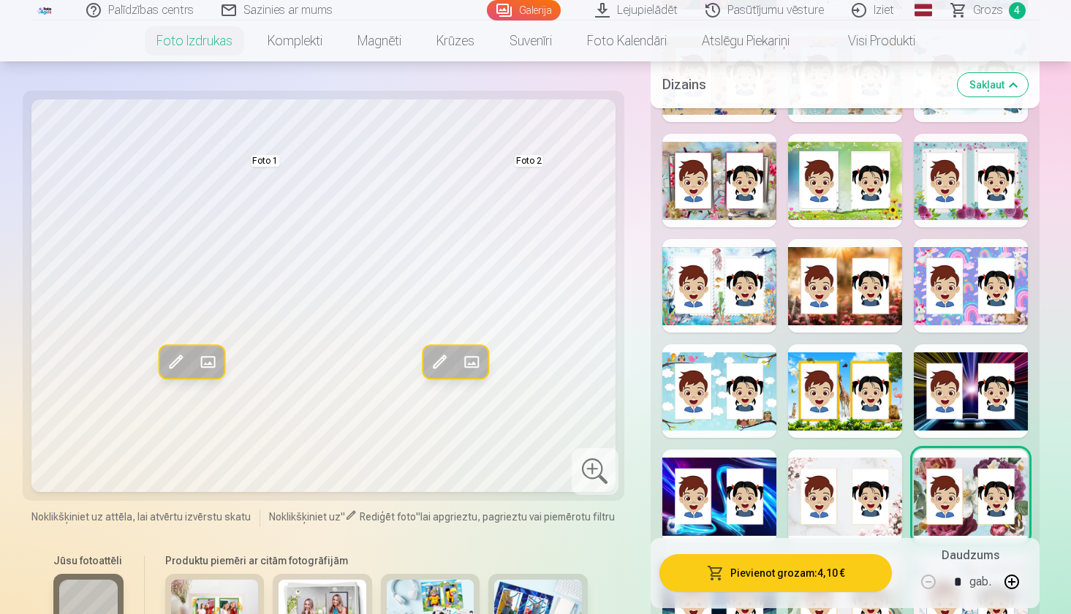
click at [962, 289] on div at bounding box center [971, 286] width 114 height 94
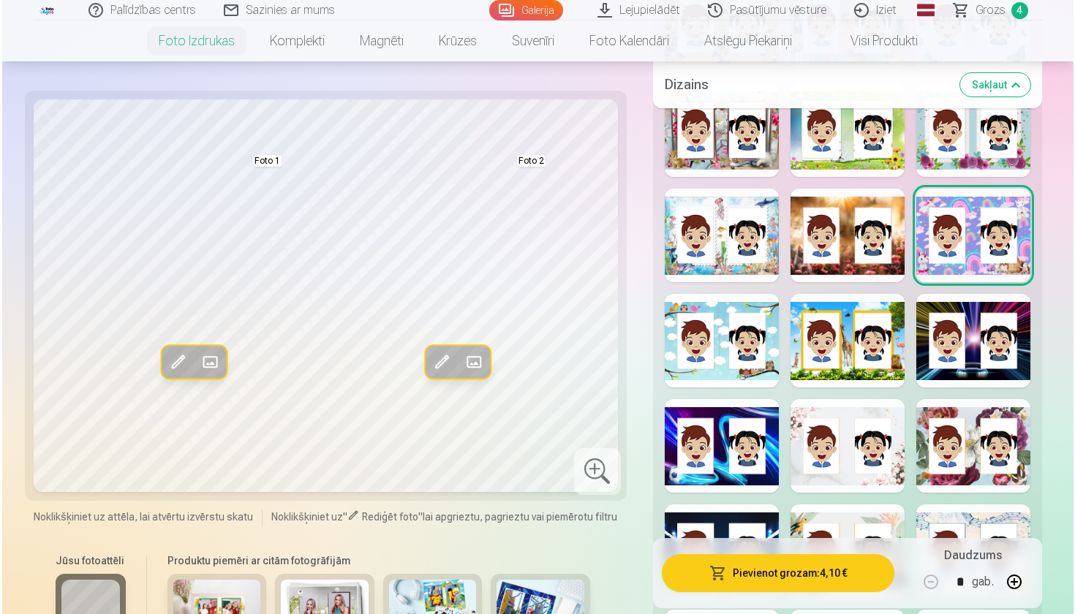
scroll to position [1075, 0]
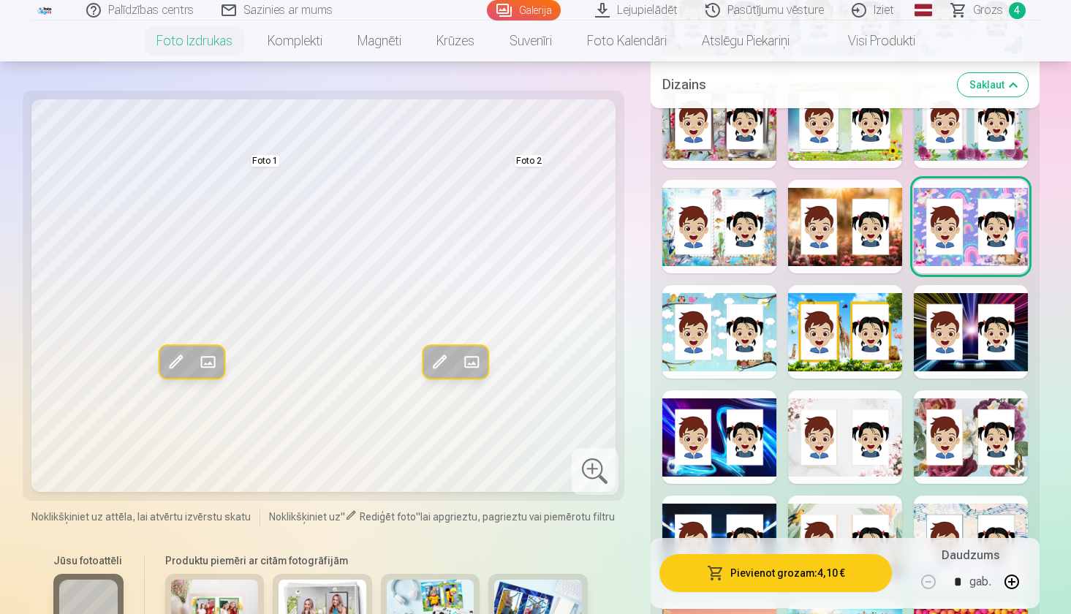
click at [976, 426] on div at bounding box center [971, 437] width 114 height 94
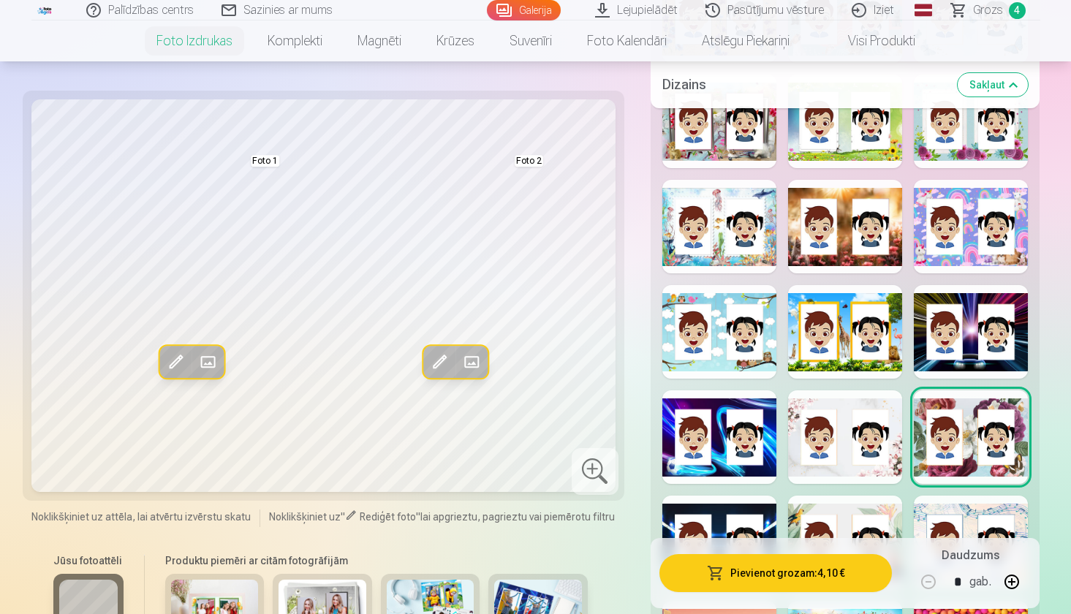
click at [751, 567] on button "Pievienot grozam : 4,10 €" at bounding box center [775, 573] width 233 height 38
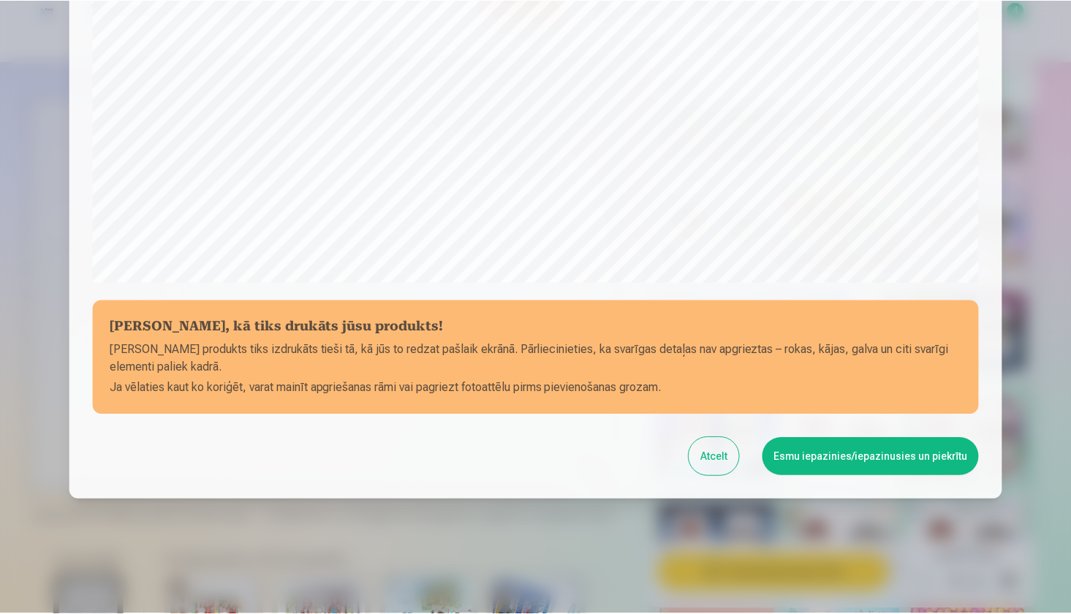
scroll to position [439, 0]
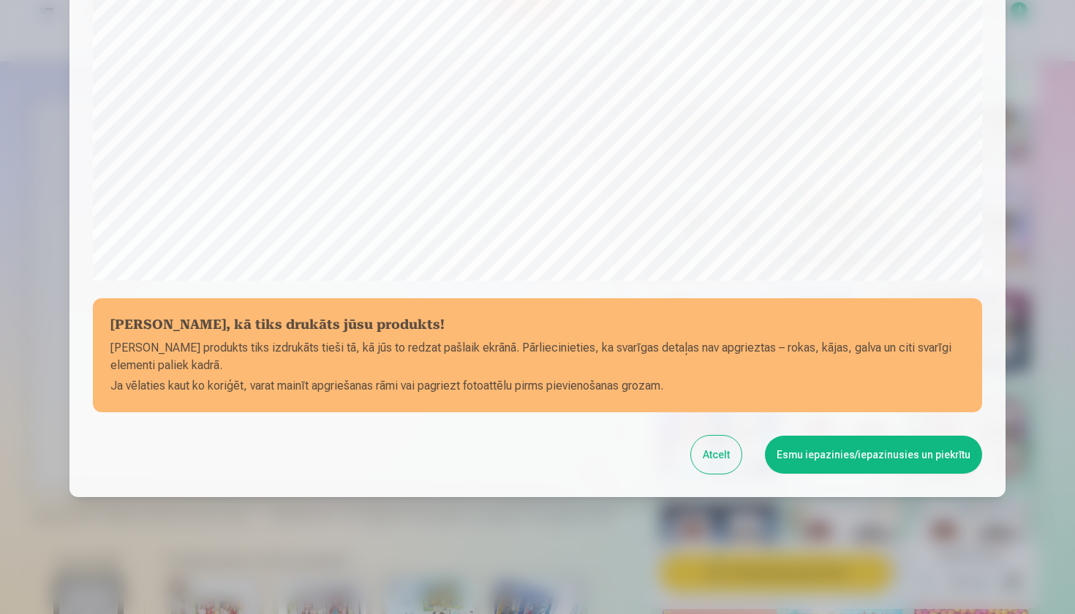
click at [724, 446] on button "Atcelt" at bounding box center [716, 455] width 50 height 38
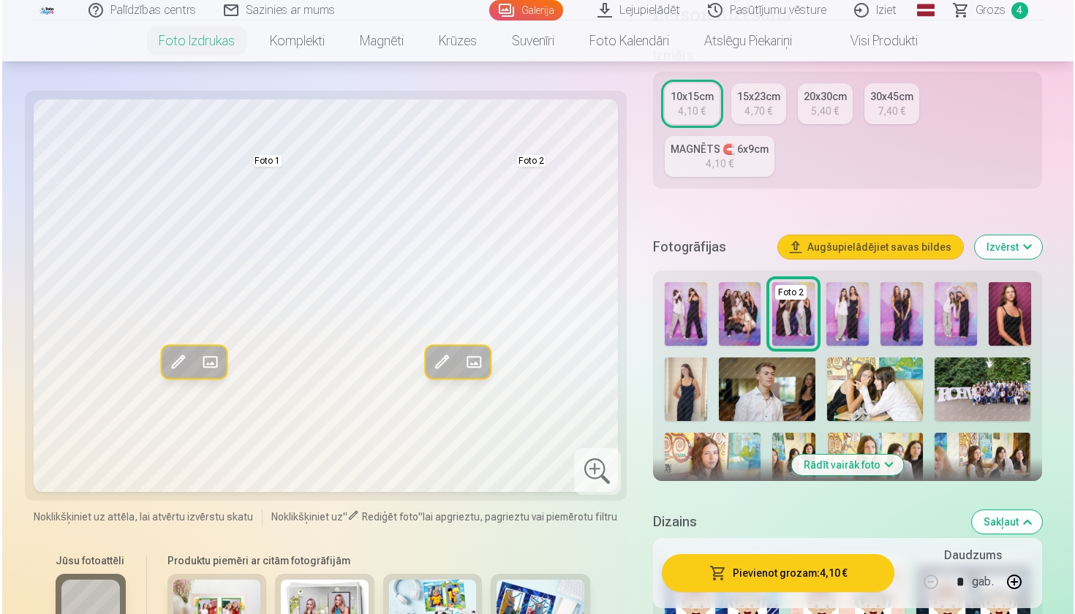
scroll to position [602, 0]
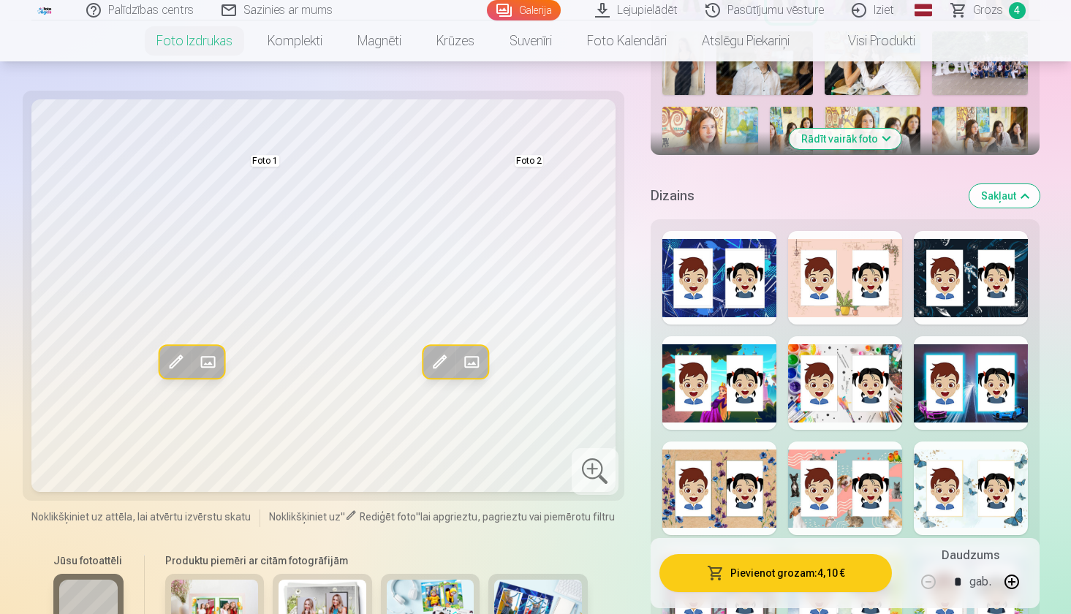
click at [792, 564] on button "Pievienot grozam : 4,10 €" at bounding box center [775, 573] width 233 height 38
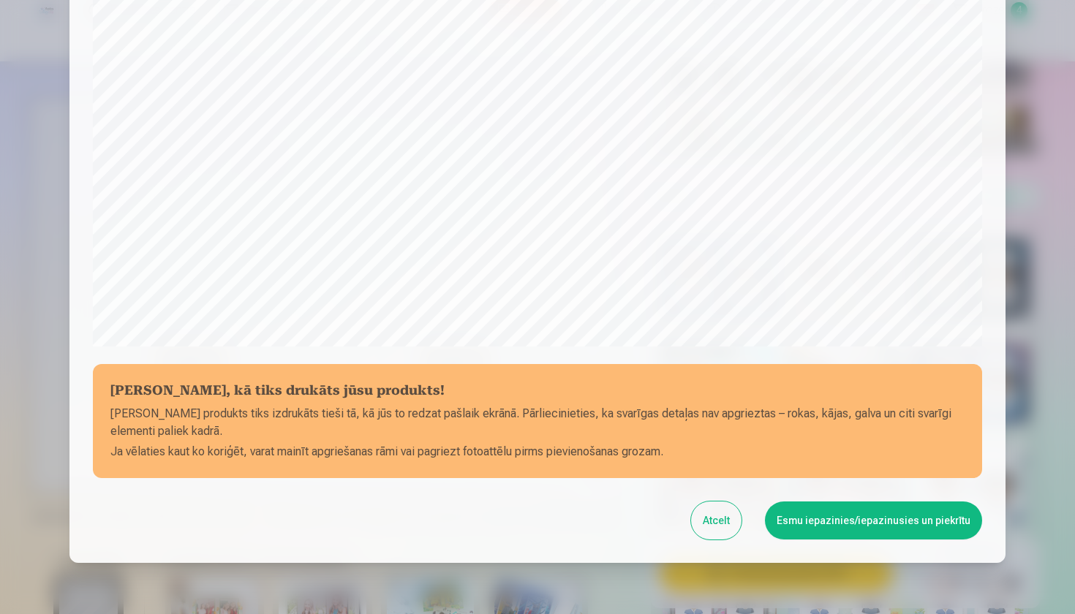
scroll to position [439, 0]
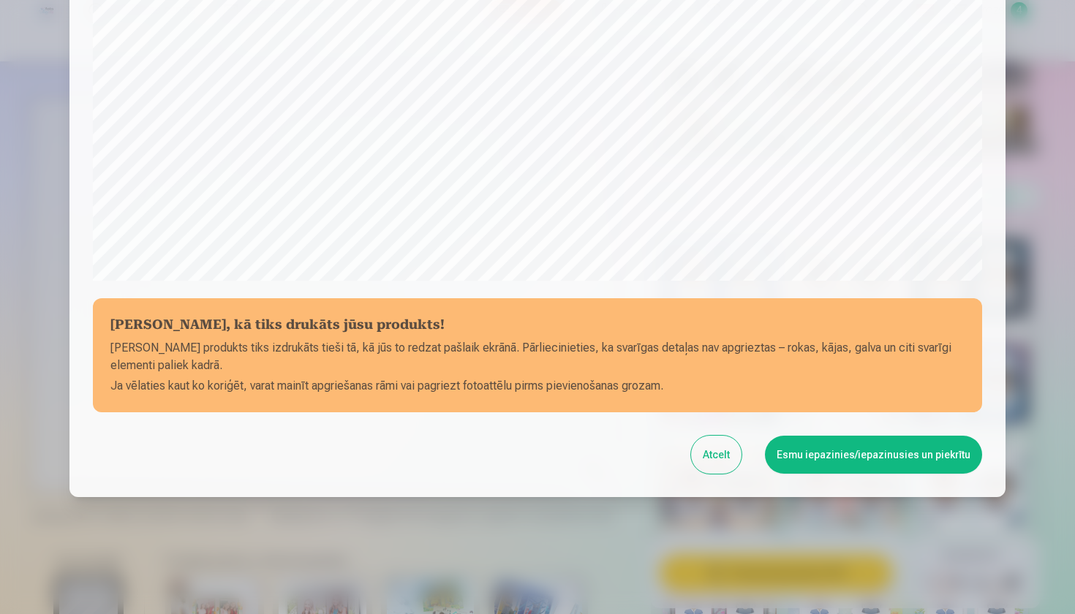
click at [828, 456] on button "Esmu iepazinies/iepazinusies un piekrītu" at bounding box center [873, 455] width 217 height 38
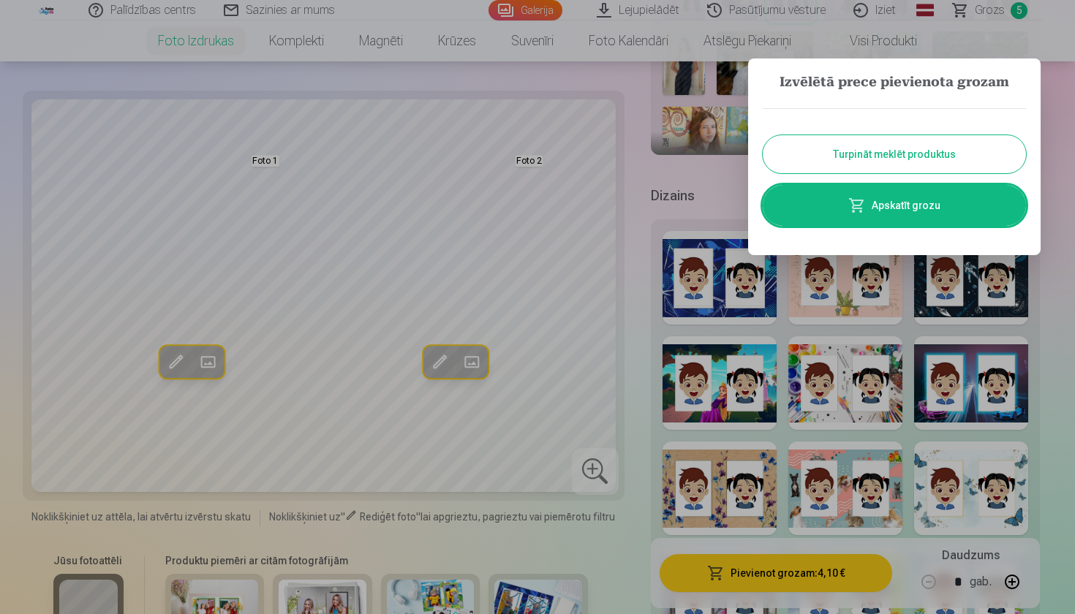
click at [895, 203] on link "Apskatīt grozu" at bounding box center [893, 205] width 263 height 41
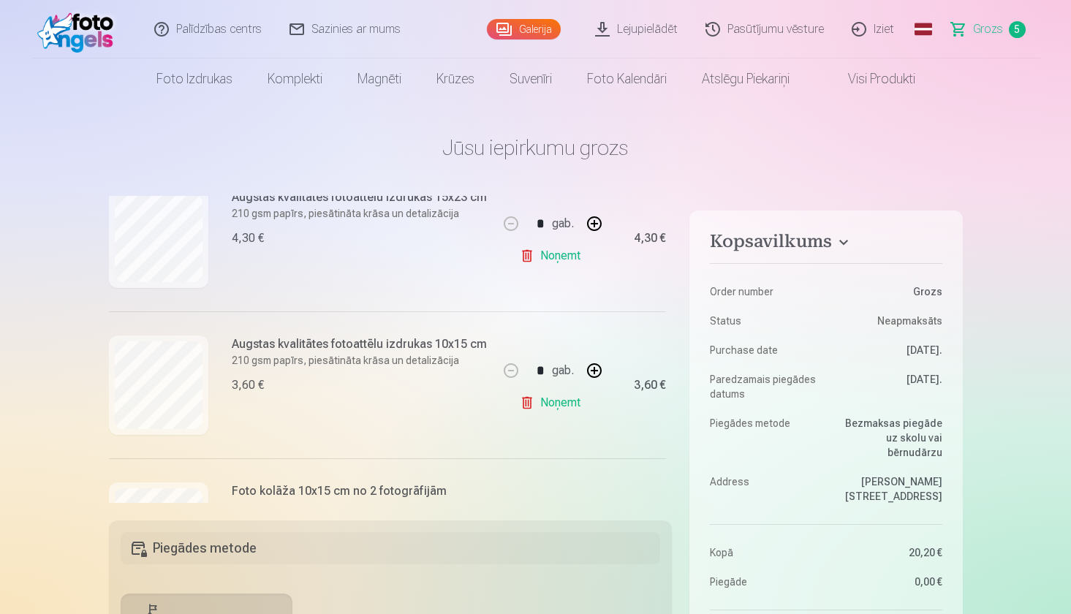
scroll to position [602, 0]
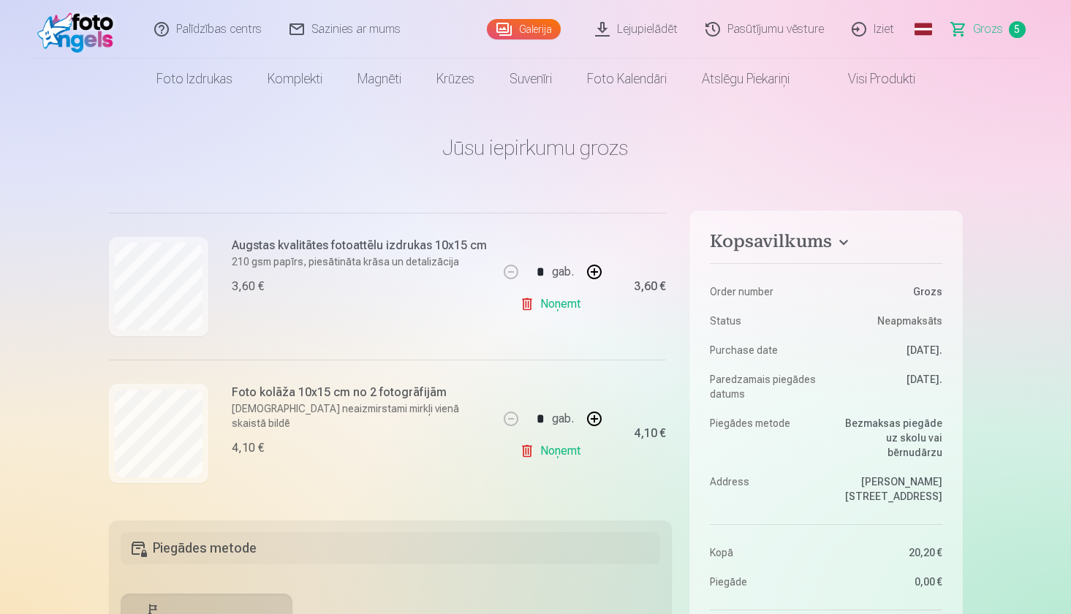
click at [341, 536] on h5 "Piegādes metode" at bounding box center [391, 548] width 540 height 32
click at [217, 540] on h5 "Piegādes metode" at bounding box center [391, 548] width 540 height 32
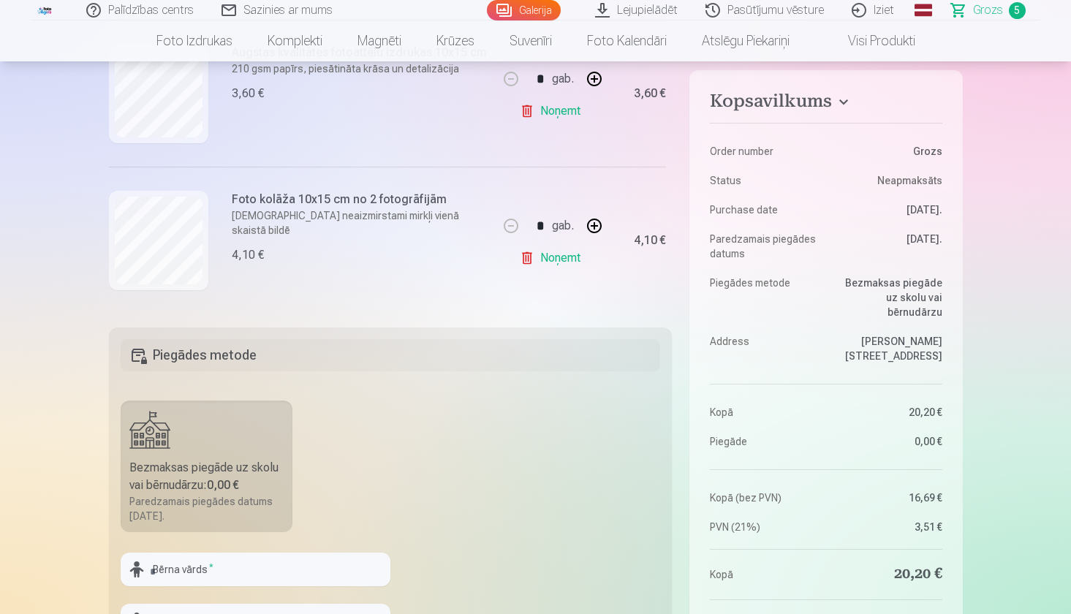
scroll to position [197, 0]
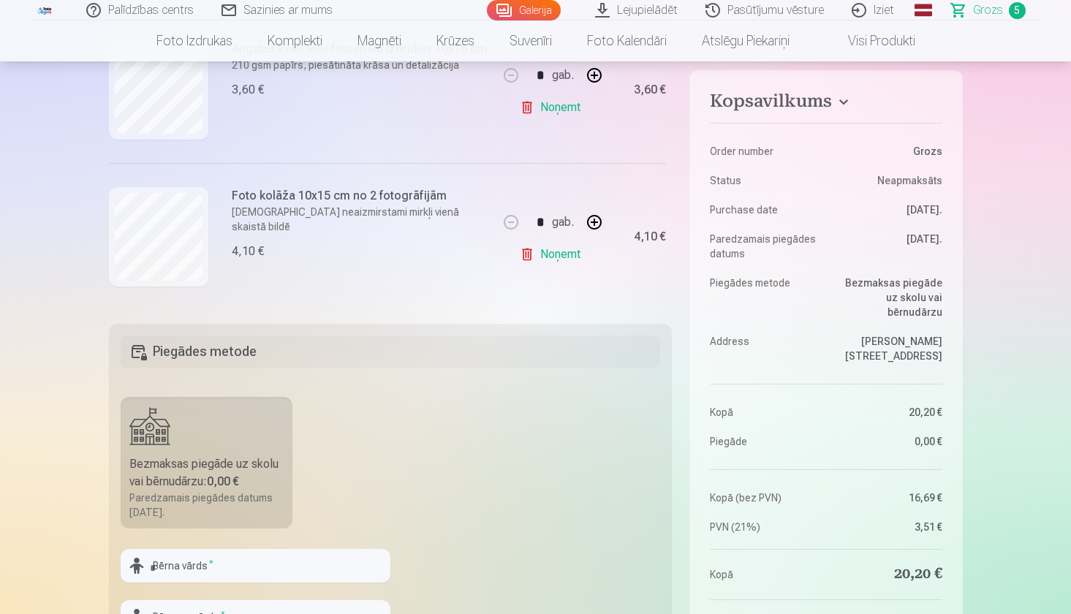
click at [238, 454] on label "Bezmaksas piegāde uz skolu vai bērnudārzu : 0,00 € Paredzamais piegādes datums …" at bounding box center [207, 463] width 173 height 132
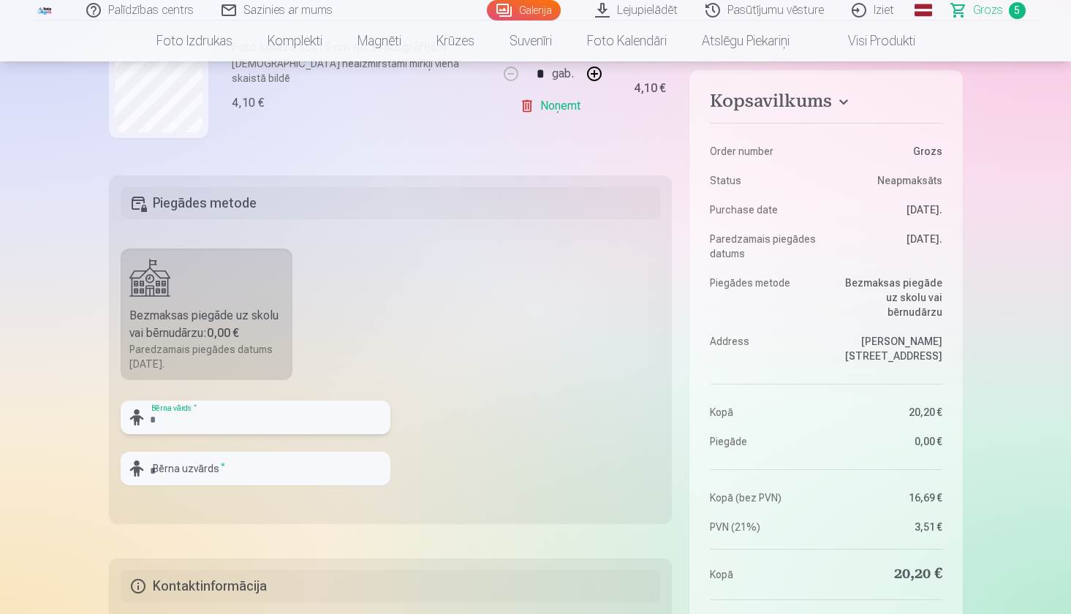
scroll to position [353, 0]
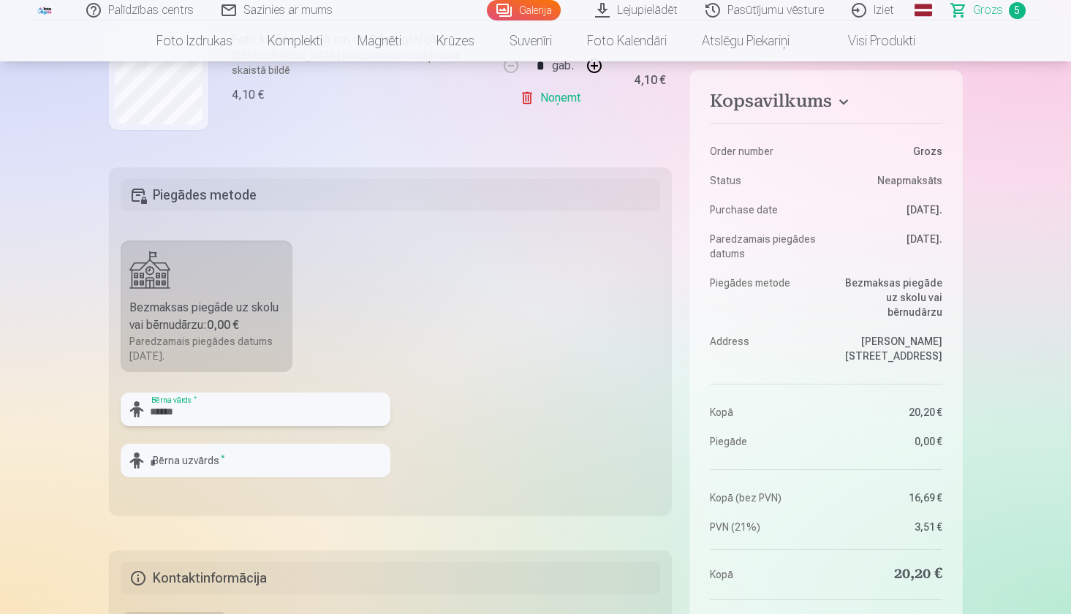
type input "******"
click at [279, 414] on input "******" at bounding box center [256, 410] width 270 height 34
click at [272, 453] on input "*****" at bounding box center [256, 461] width 270 height 34
click at [166, 469] on input "*****" at bounding box center [256, 461] width 270 height 34
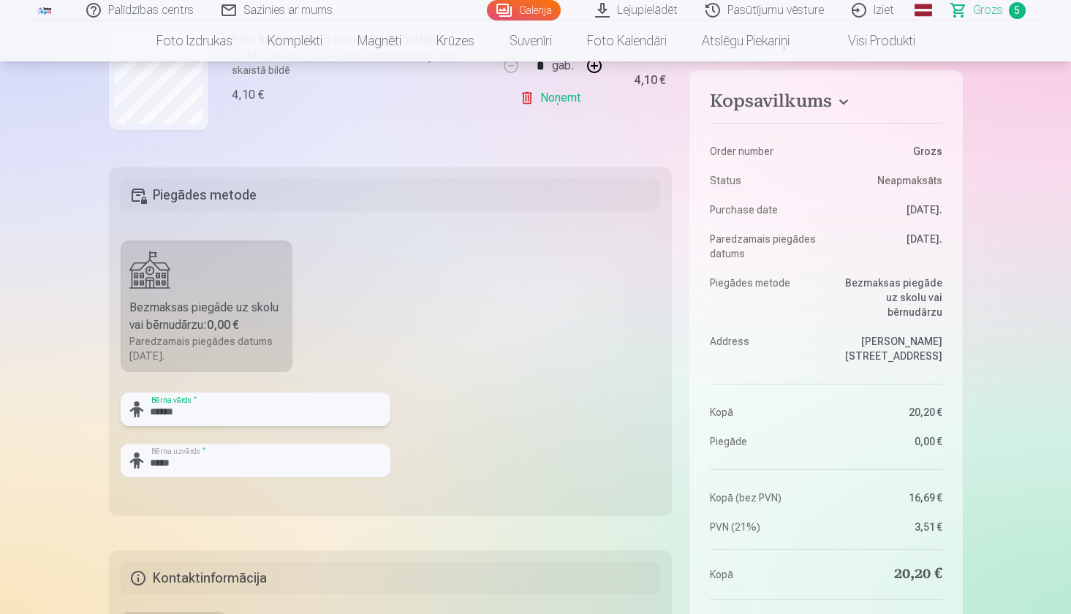
click at [181, 415] on input "******" at bounding box center [256, 410] width 270 height 34
click at [180, 464] on input "*****" at bounding box center [256, 461] width 270 height 34
type input "*****"
click at [440, 442] on fieldset "Piegādes metode Bezmaksas piegāde uz skolu vai bērnudārzu : 0,00 € Paredzamais …" at bounding box center [391, 341] width 564 height 348
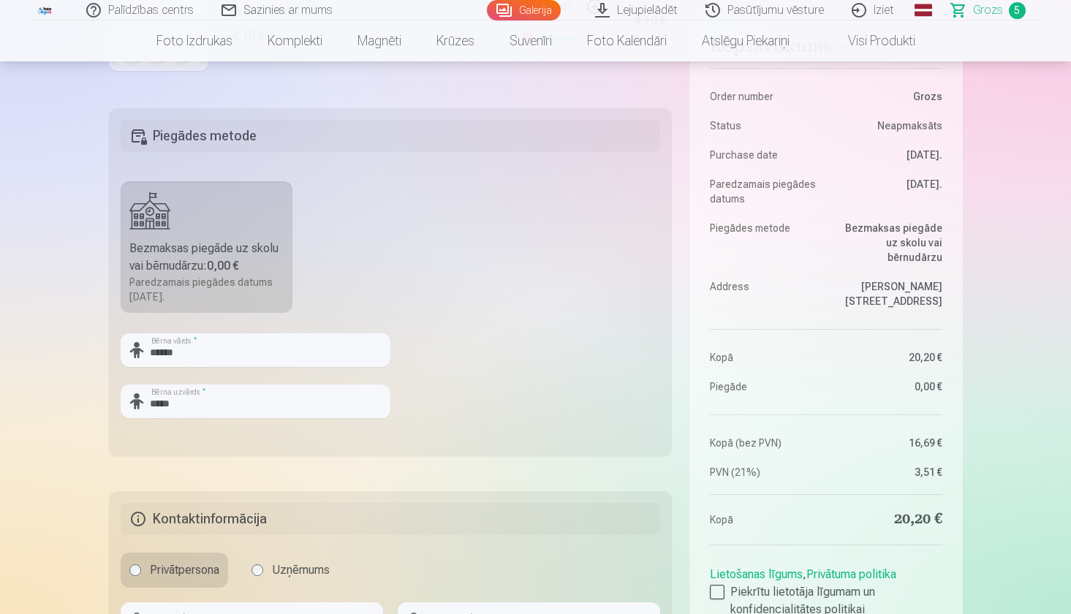
scroll to position [391, 0]
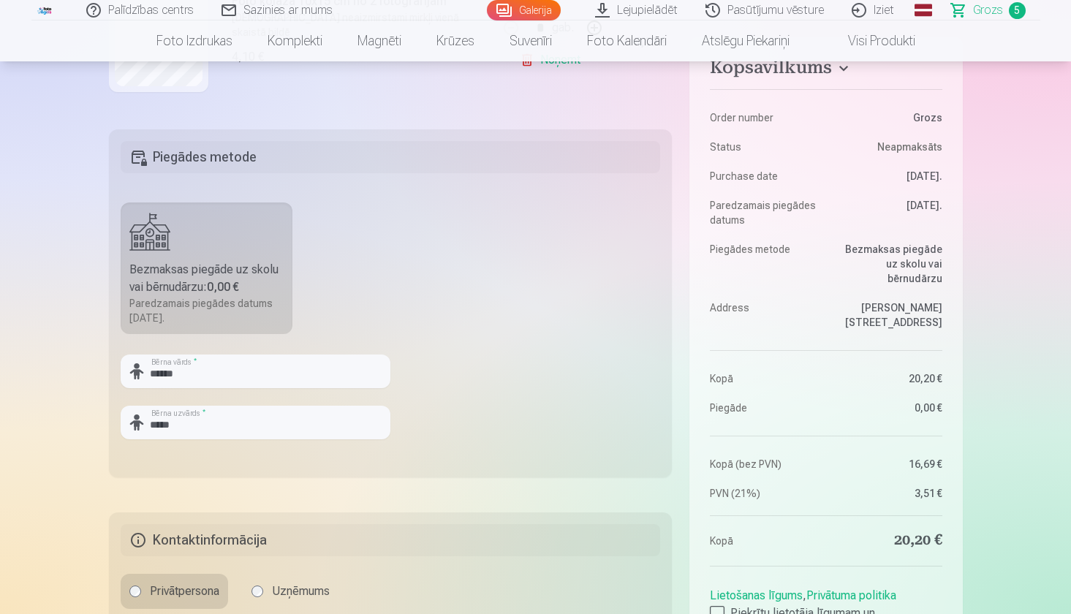
click at [196, 279] on div "Bezmaksas piegāde uz skolu vai bērnudārzu : 0,00 €" at bounding box center [206, 278] width 155 height 35
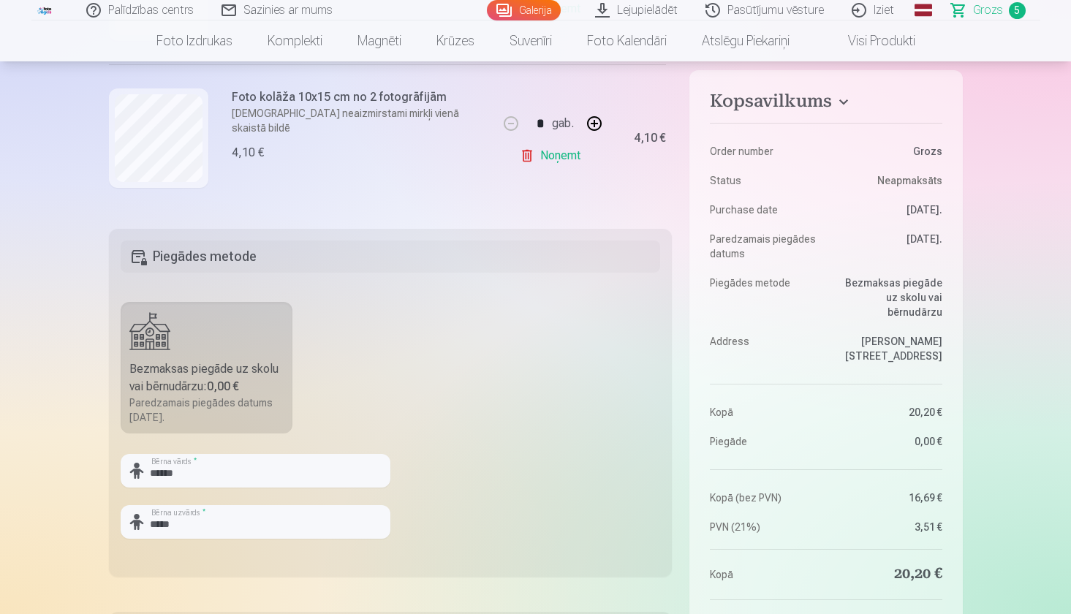
scroll to position [347, 0]
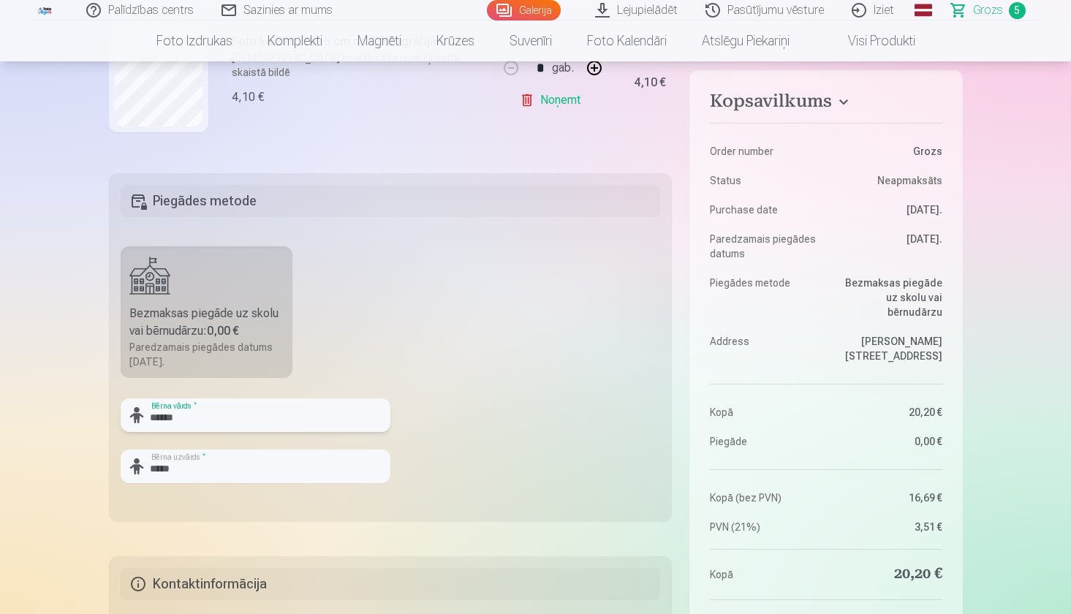
click at [308, 420] on input "******" at bounding box center [256, 415] width 270 height 34
type input "*"
click at [227, 414] on input "*" at bounding box center [256, 415] width 270 height 34
click at [331, 368] on fieldset "Piegādes metode Bezmaksas piegāde uz skolu vai bērnudārzu : 0,00 € Paredzamais …" at bounding box center [391, 347] width 564 height 348
click at [252, 409] on input "*" at bounding box center [256, 415] width 270 height 34
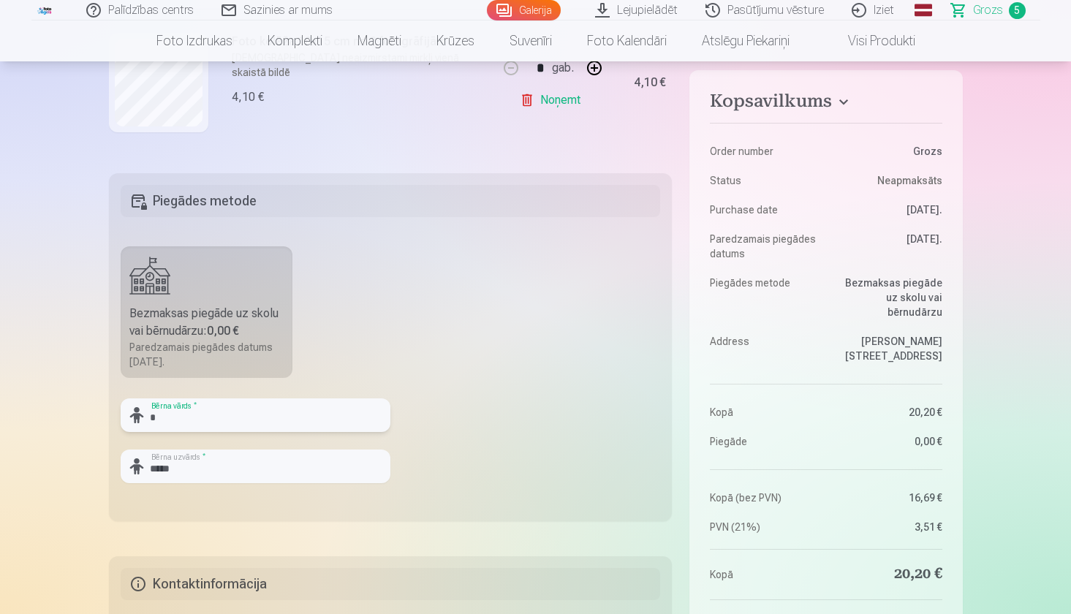
click at [252, 409] on input "*" at bounding box center [256, 415] width 270 height 34
click at [171, 412] on input "*" at bounding box center [256, 415] width 270 height 34
type input "******"
click at [450, 357] on fieldset "Piegādes metode Bezmaksas piegāde uz skolu vai bērnudārzu : 0,00 € Paredzamais …" at bounding box center [391, 347] width 564 height 348
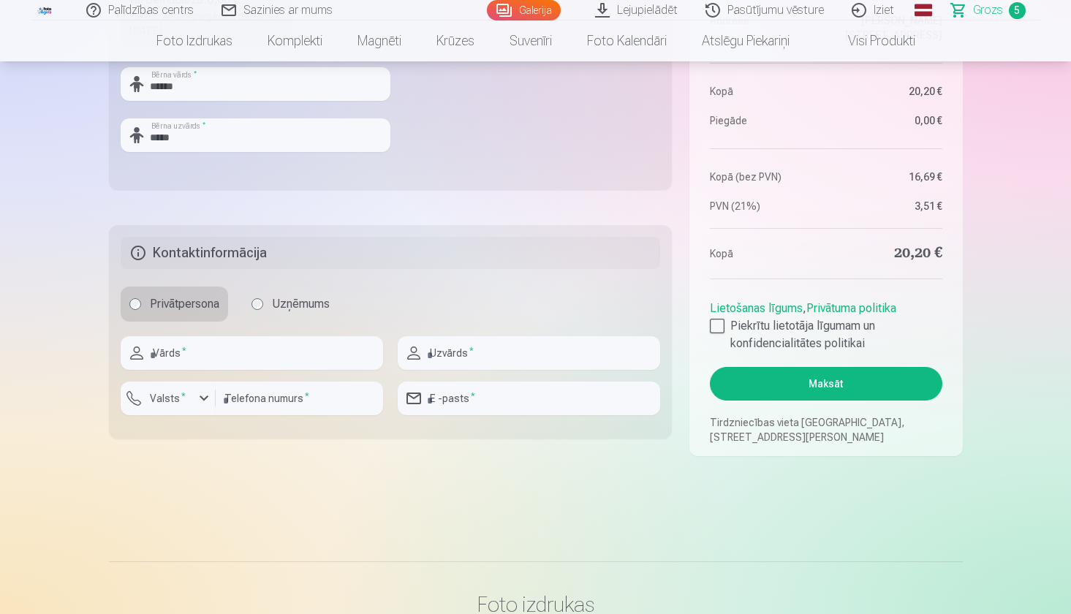
scroll to position [681, 0]
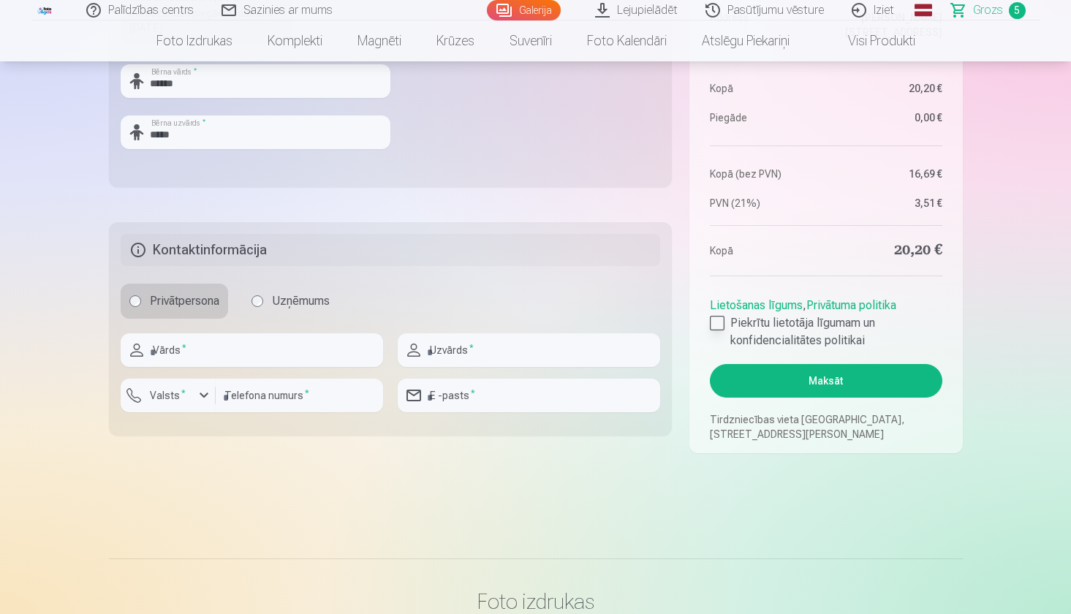
click at [716, 322] on div at bounding box center [717, 323] width 15 height 15
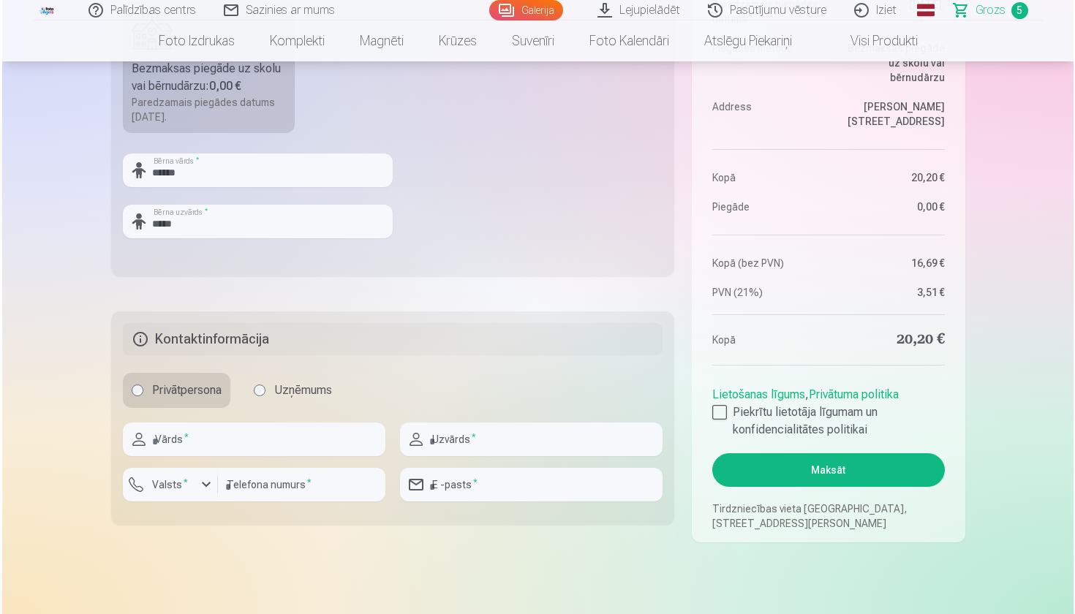
scroll to position [604, 0]
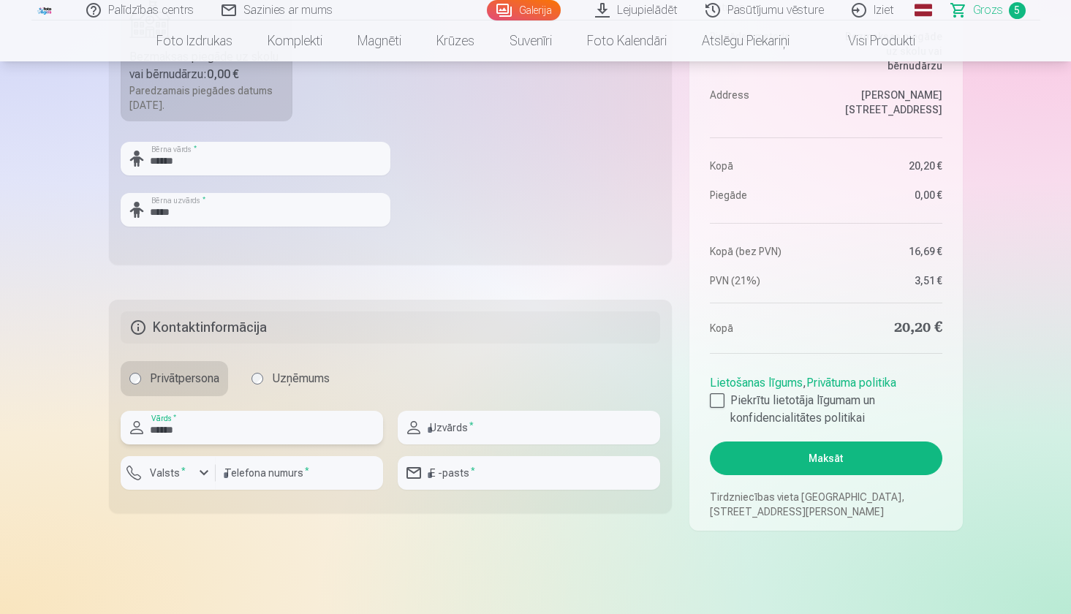
type input "******"
type input "*****"
click at [204, 473] on div "button" at bounding box center [204, 473] width 18 height 18
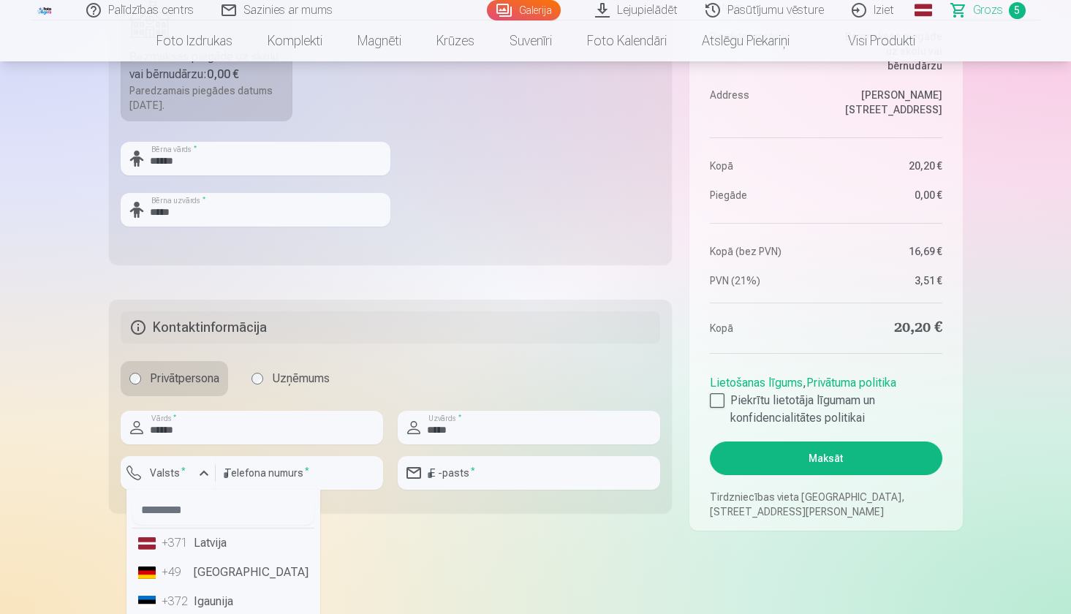
click at [202, 549] on li "+371 Latvija" at bounding box center [223, 543] width 182 height 29
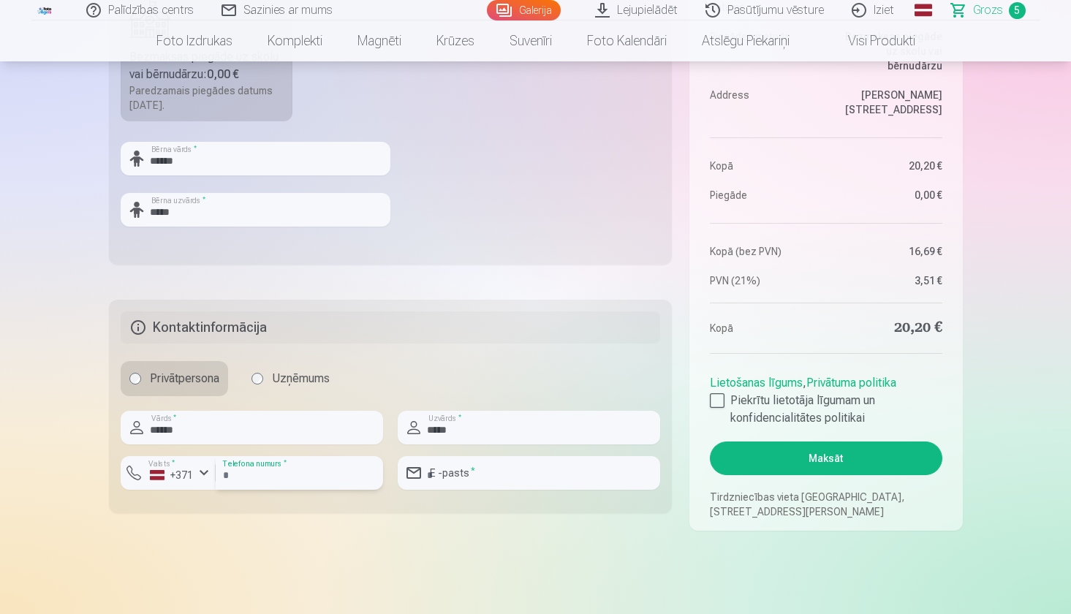
click at [273, 475] on input "number" at bounding box center [299, 473] width 167 height 34
type input "********"
click at [831, 456] on button "Maksāt" at bounding box center [826, 459] width 232 height 34
type input "**********"
click at [806, 467] on button "Maksāt" at bounding box center [826, 459] width 232 height 34
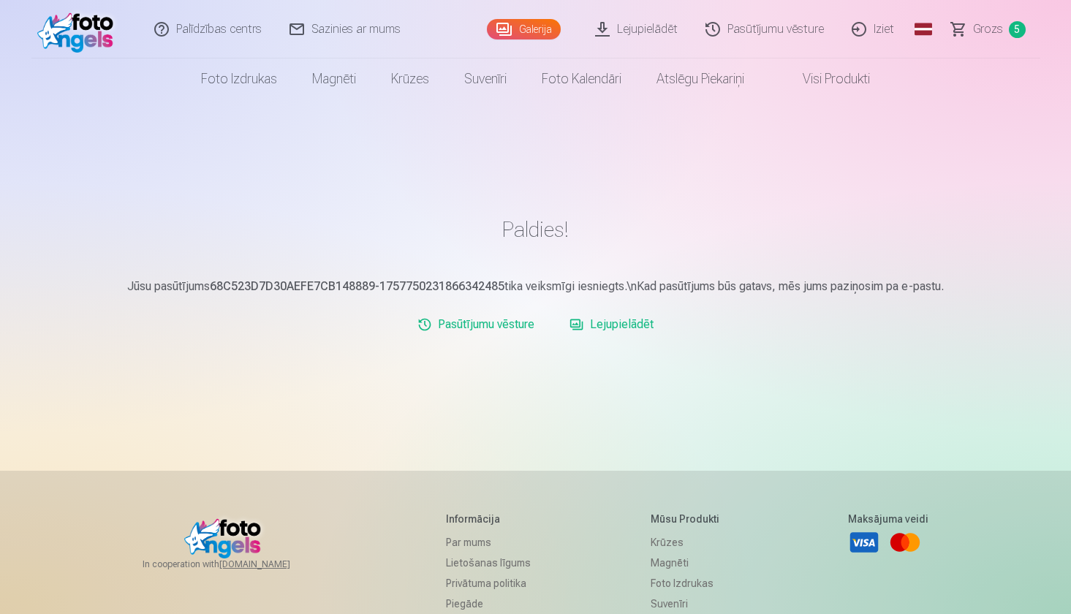
click at [622, 30] on link "Lejupielādēt" at bounding box center [637, 29] width 110 height 58
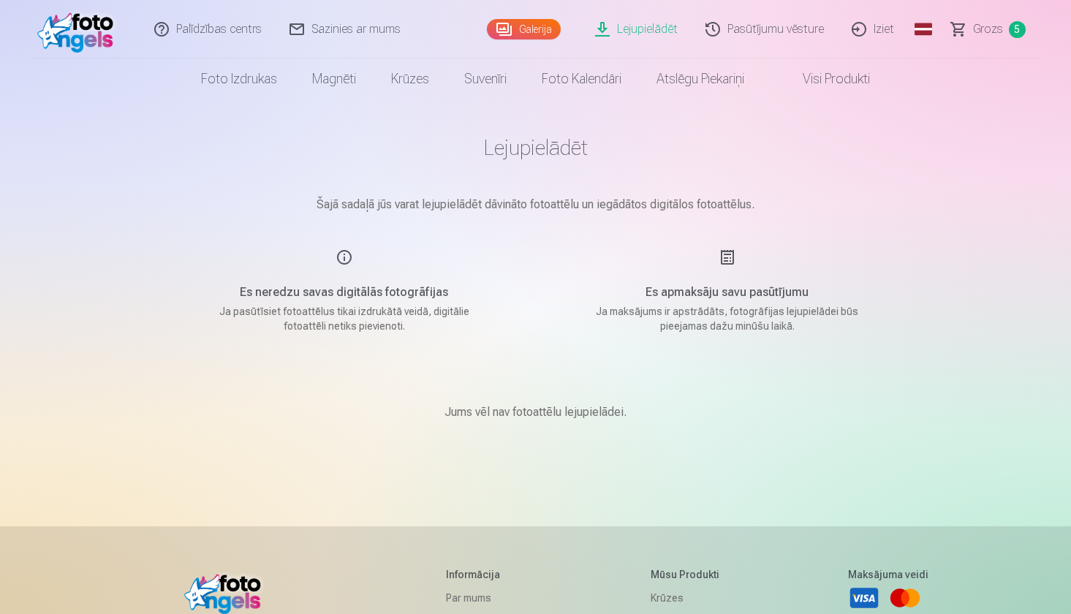
click at [530, 38] on link "Galerija" at bounding box center [524, 29] width 74 height 20
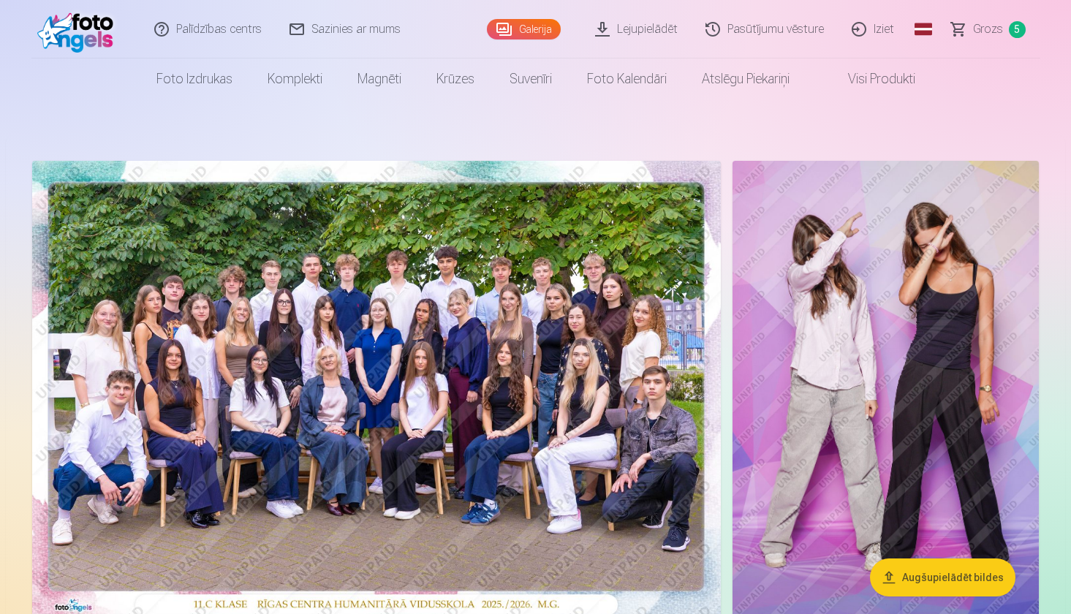
click at [632, 36] on link "Lejupielādēt" at bounding box center [637, 29] width 110 height 58
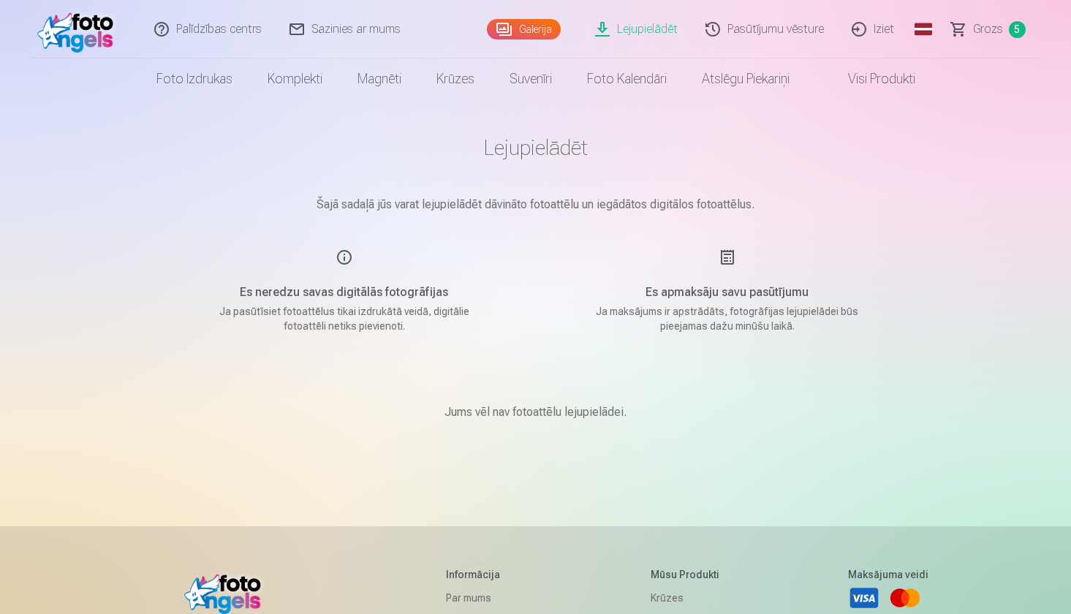
click at [987, 31] on span "Grozs" at bounding box center [988, 29] width 30 height 18
